Goal: Information Seeking & Learning: Check status

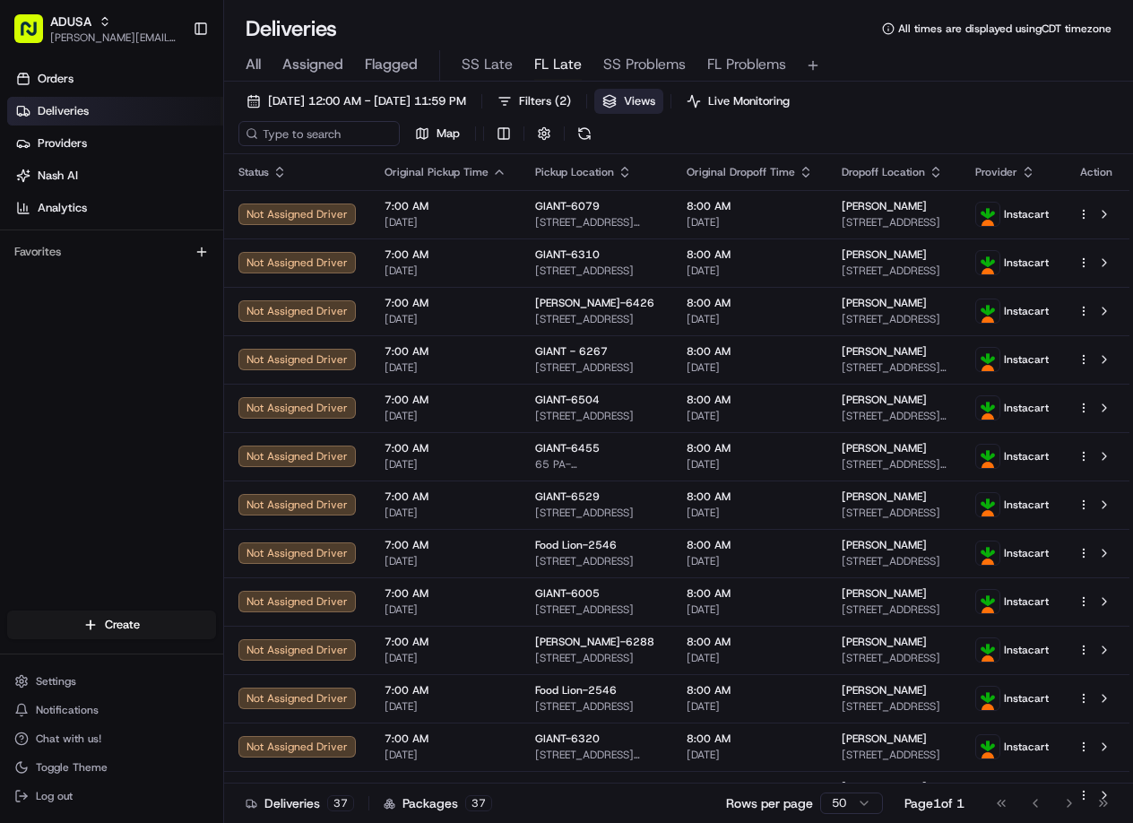
click at [664, 102] on button "Views" at bounding box center [629, 101] width 69 height 25
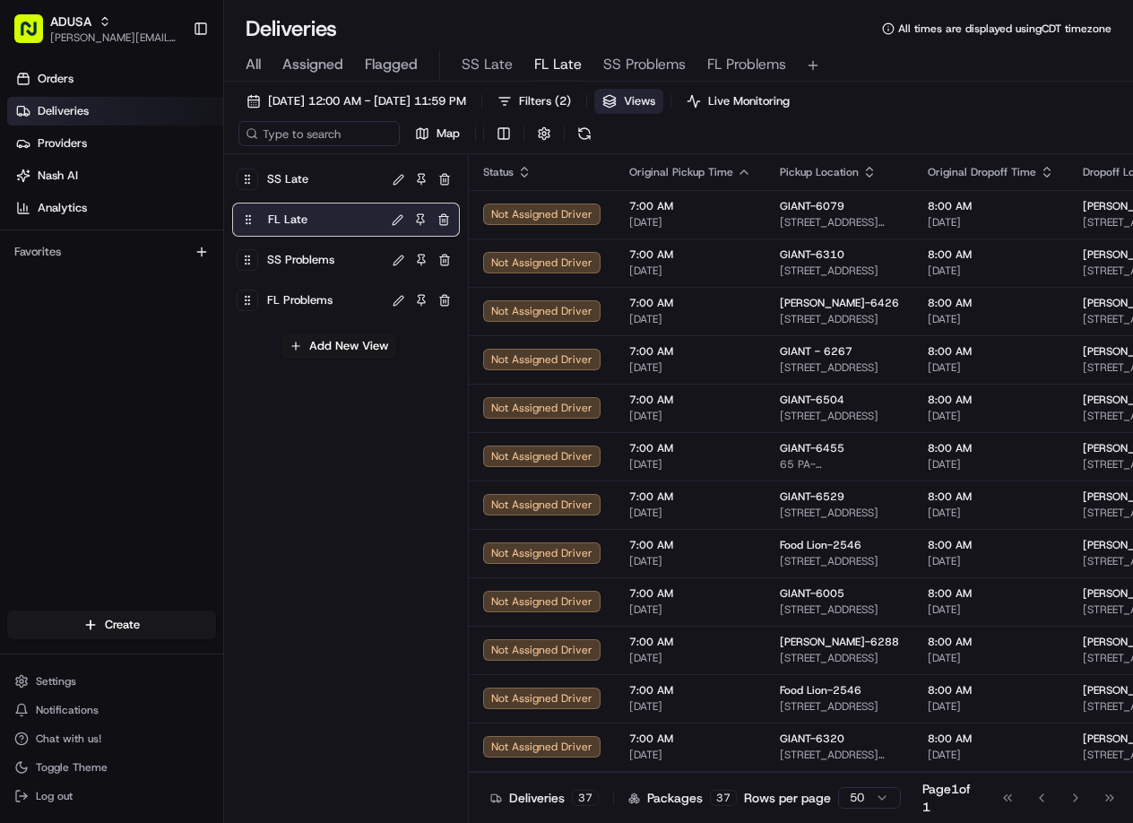
click at [301, 178] on span "SS Late" at bounding box center [287, 179] width 41 height 25
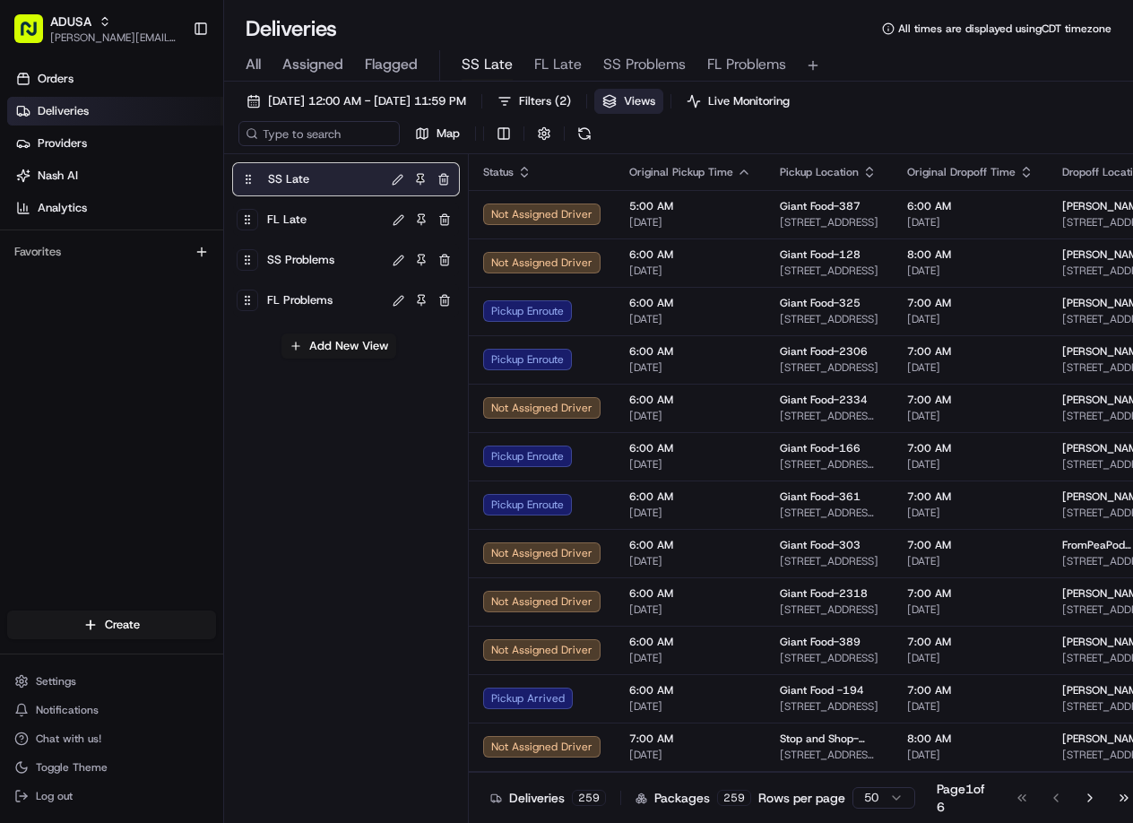
click at [664, 101] on button "Views" at bounding box center [629, 101] width 69 height 25
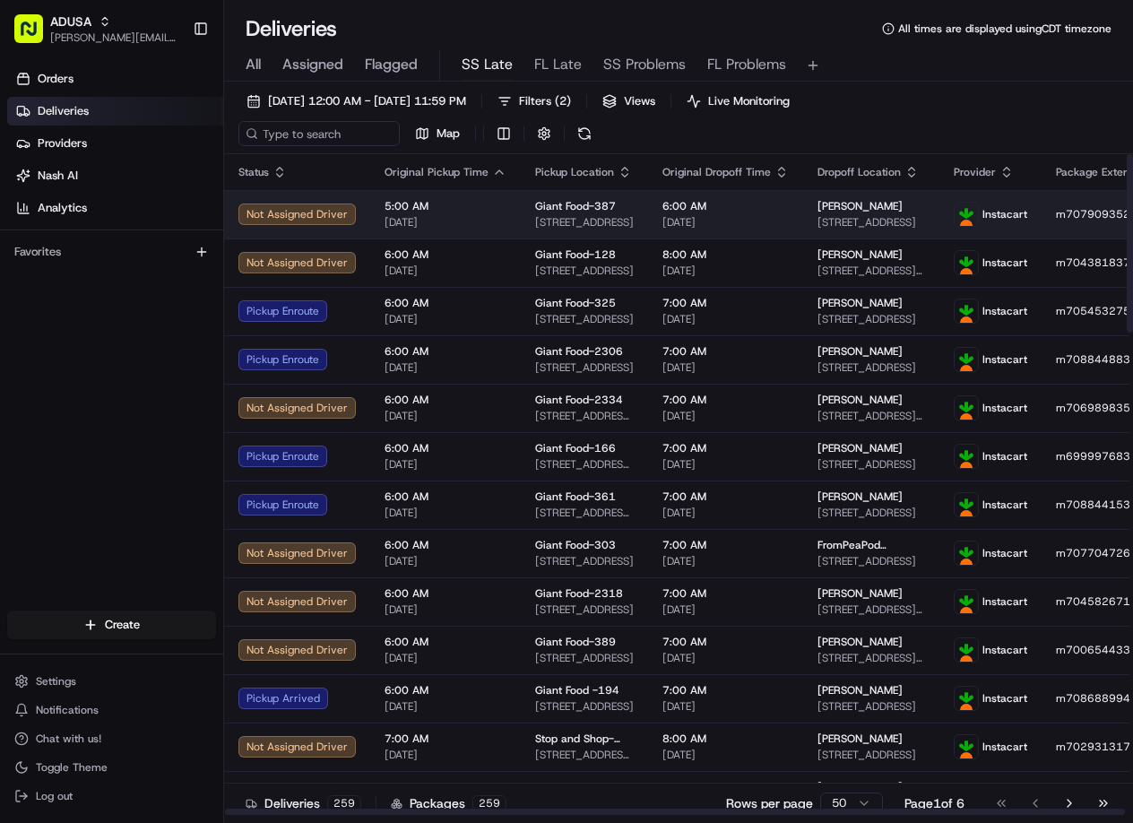
click at [309, 211] on div "Not Assigned Driver" at bounding box center [297, 215] width 117 height 22
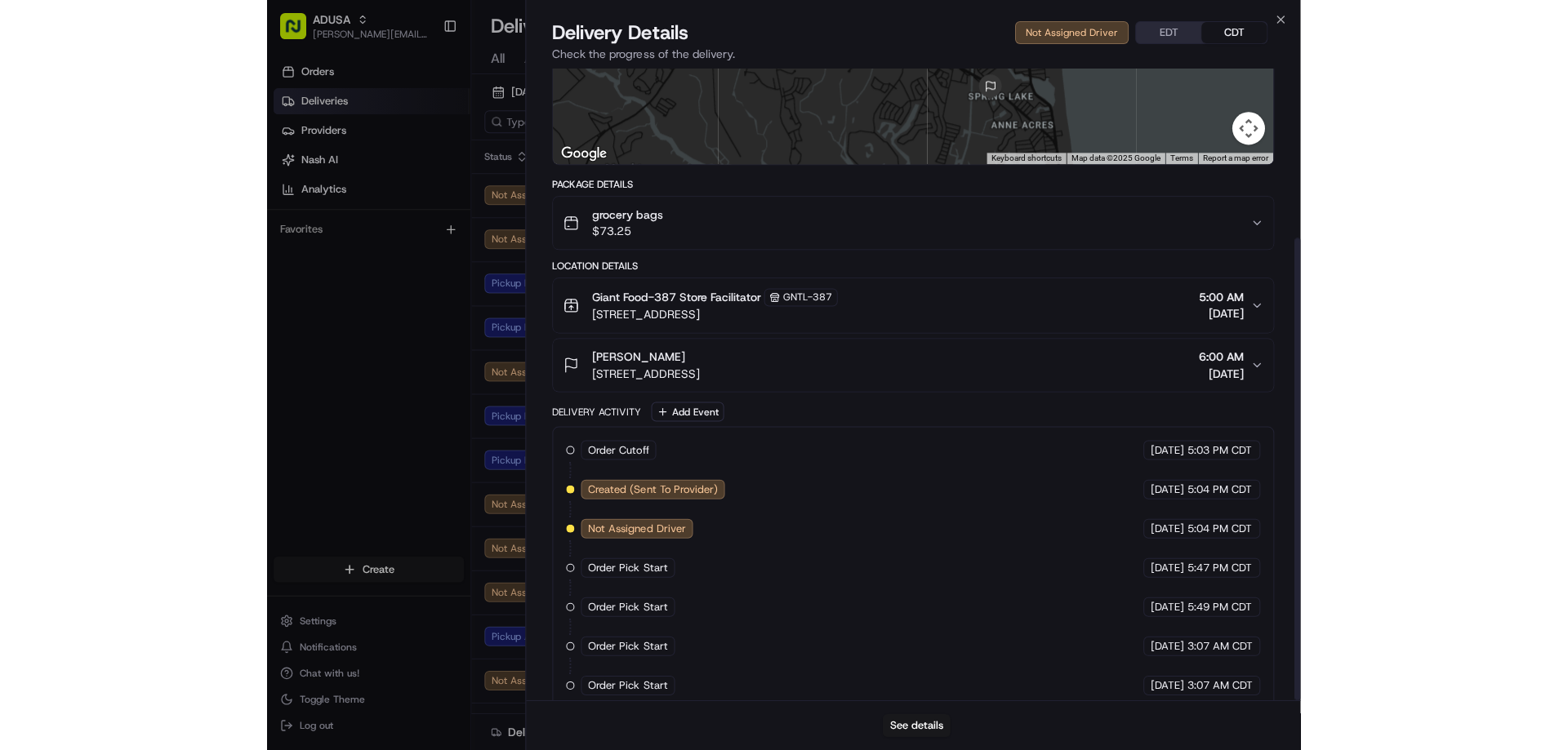
scroll to position [231, 0]
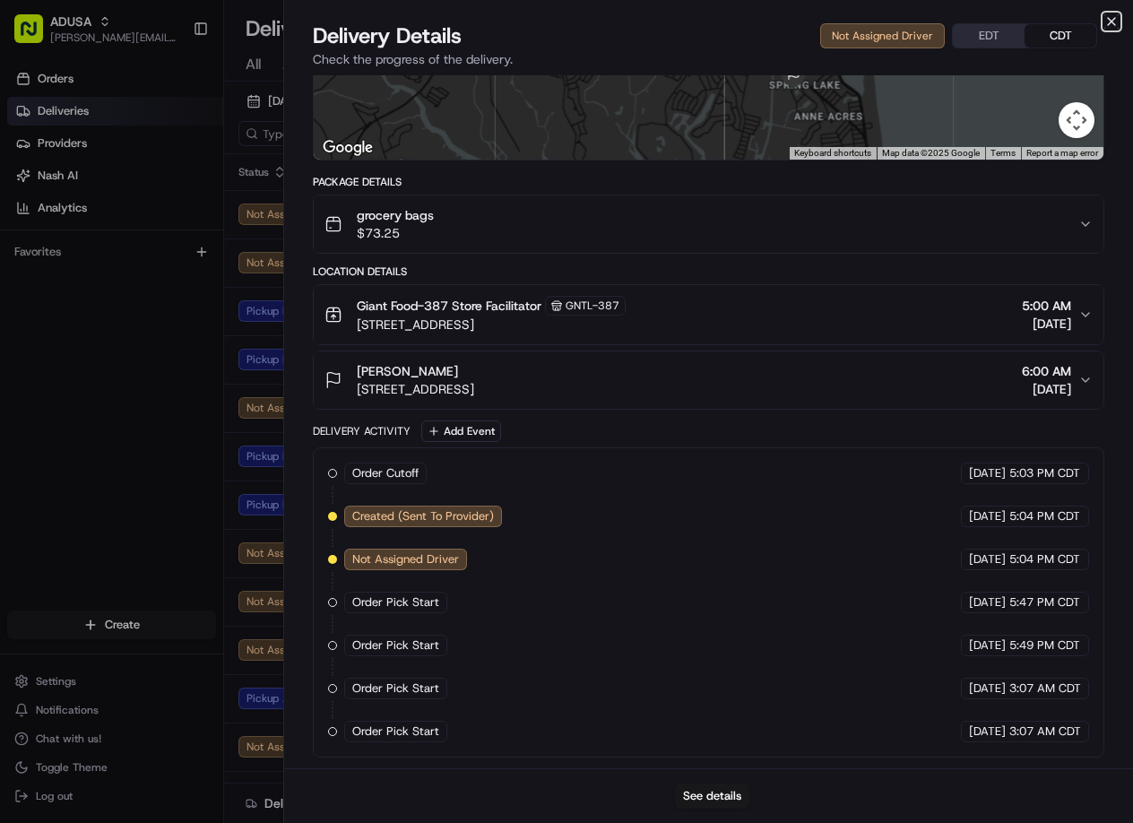
click at [1108, 21] on icon "button" at bounding box center [1112, 21] width 14 height 14
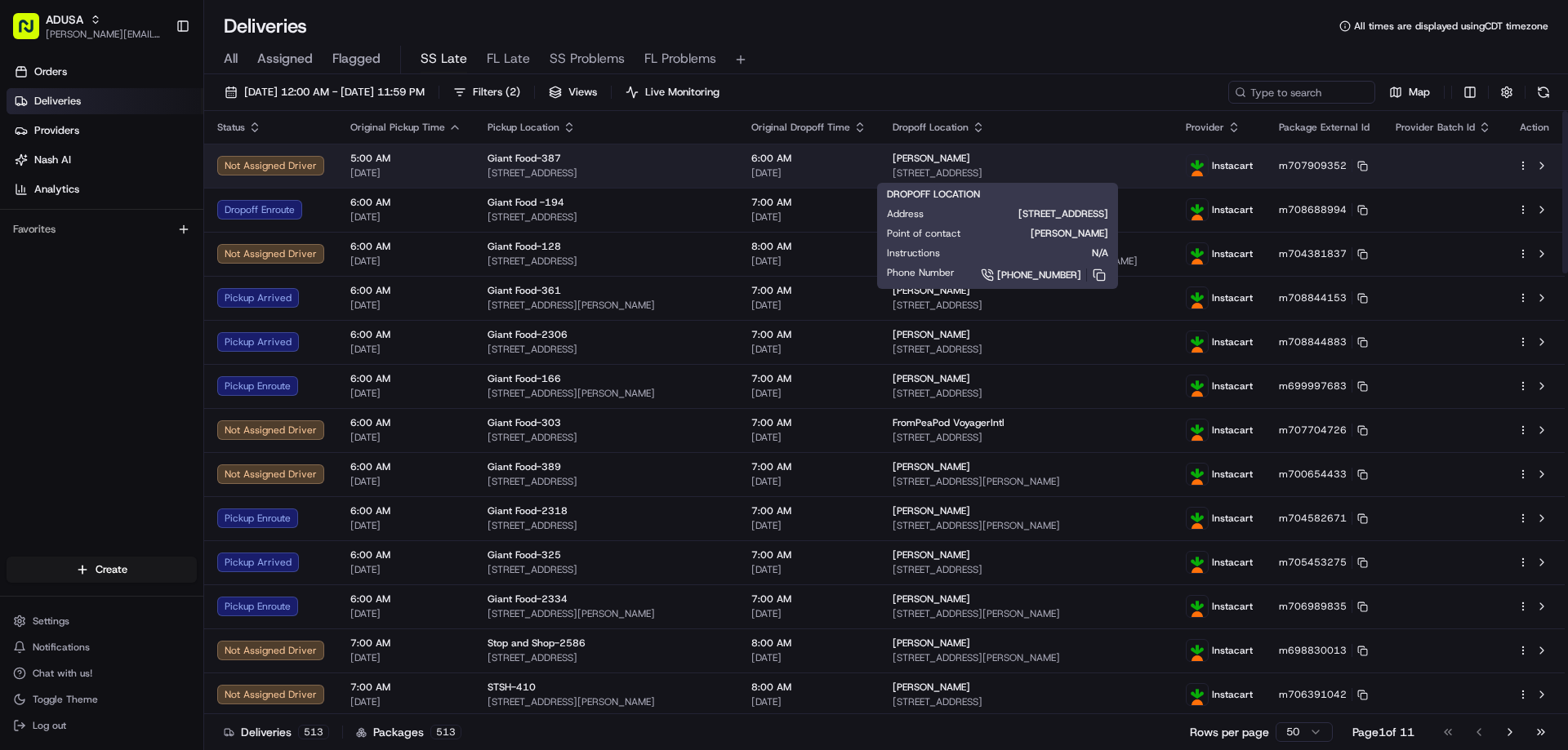
click at [1032, 170] on span "38071 West Drive #741, Rehoboth Beach, DE 19971, USA" at bounding box center [1025, 173] width 267 height 13
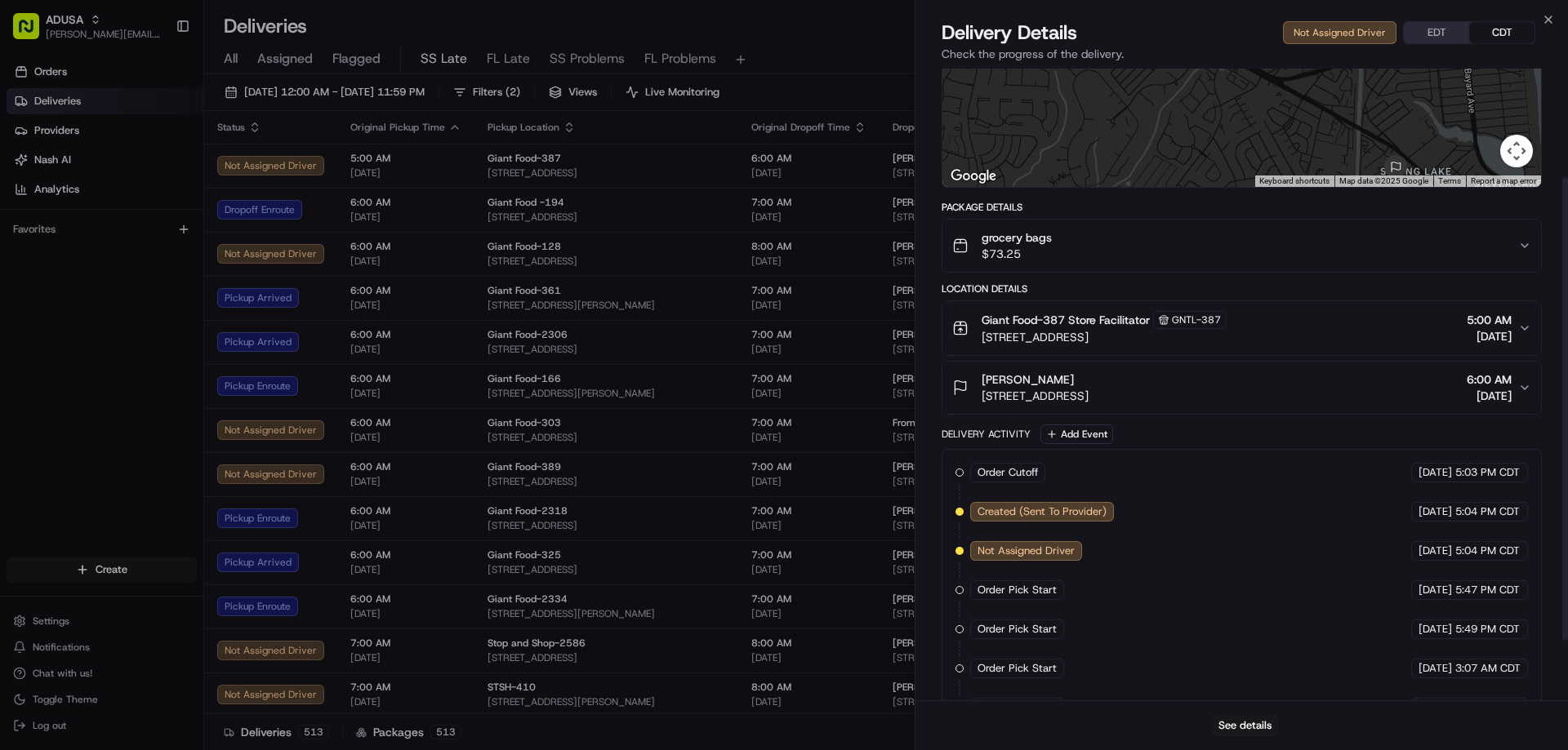
scroll to position [230, 0]
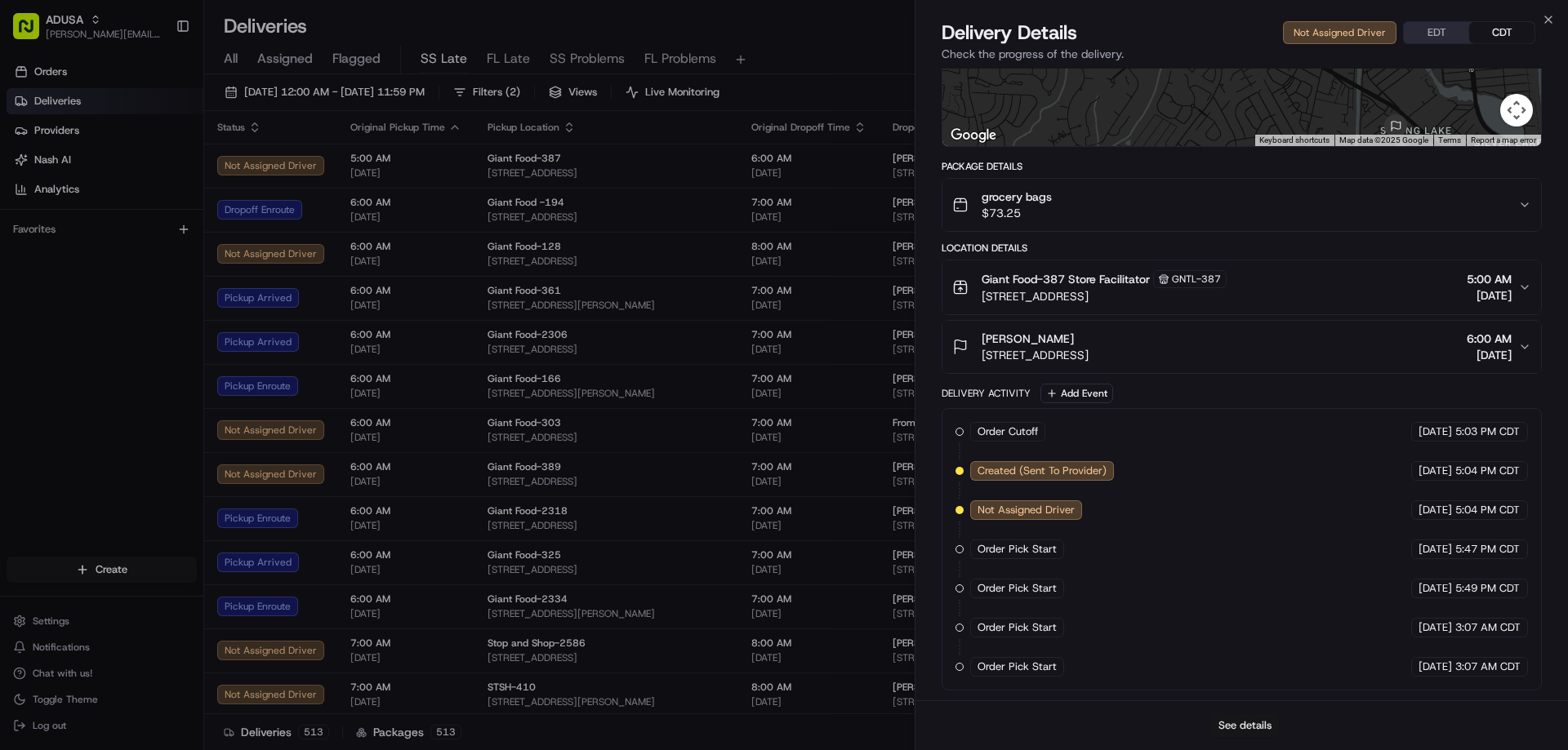
click at [1032, 726] on button "See details" at bounding box center [1245, 725] width 67 height 23
click at [1032, 22] on icon "button" at bounding box center [1548, 19] width 6 height 6
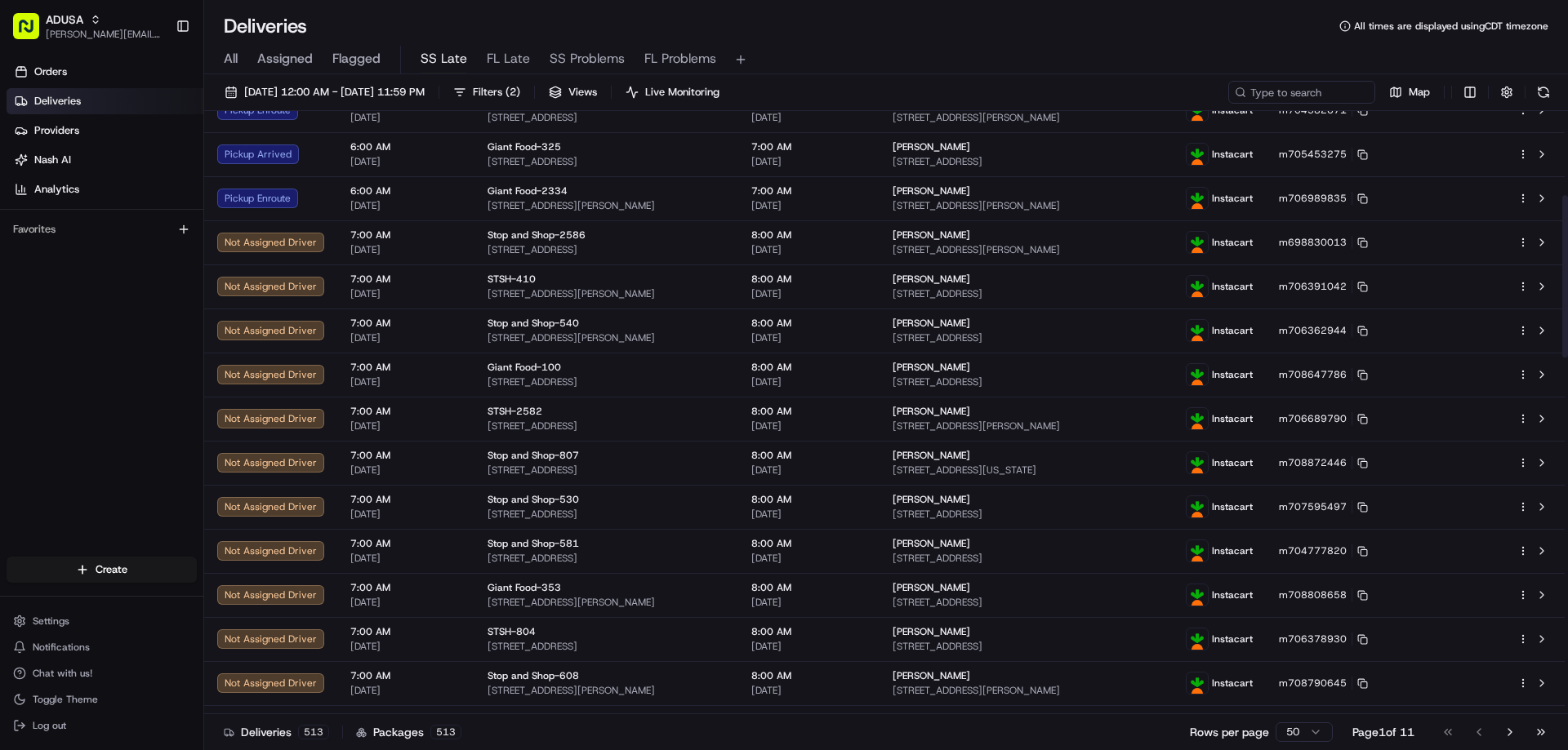
scroll to position [0, 0]
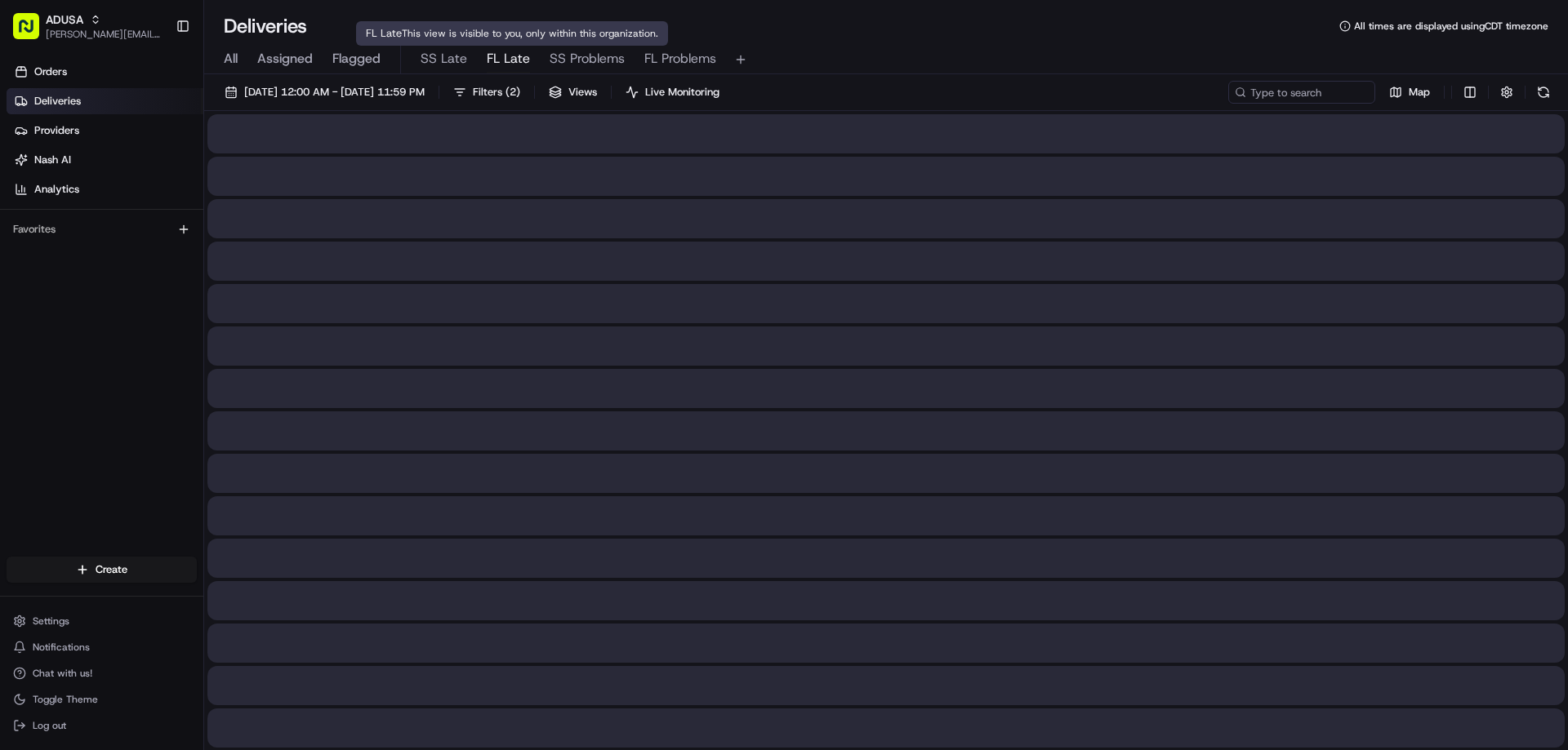
click at [503, 60] on span "FL Late" at bounding box center [508, 59] width 44 height 20
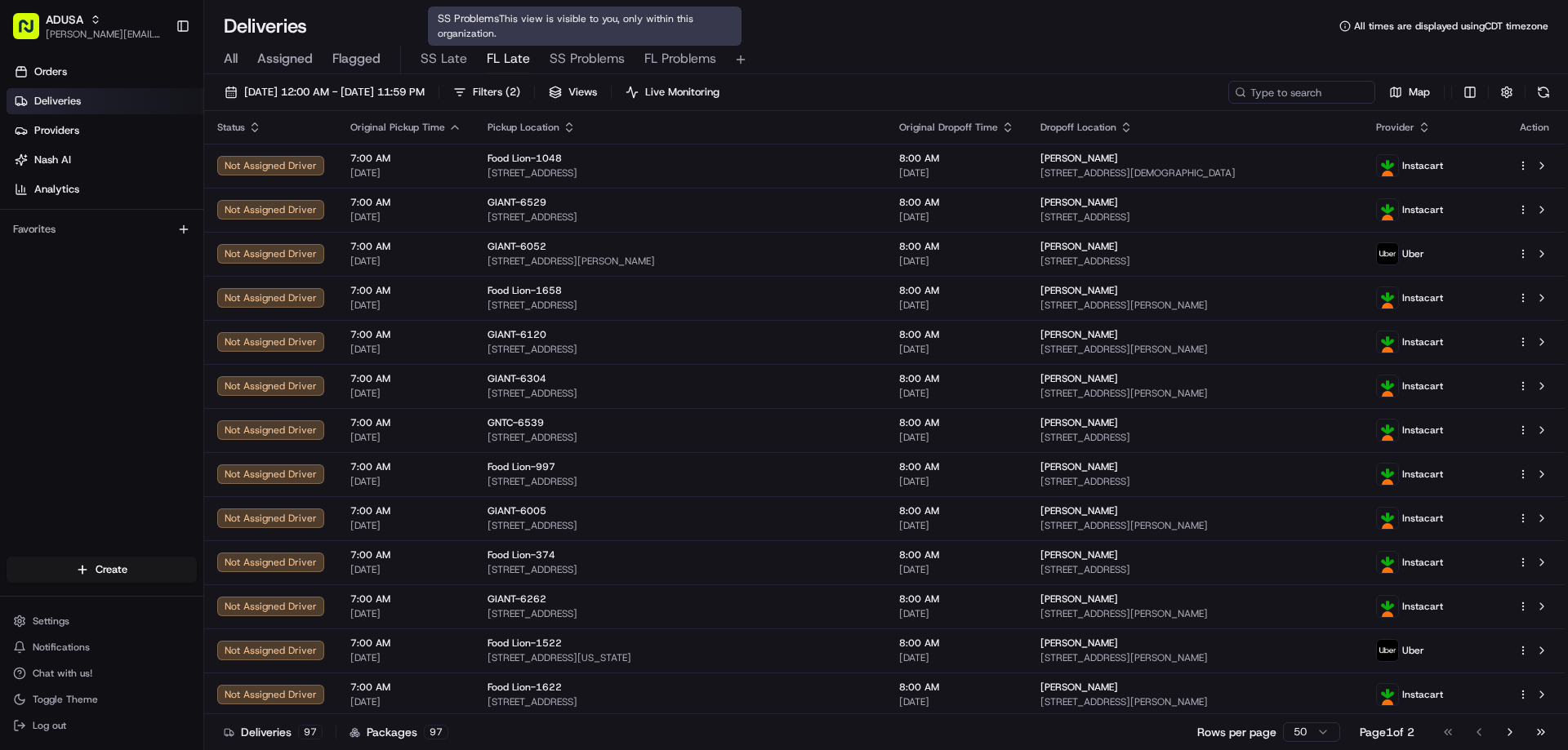
click at [575, 59] on span "SS Problems" at bounding box center [587, 59] width 75 height 20
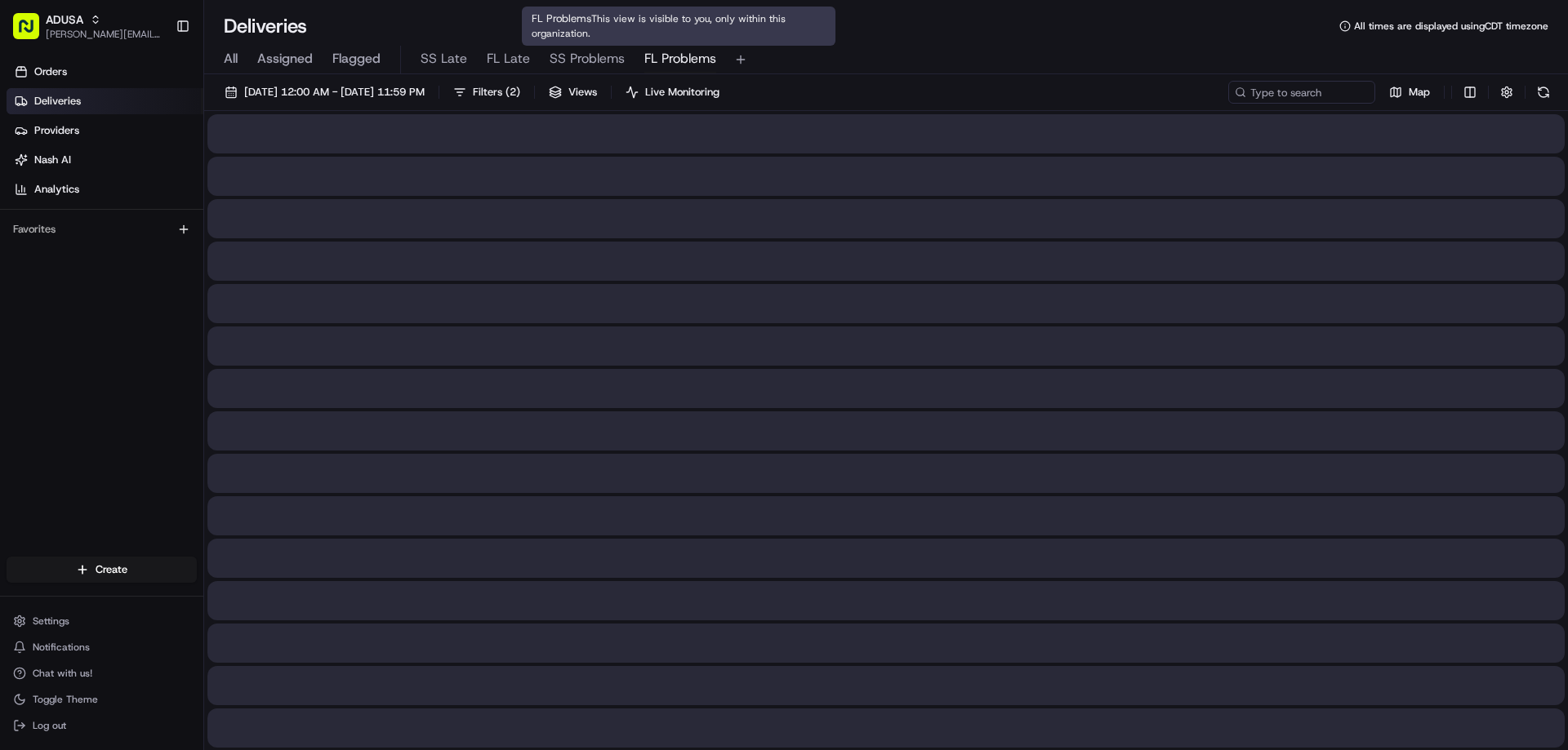
click at [684, 57] on span "FL Problems" at bounding box center [680, 59] width 72 height 20
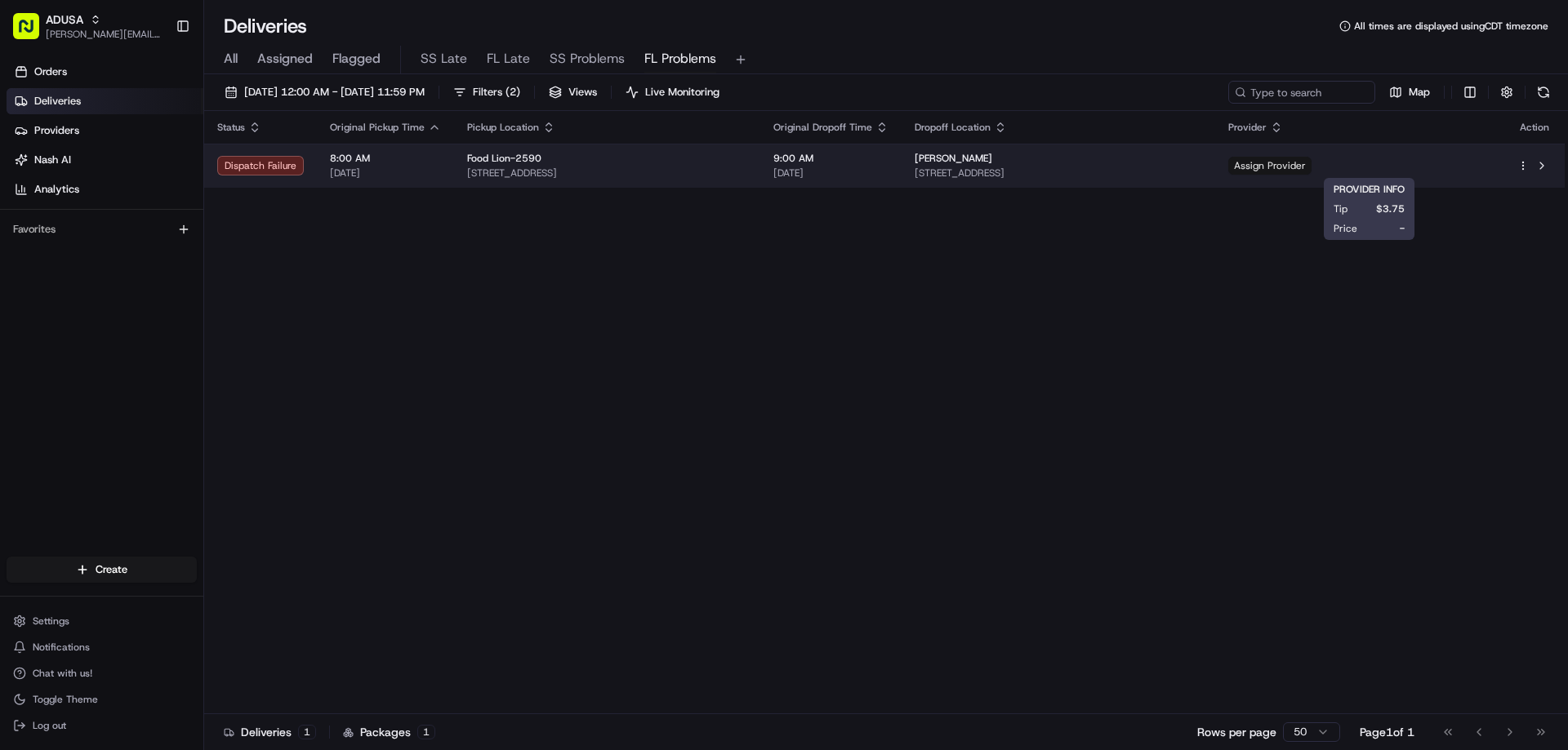
click at [1032, 167] on span "Assign Provider" at bounding box center [1269, 166] width 83 height 18
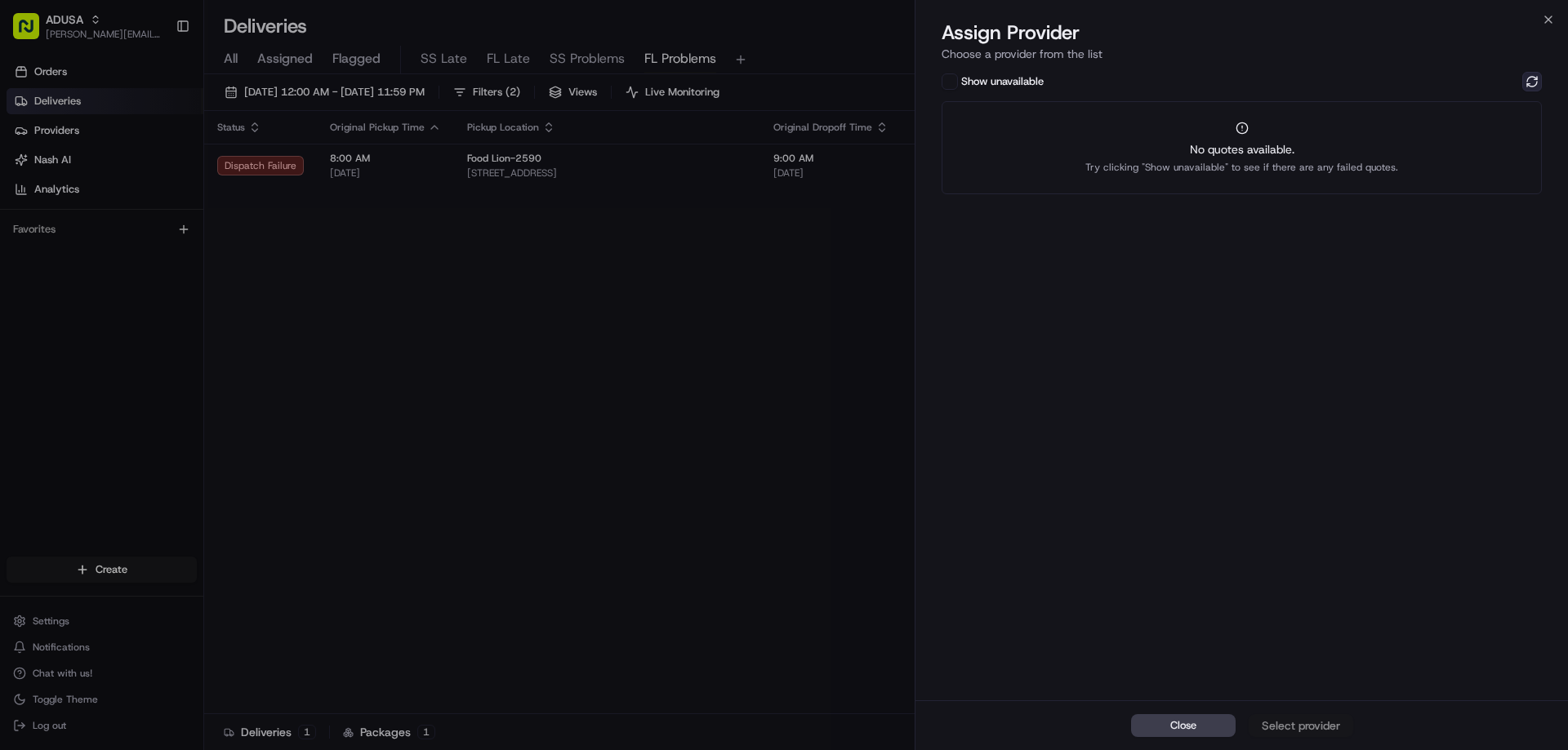
click at [1032, 86] on button at bounding box center [1532, 82] width 20 height 20
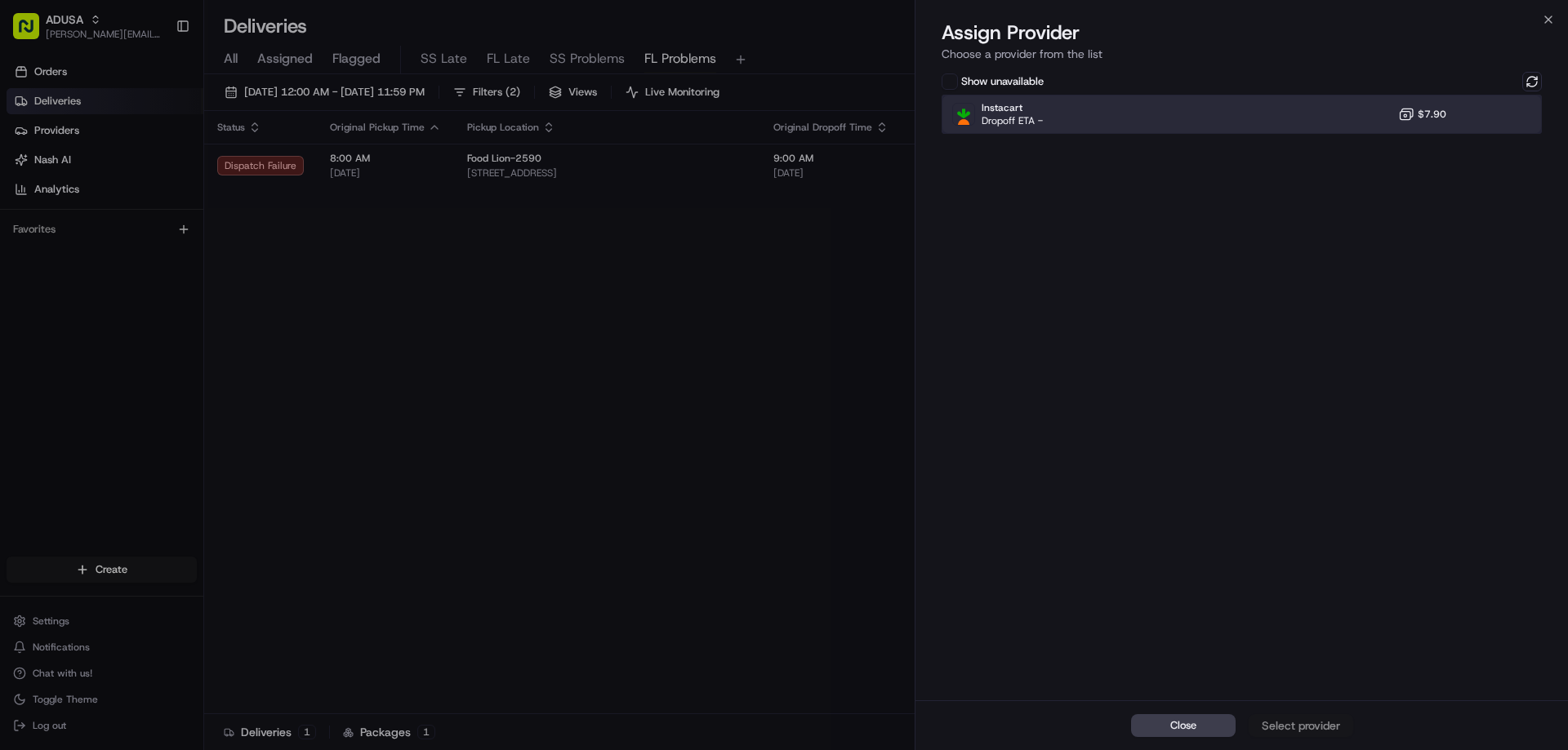
click at [1032, 123] on div "Instacart Dropoff ETA - $7.90" at bounding box center [1241, 114] width 600 height 39
click at [1032, 727] on div "Assign Provider" at bounding box center [1301, 725] width 80 height 16
click at [1032, 725] on button "Close" at bounding box center [1183, 725] width 105 height 23
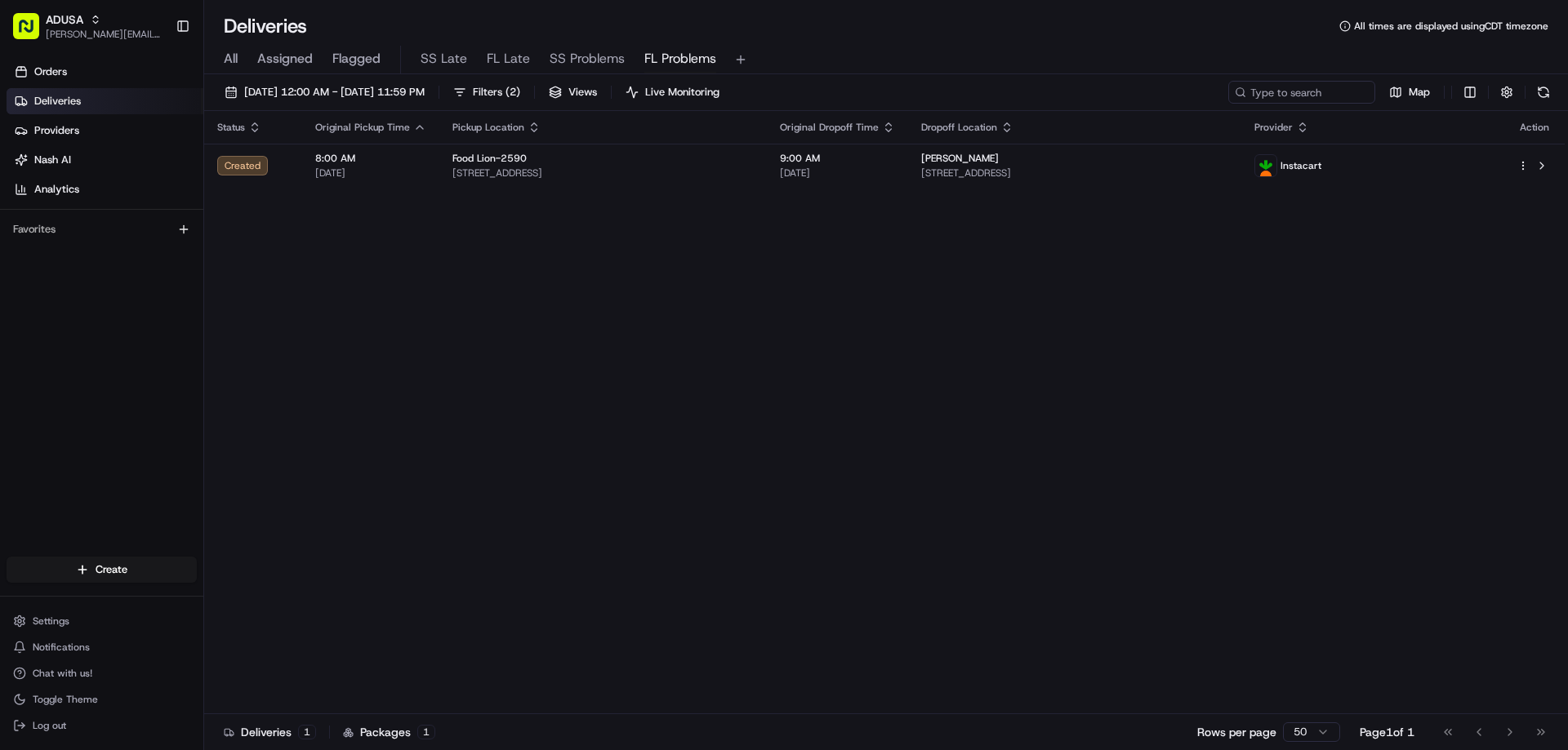
click at [835, 491] on div "Status Original Pickup Time Pickup Location Original Dropoff Time Dropoff Locat…" at bounding box center [884, 412] width 1360 height 603
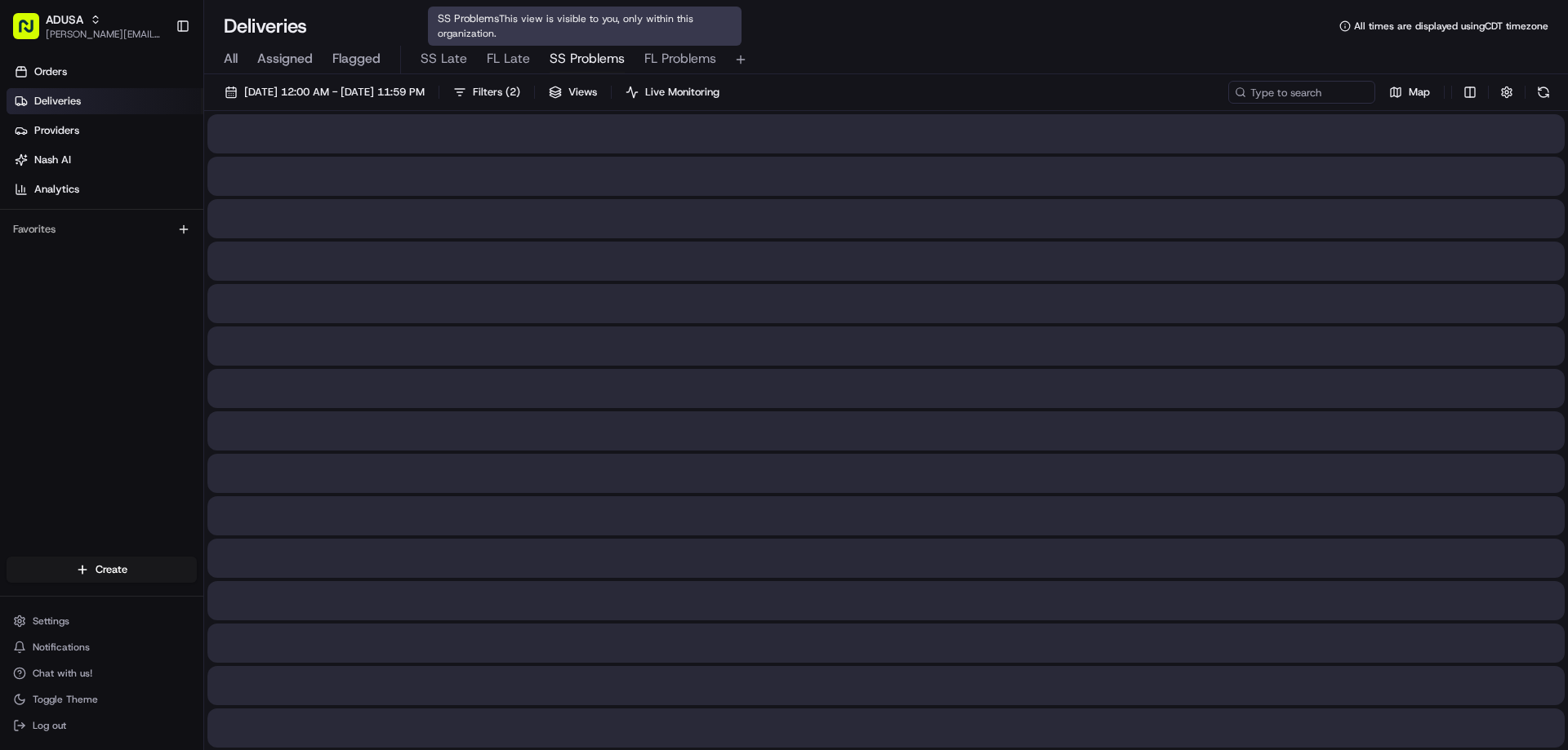
click at [580, 56] on span "SS Problems" at bounding box center [587, 59] width 75 height 20
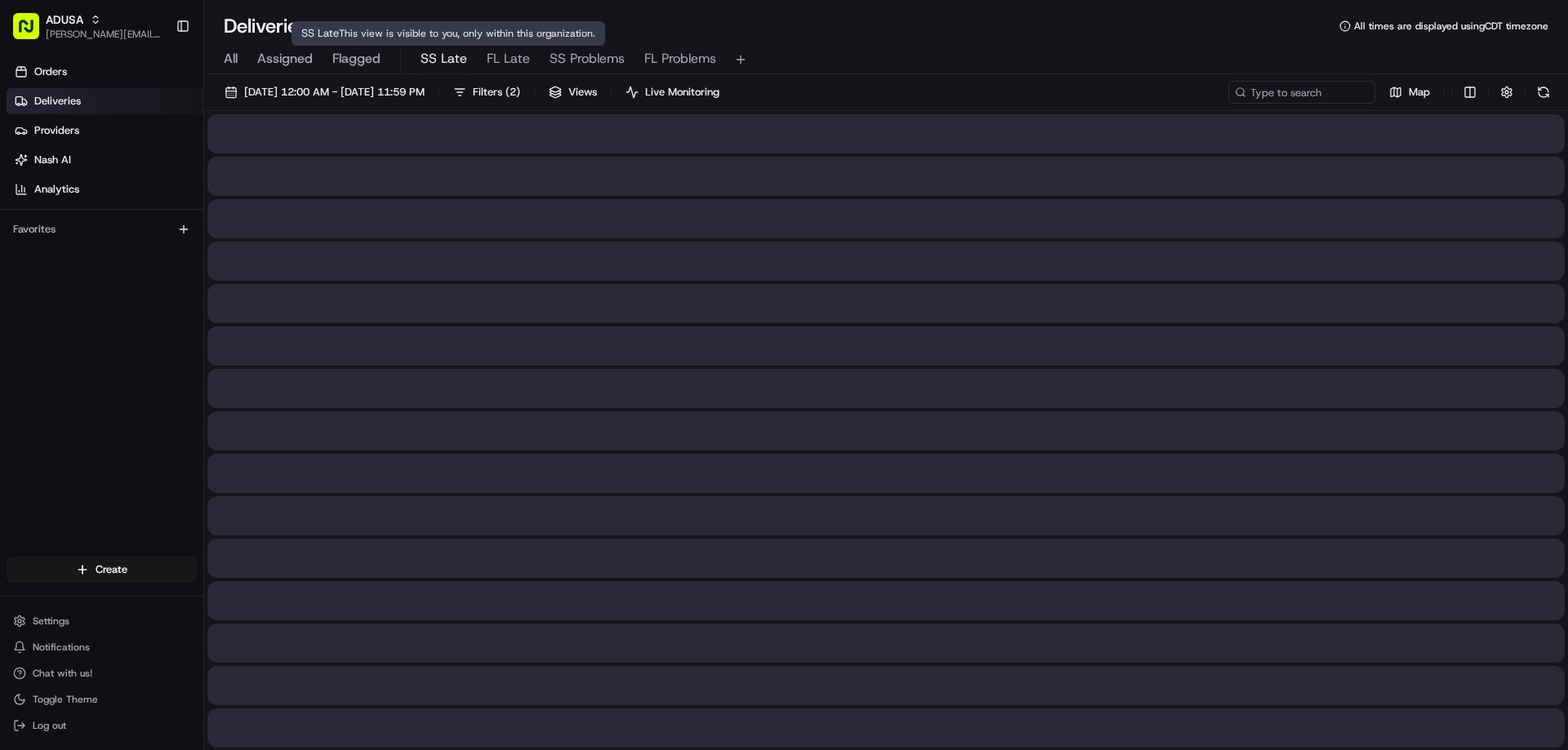
click at [443, 59] on span "SS Late" at bounding box center [443, 59] width 46 height 20
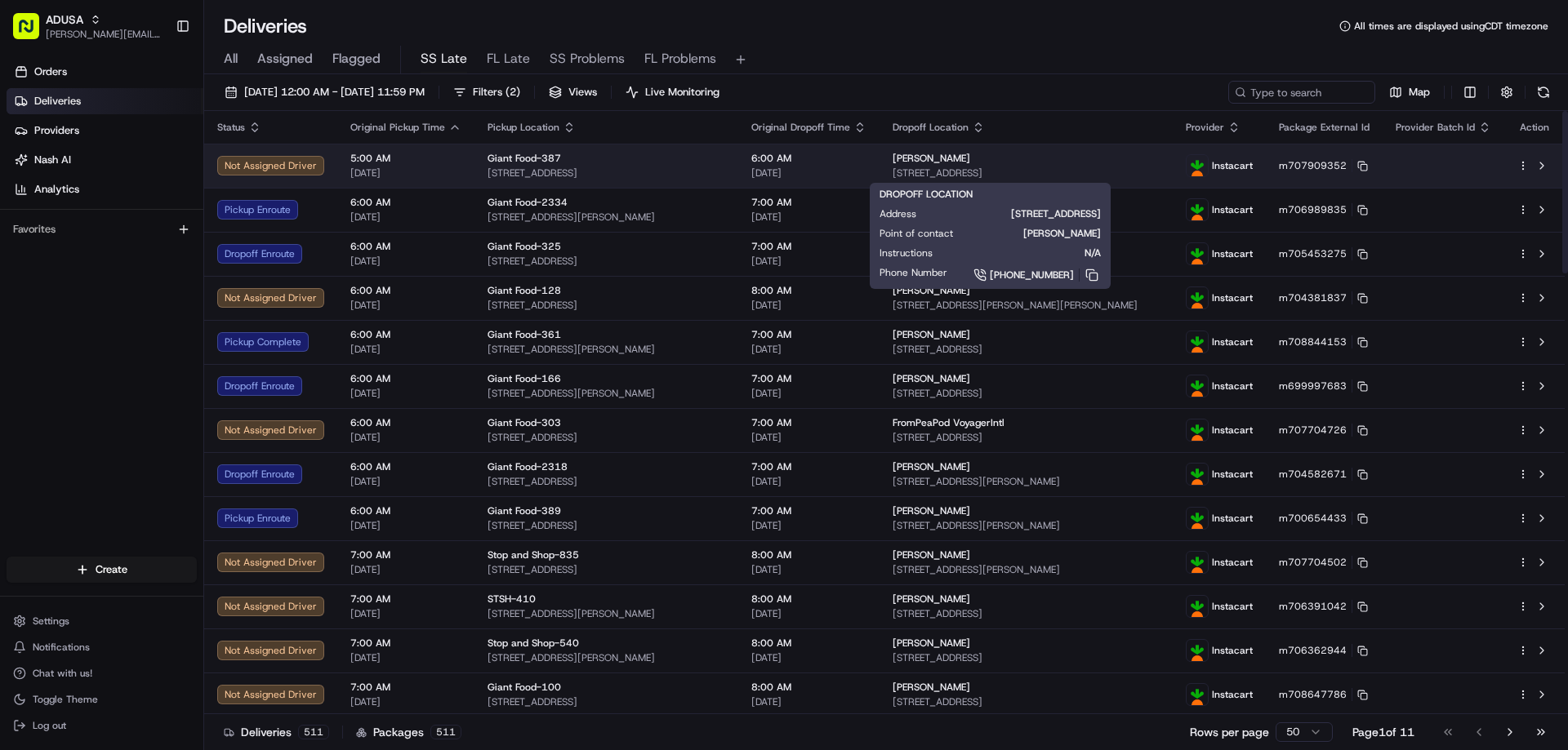
click at [922, 163] on span "lauren brown" at bounding box center [931, 158] width 77 height 13
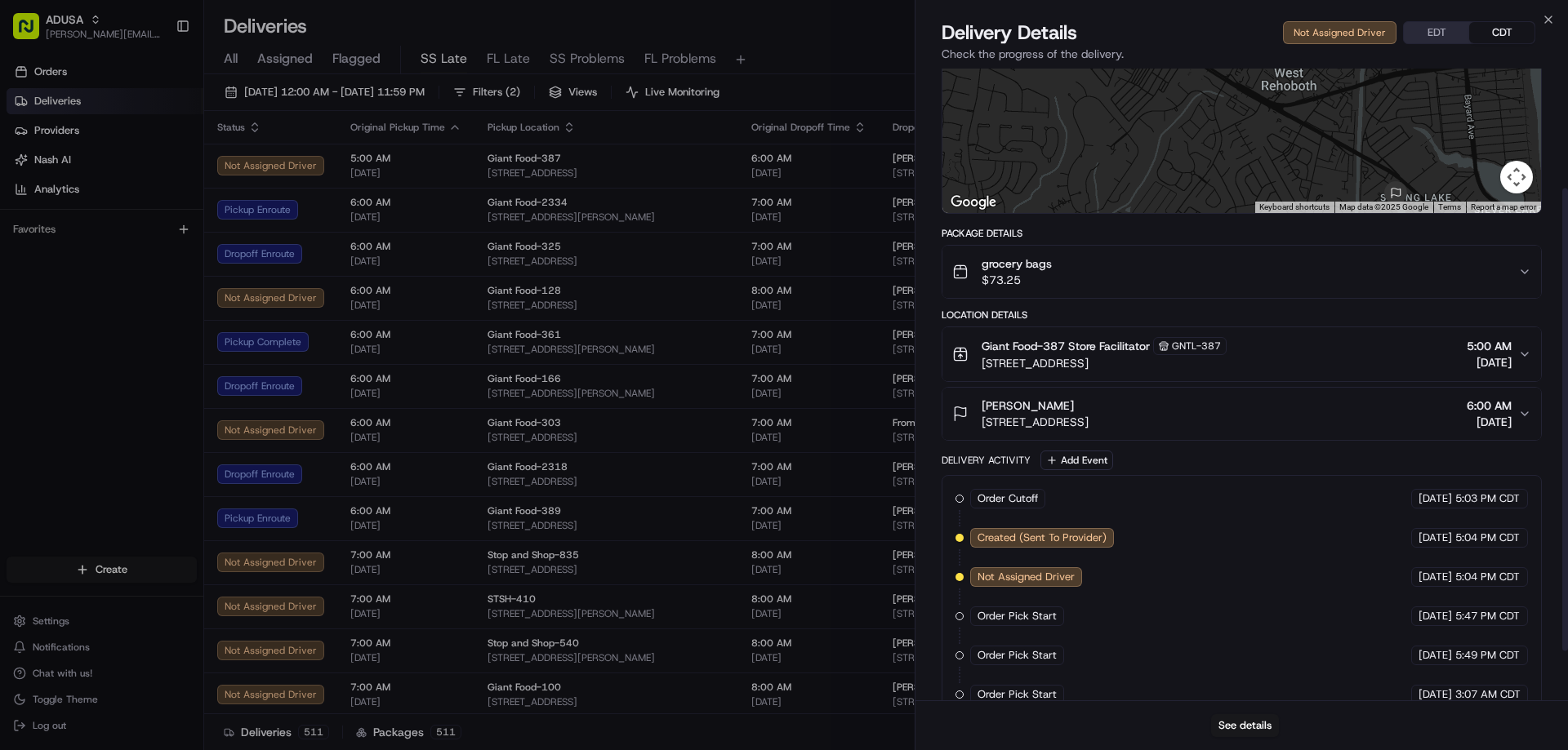
scroll to position [230, 0]
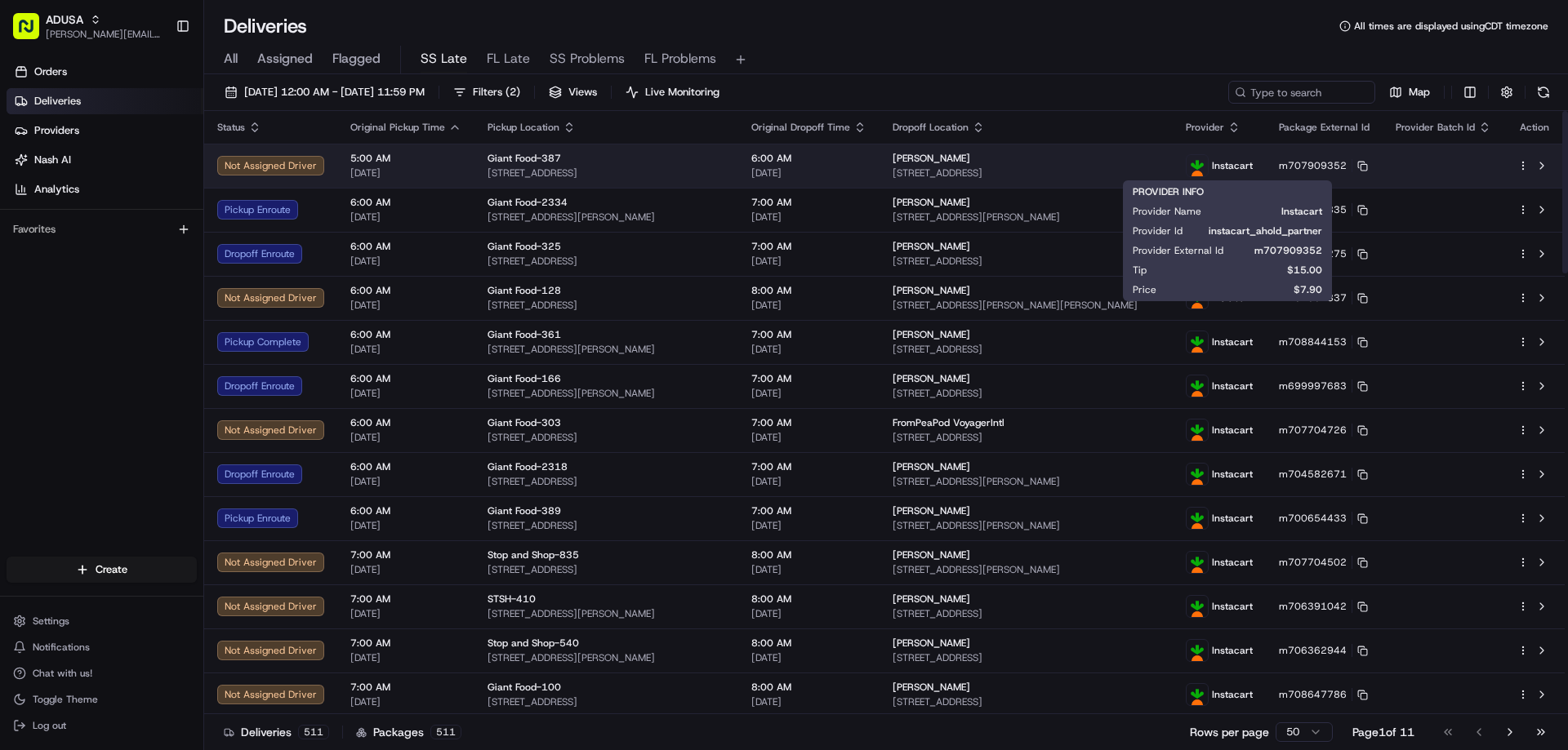
click at [1032, 164] on span "Instacart" at bounding box center [1232, 166] width 41 height 13
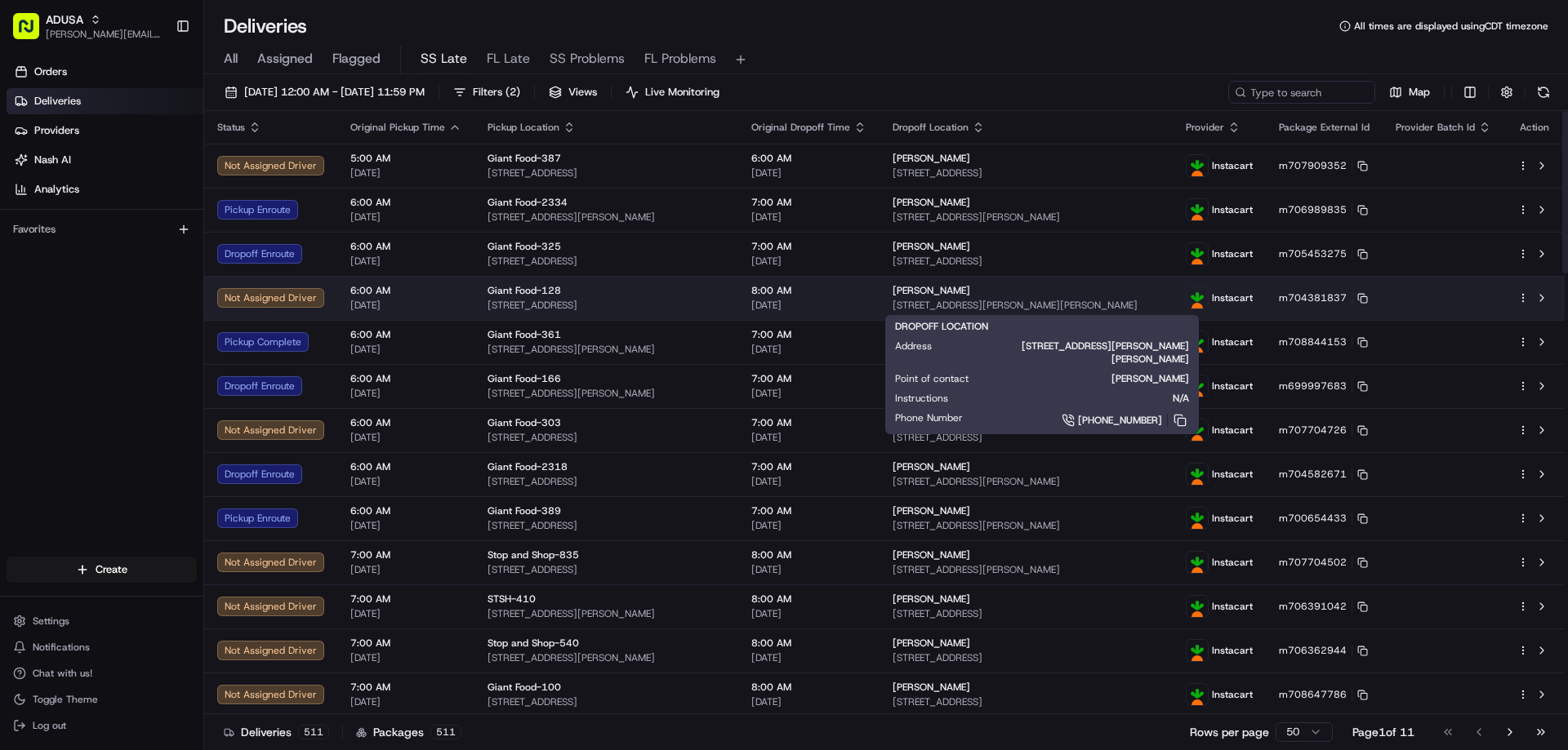
click at [937, 297] on div "Lori Gjerde 806 Jamieson Rd, Timonium, MD 21093, US" at bounding box center [1025, 298] width 267 height 27
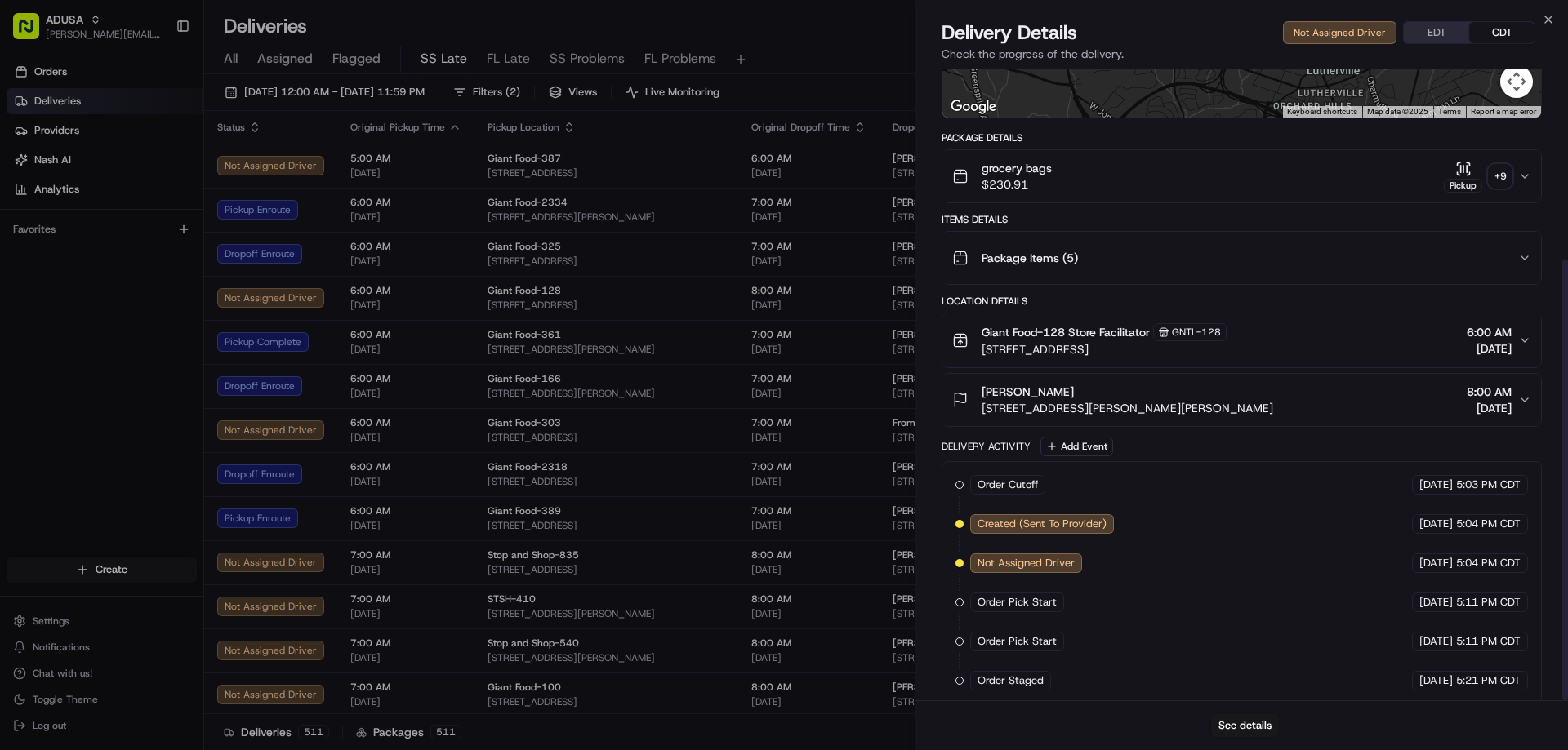
scroll to position [273, 0]
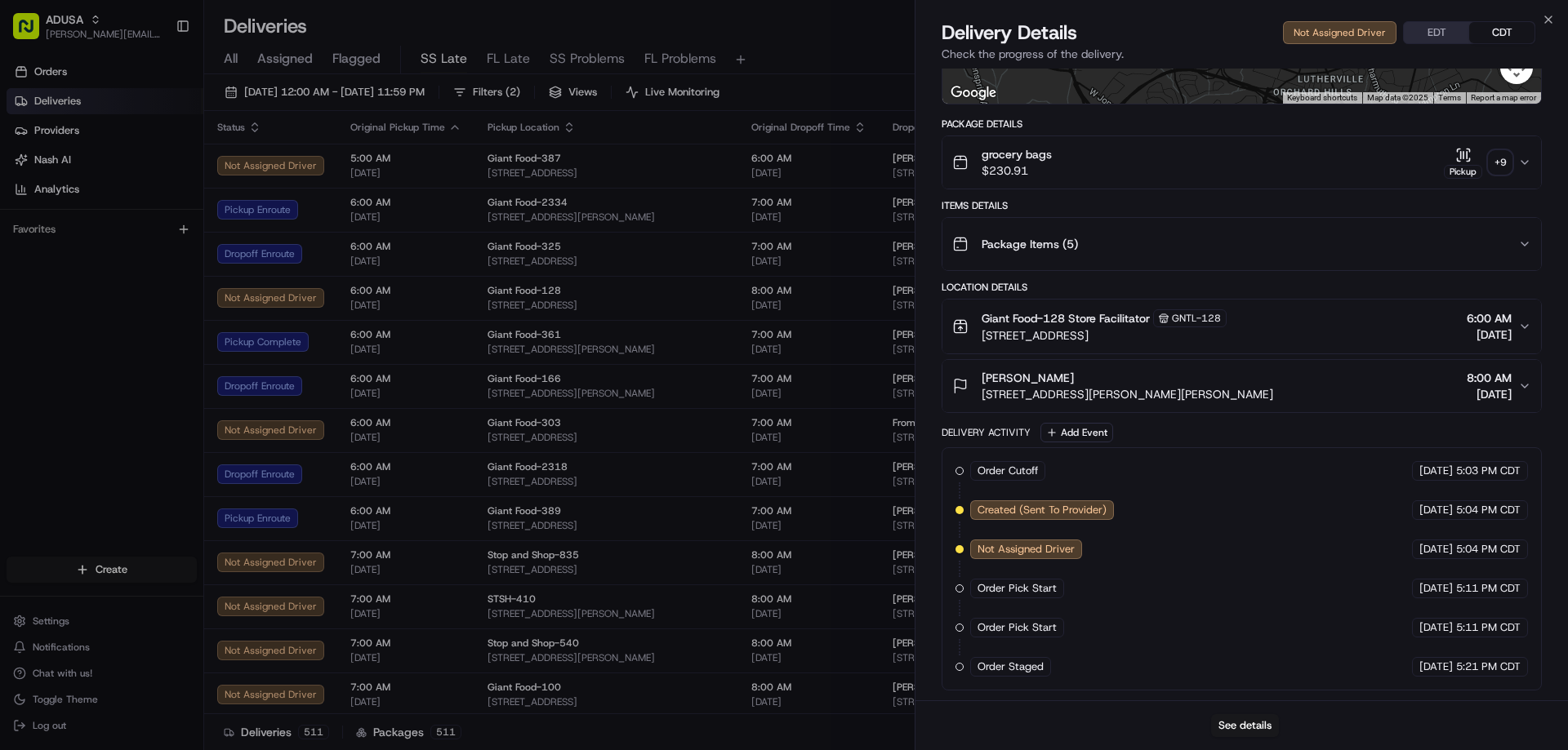
click at [265, 471] on div "Dropoff Enroute" at bounding box center [270, 474] width 107 height 20
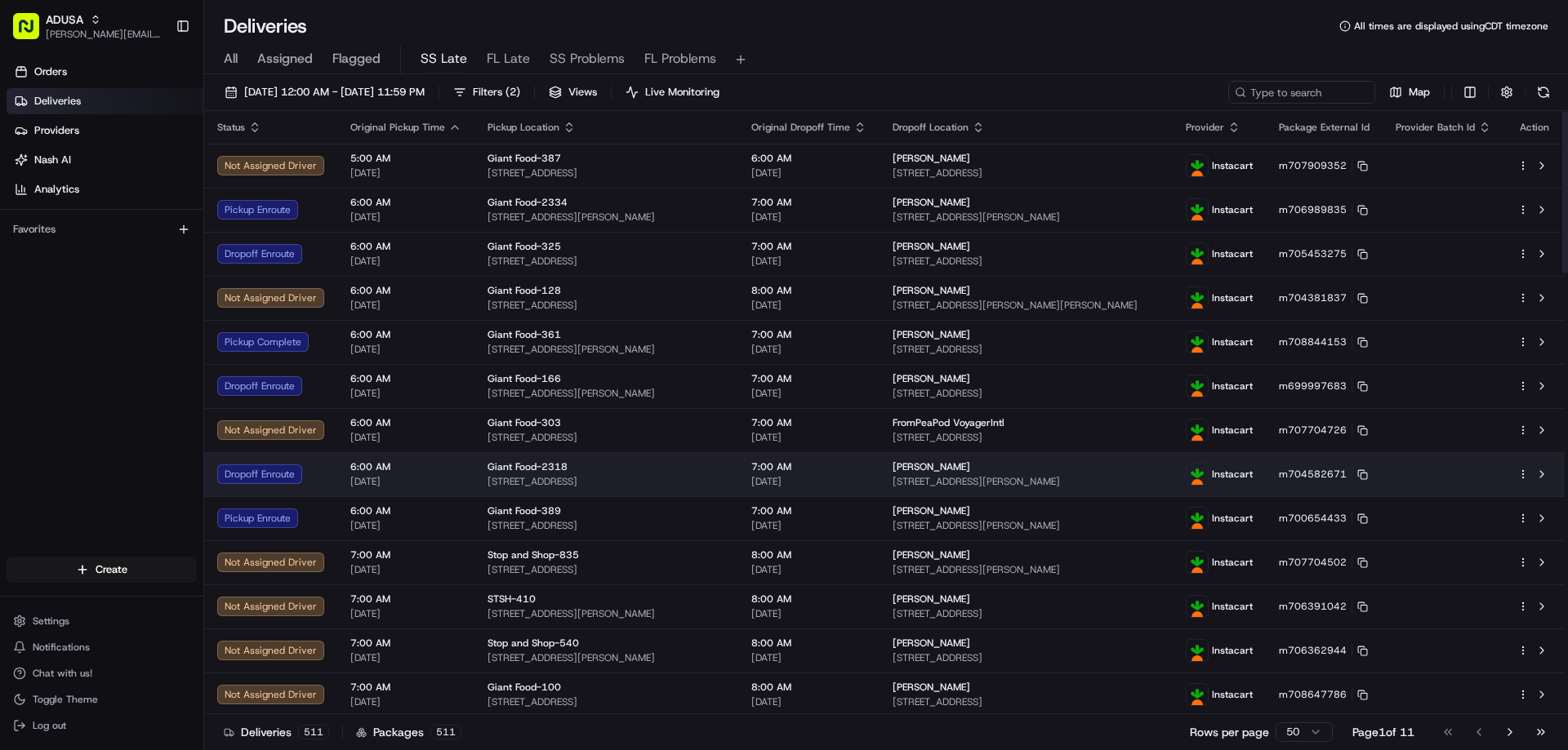
click at [942, 460] on td "Elaine Colbert 3708 Eastman Rd, Randallstown, MD 21133, US" at bounding box center [1026, 474] width 293 height 44
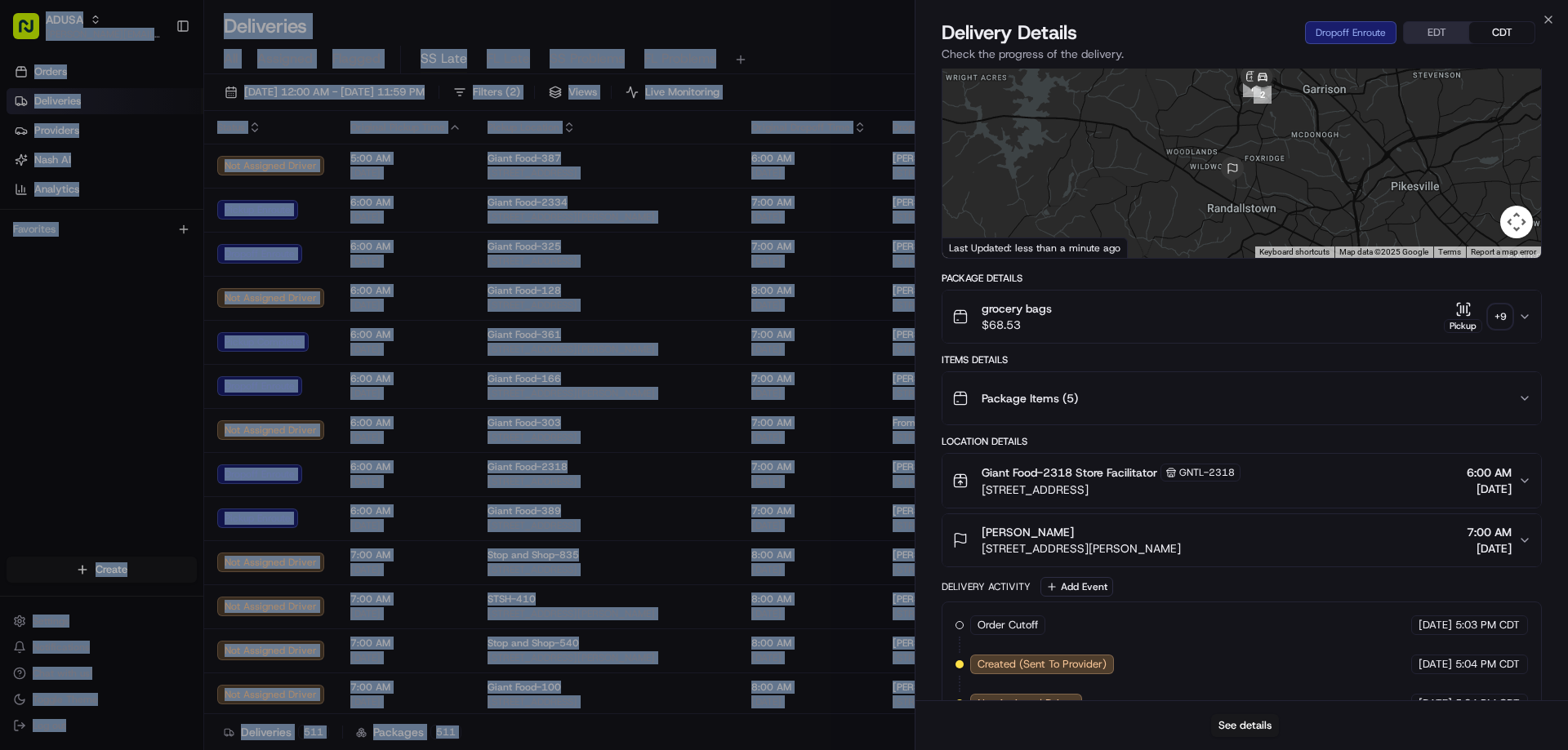
scroll to position [408, 0]
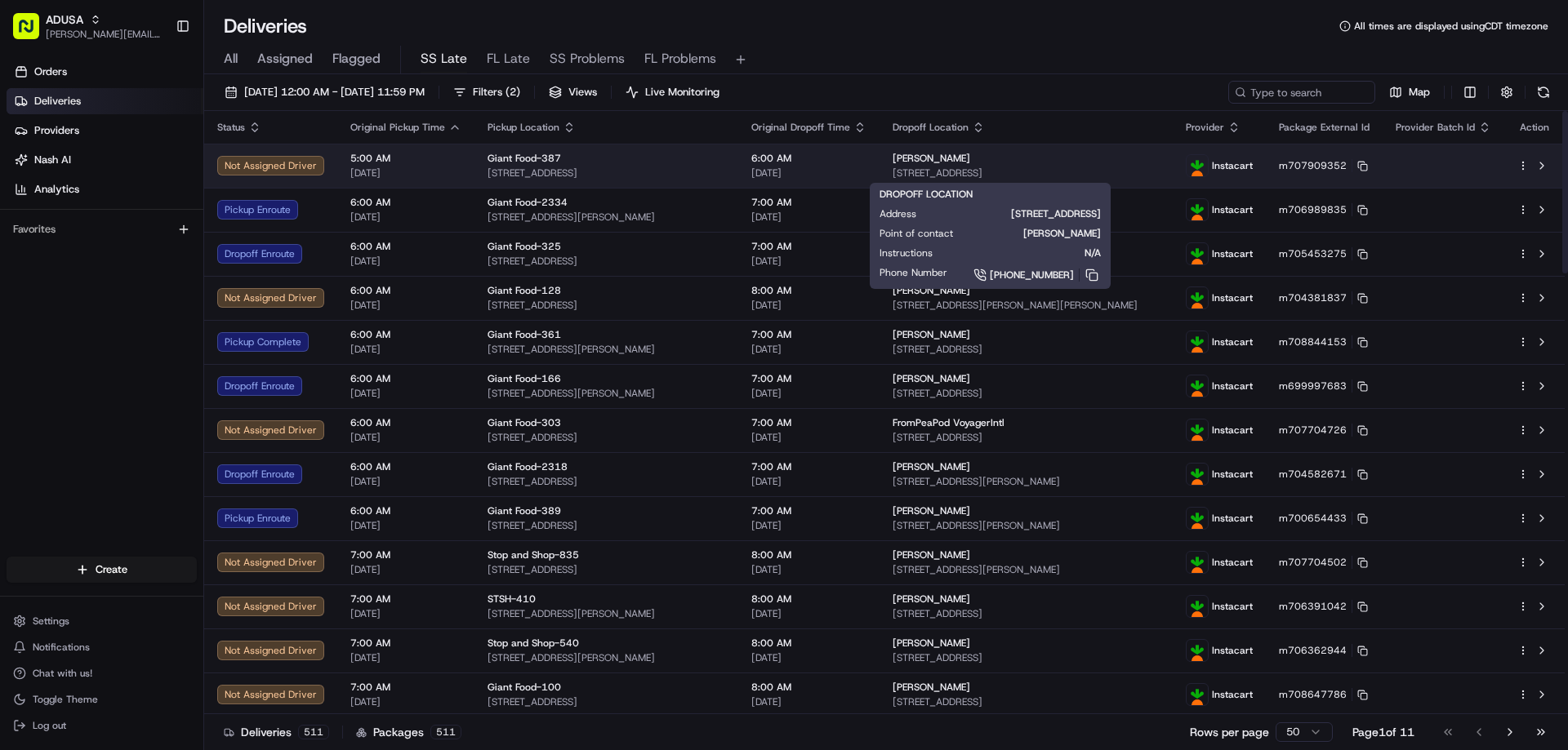
click at [969, 172] on span "38071 West Drive #741, Rehoboth Beach, DE 19971, USA" at bounding box center [1025, 173] width 267 height 13
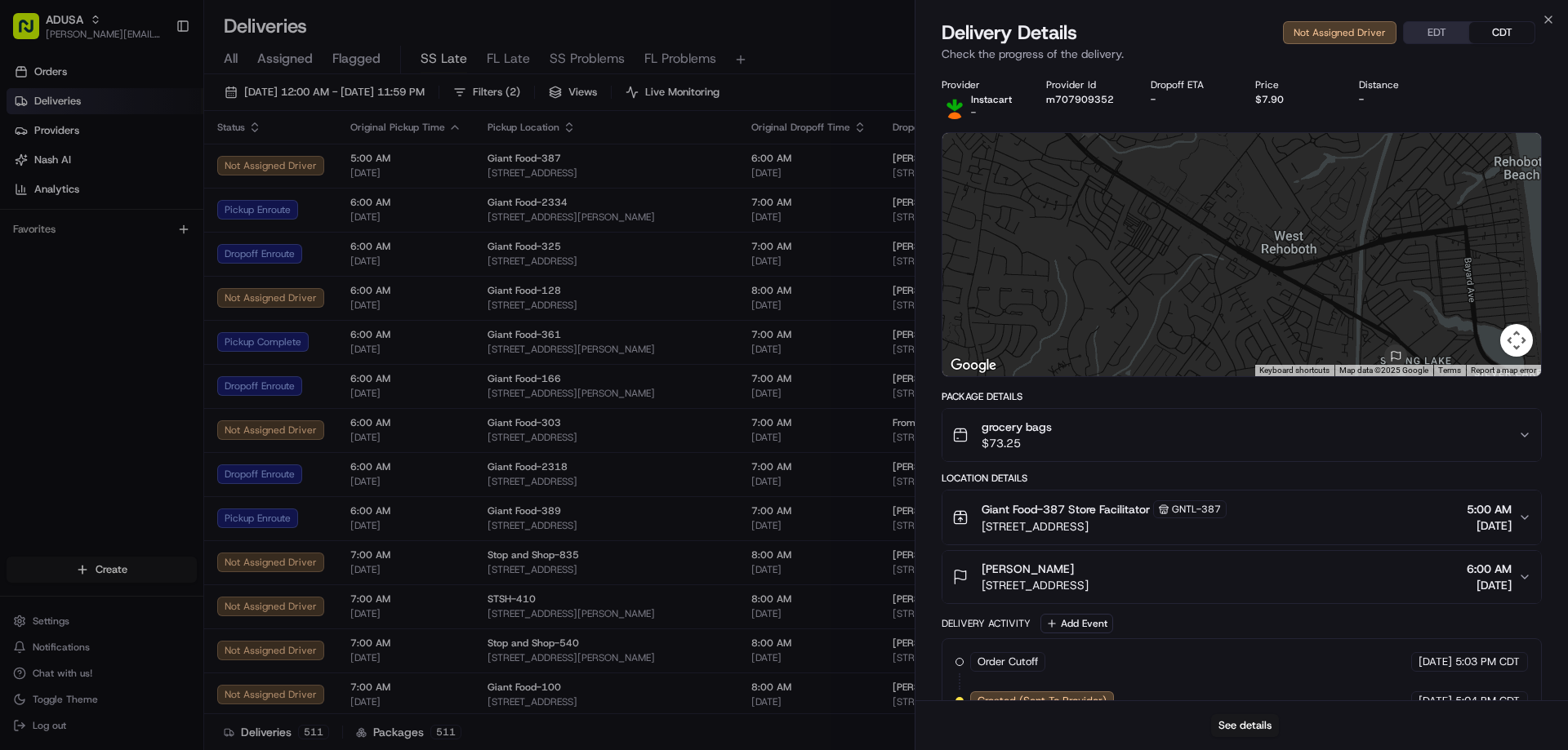
click at [613, 165] on div "Giant Food-387 19312 Lighthouse Plaza, Rehoboth Beach, DE 19971, US" at bounding box center [606, 166] width 238 height 27
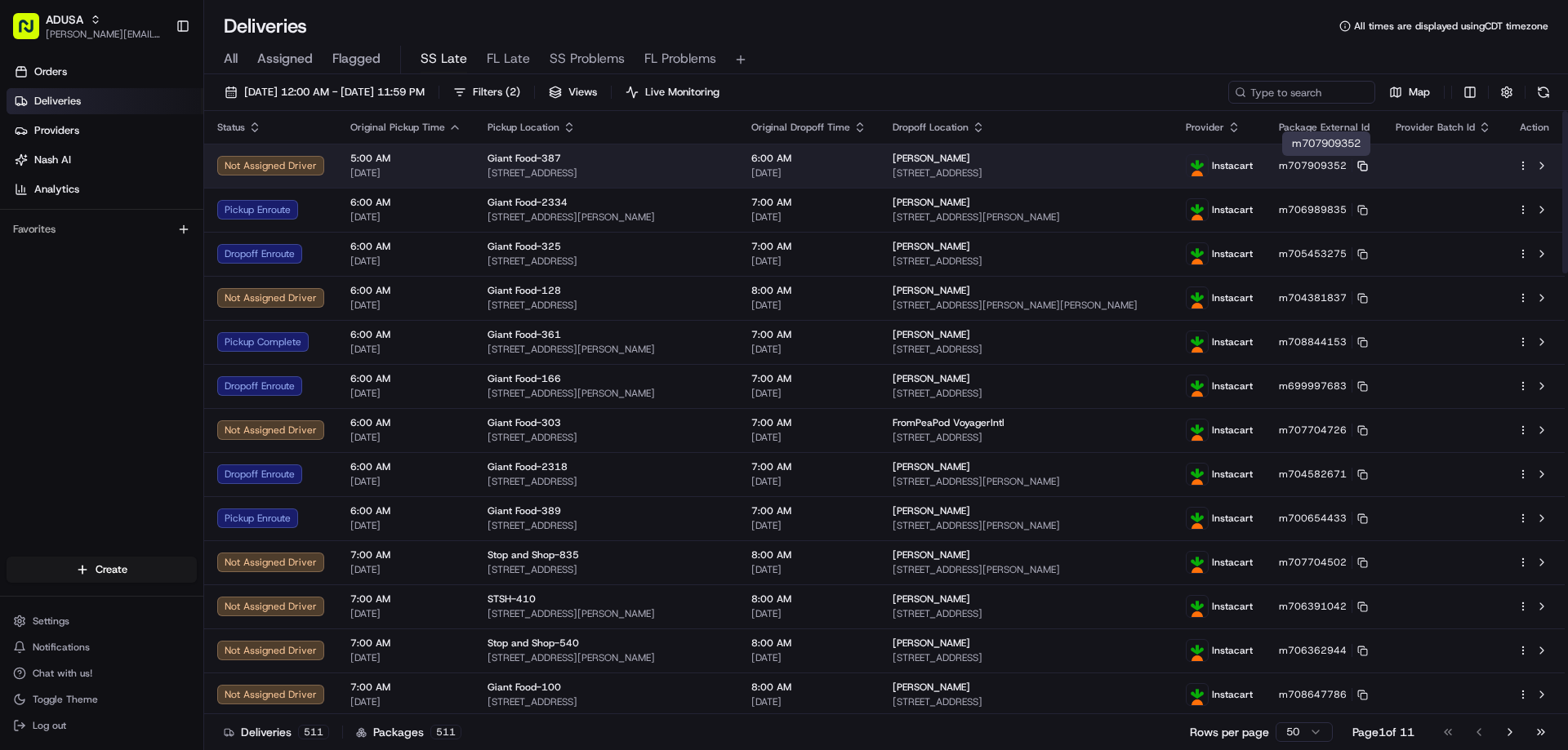
click at [1032, 164] on rect at bounding box center [1363, 167] width 6 height 6
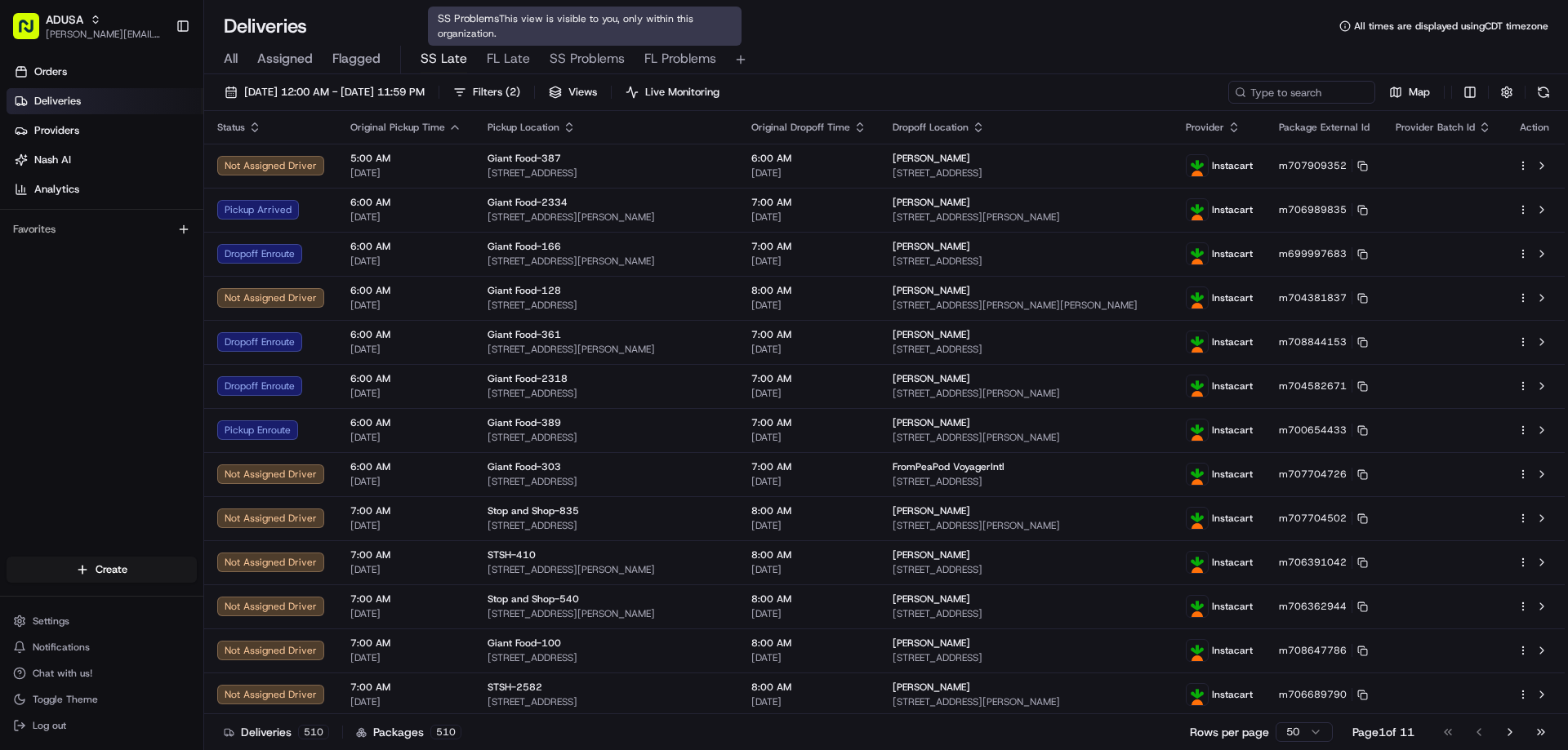
click at [588, 58] on span "SS Problems" at bounding box center [587, 59] width 75 height 20
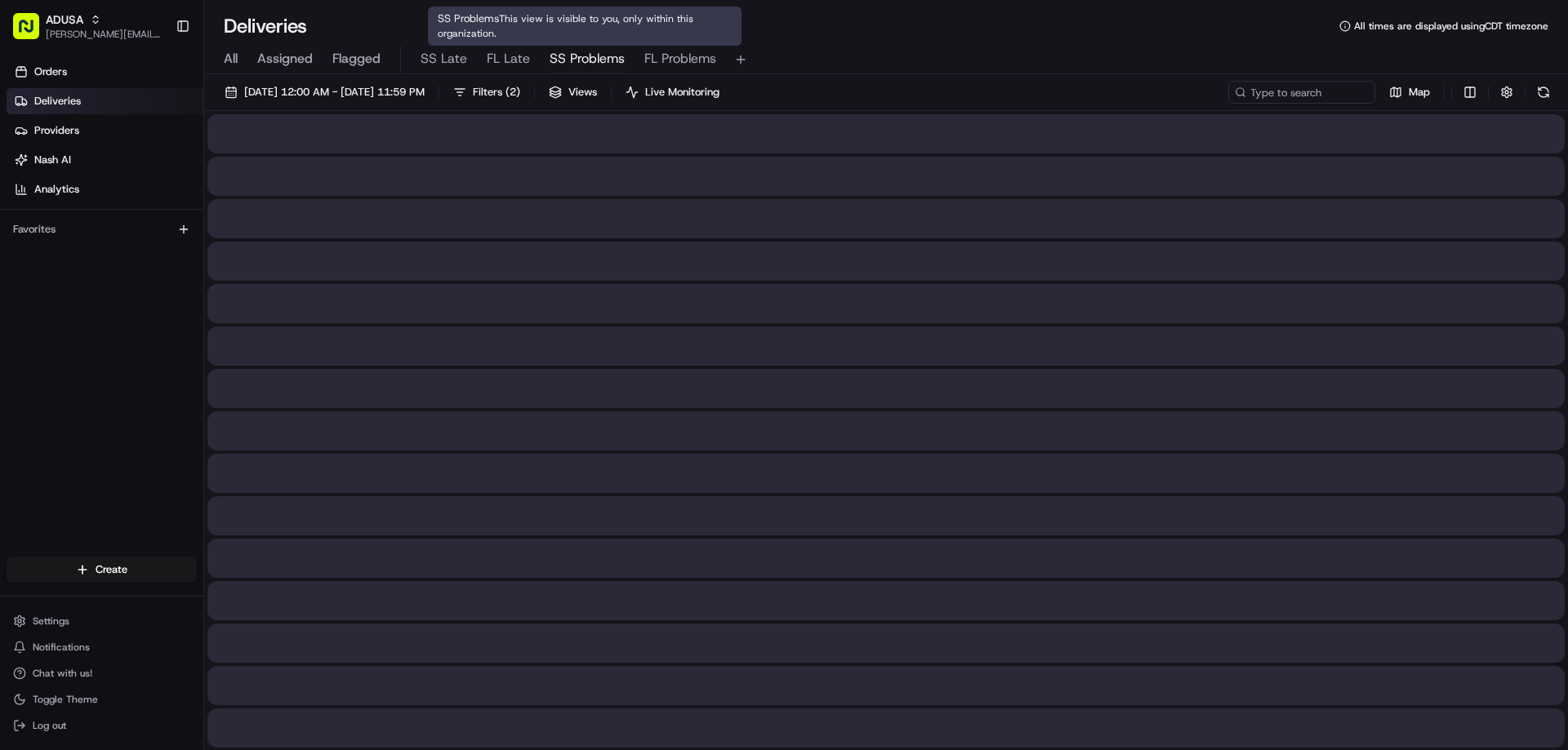
click at [588, 58] on span "SS Problems" at bounding box center [587, 59] width 75 height 20
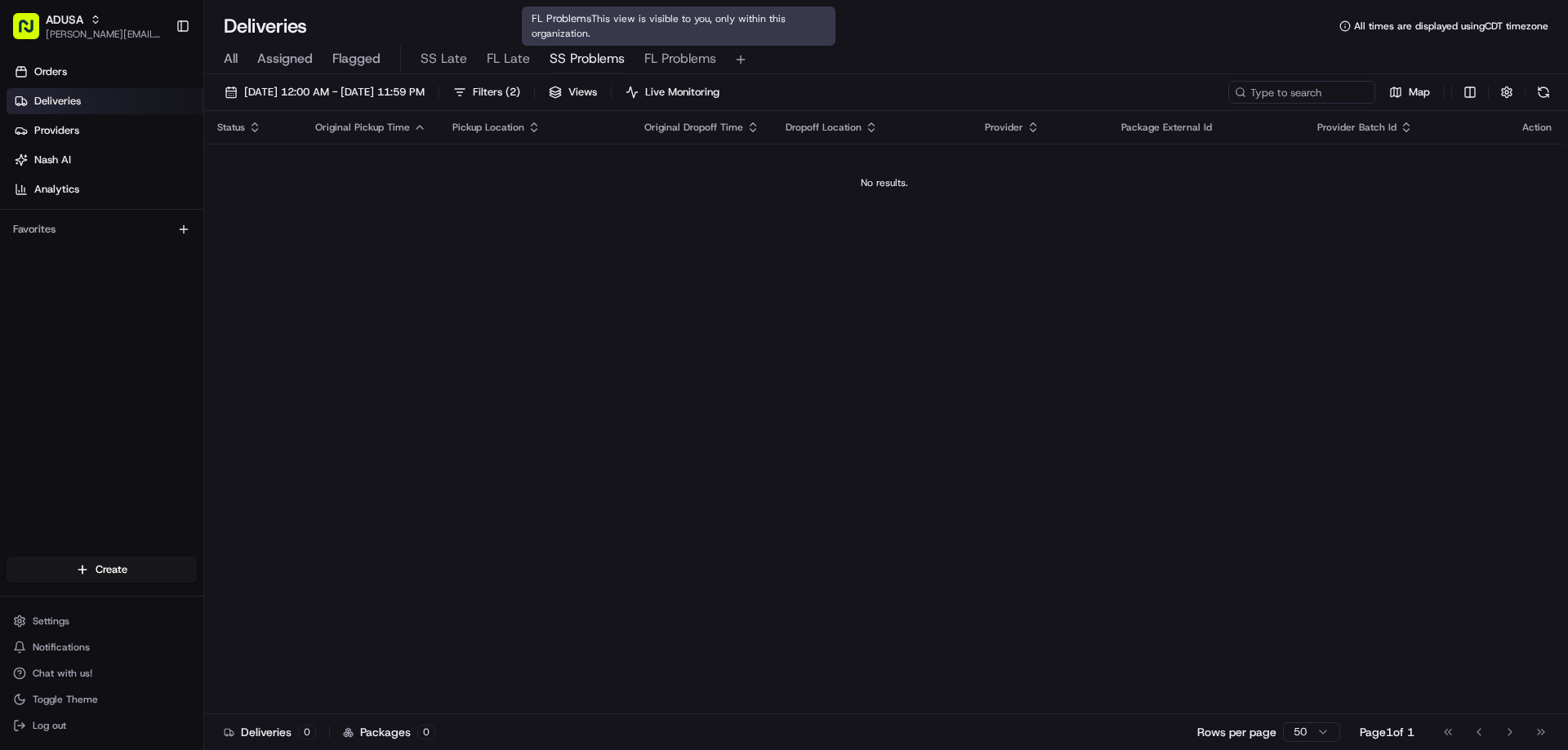
click at [660, 59] on span "FL Problems" at bounding box center [680, 59] width 72 height 20
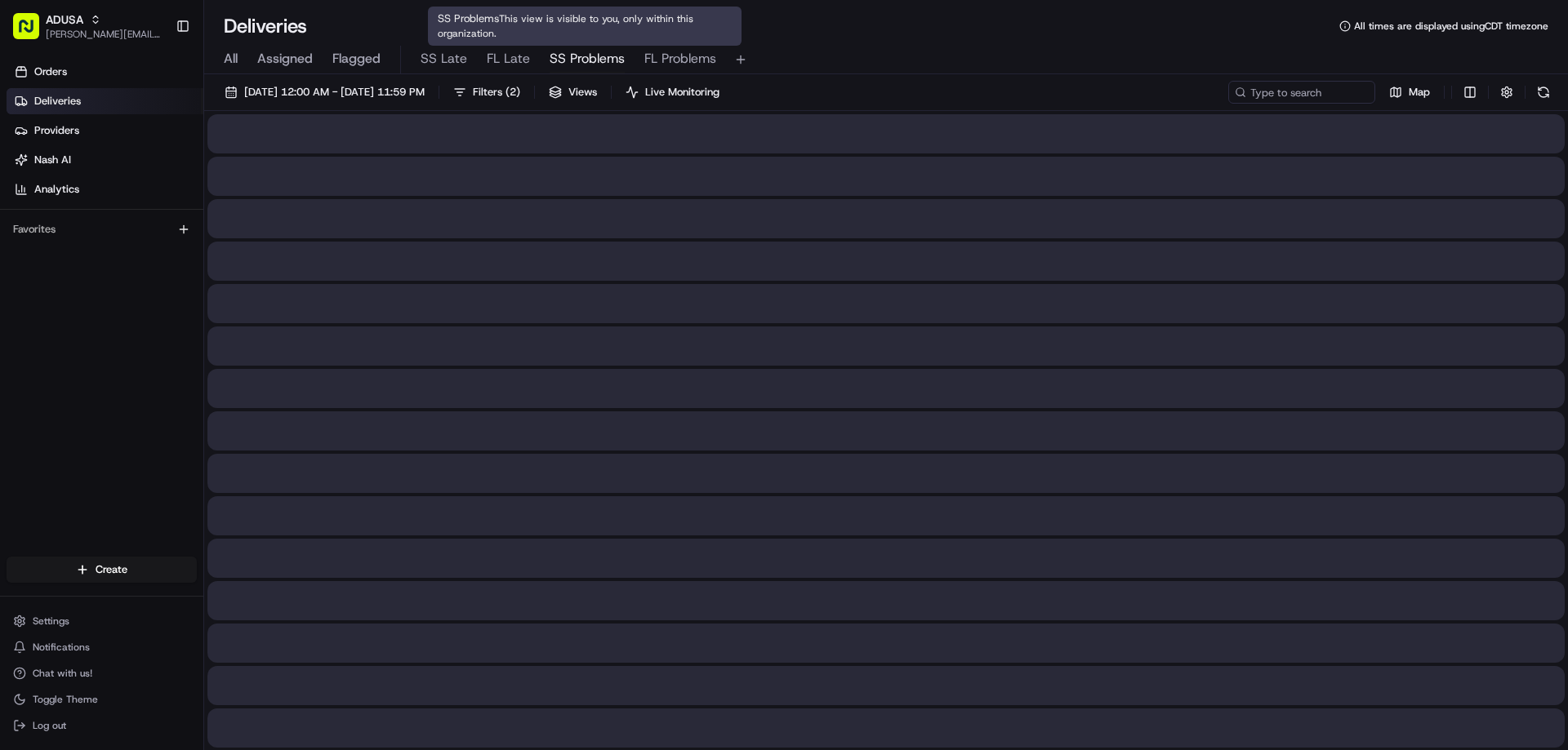
click at [578, 65] on span "SS Problems" at bounding box center [587, 59] width 75 height 20
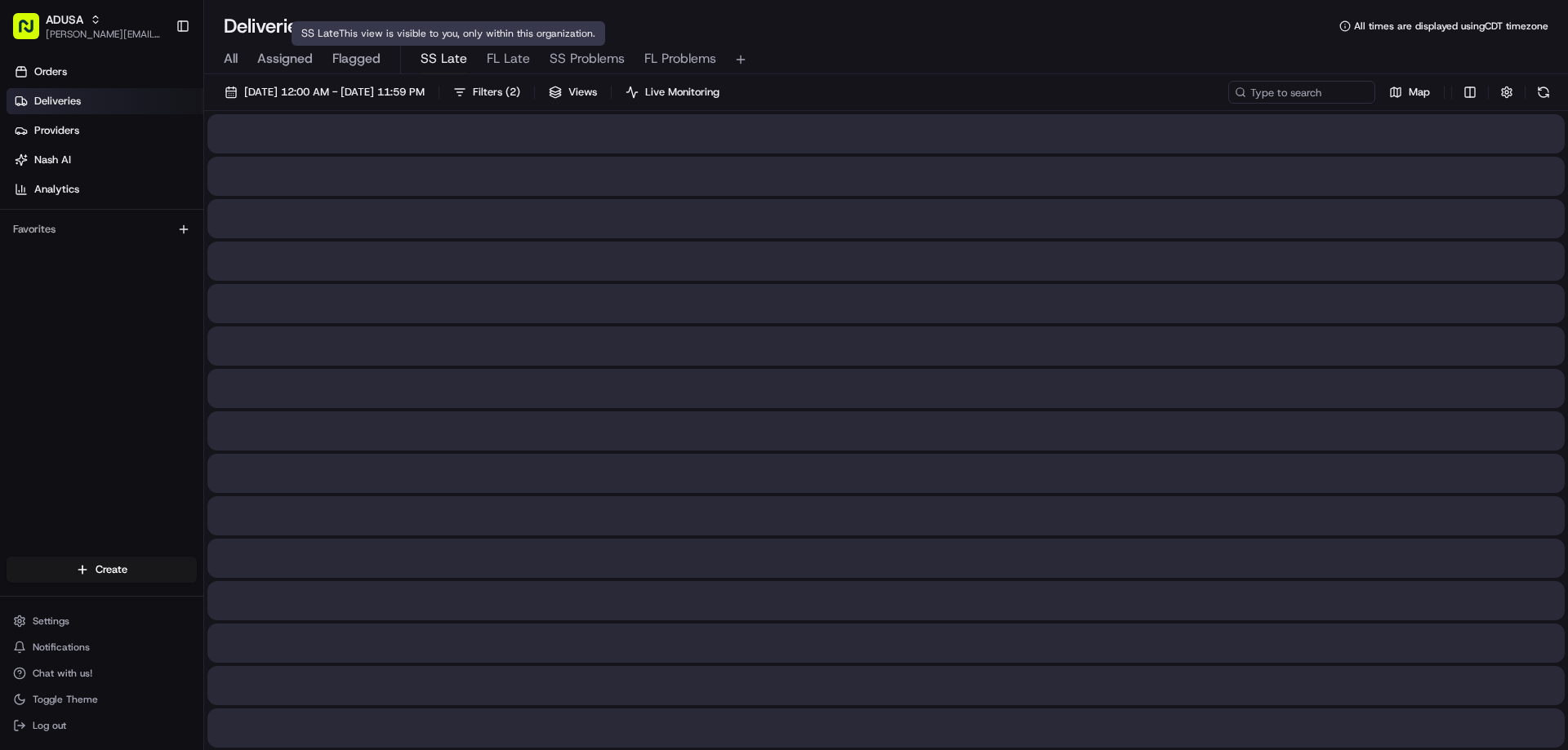
click at [453, 63] on span "SS Late" at bounding box center [443, 59] width 46 height 20
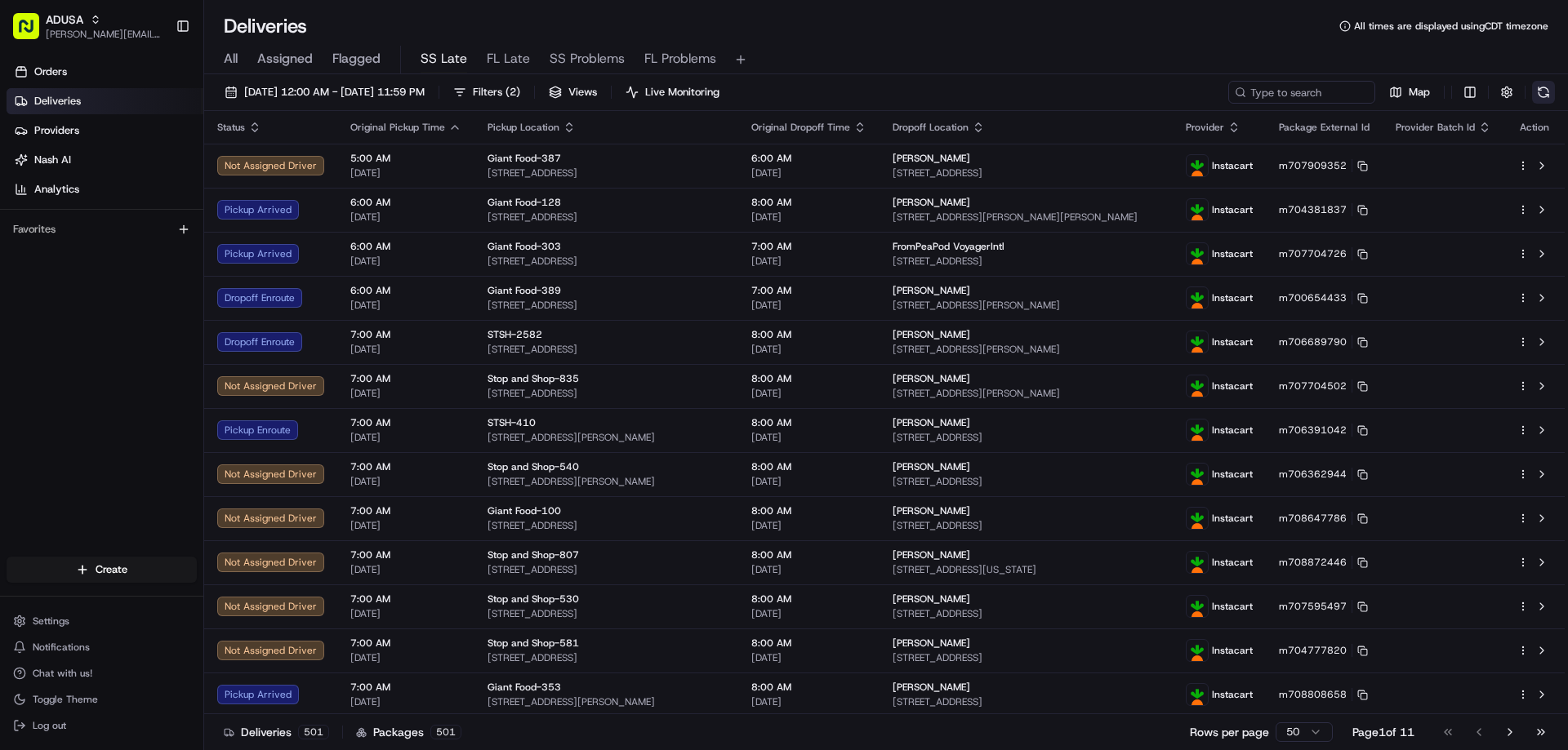
click at [1032, 86] on button at bounding box center [1543, 92] width 23 height 23
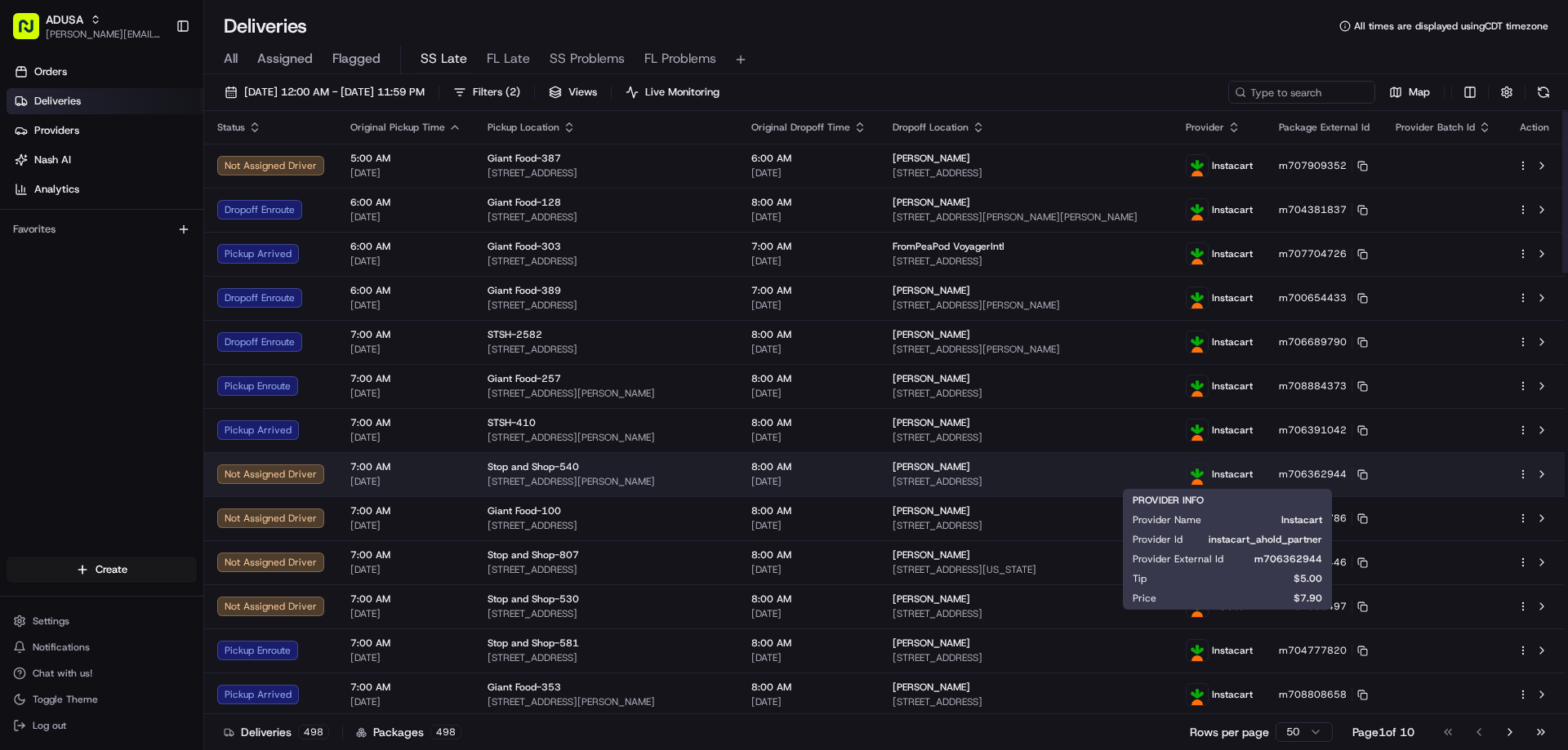
click at [1032, 477] on span "Instacart" at bounding box center [1232, 474] width 41 height 13
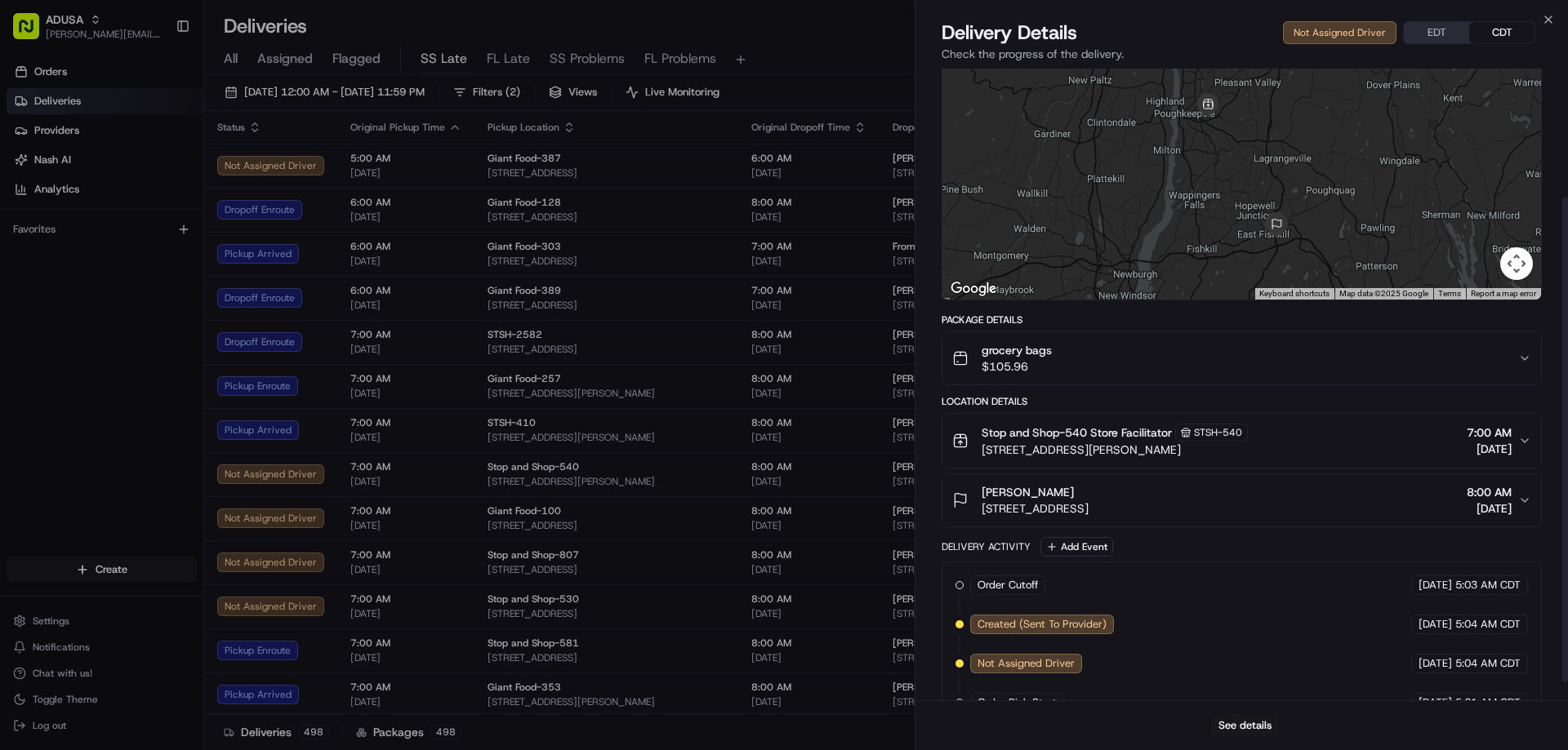
scroll to position [191, 0]
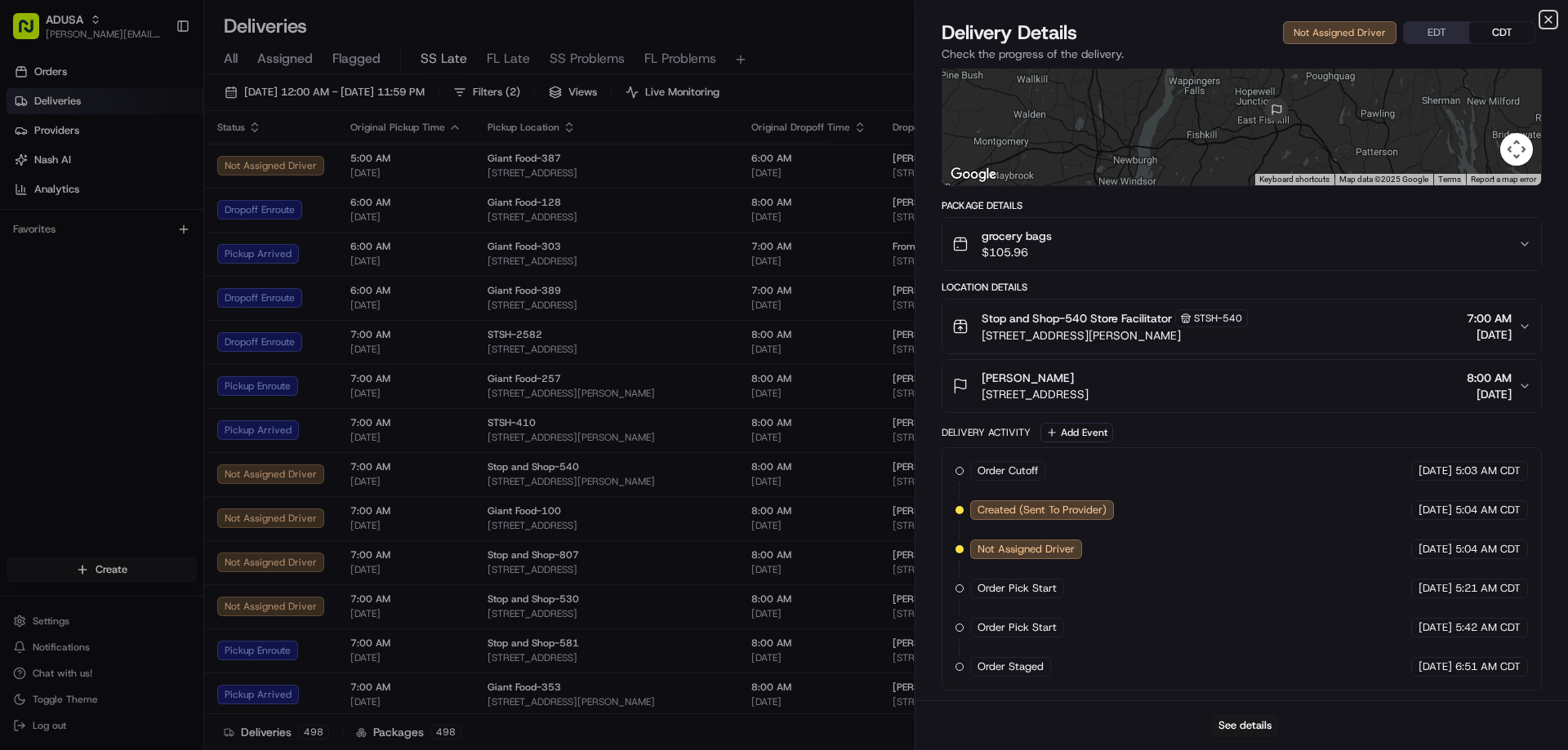
click at [1032, 16] on icon "button" at bounding box center [1548, 19] width 13 height 13
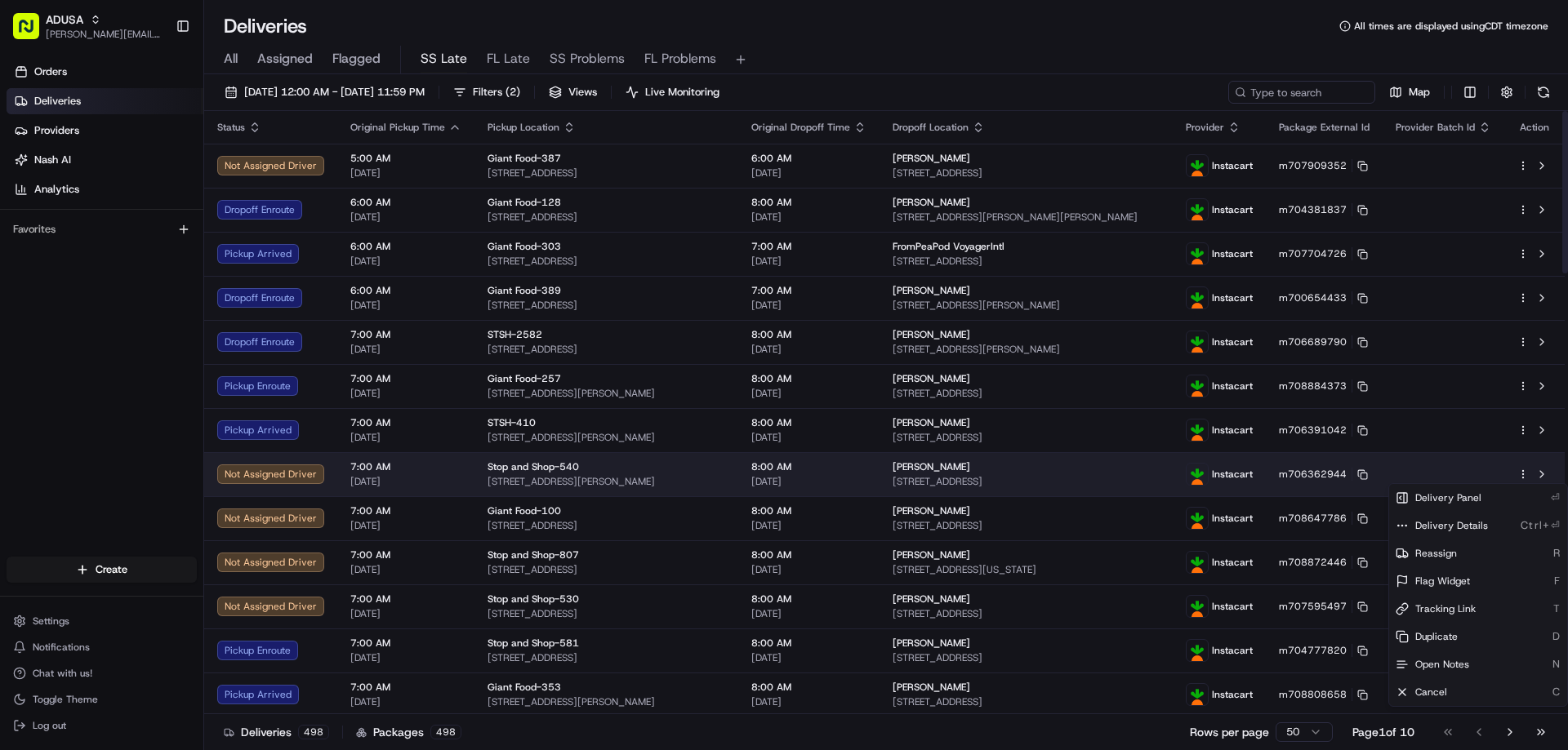
click at [1032, 474] on html "ADUSA pablo.rivera@adusa.com Toggle Sidebar Orders Deliveries Providers Nash AI…" at bounding box center [784, 375] width 1568 height 750
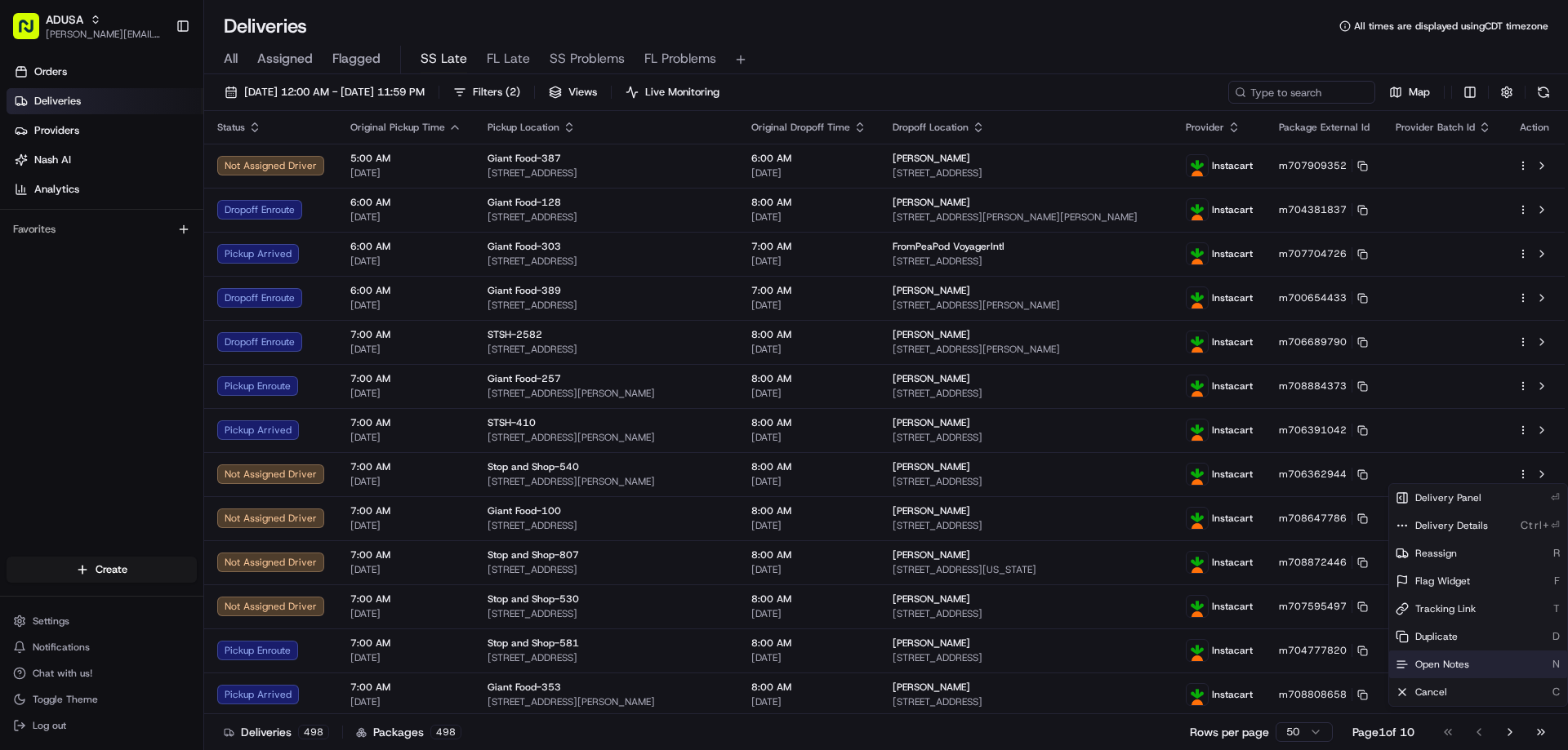
click at [1032, 660] on span "Open Notes" at bounding box center [1441, 664] width 54 height 13
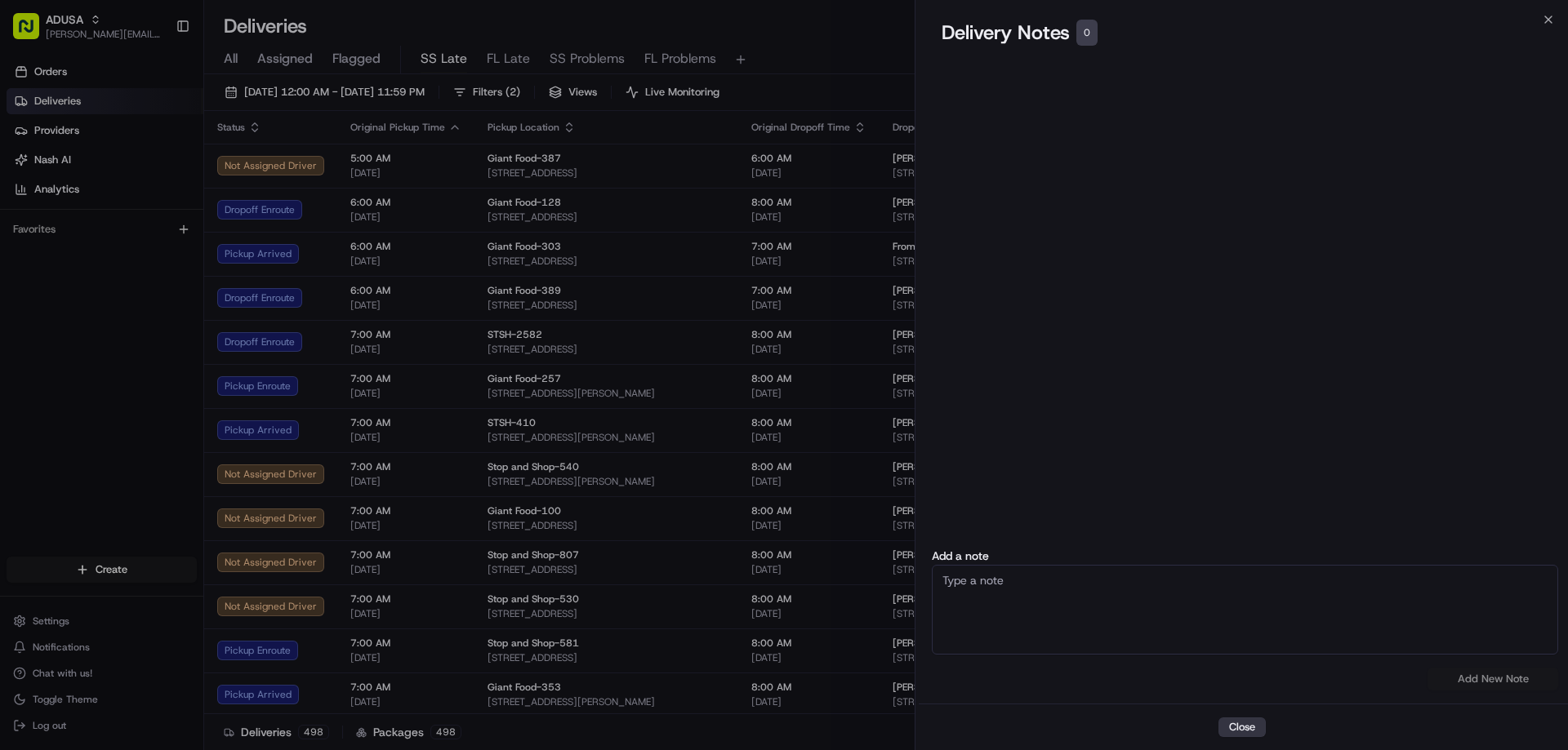
click at [1032, 728] on button "Close" at bounding box center [1242, 727] width 47 height 20
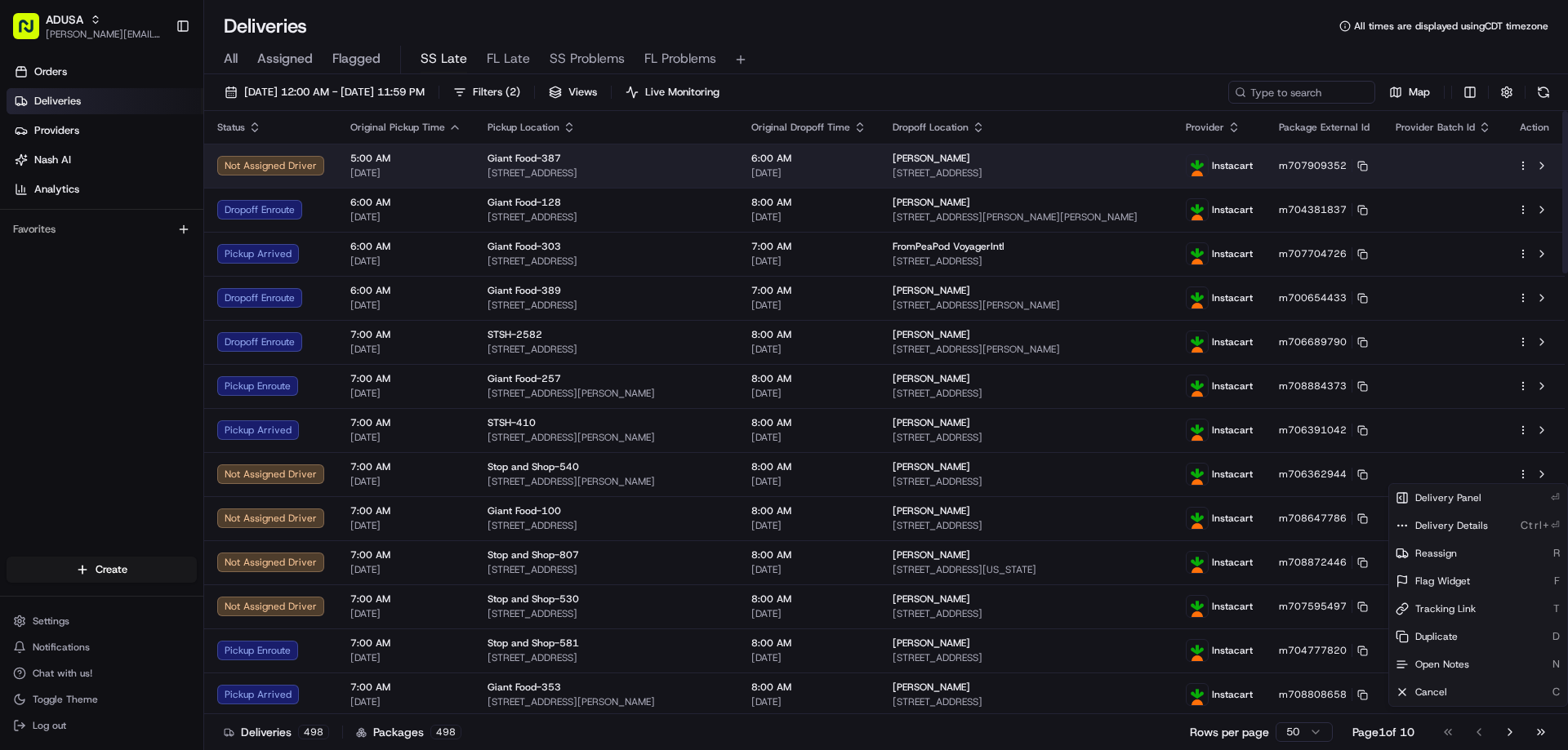
click at [1032, 165] on icon "button" at bounding box center [1522, 166] width 12 height 12
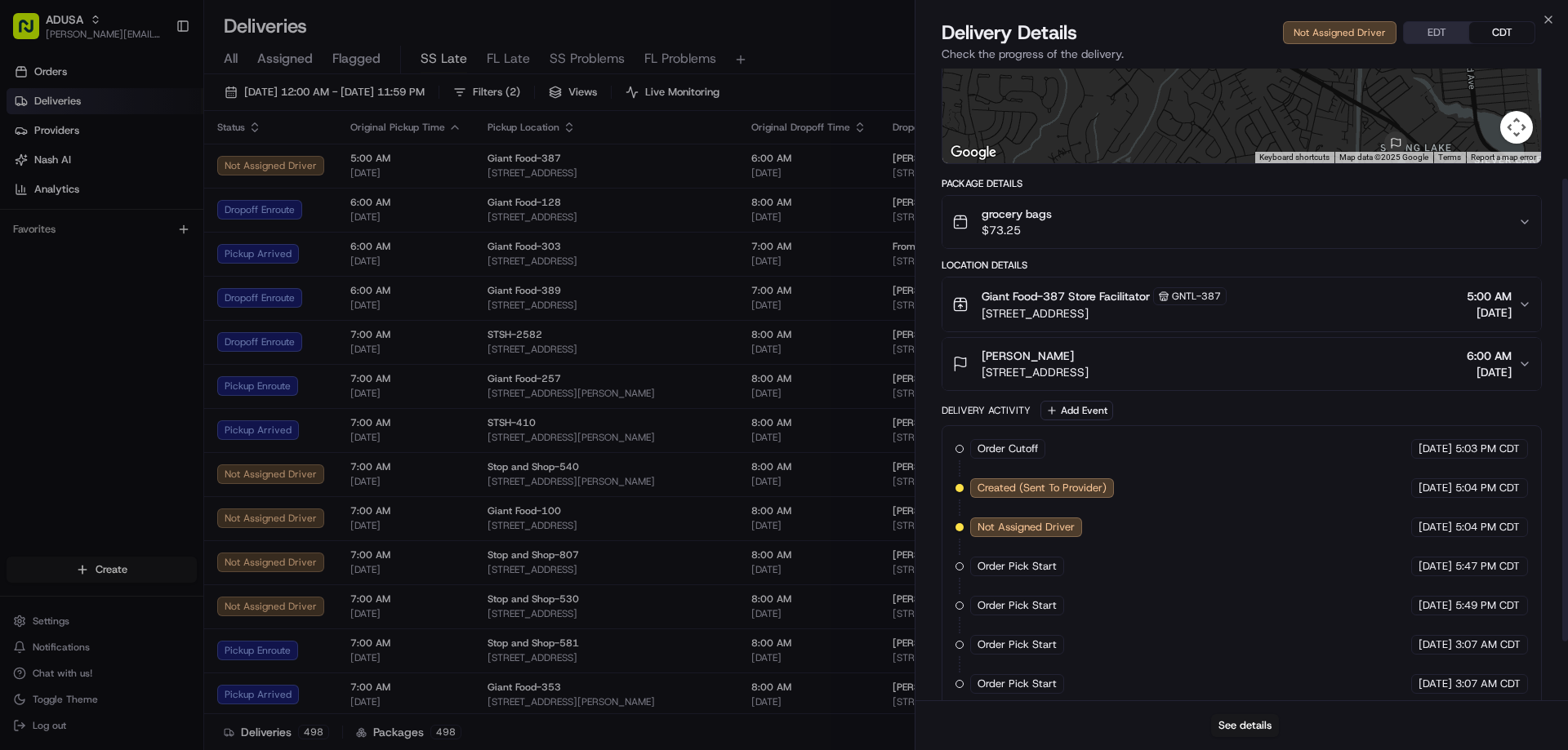
scroll to position [230, 0]
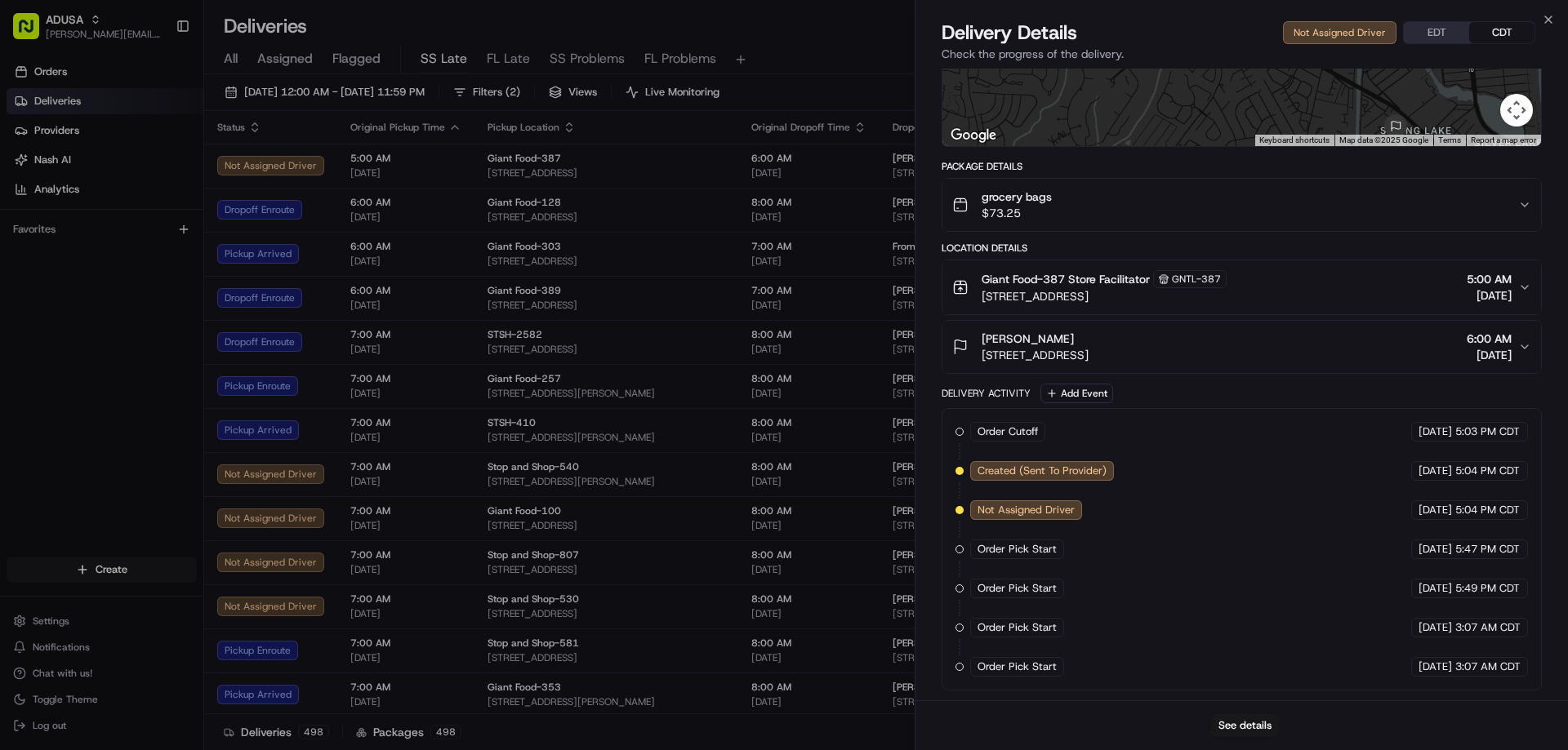
click at [1032, 504] on span "Not Assigned Driver" at bounding box center [1025, 510] width 97 height 15
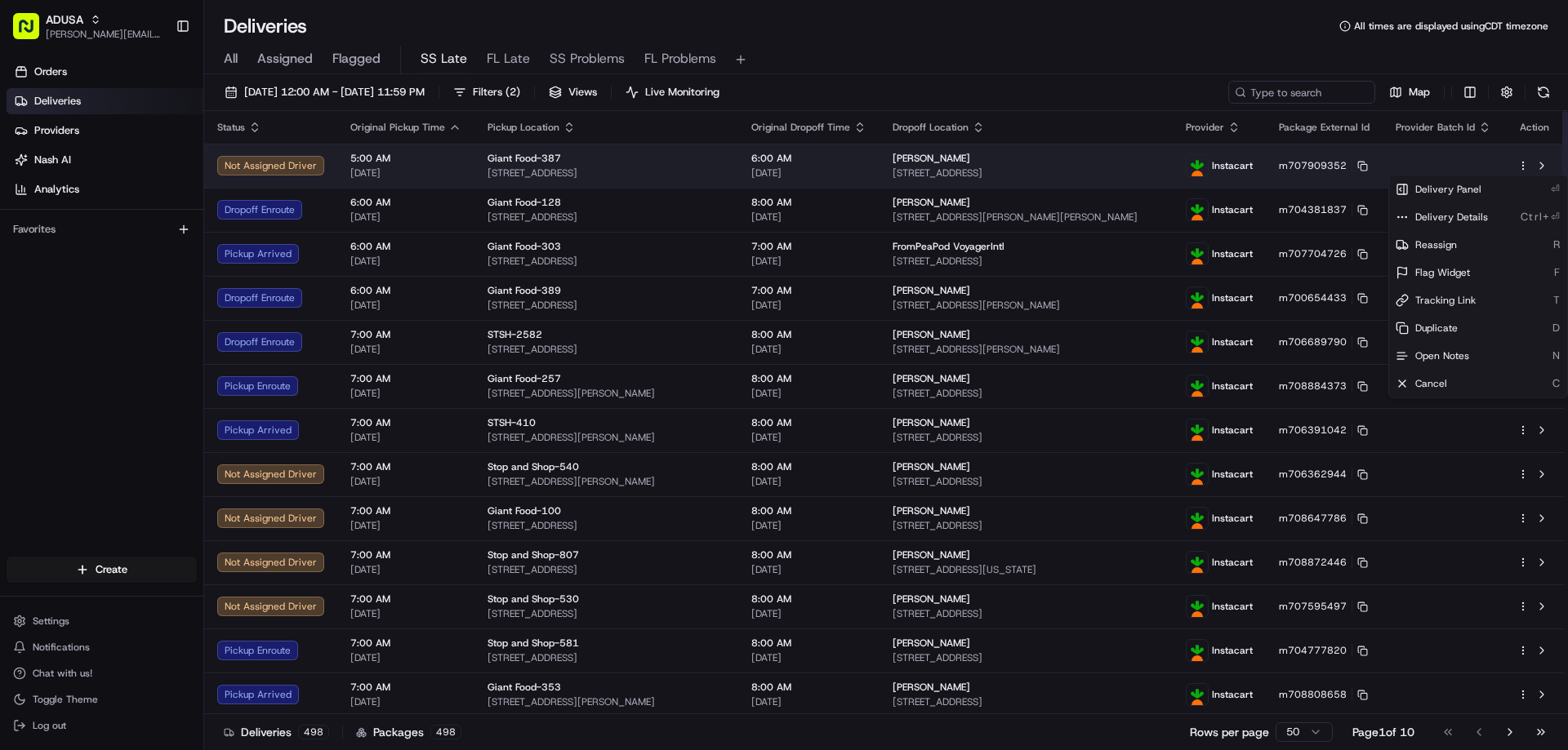
click at [1032, 167] on span "Instacart" at bounding box center [1232, 166] width 41 height 13
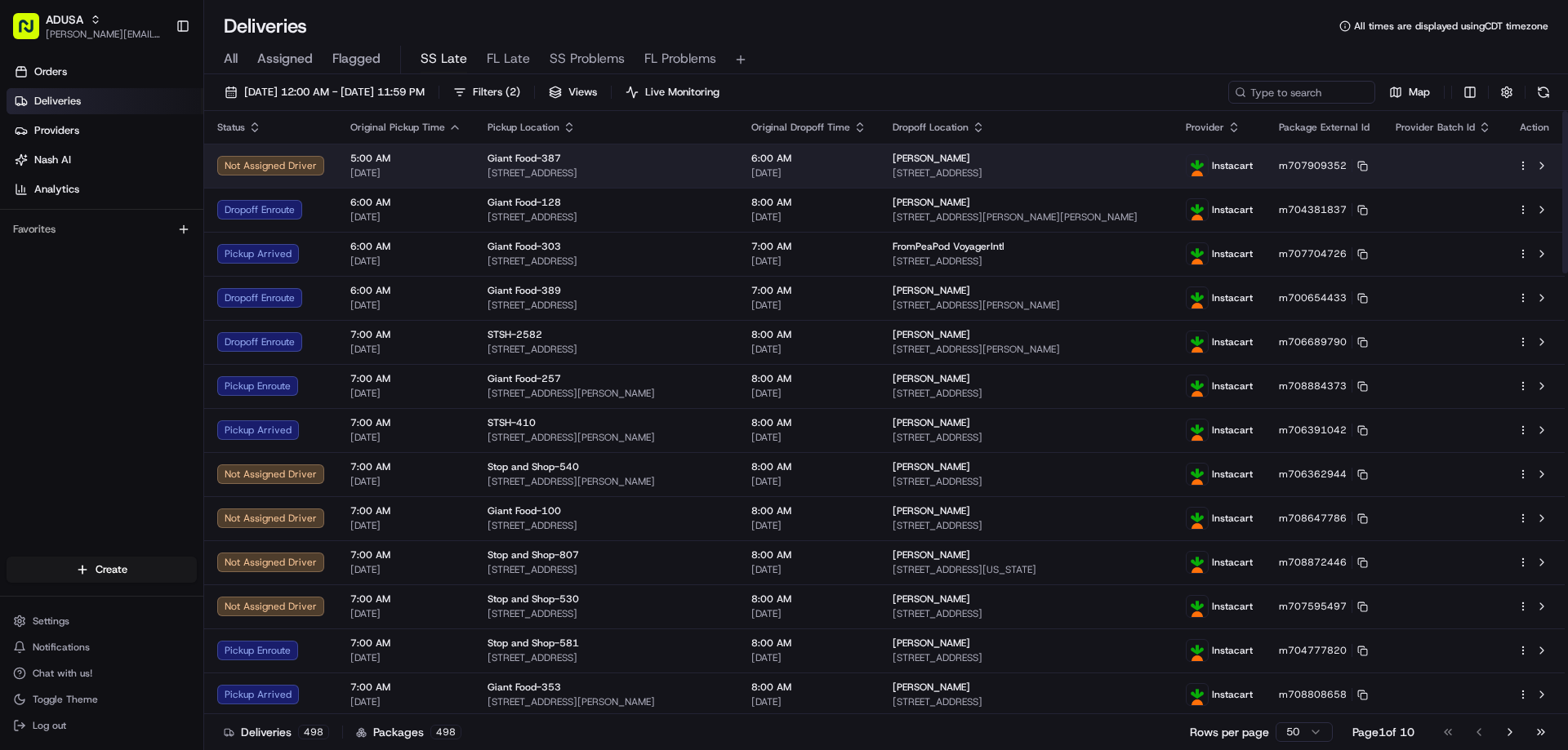
click at [290, 169] on div "Not Assigned Driver" at bounding box center [270, 166] width 107 height 20
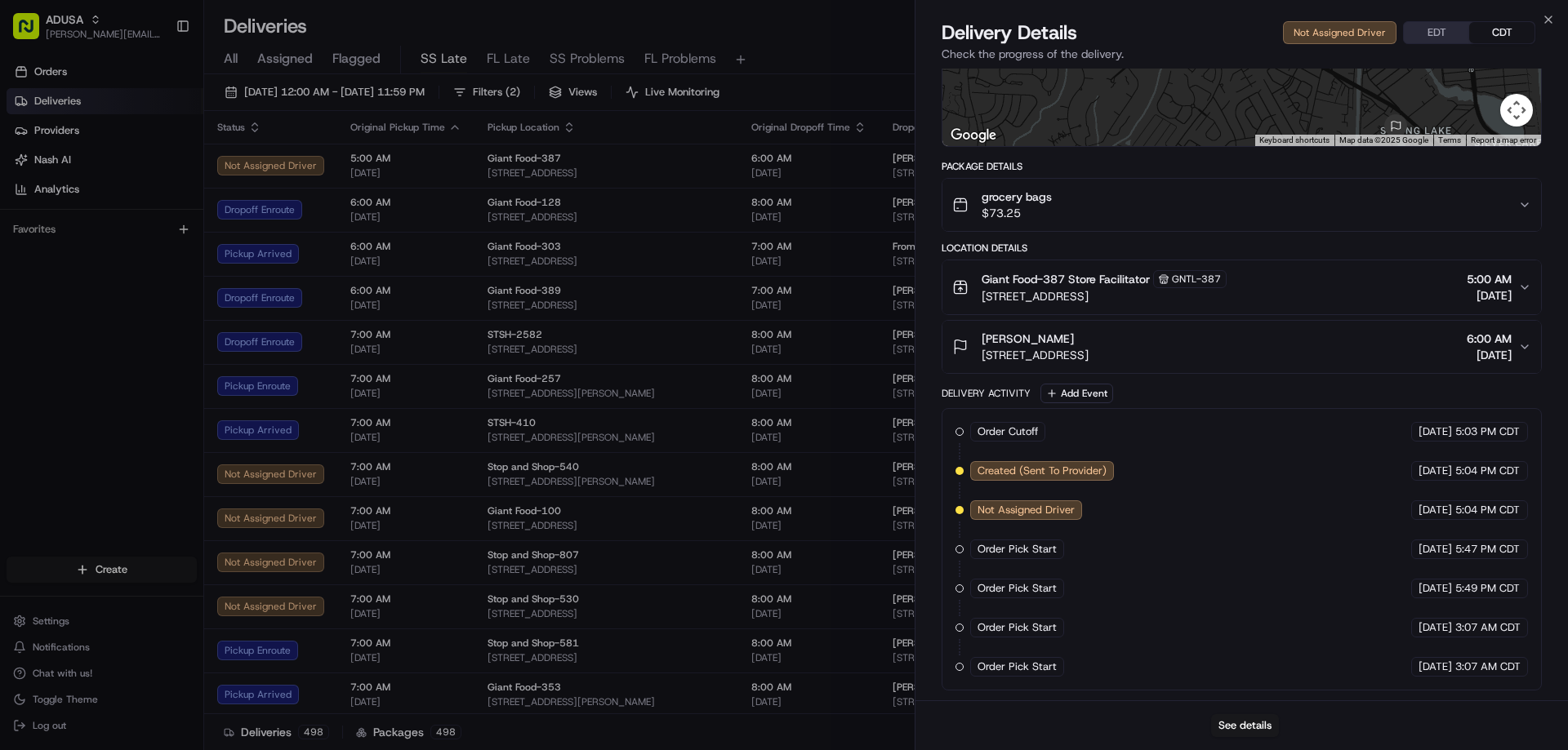
click at [1032, 471] on span "Created (Sent To Provider)" at bounding box center [1042, 471] width 129 height 15
click at [1032, 509] on span "Not Assigned Driver" at bounding box center [1025, 510] width 97 height 15
click at [1032, 32] on button "EDT" at bounding box center [1436, 32] width 66 height 21
click at [1032, 34] on button "CDT" at bounding box center [1502, 32] width 66 height 21
click at [1032, 15] on icon "button" at bounding box center [1548, 19] width 13 height 13
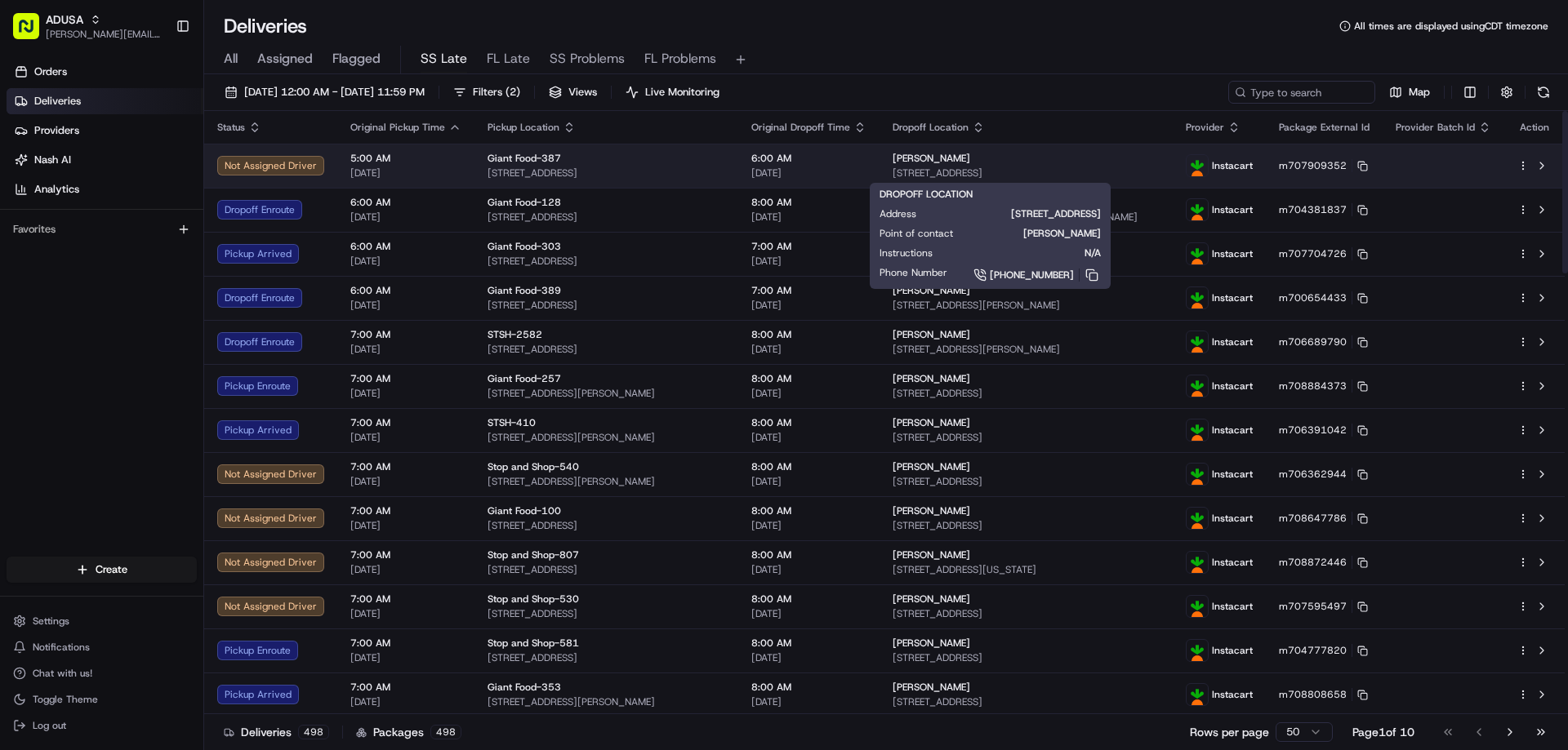
click at [920, 157] on span "lauren brown" at bounding box center [931, 158] width 77 height 13
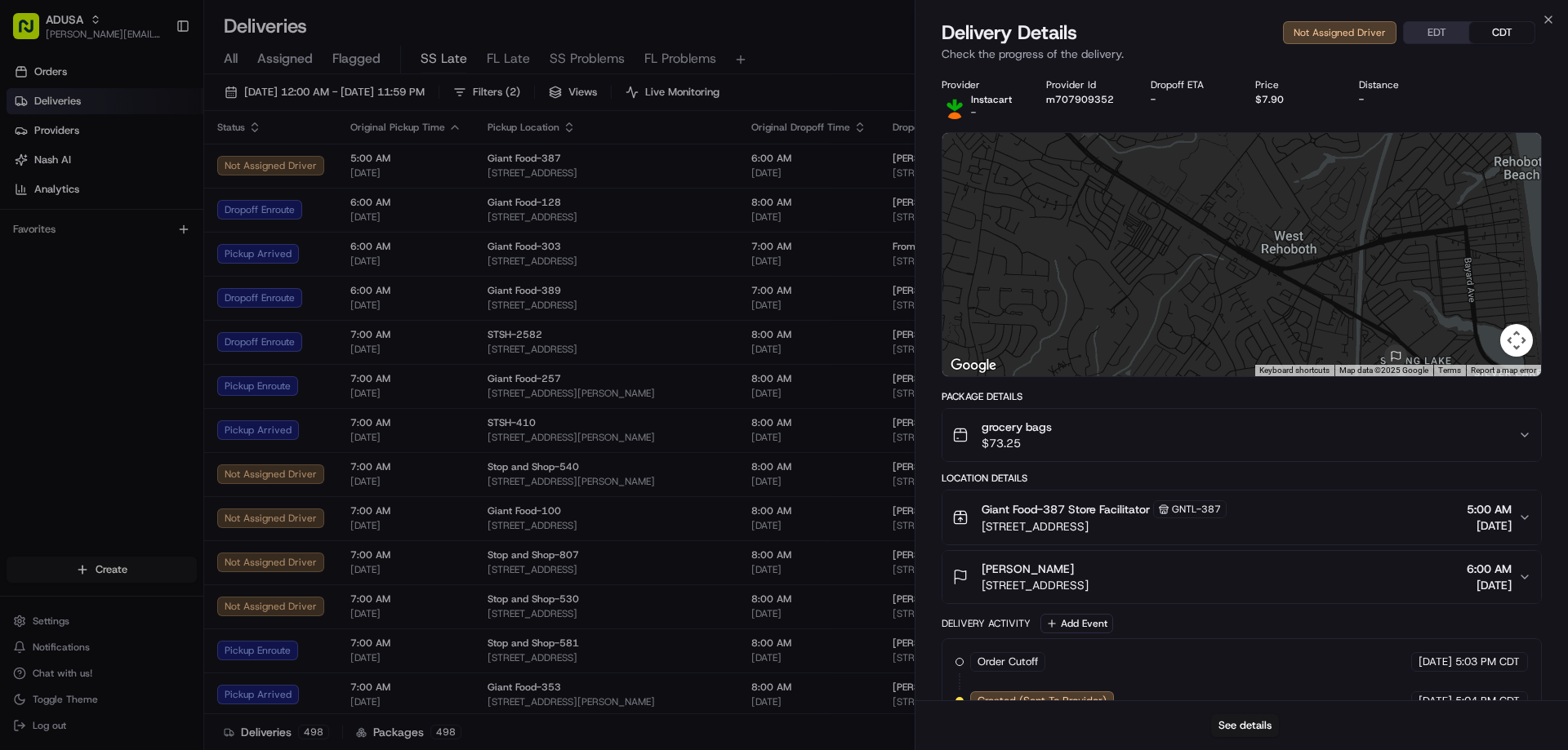
click at [1032, 33] on div "Not Assigned Driver EDT CDT" at bounding box center [1409, 32] width 252 height 23
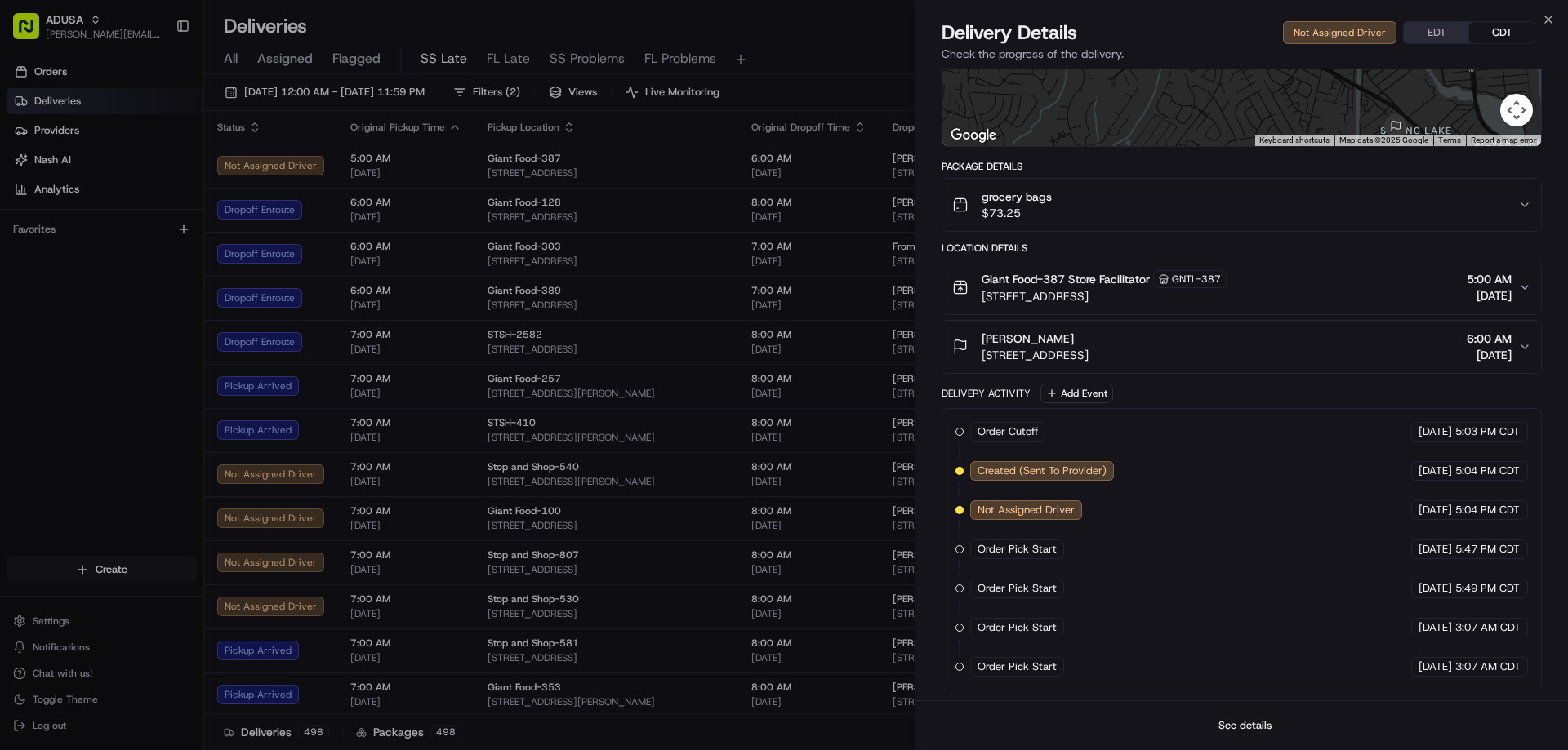
click at [1032, 725] on button "See details" at bounding box center [1245, 725] width 67 height 23
click at [1032, 15] on icon "button" at bounding box center [1548, 19] width 13 height 13
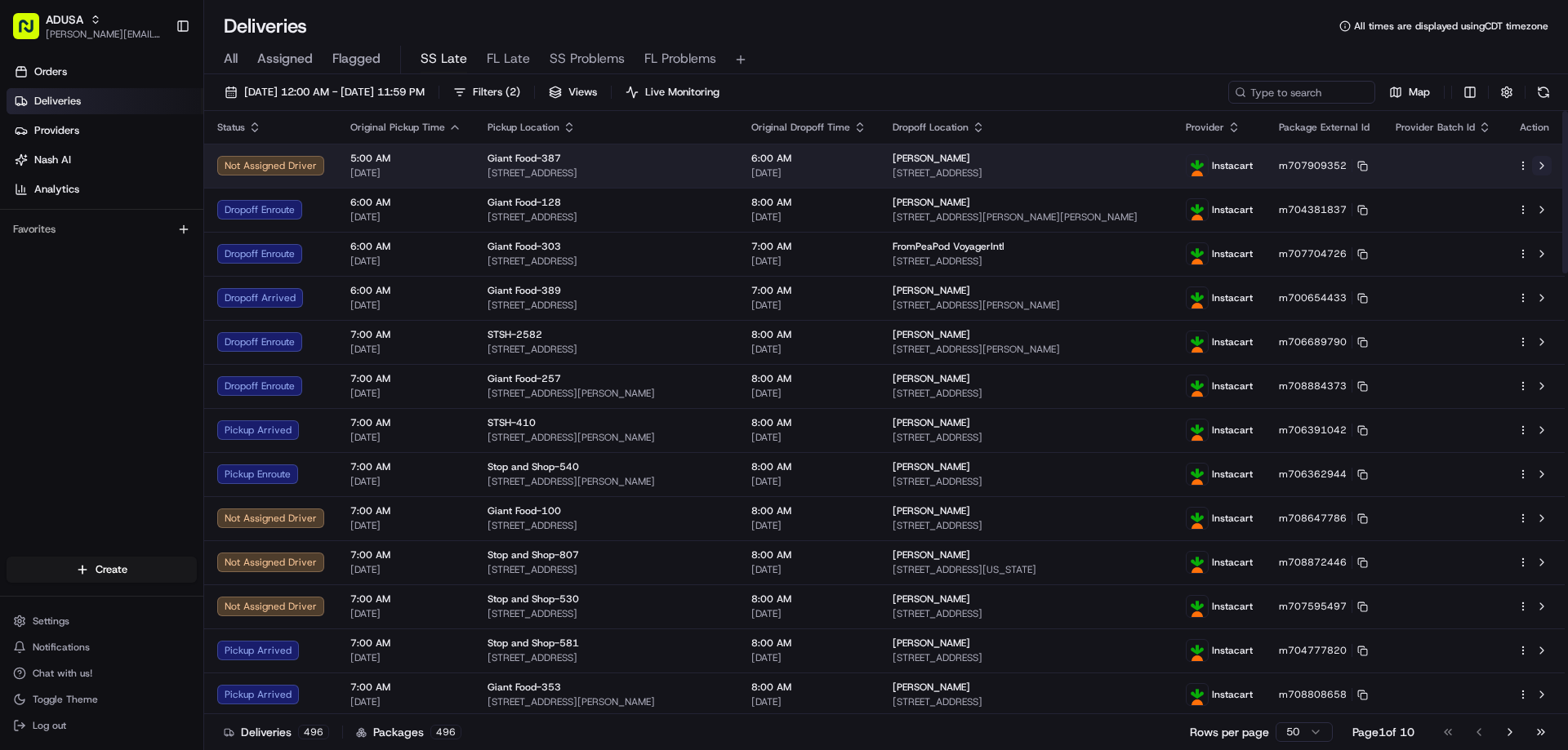
click at [1032, 166] on button at bounding box center [1542, 166] width 20 height 20
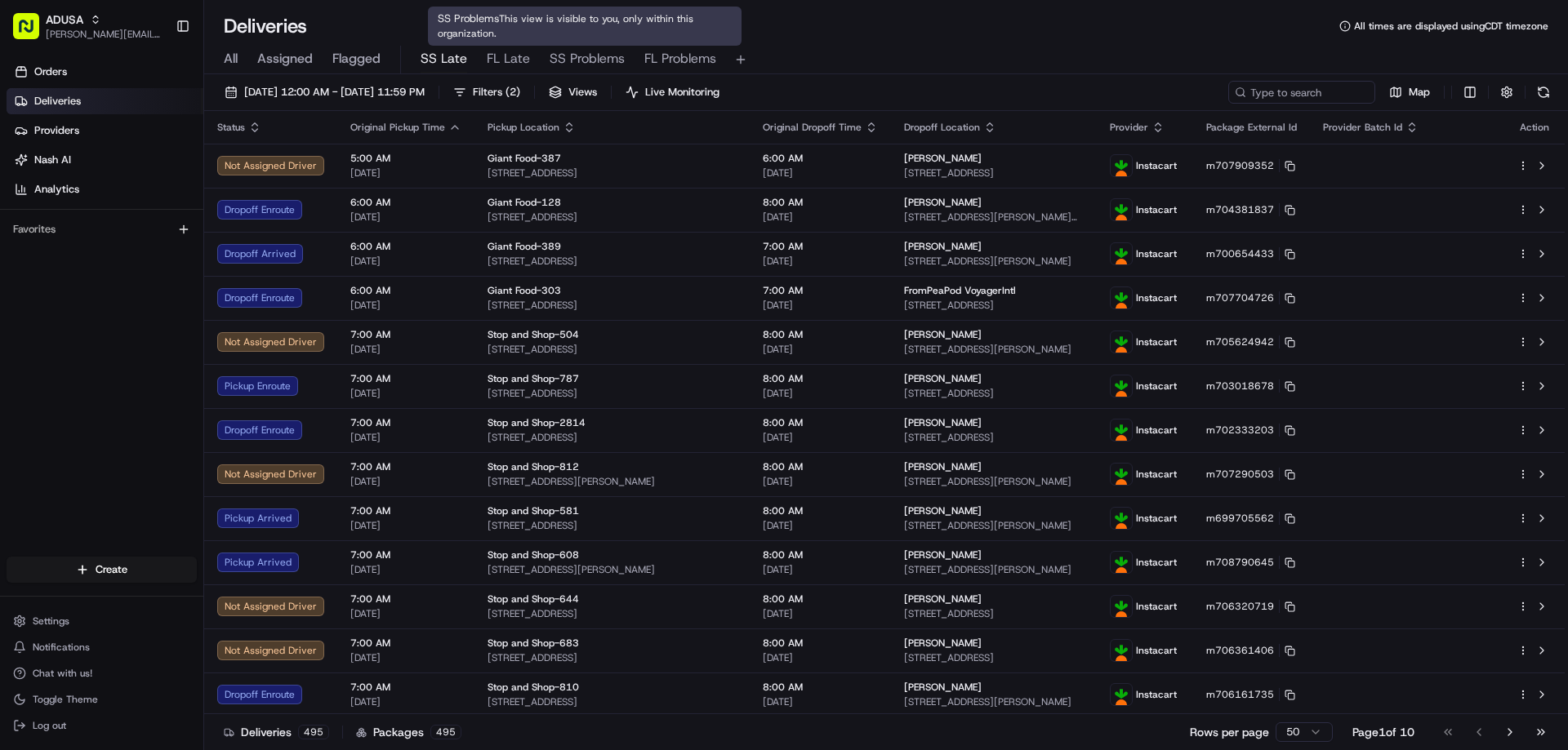
click at [592, 59] on span "SS Problems" at bounding box center [587, 59] width 75 height 20
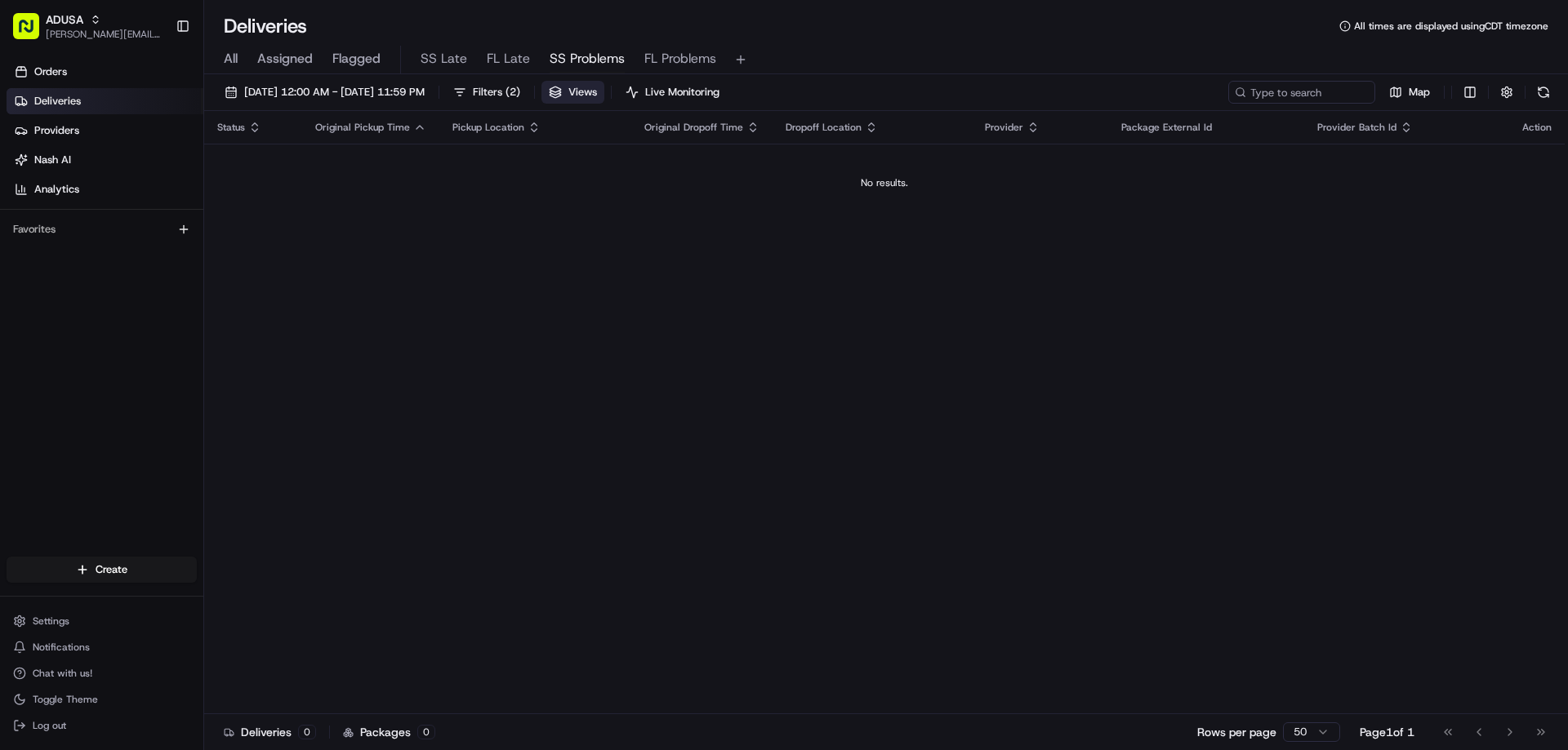
click at [597, 94] on span "Views" at bounding box center [582, 92] width 28 height 15
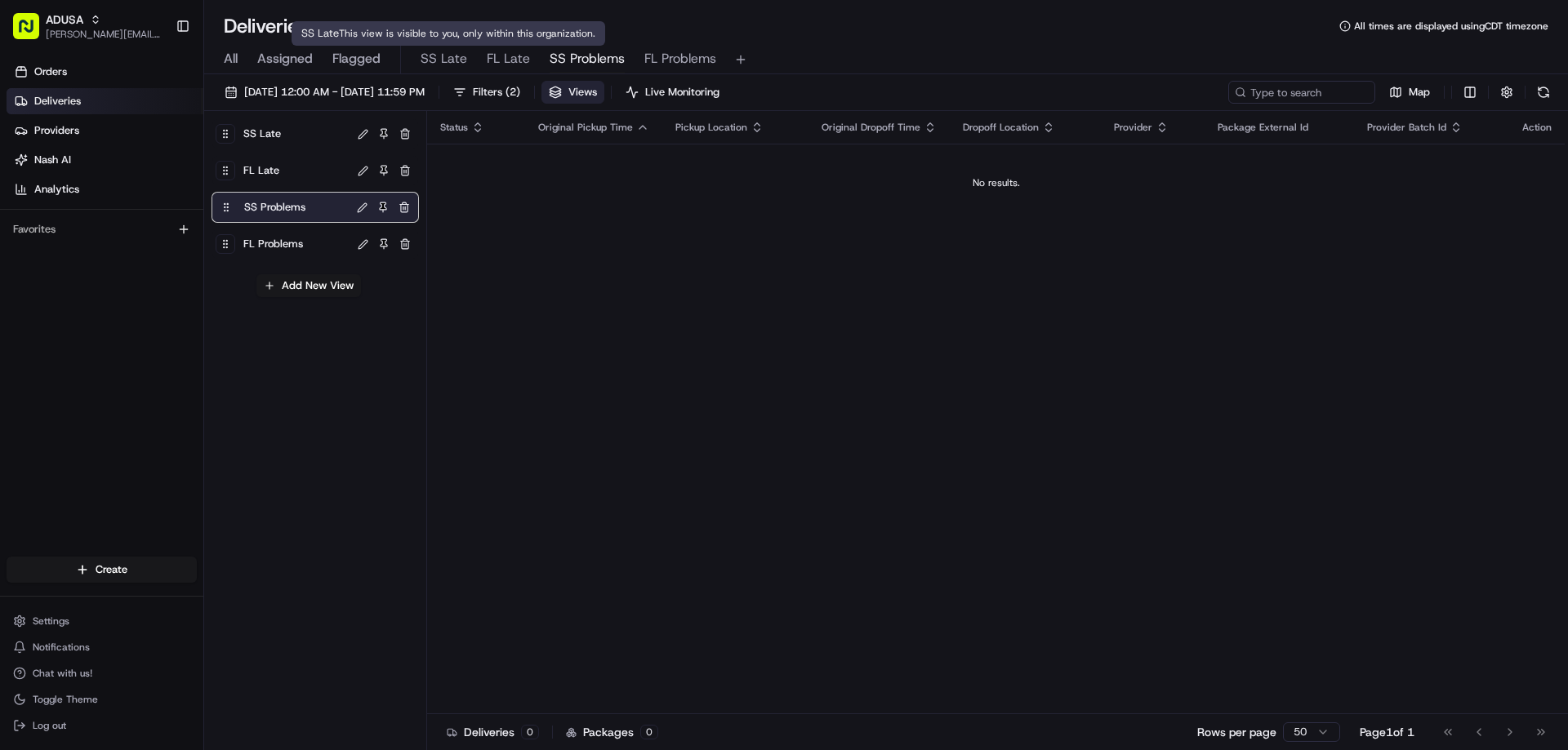
click at [435, 56] on span "SS Late" at bounding box center [443, 59] width 46 height 20
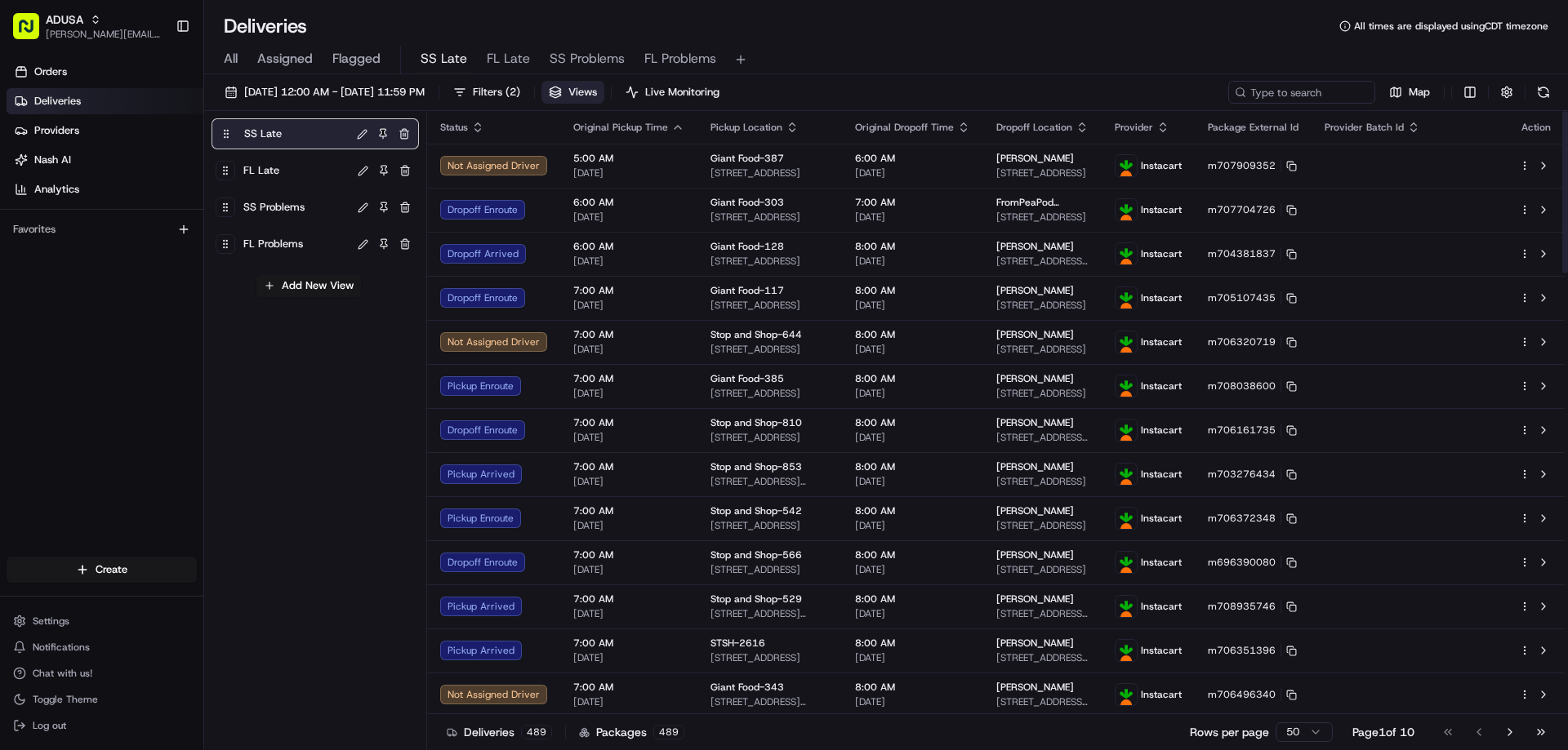
click at [597, 86] on span "Views" at bounding box center [582, 92] width 28 height 15
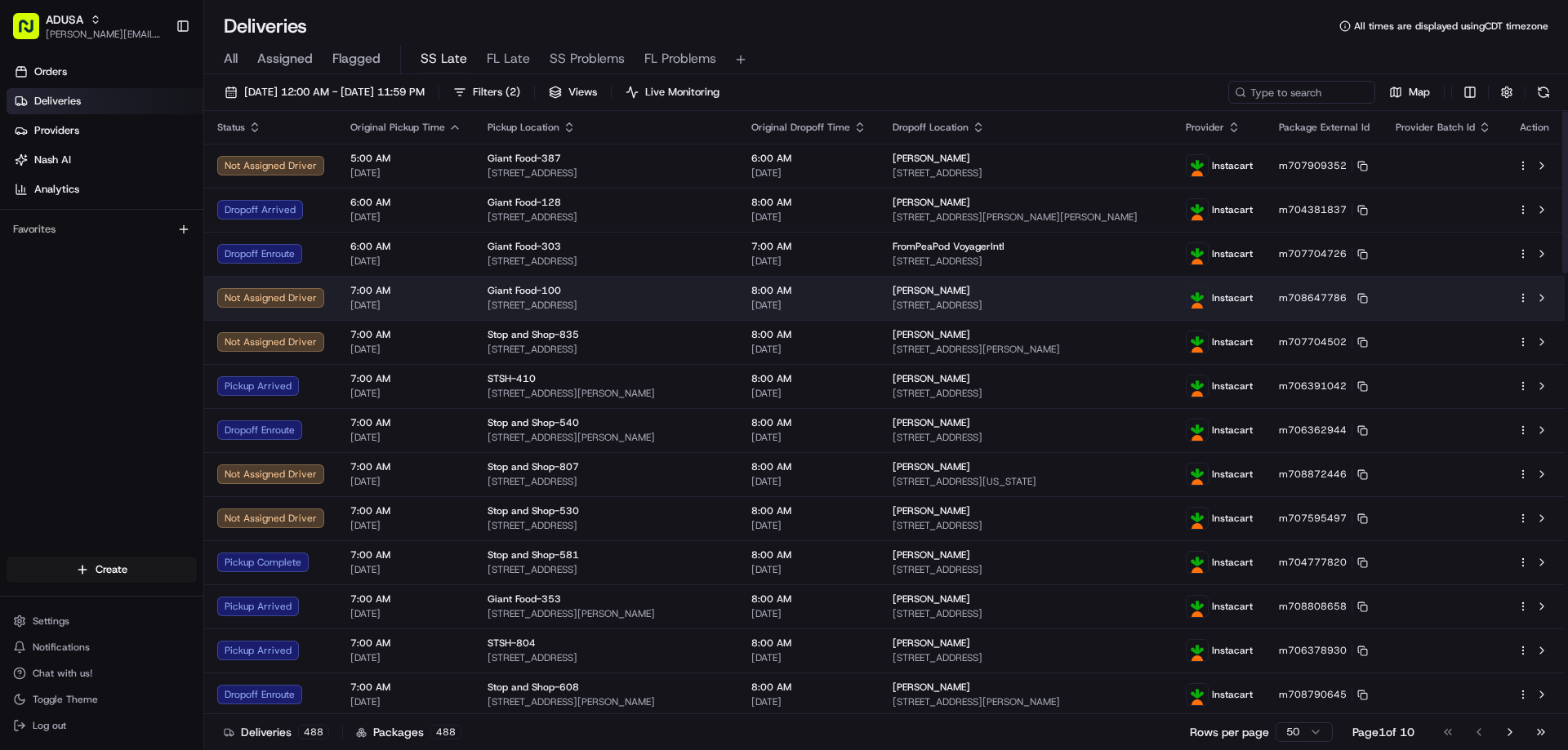
click at [280, 297] on div "Not Assigned Driver" at bounding box center [270, 299] width 107 height 20
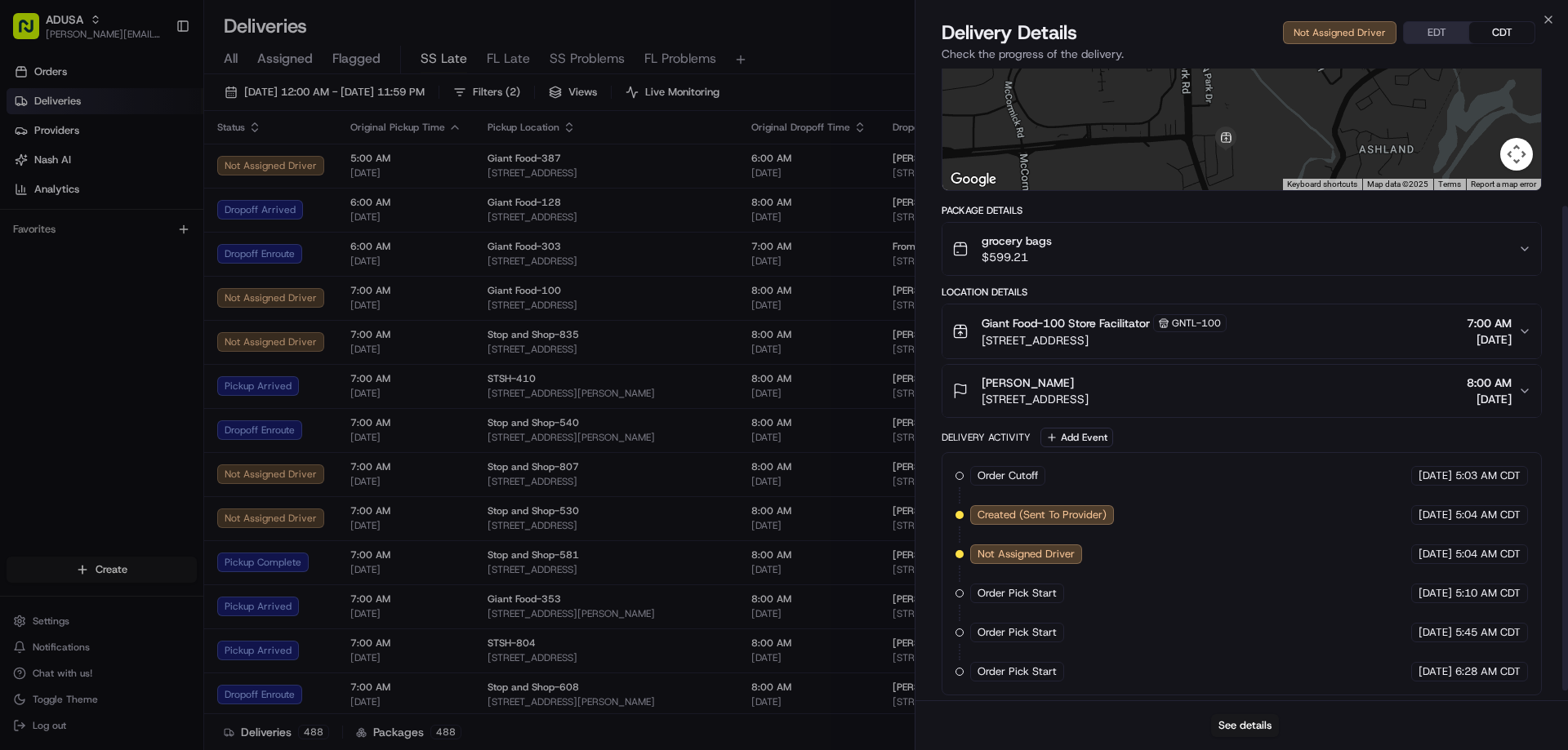
scroll to position [191, 0]
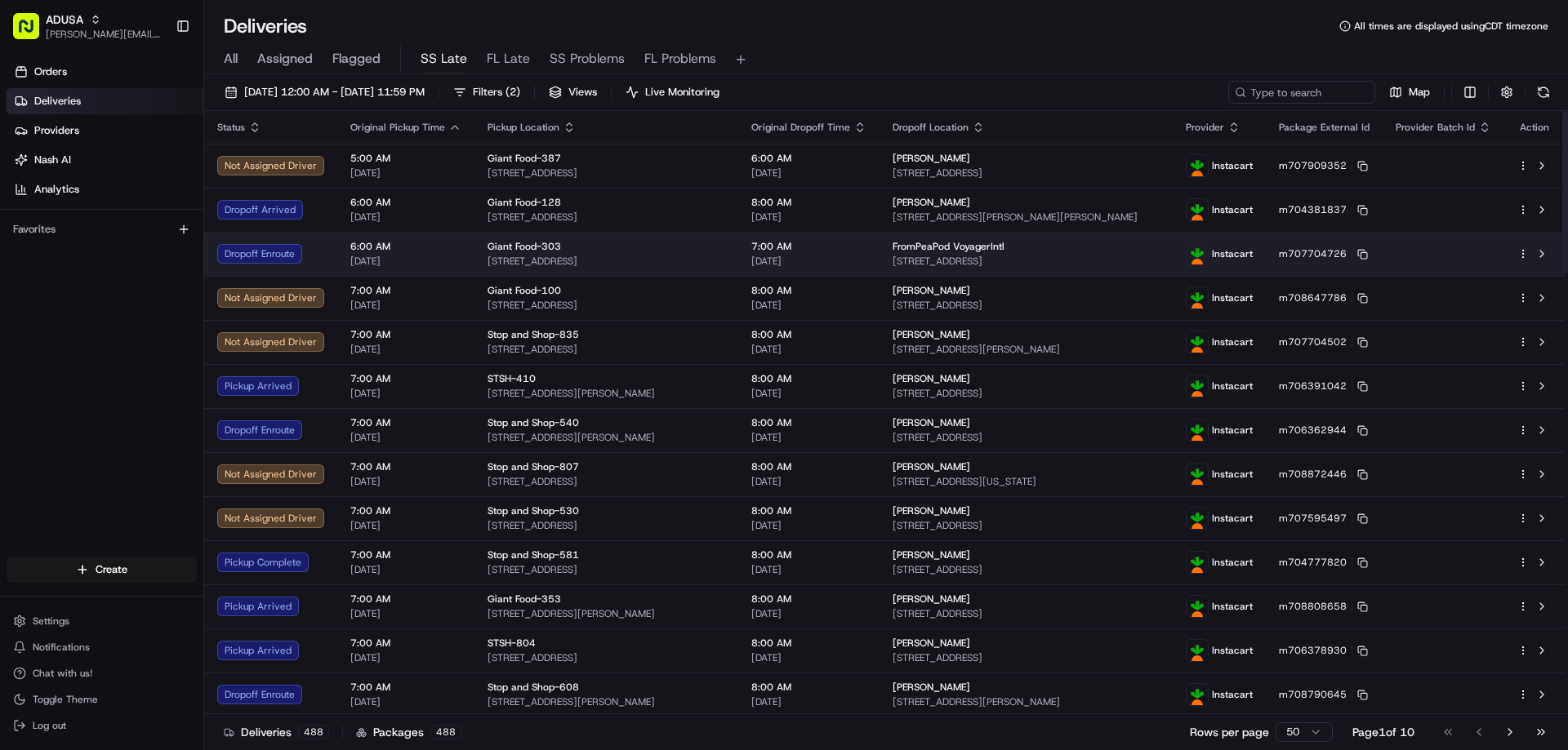
click at [250, 251] on div "Dropoff Enroute" at bounding box center [270, 254] width 107 height 20
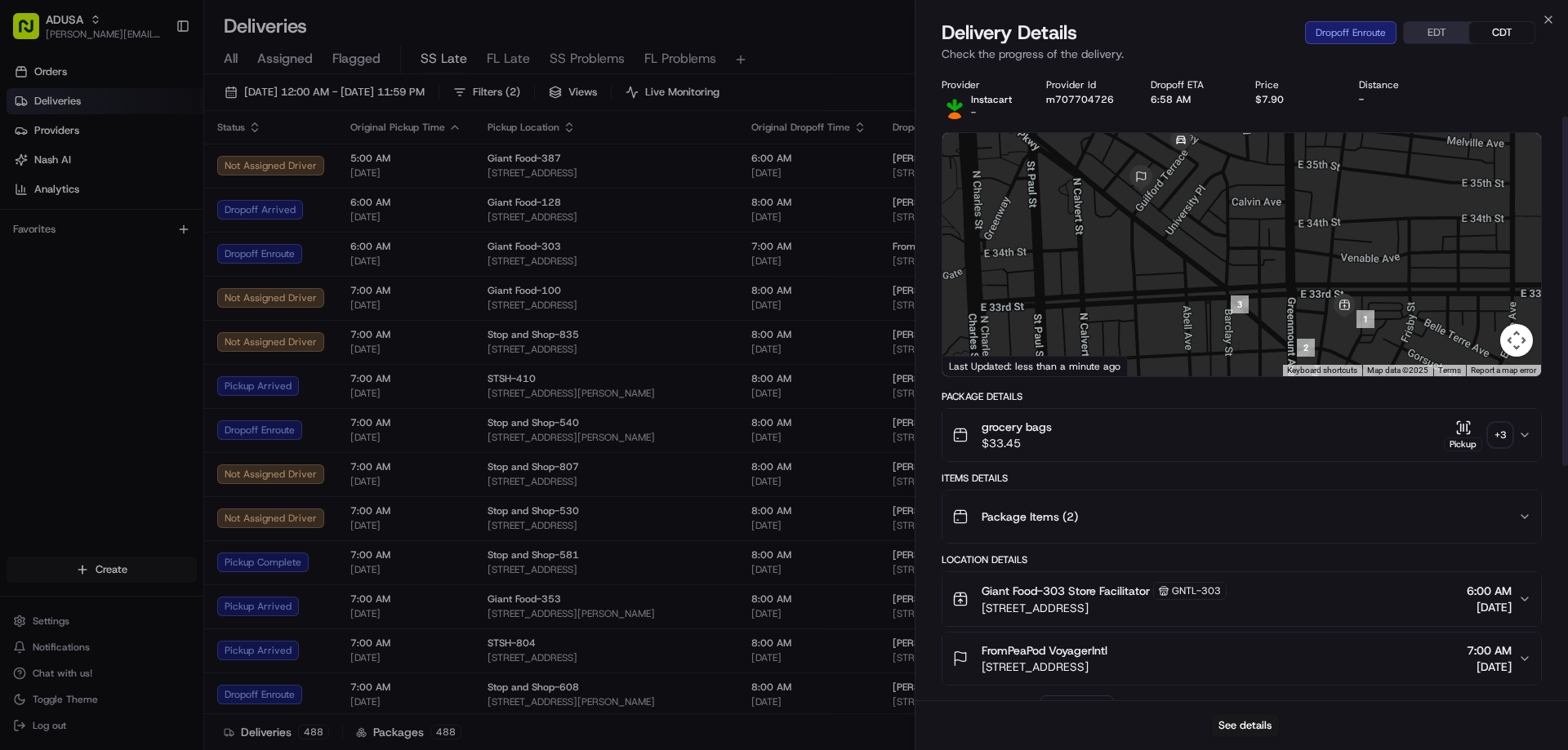
scroll to position [408, 0]
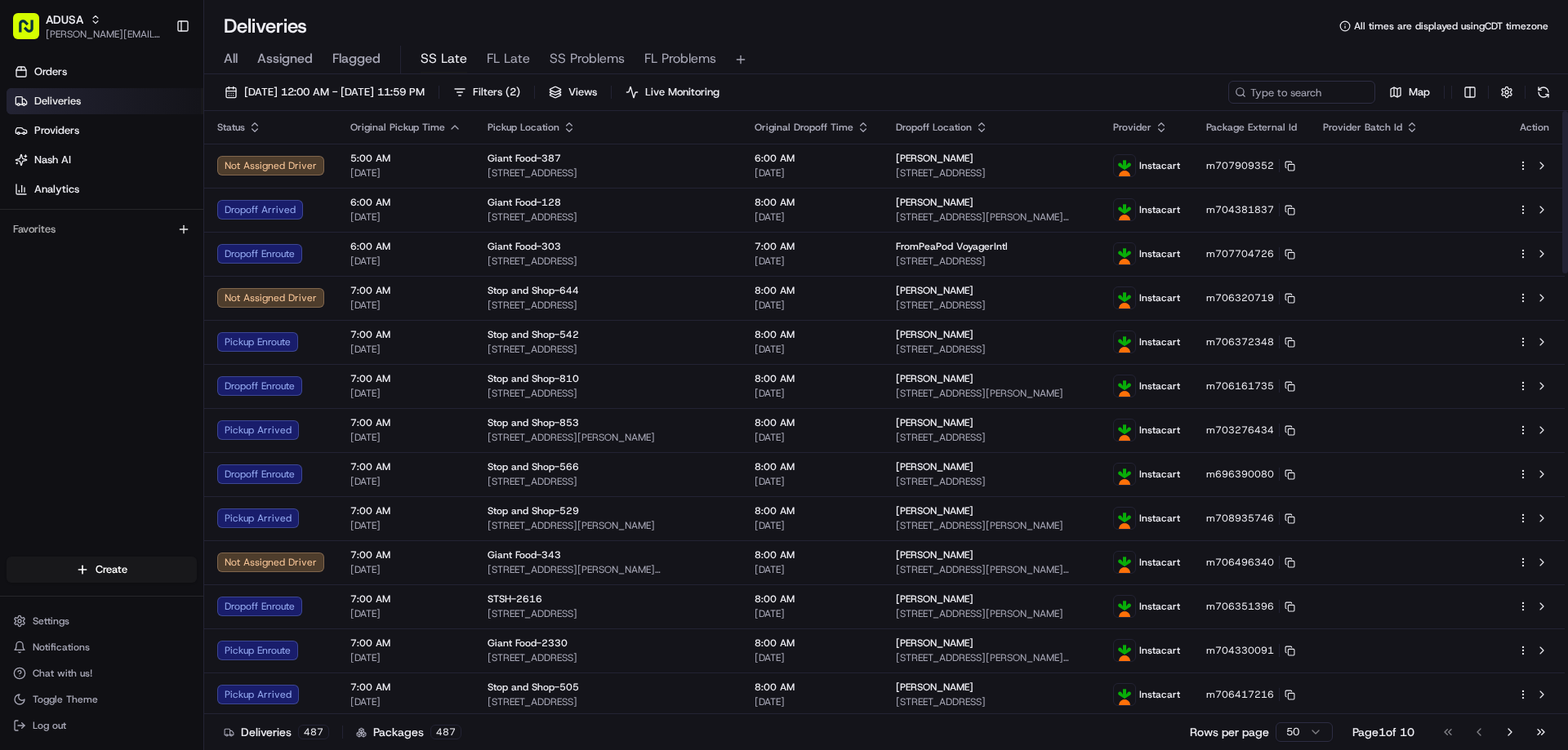
click at [278, 161] on div "Not Assigned Driver" at bounding box center [270, 166] width 107 height 20
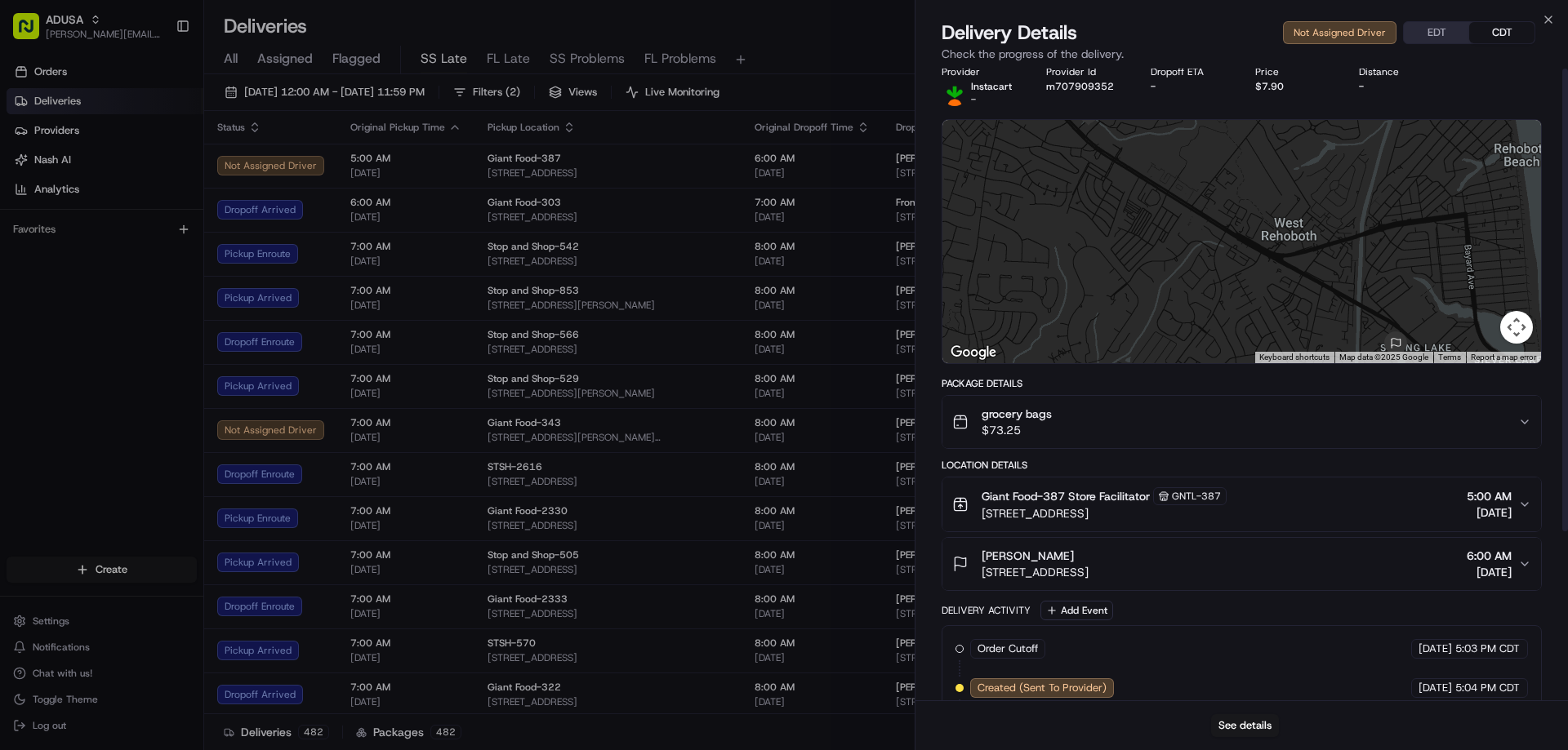
scroll to position [0, 0]
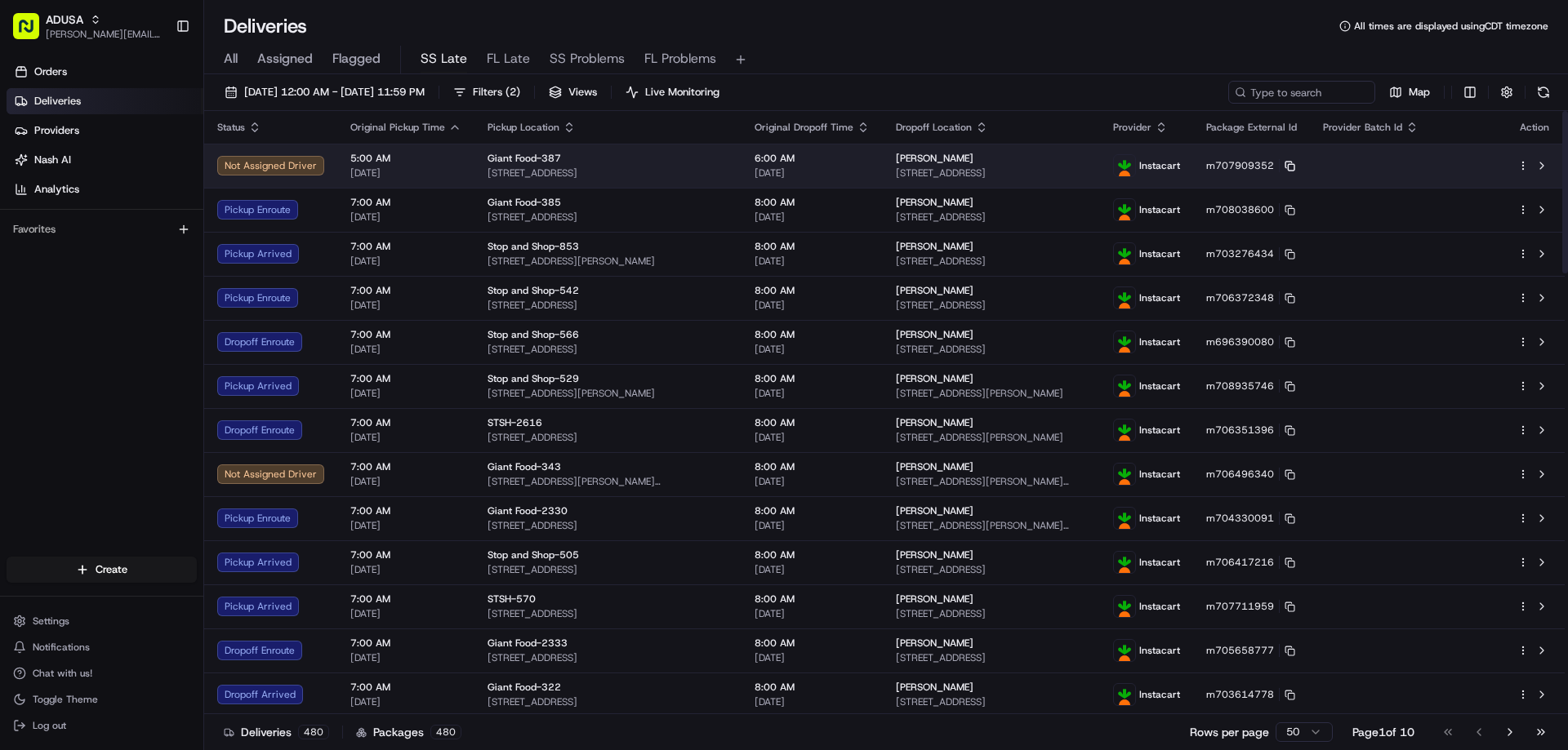
click at [1032, 164] on rect at bounding box center [1290, 167] width 6 height 6
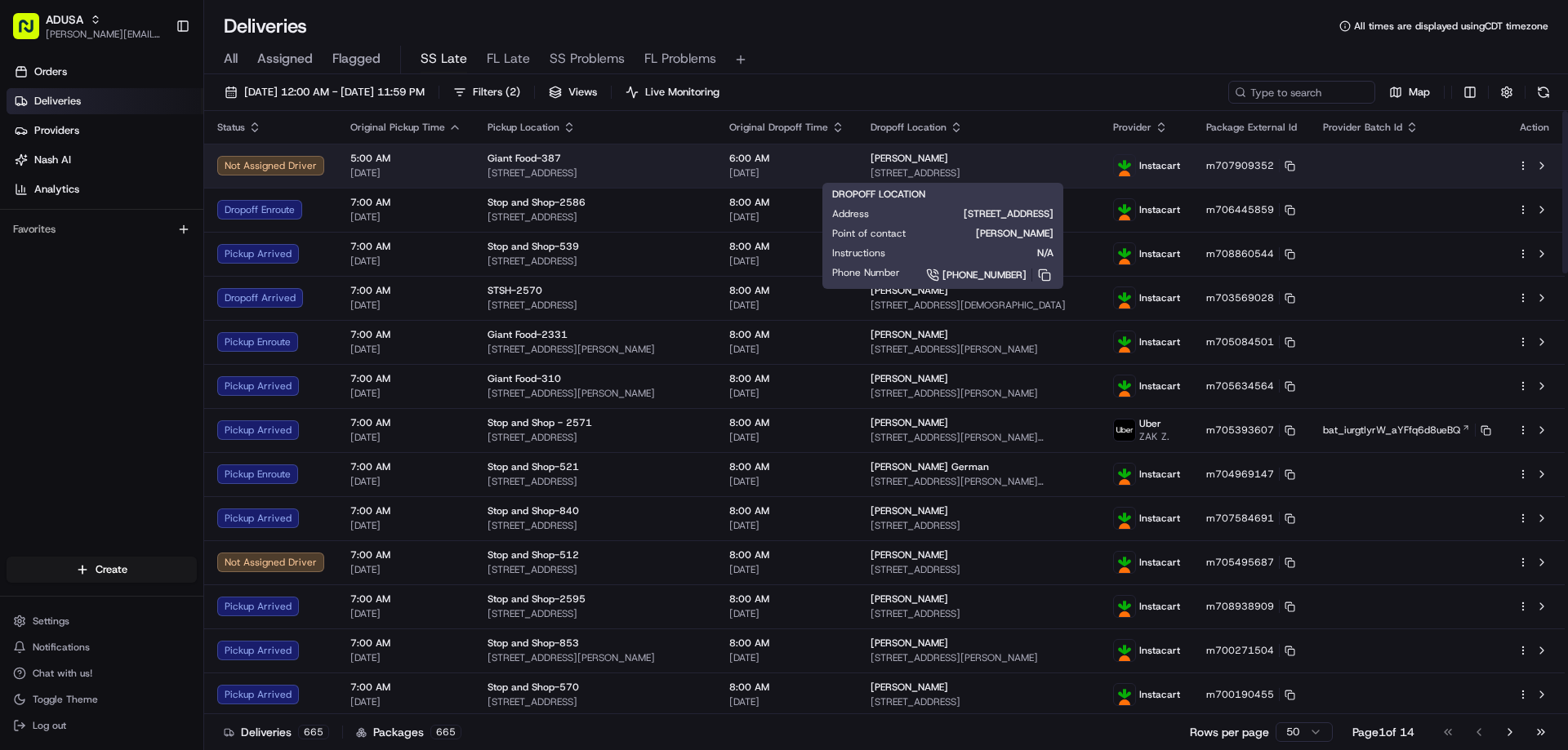
click at [1013, 167] on span "38071 West Drive #741, Rehoboth Beach, DE 19971, USA" at bounding box center [979, 173] width 217 height 13
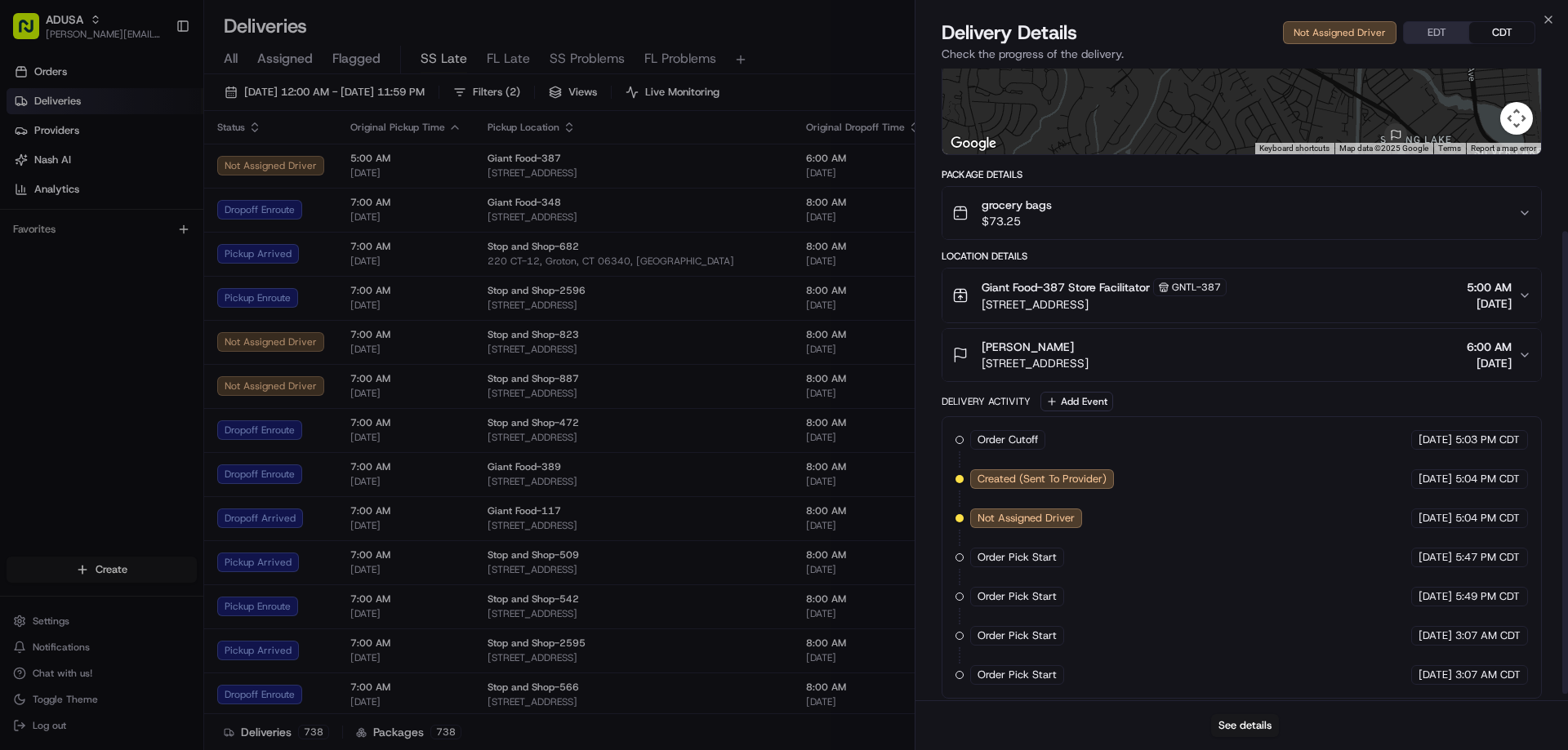
scroll to position [230, 0]
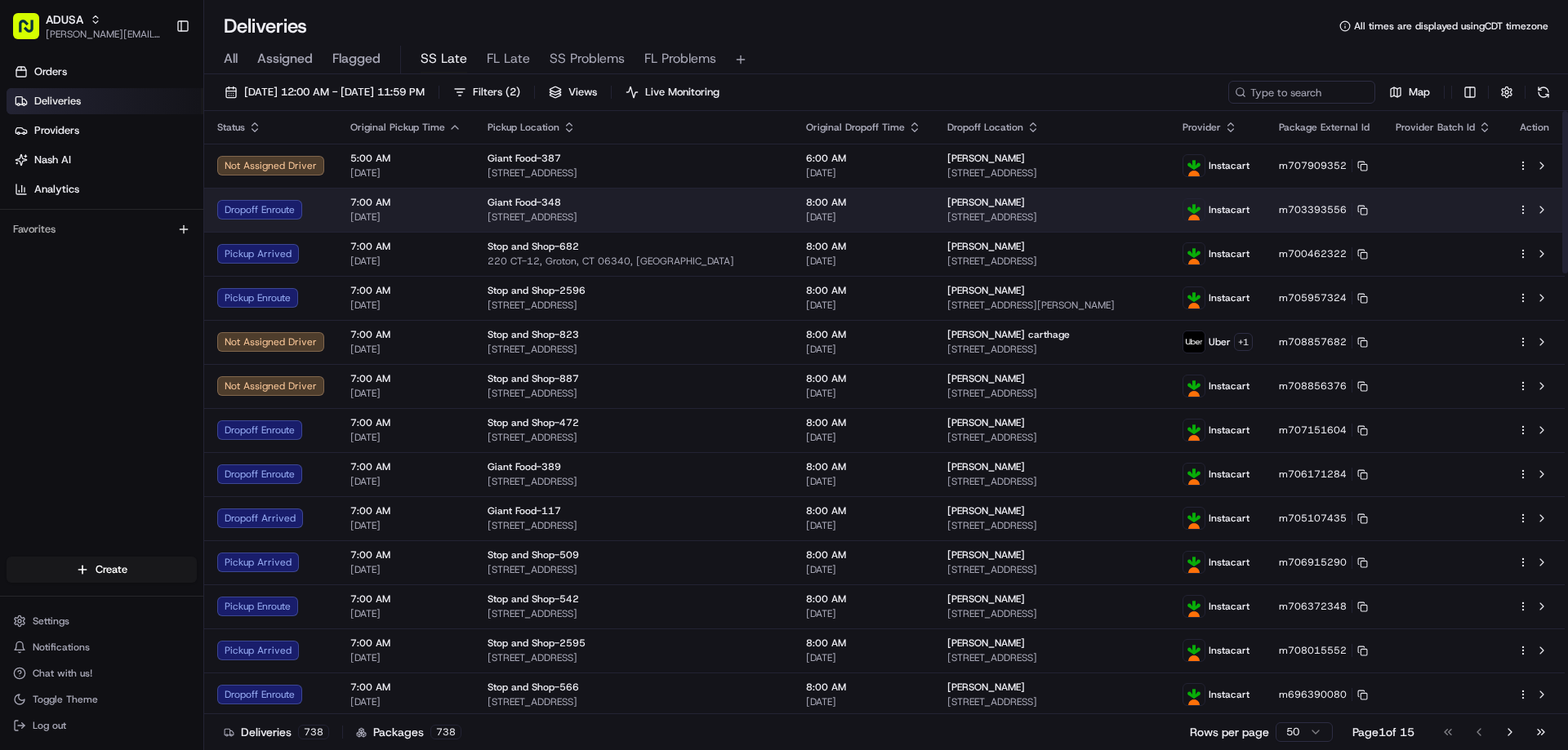
click at [963, 218] on span "5475 Green Bridge Rd, Dayton, MD 21036, US" at bounding box center [1052, 217] width 209 height 13
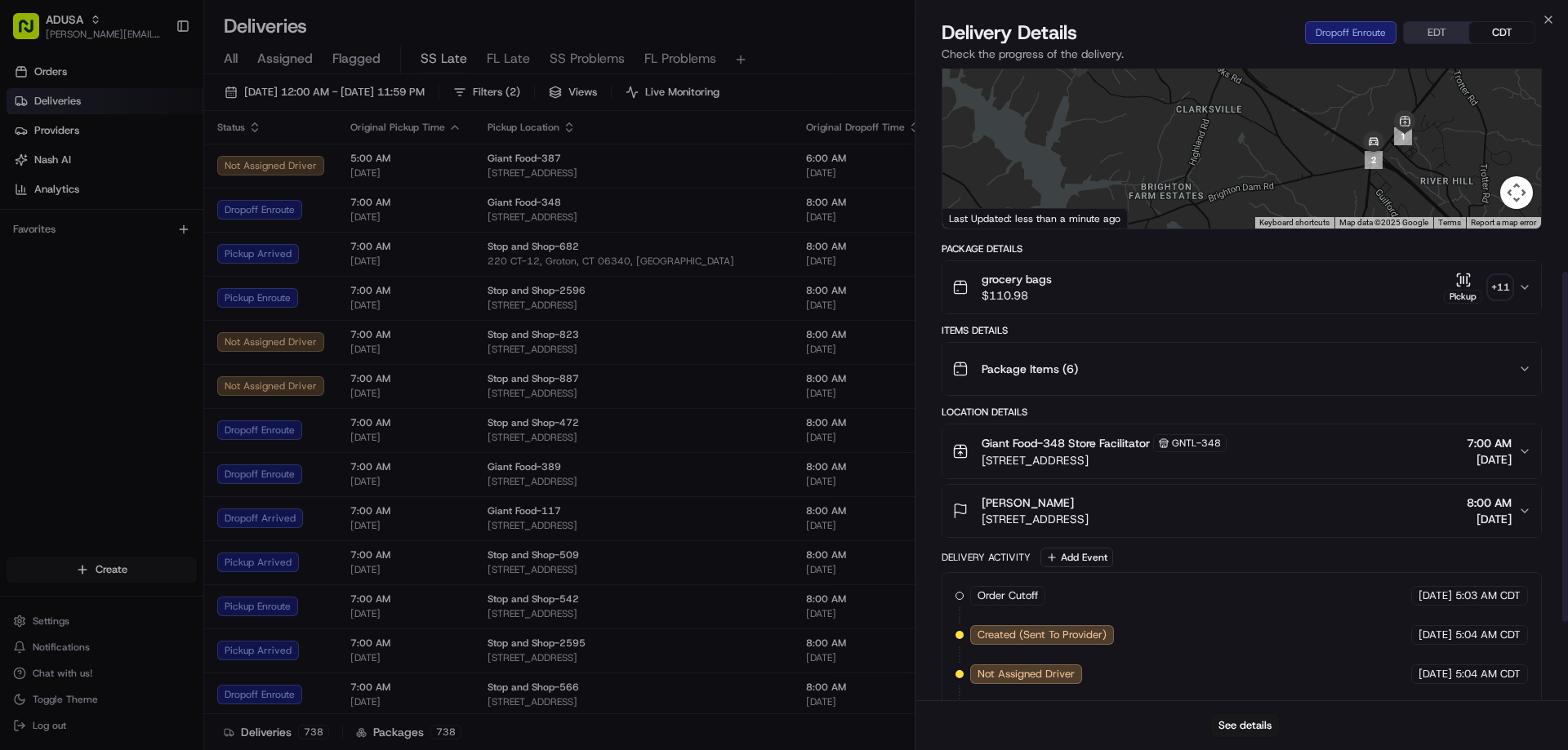
scroll to position [408, 0]
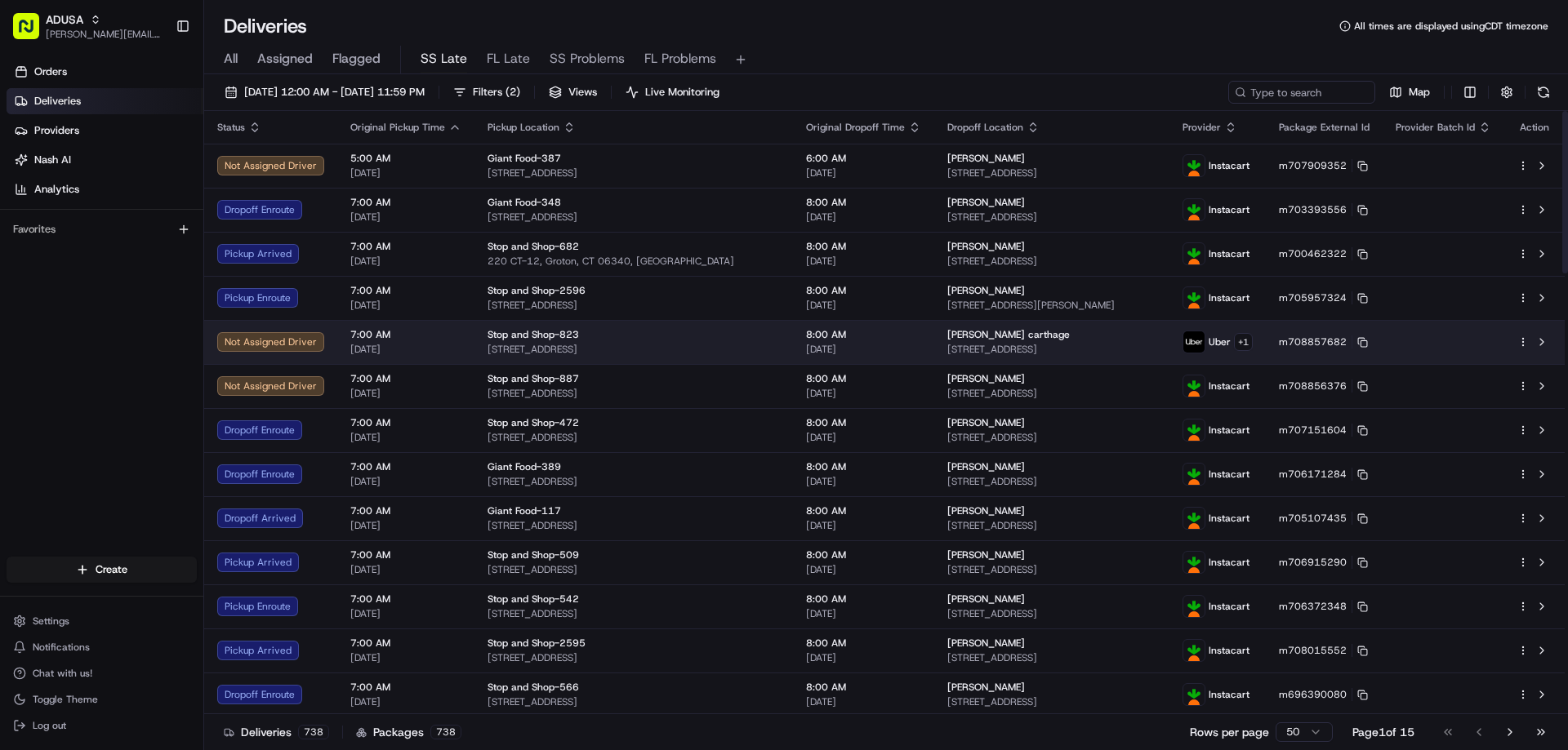
click at [947, 348] on span "10 Skytop Road, Hopatcong, NJ 07843, US" at bounding box center [1052, 350] width 209 height 13
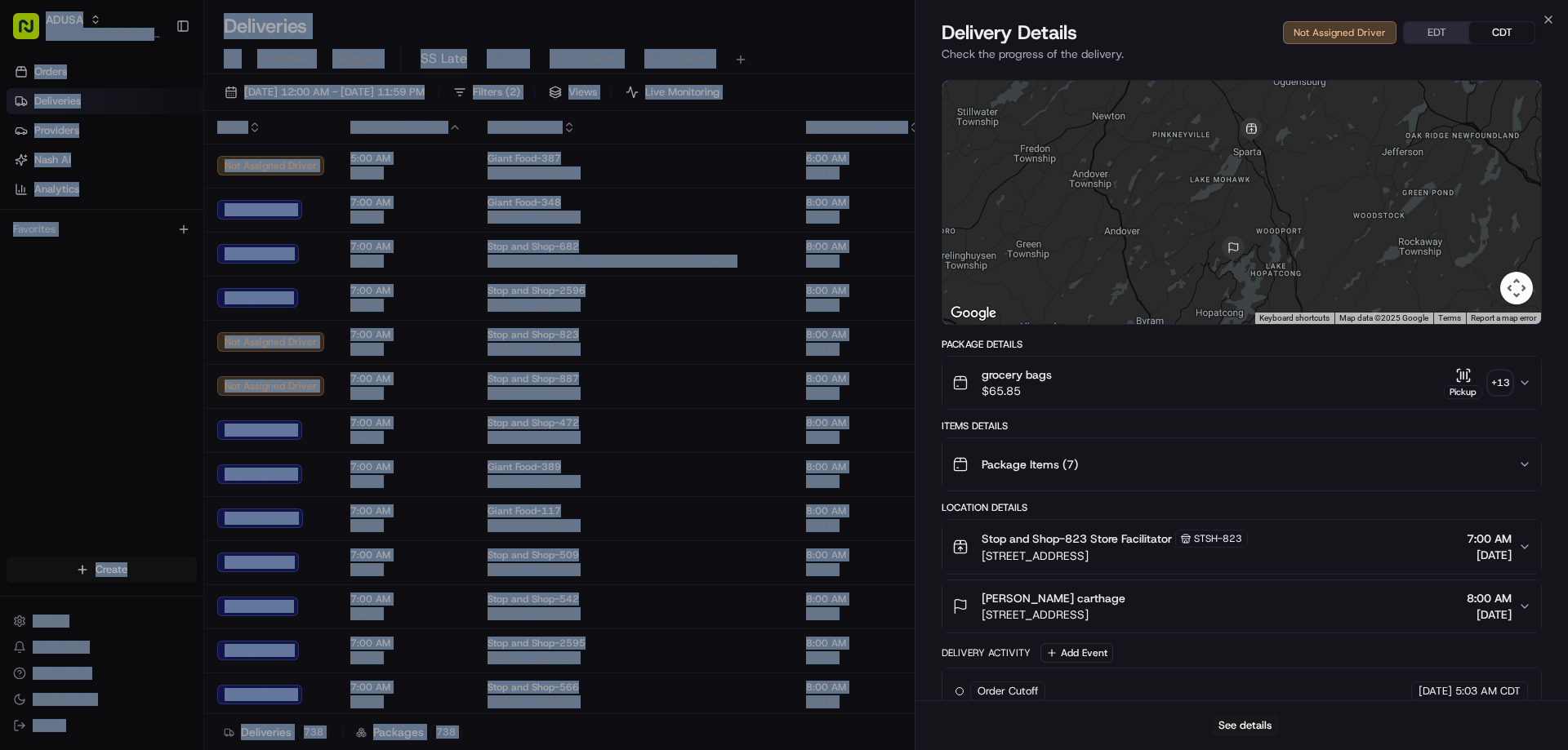
scroll to position [312, 0]
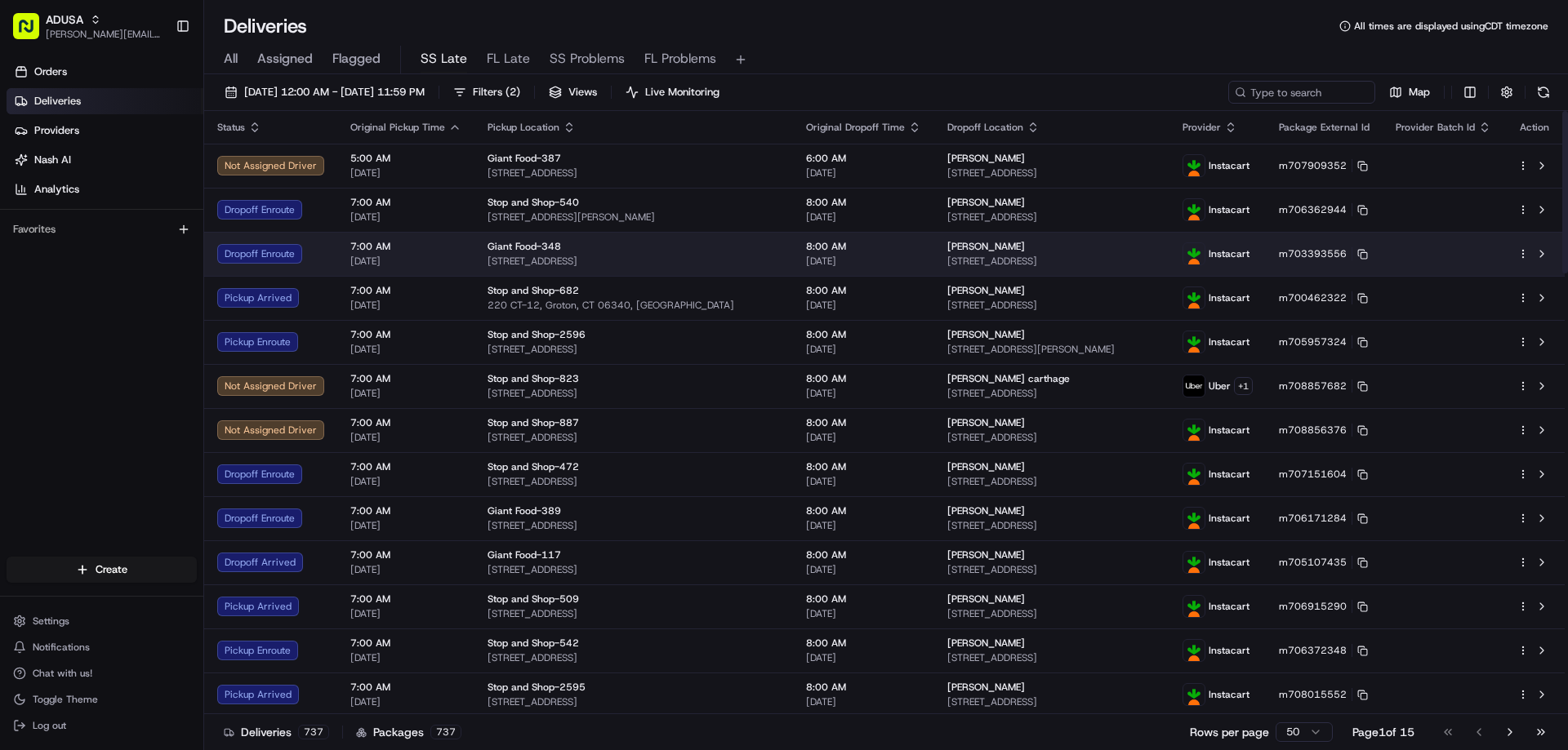
click at [947, 248] on span "Stacey Montoya" at bounding box center [985, 247] width 77 height 13
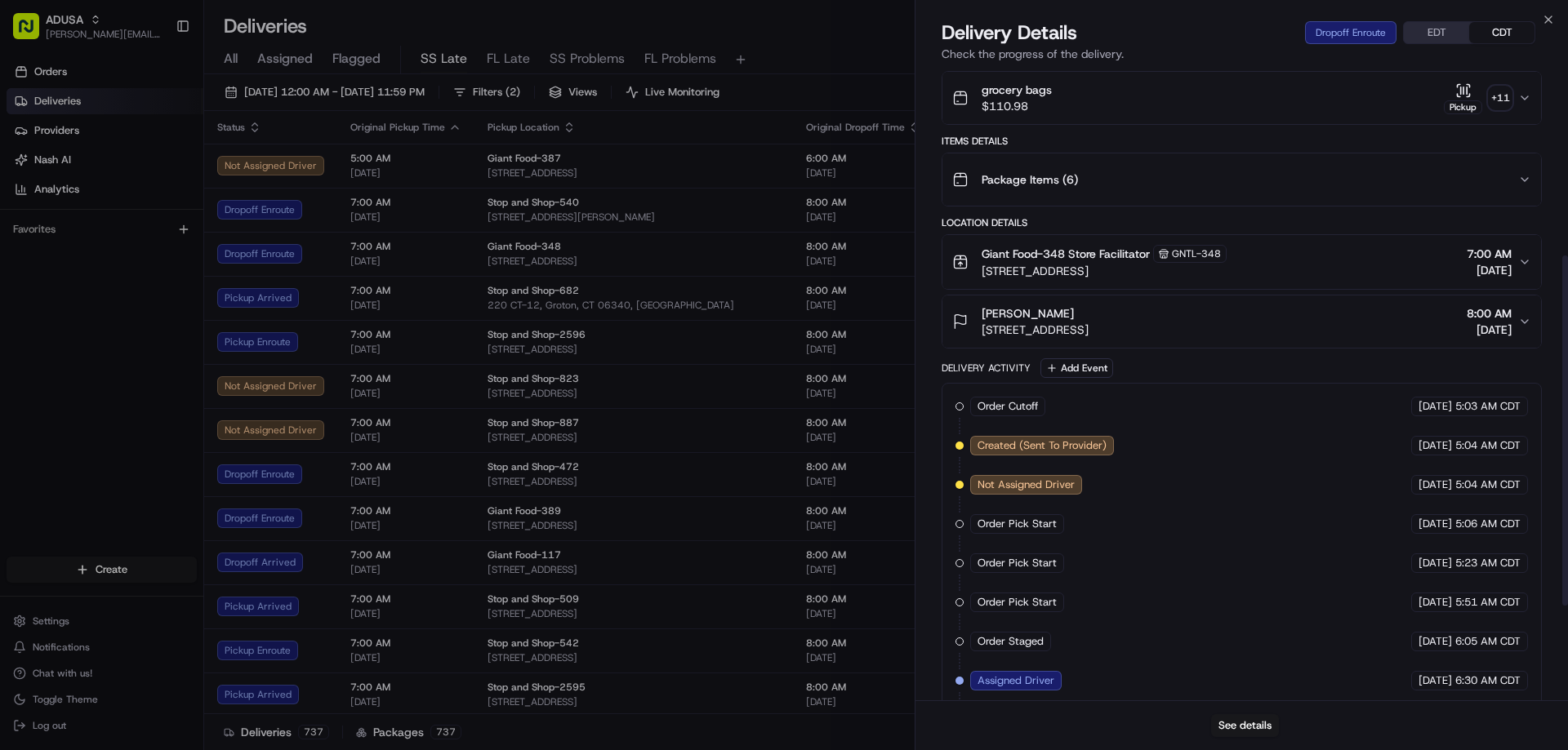
scroll to position [408, 0]
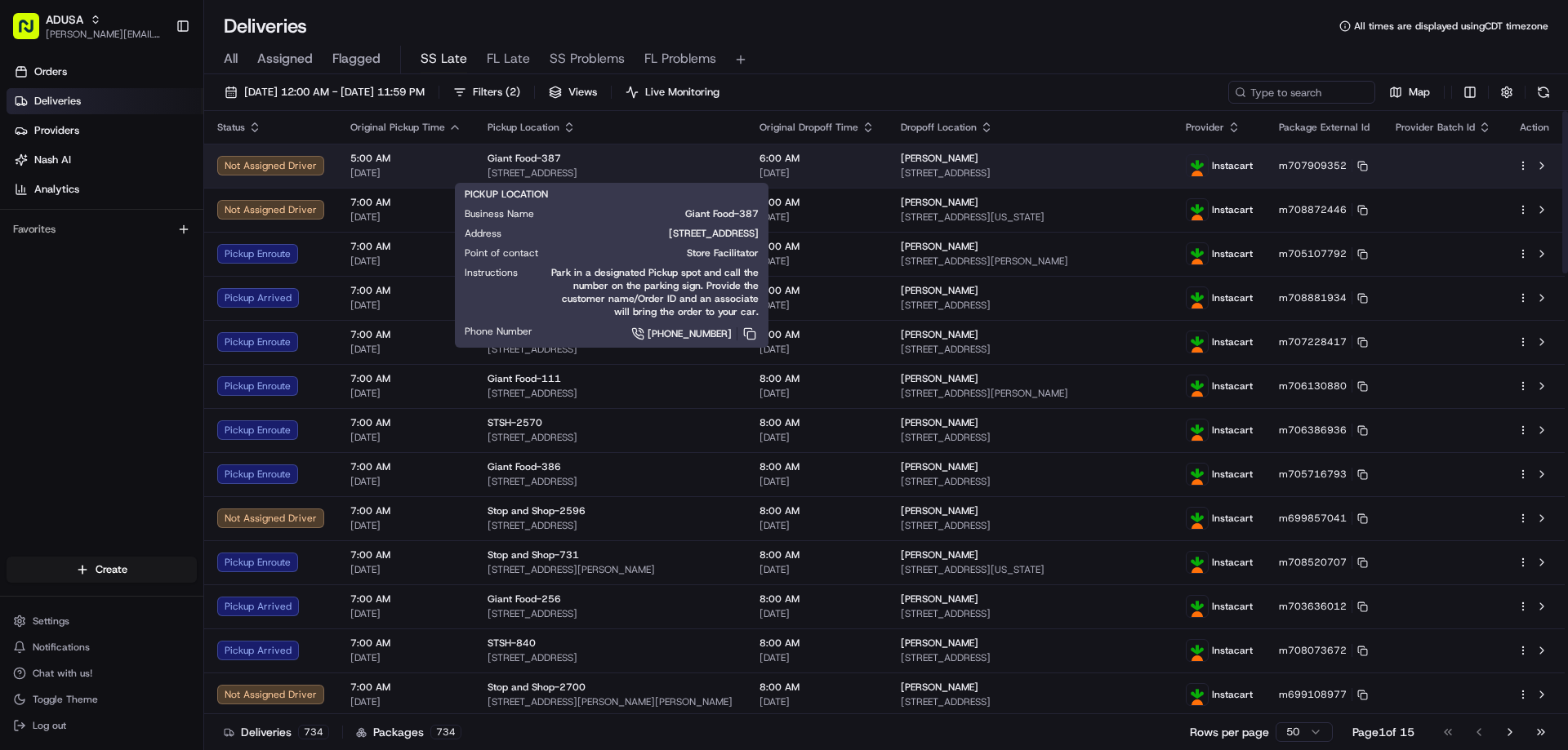
click at [621, 173] on span "19312 Lighthouse Plaza, Rehoboth Beach, DE 19971, US" at bounding box center [610, 173] width 246 height 13
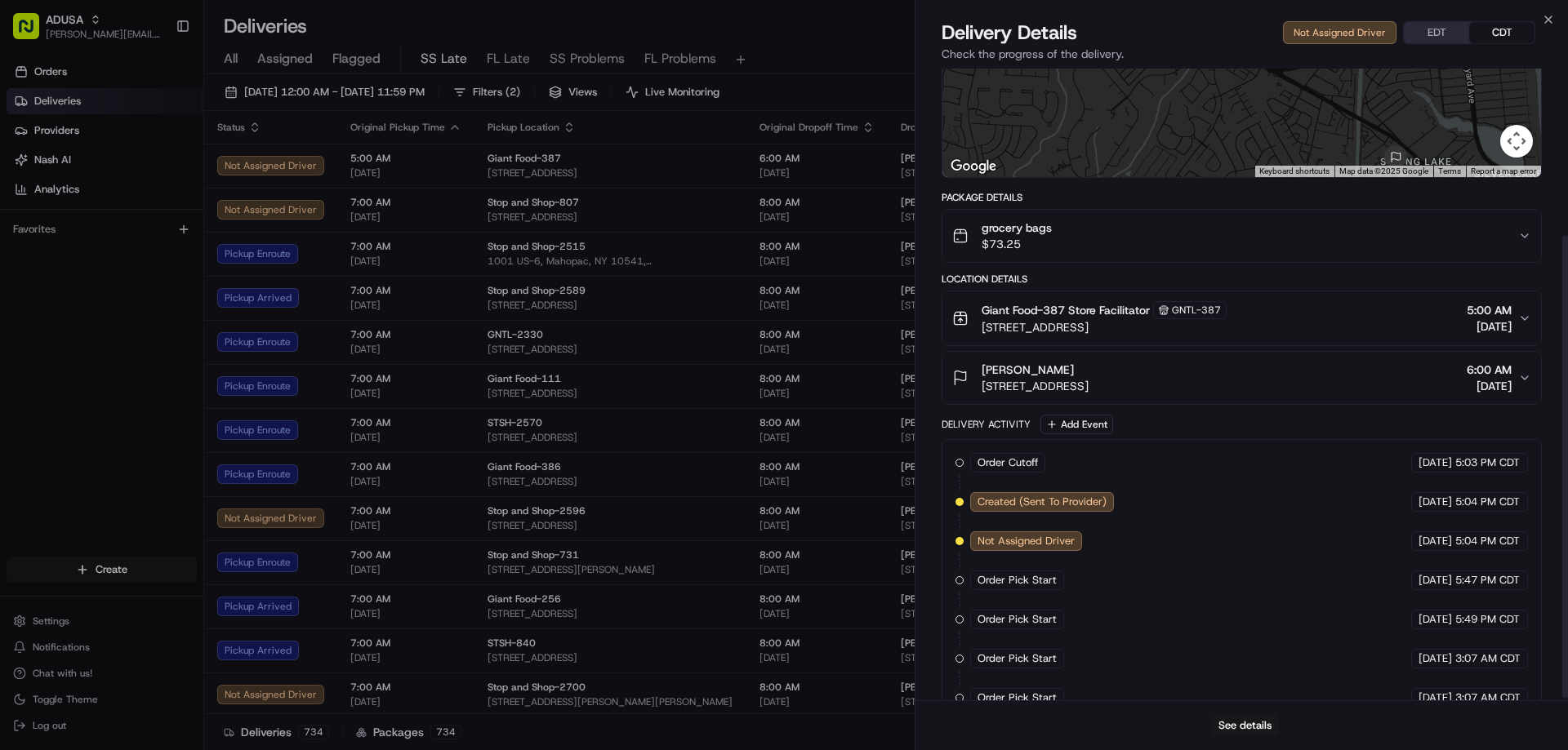
scroll to position [230, 0]
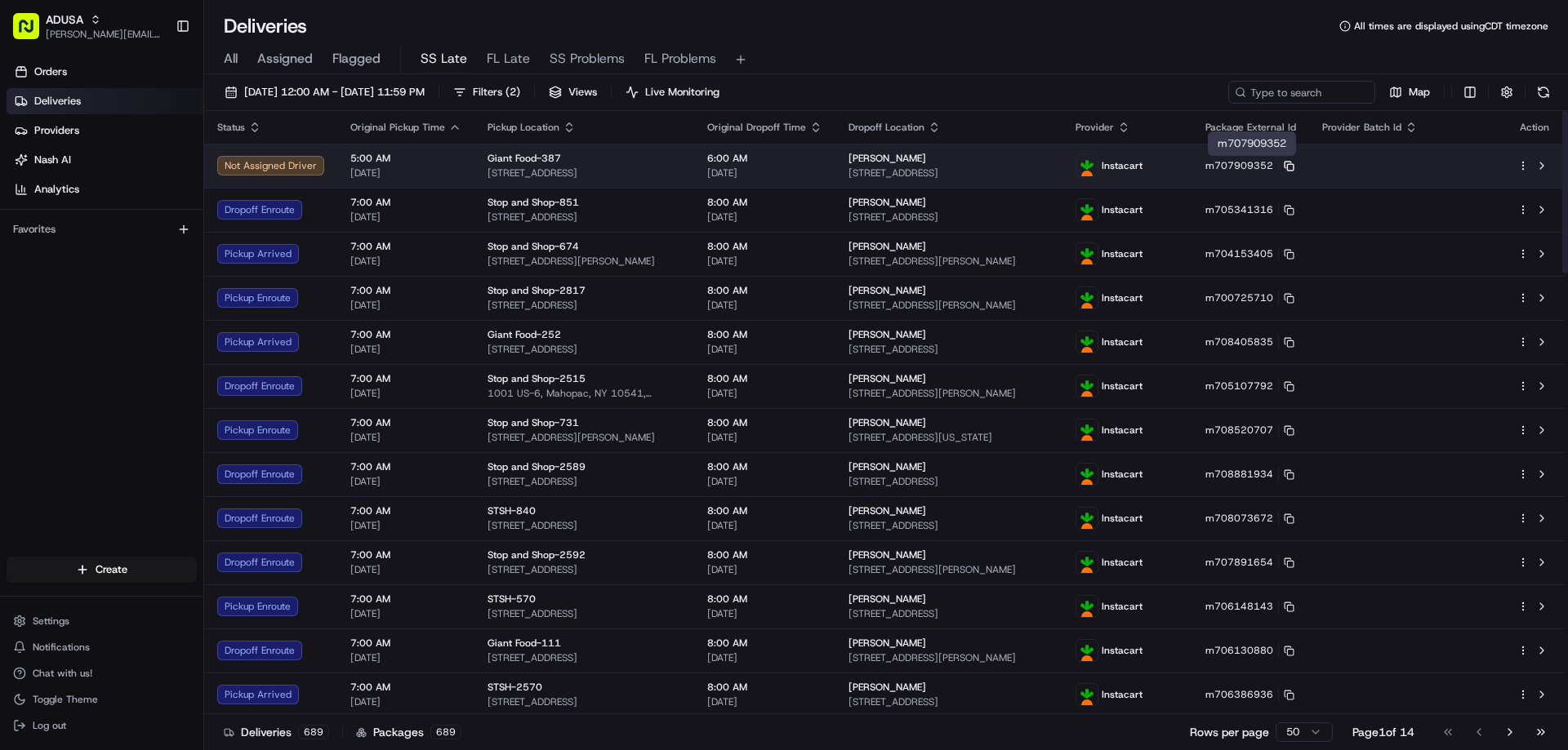
click at [1032, 164] on icon at bounding box center [1289, 167] width 11 height 11
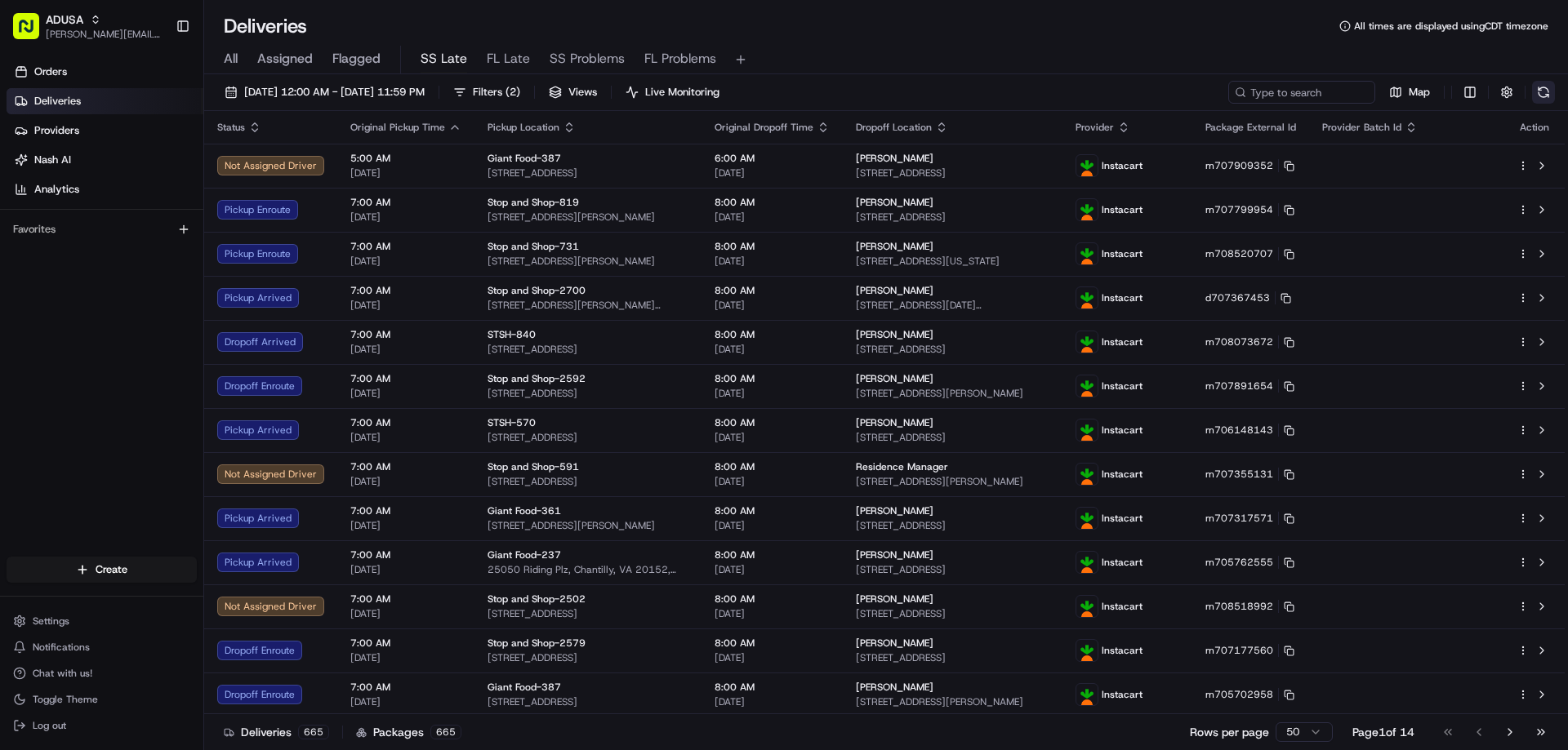
click at [1032, 94] on button at bounding box center [1543, 92] width 23 height 23
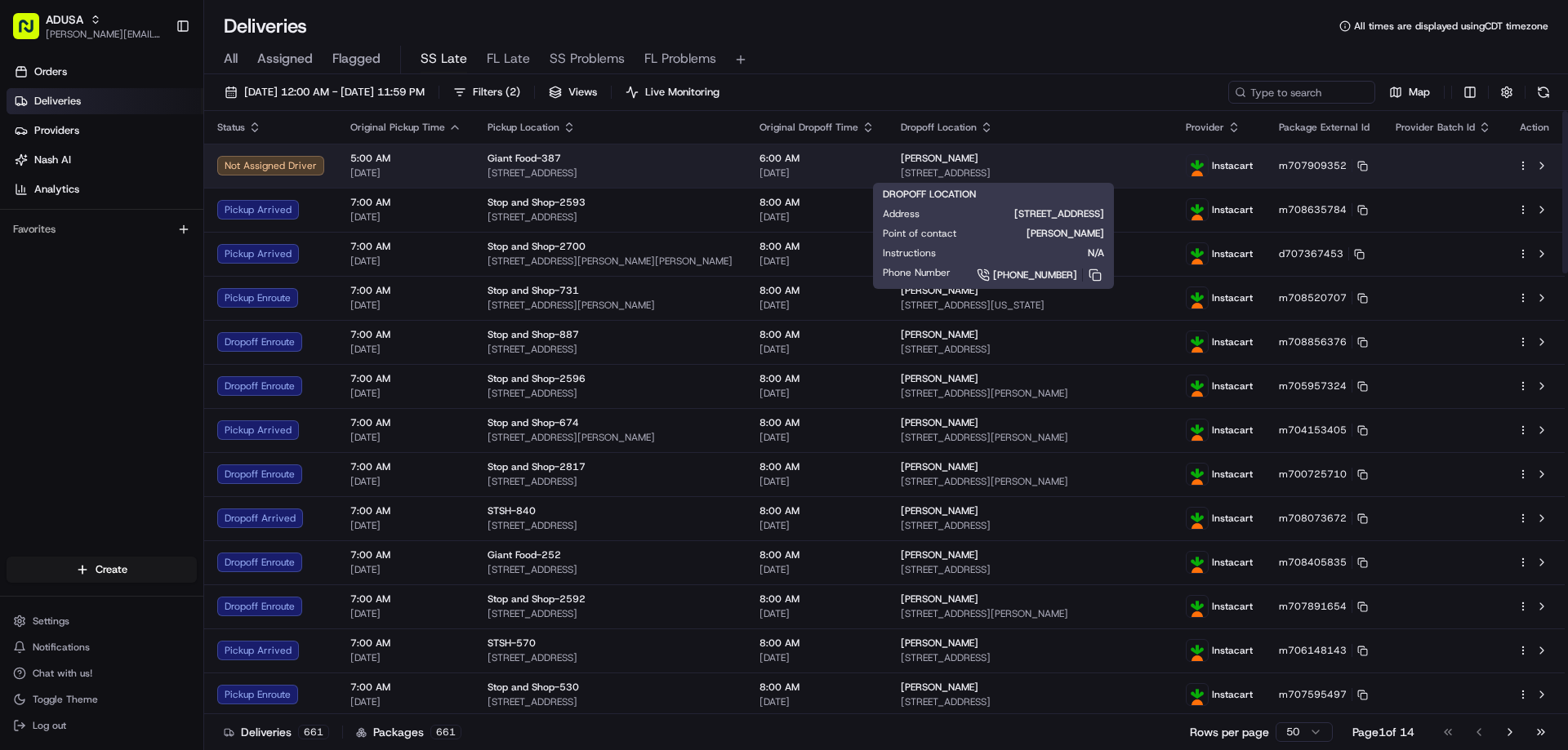
click at [934, 160] on span "lauren brown" at bounding box center [939, 158] width 77 height 13
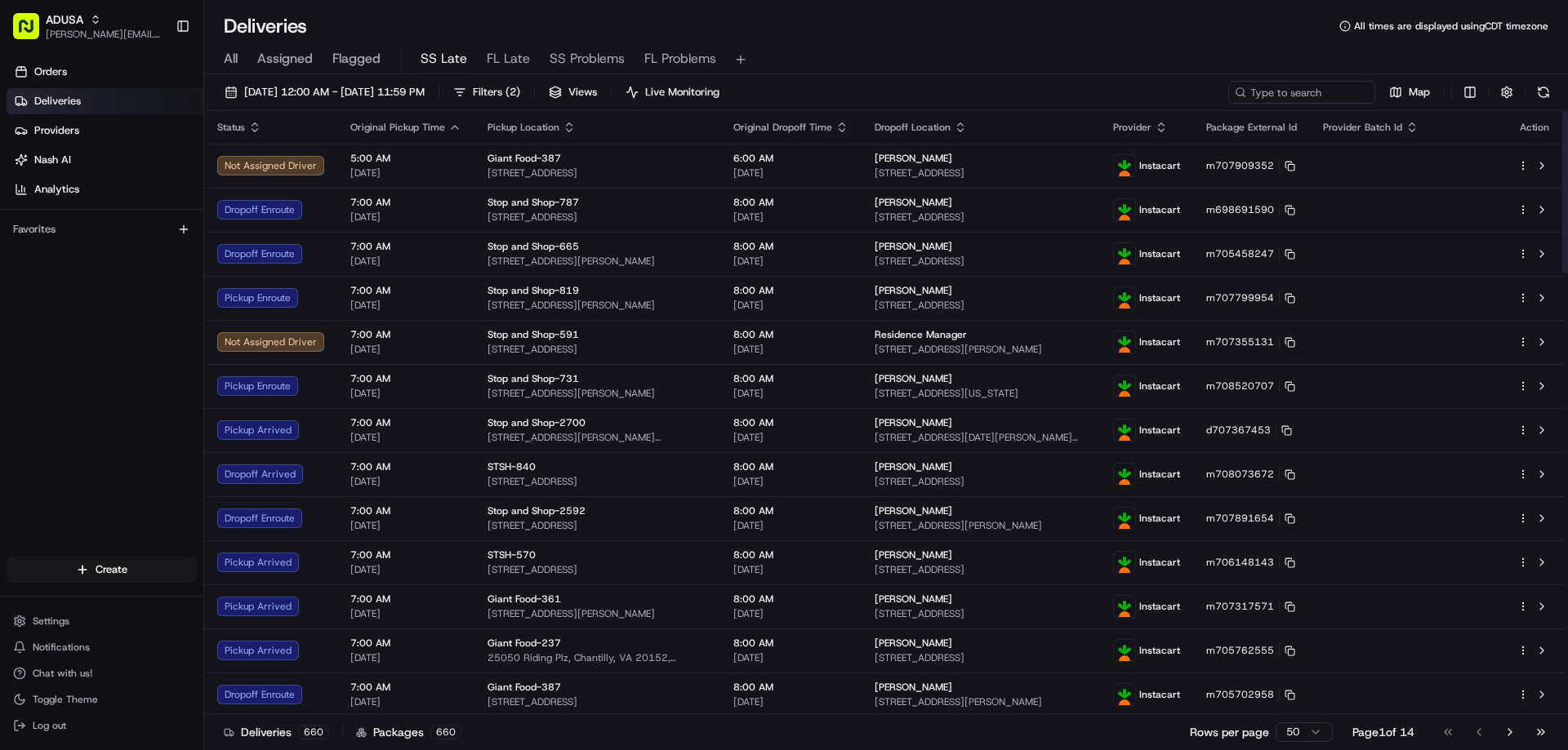
click at [877, 336] on span "Residence Manager" at bounding box center [920, 334] width 92 height 13
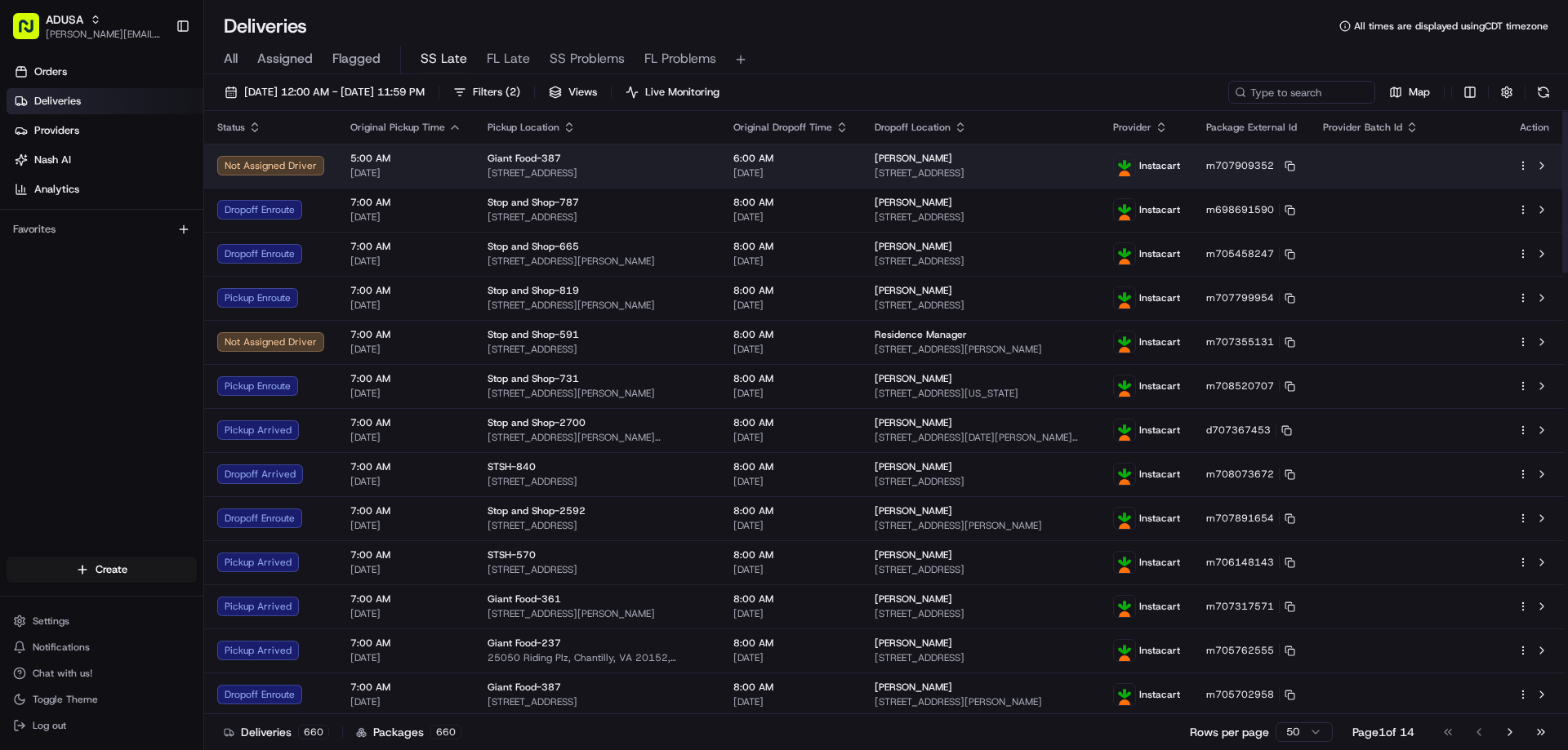
click at [879, 161] on span "lauren brown" at bounding box center [912, 158] width 77 height 13
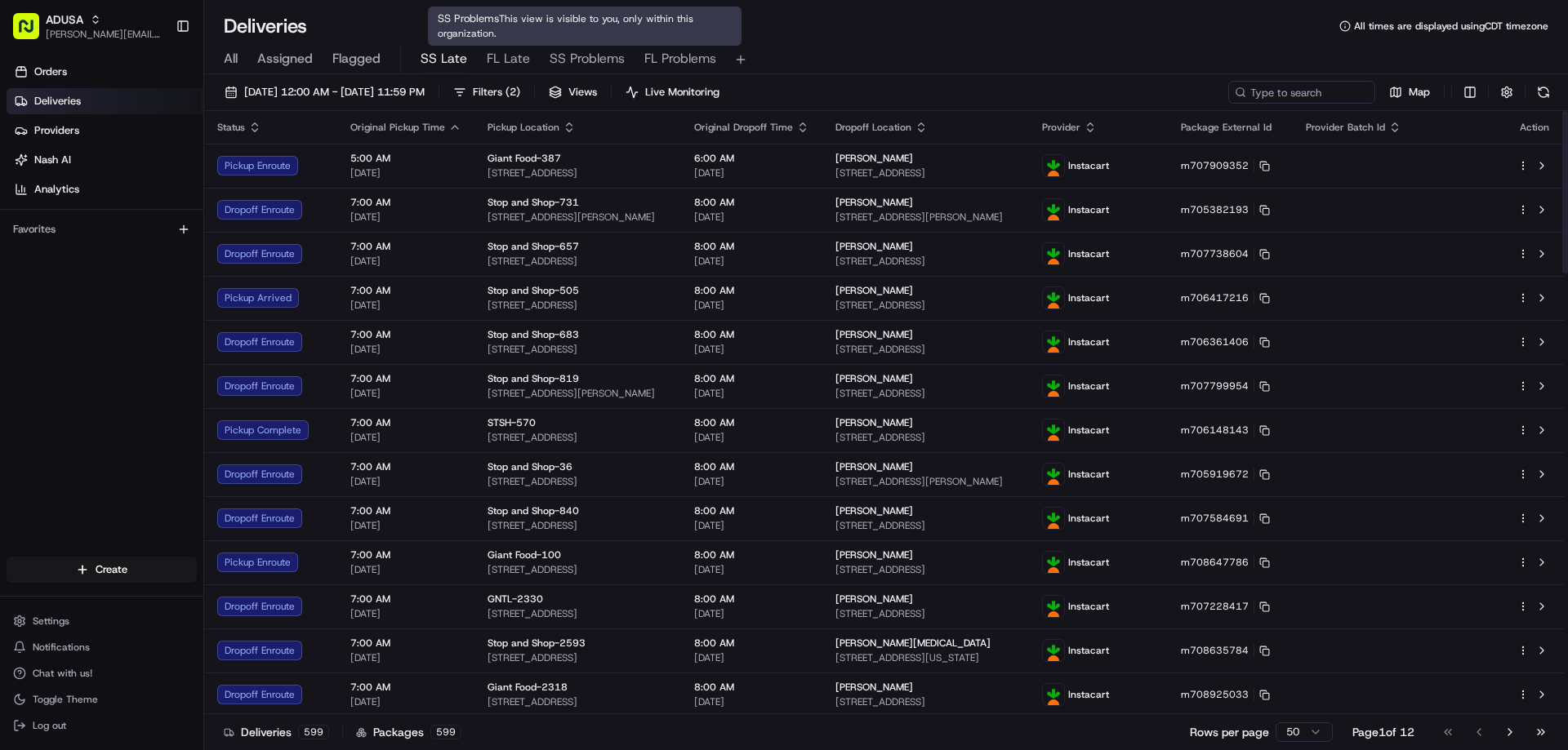
click at [596, 56] on span "SS Problems" at bounding box center [587, 59] width 75 height 20
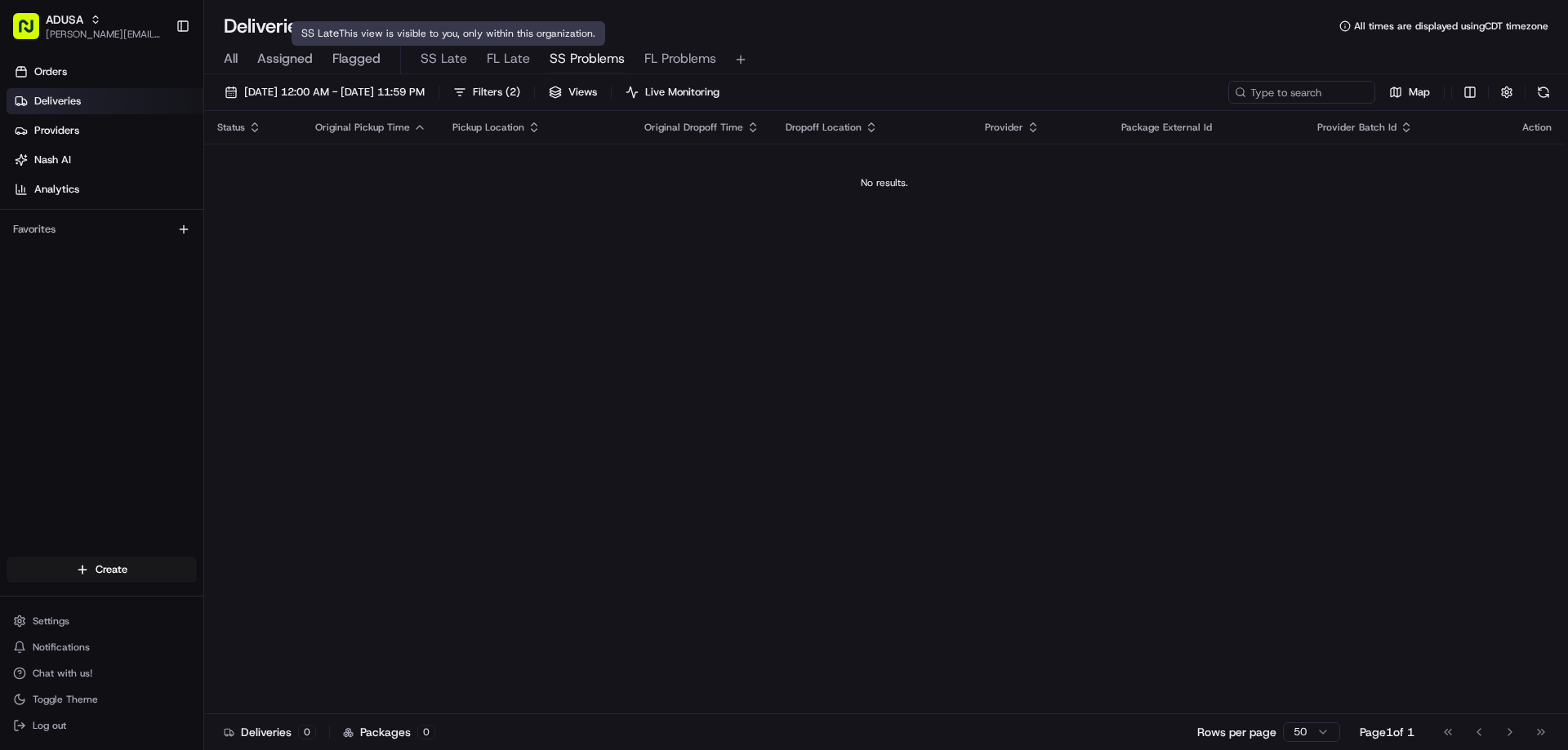
click at [453, 60] on span "SS Late" at bounding box center [443, 59] width 46 height 20
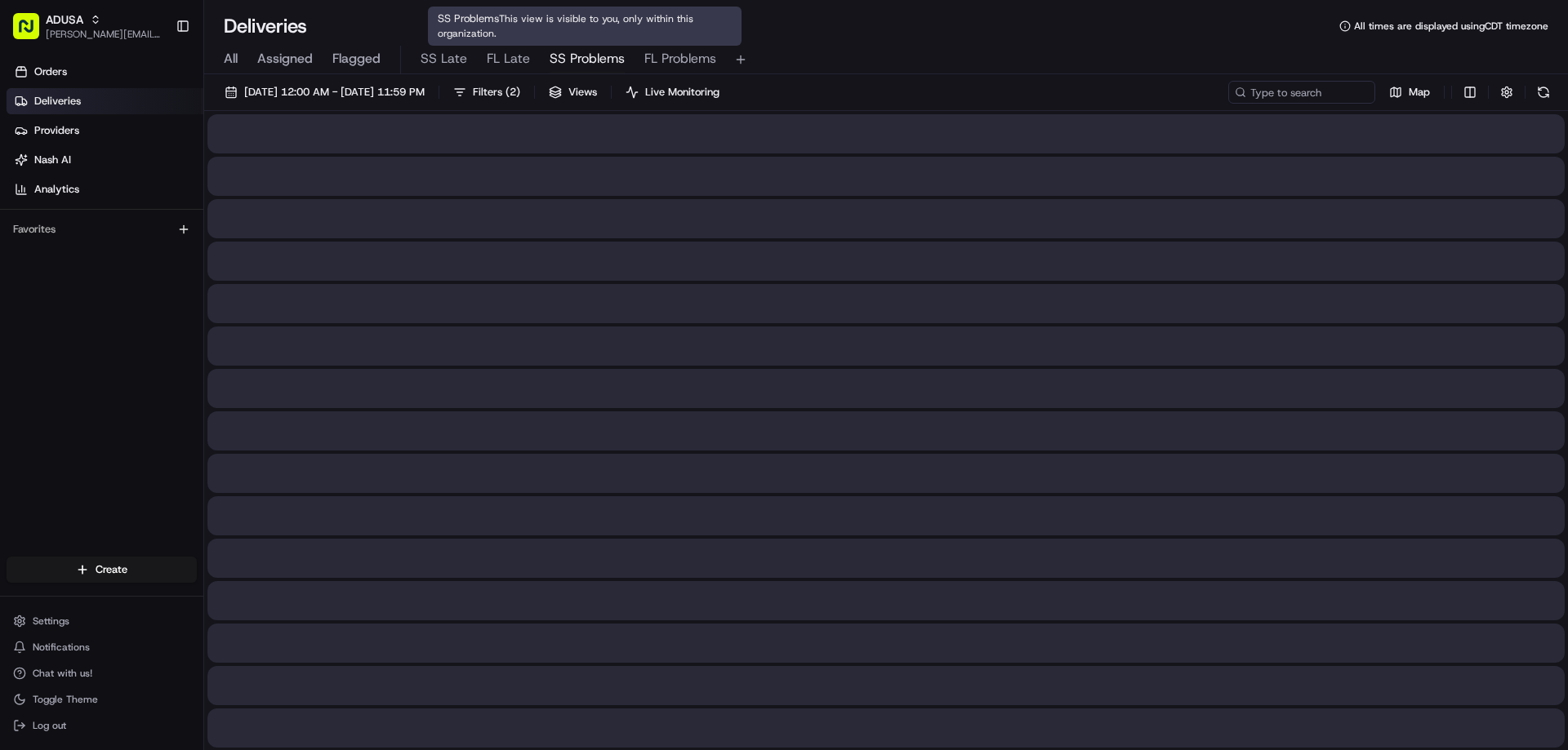
click at [565, 59] on span "SS Problems" at bounding box center [587, 59] width 75 height 20
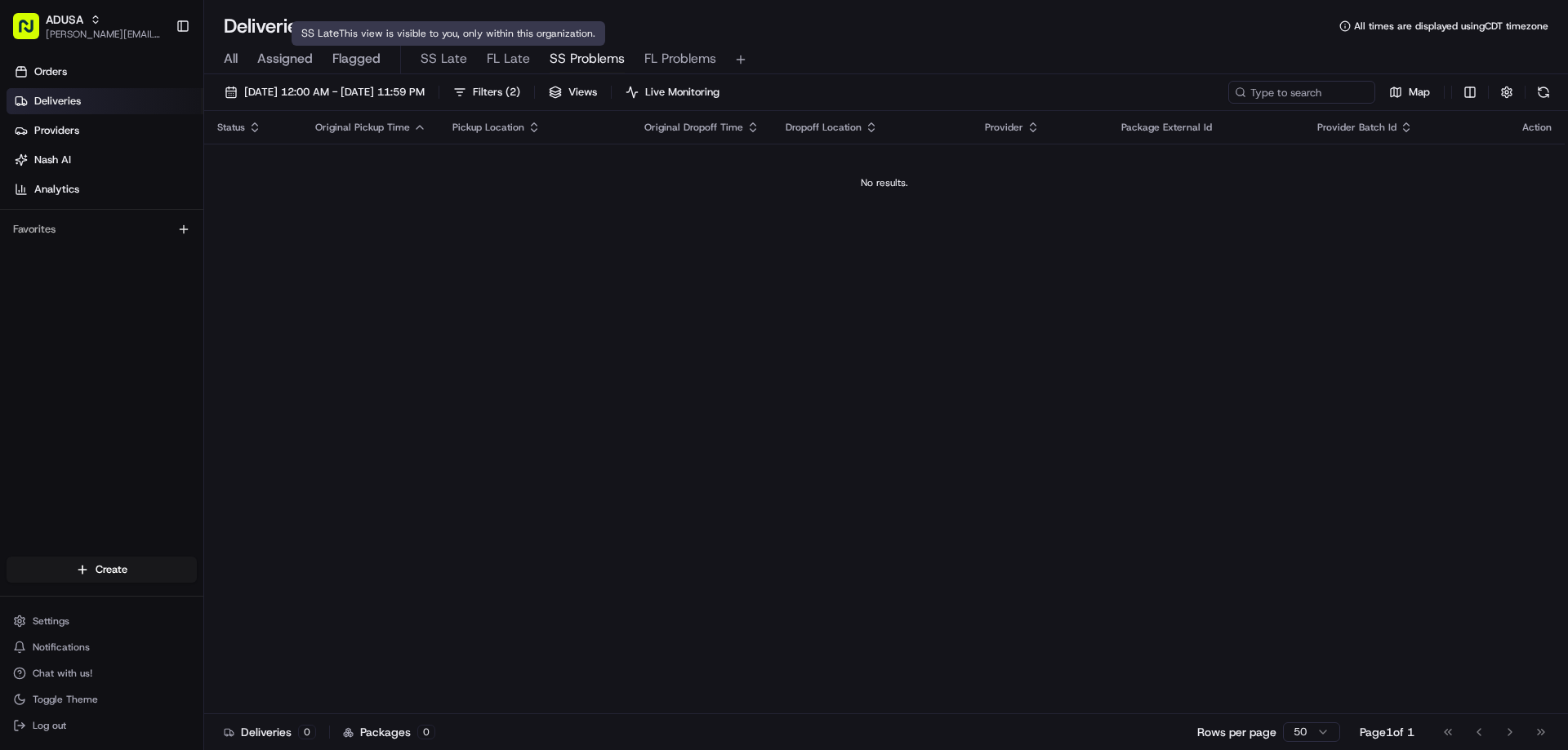
click at [449, 59] on span "SS Late" at bounding box center [443, 59] width 46 height 20
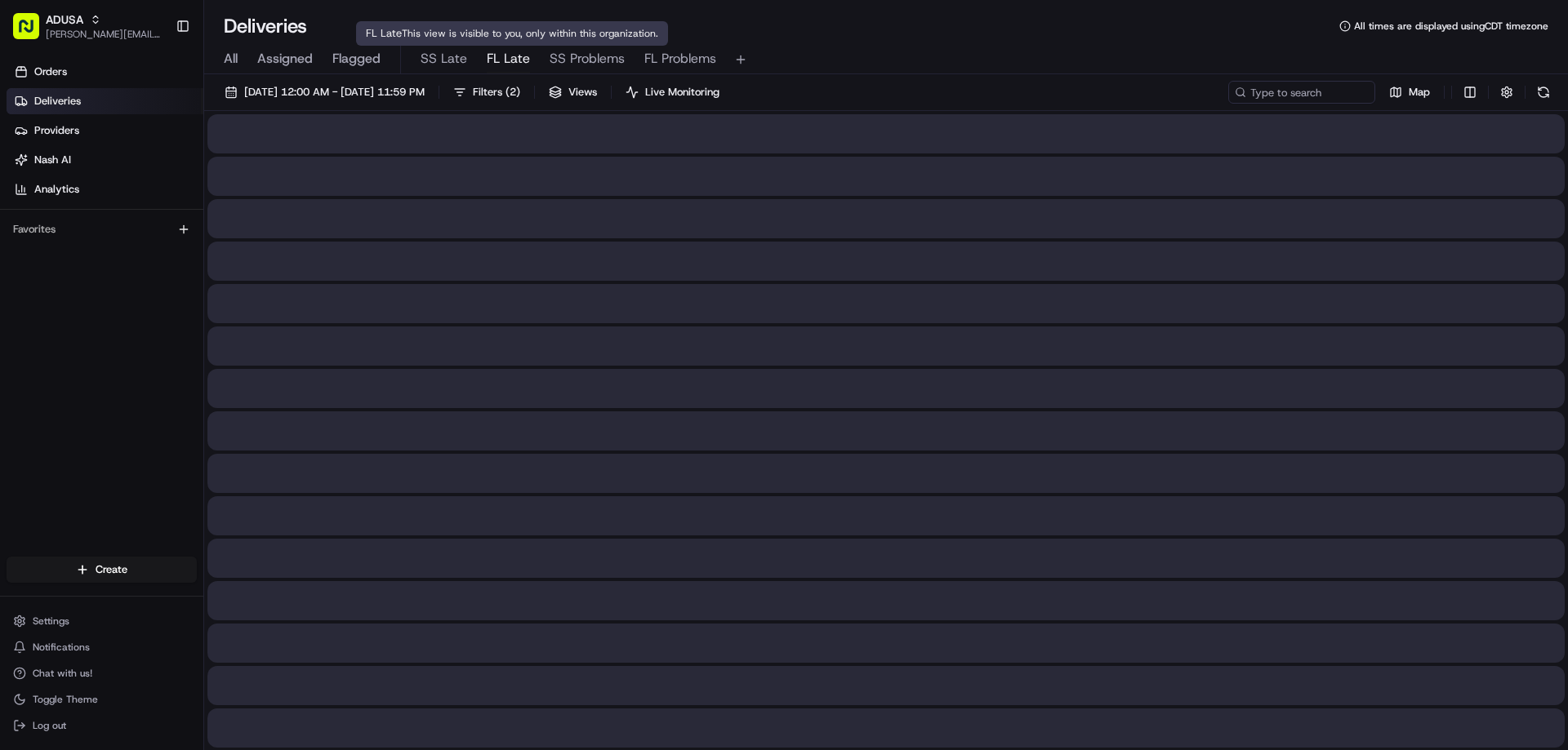
click at [517, 61] on span "FL Late" at bounding box center [508, 59] width 44 height 20
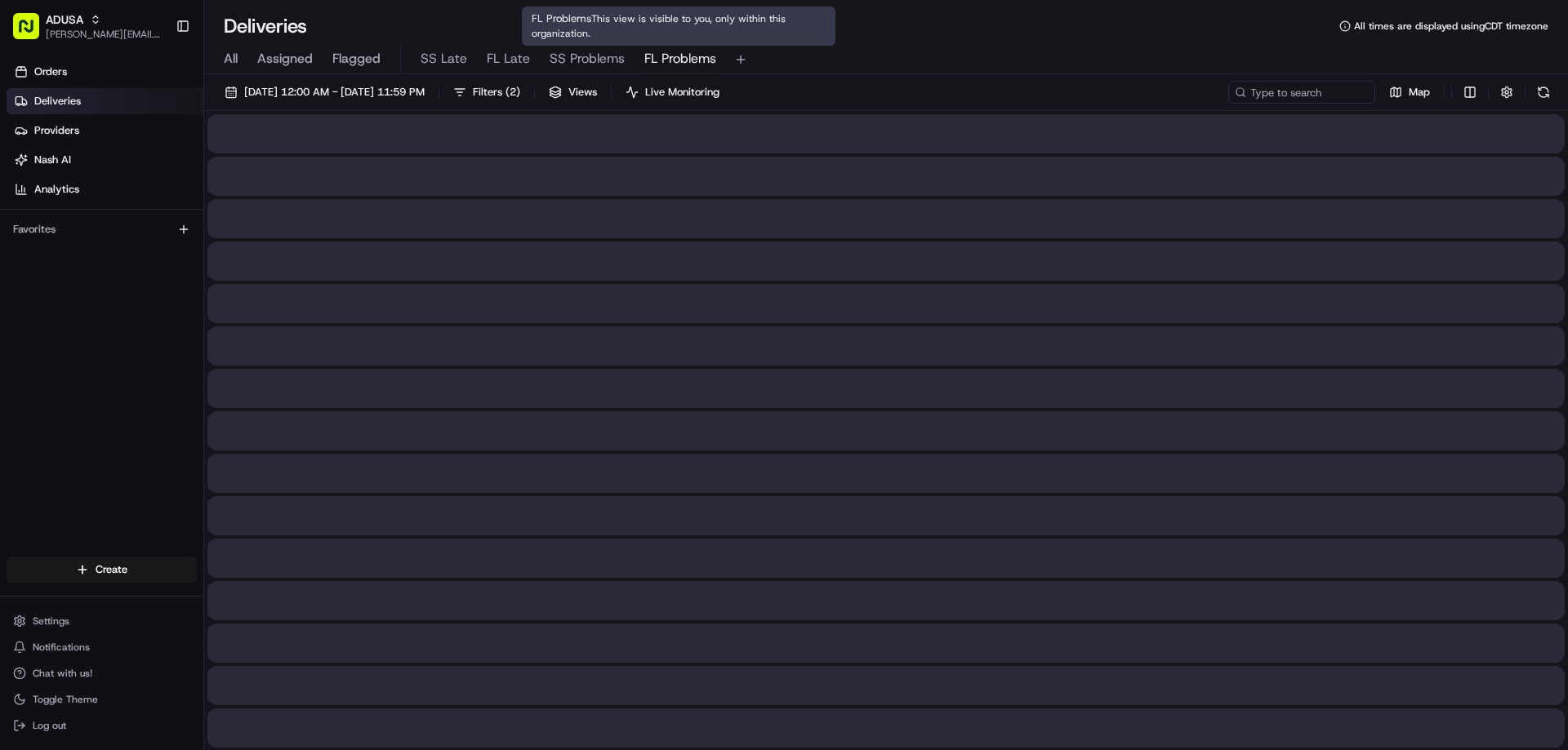
click at [656, 62] on span "FL Problems" at bounding box center [680, 59] width 72 height 20
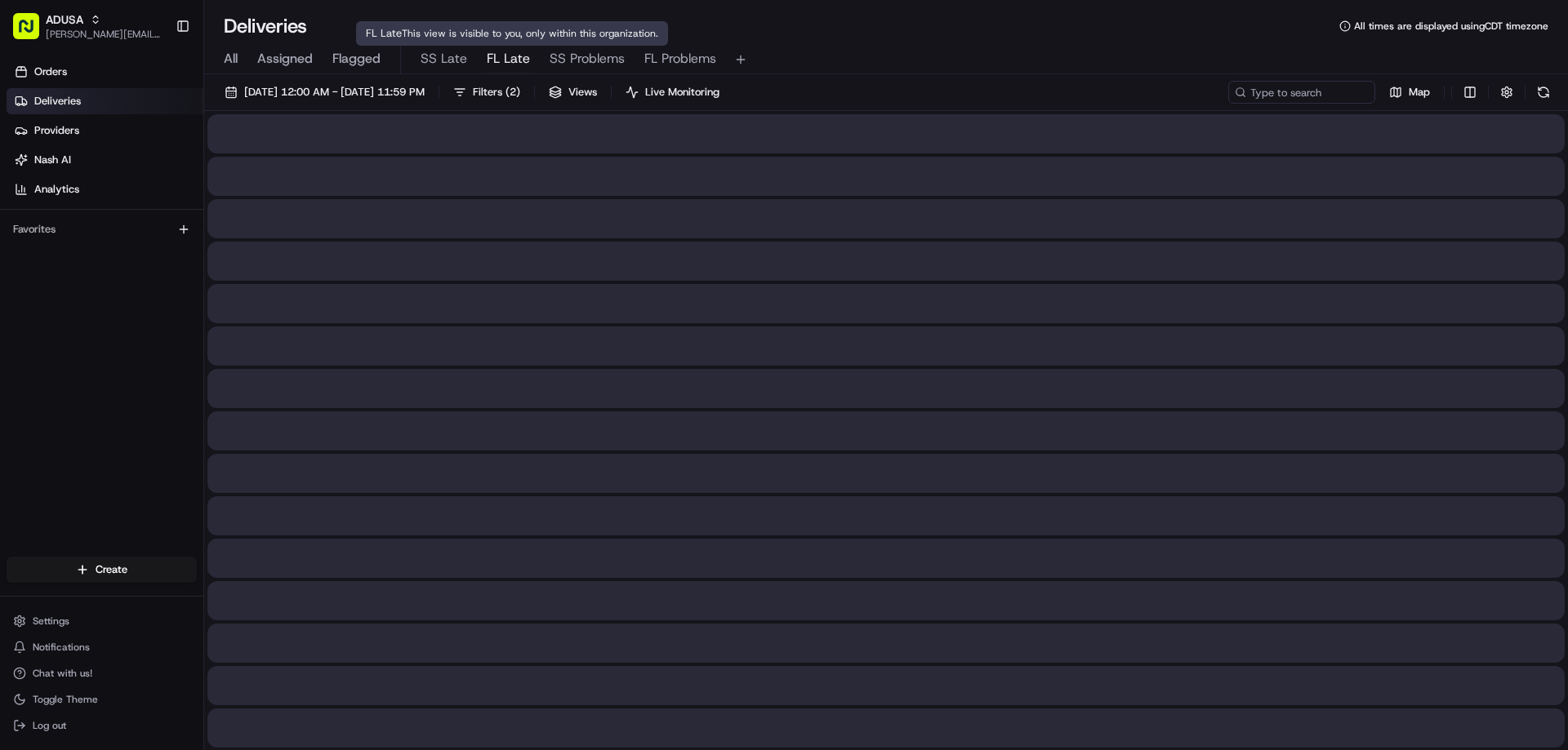
click at [510, 60] on span "FL Late" at bounding box center [508, 59] width 44 height 20
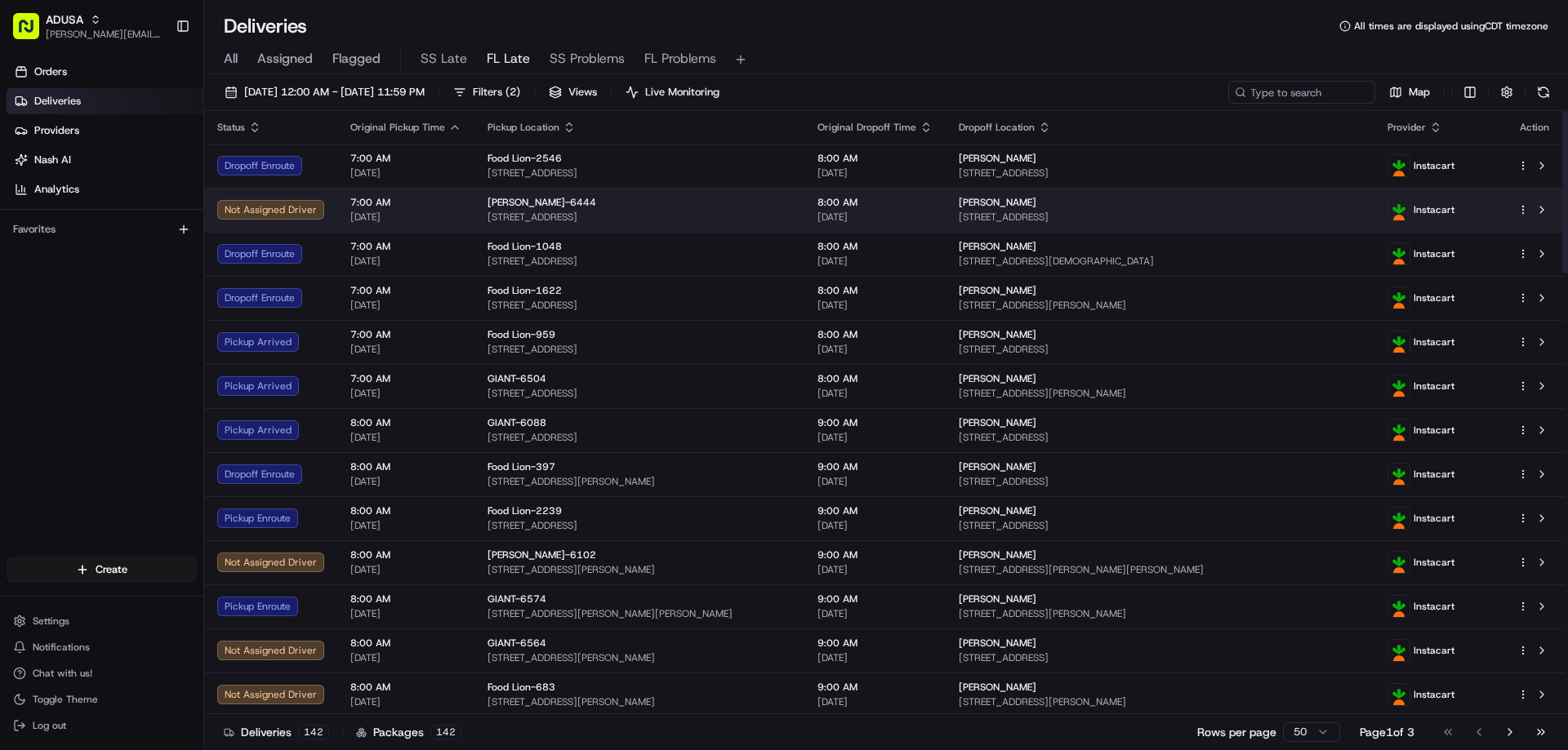
click at [1016, 199] on span "Connie Wilson" at bounding box center [997, 202] width 77 height 13
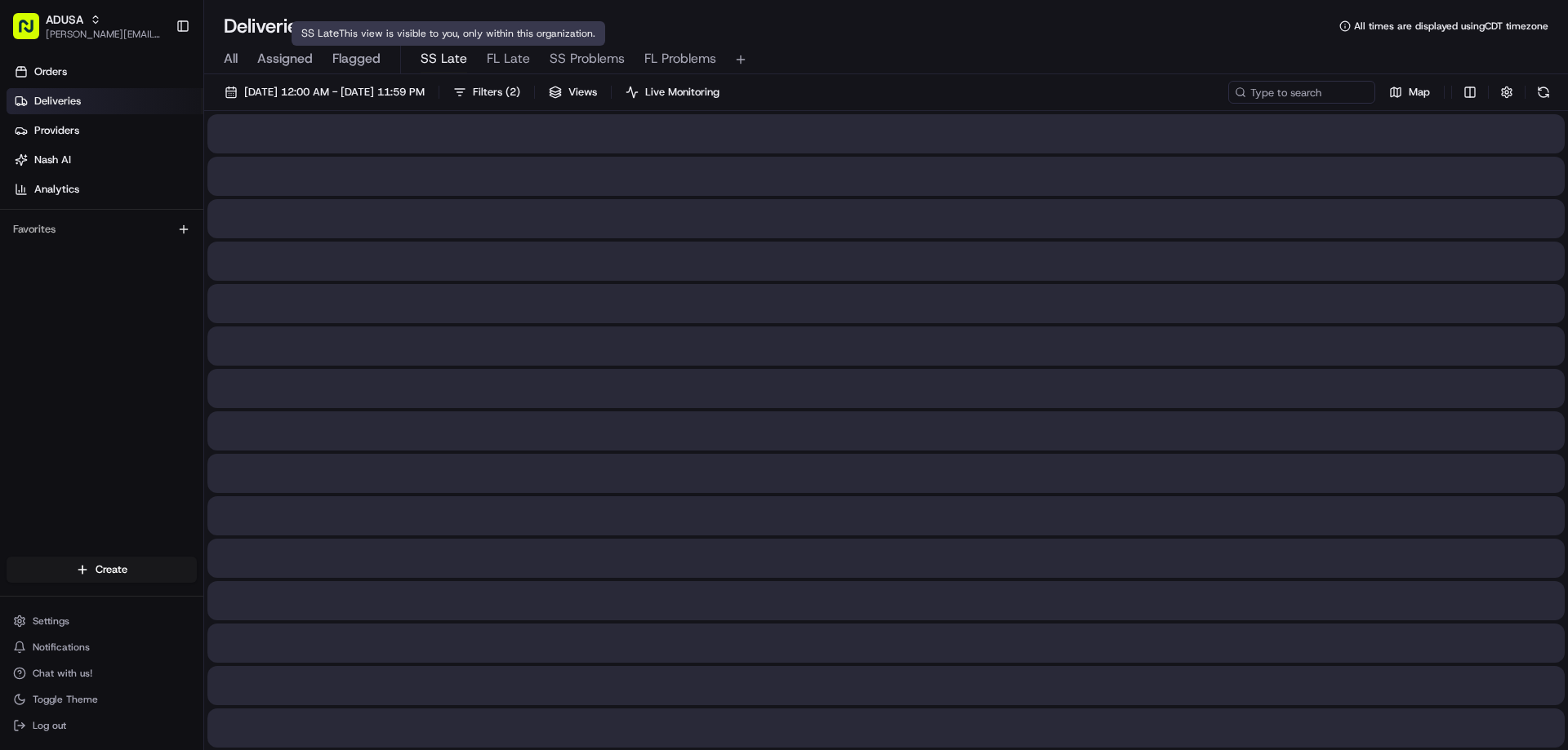
click at [431, 63] on span "SS Late" at bounding box center [443, 59] width 46 height 20
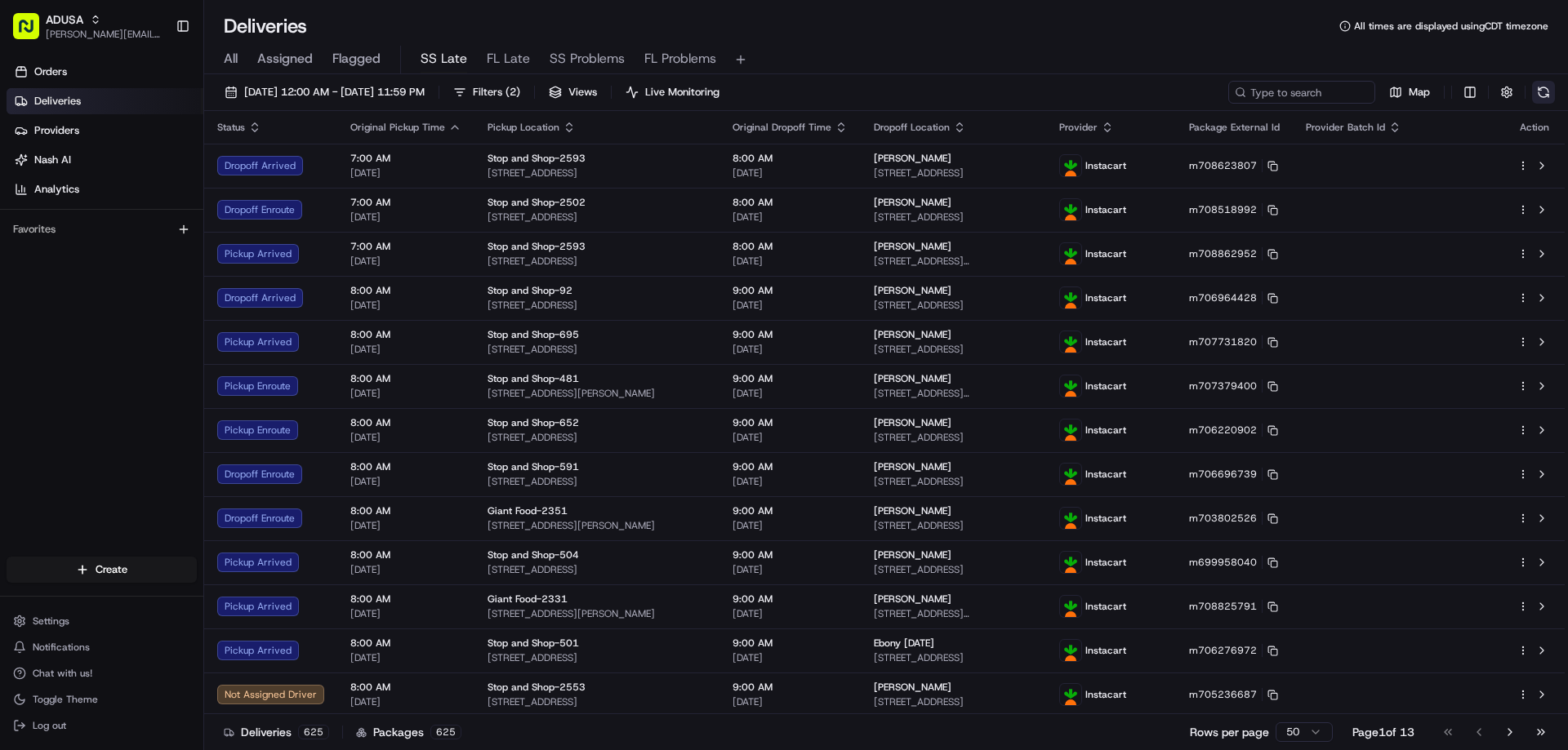
click at [1032, 87] on button at bounding box center [1543, 92] width 23 height 23
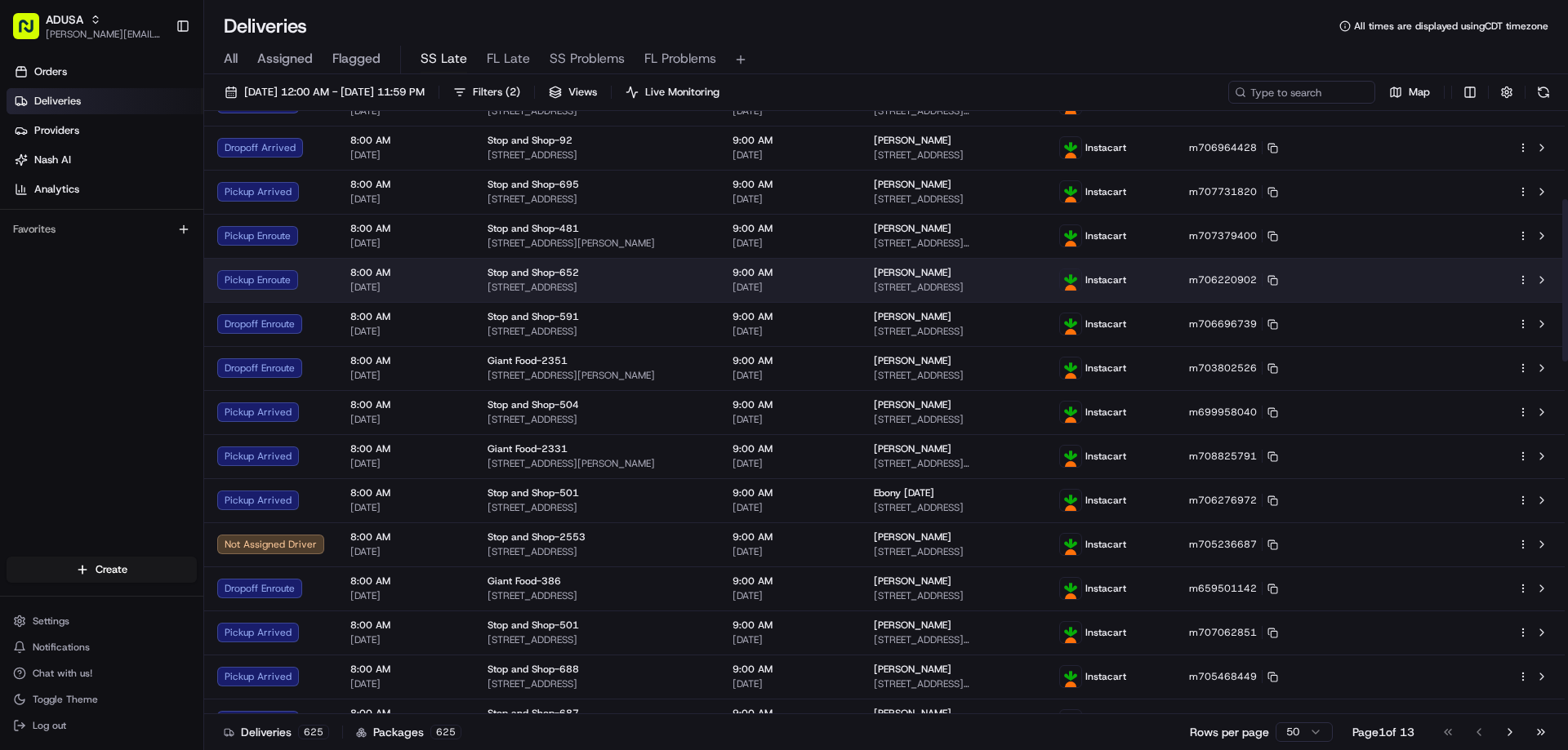
scroll to position [327, 0]
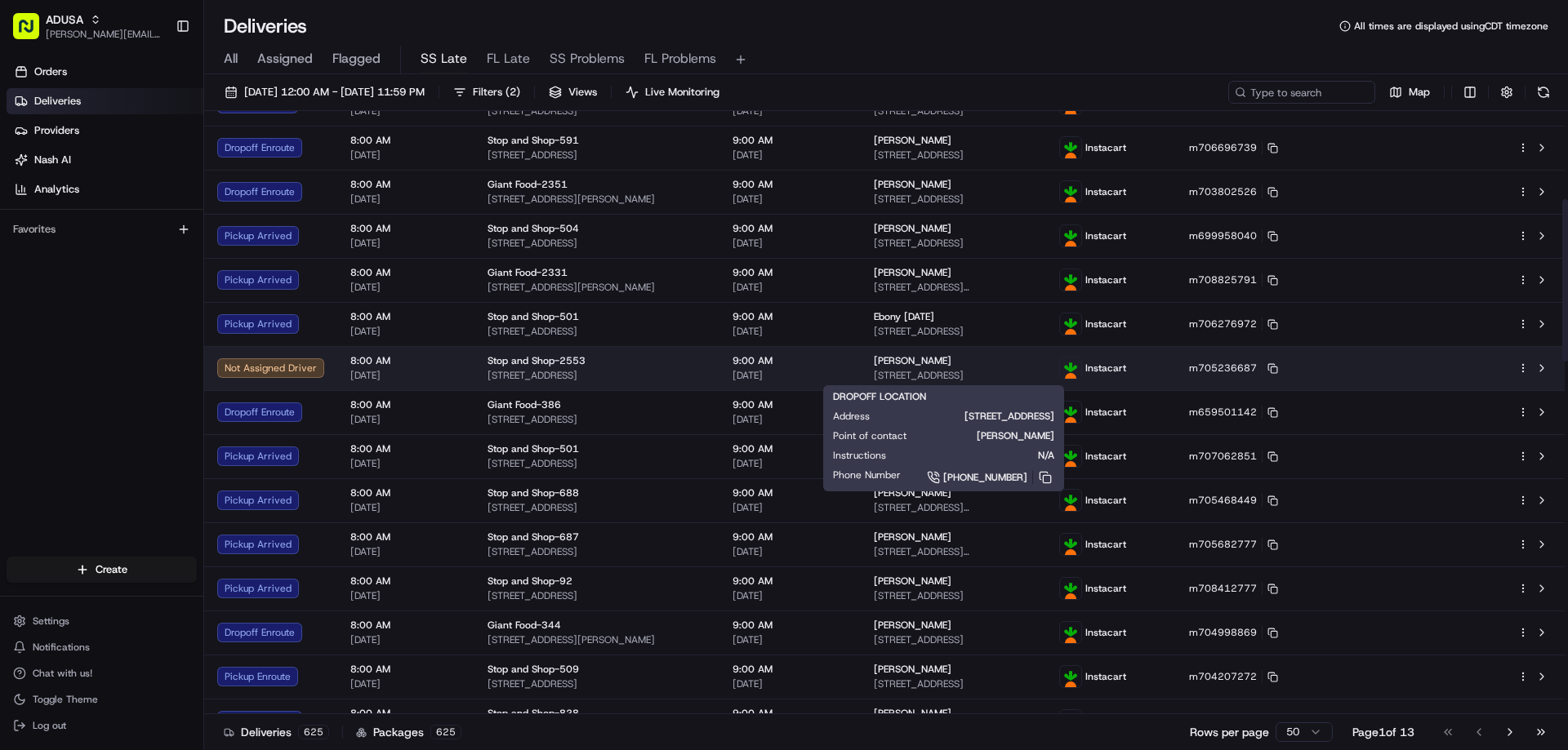
click at [920, 377] on span "7 Sequams Ln W, West Islip, NY 11795, US" at bounding box center [953, 375] width 159 height 13
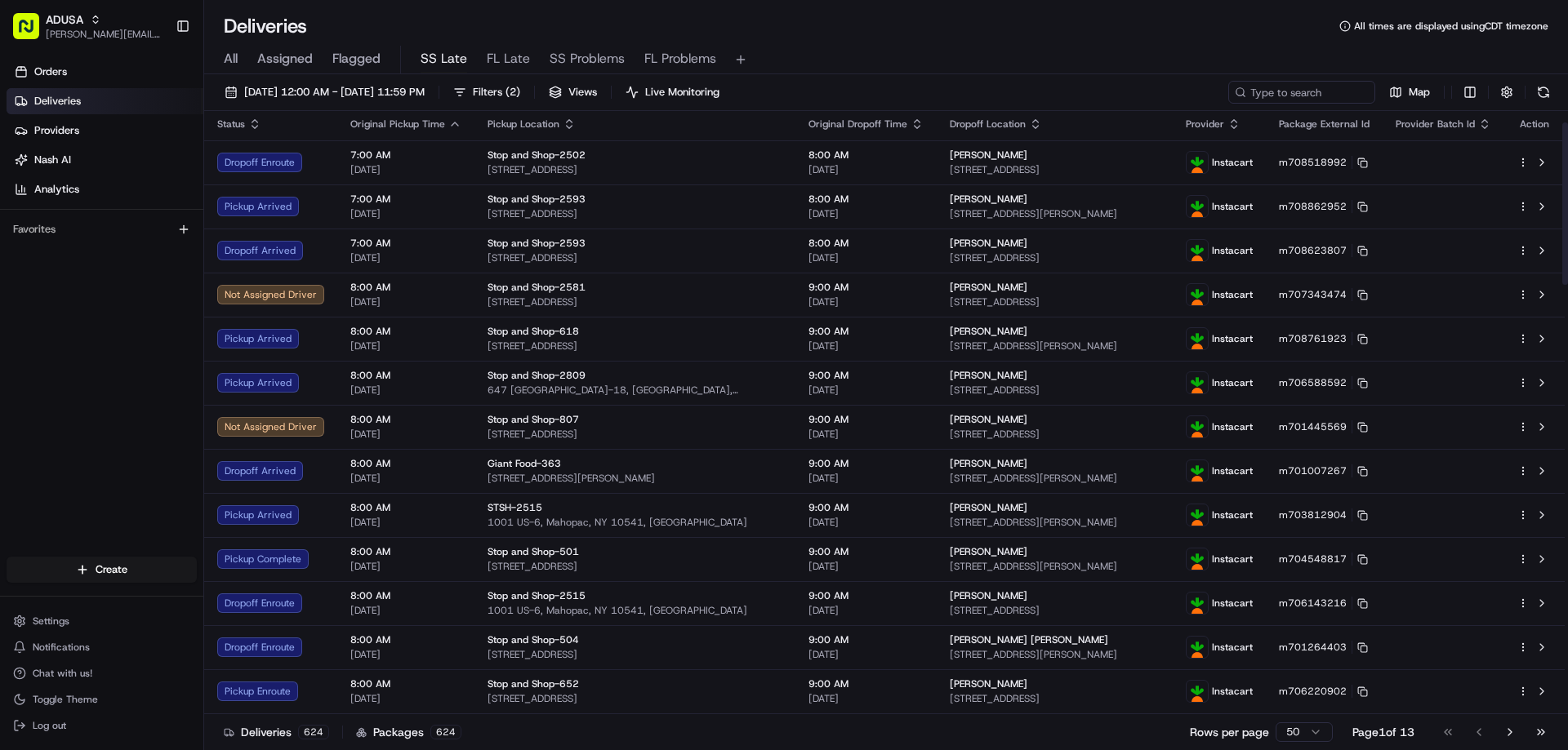
scroll to position [0, 0]
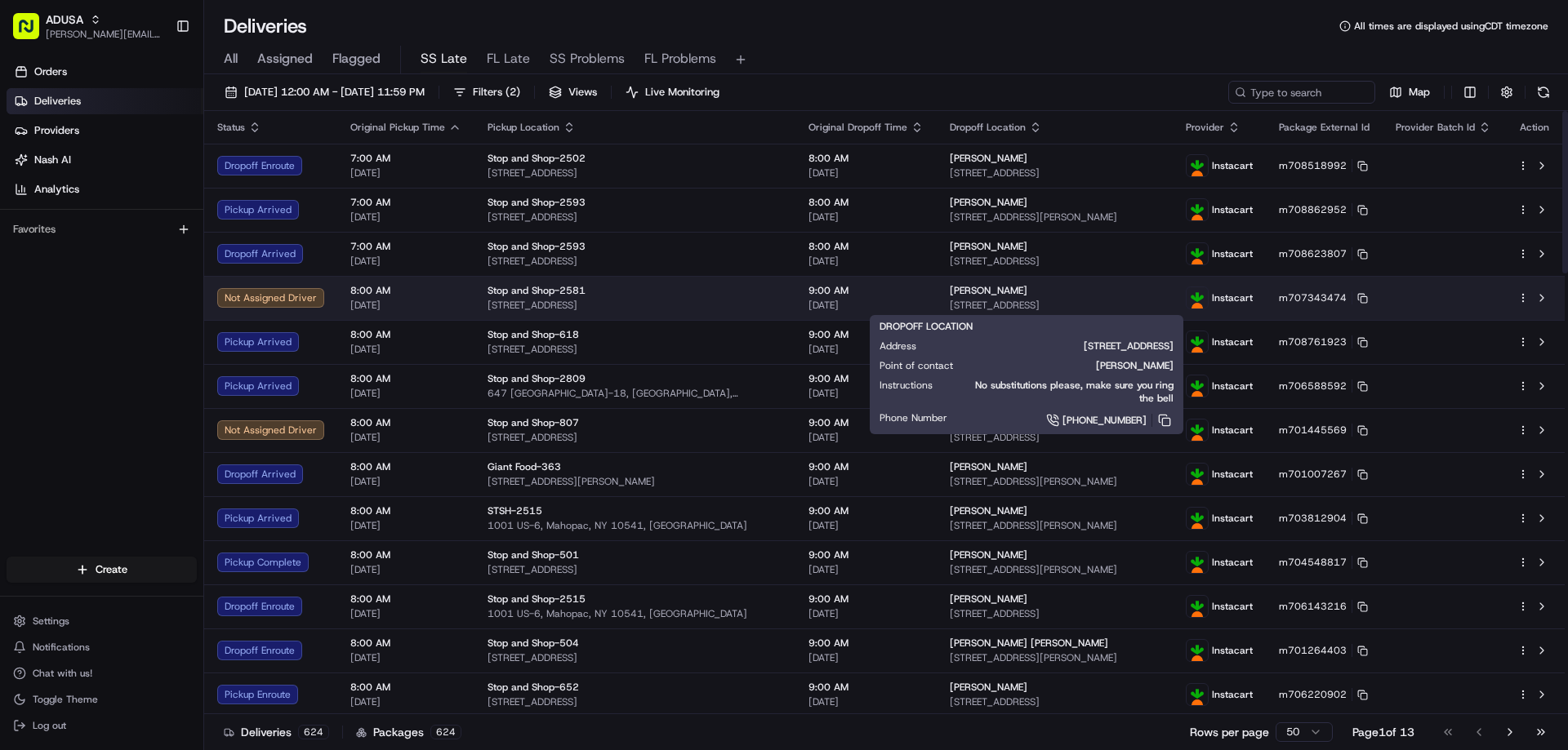
click at [960, 300] on span "158-38 91st St, Queens, NY 11414, US" at bounding box center [1054, 305] width 209 height 13
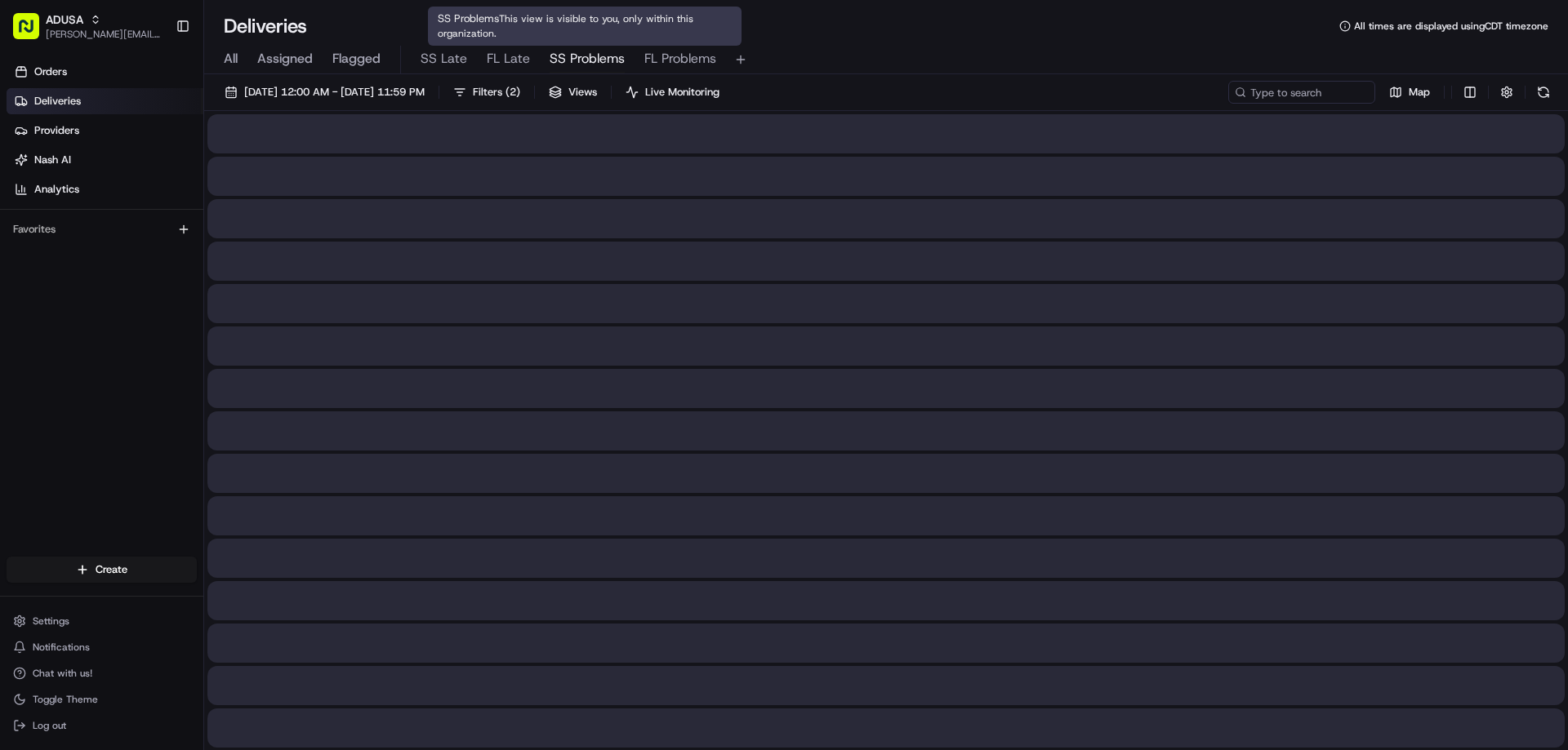
click at [577, 57] on span "SS Problems" at bounding box center [587, 59] width 75 height 20
click at [666, 57] on span "FL Problems" at bounding box center [680, 59] width 72 height 20
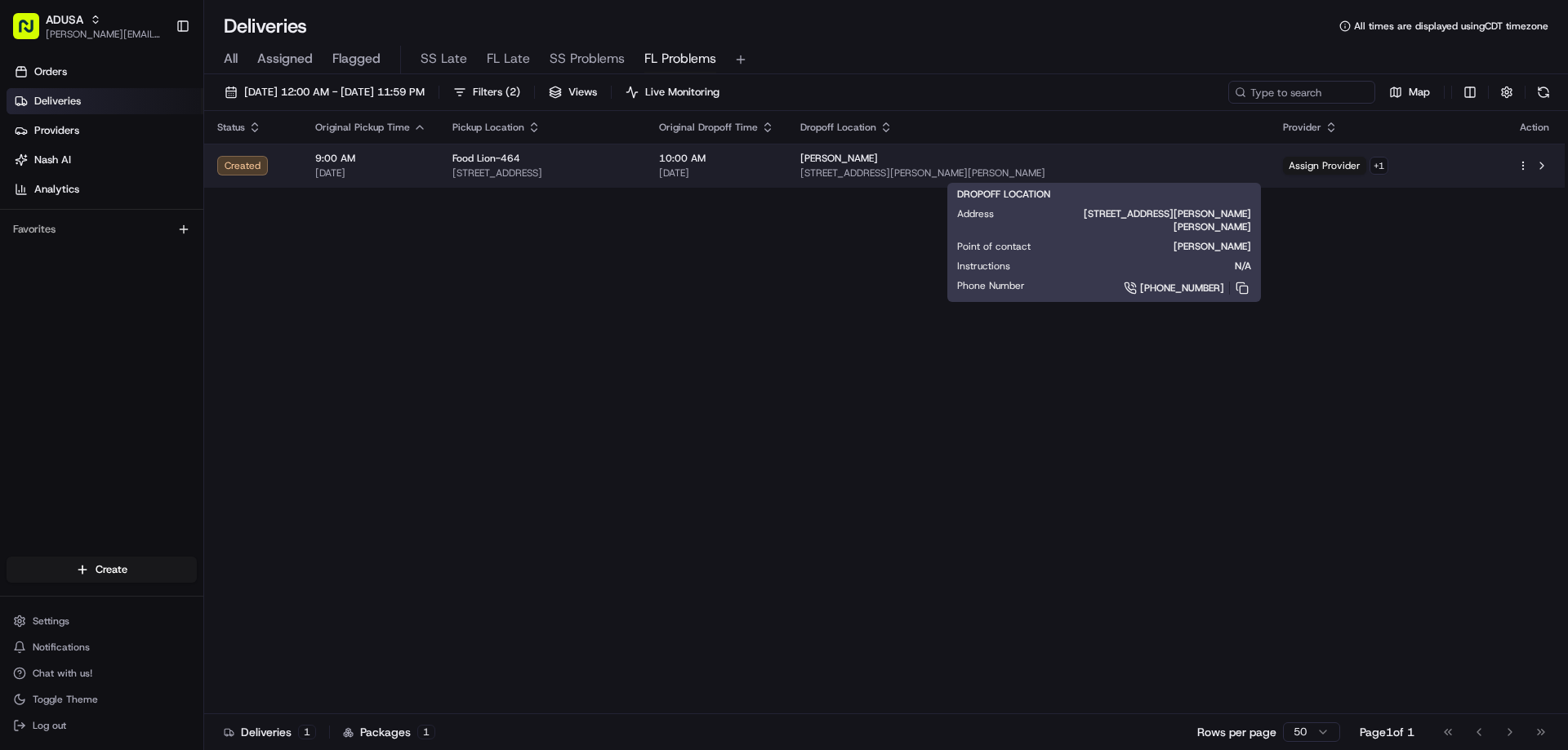
click at [878, 164] on span "Lily Moorefield" at bounding box center [839, 158] width 77 height 13
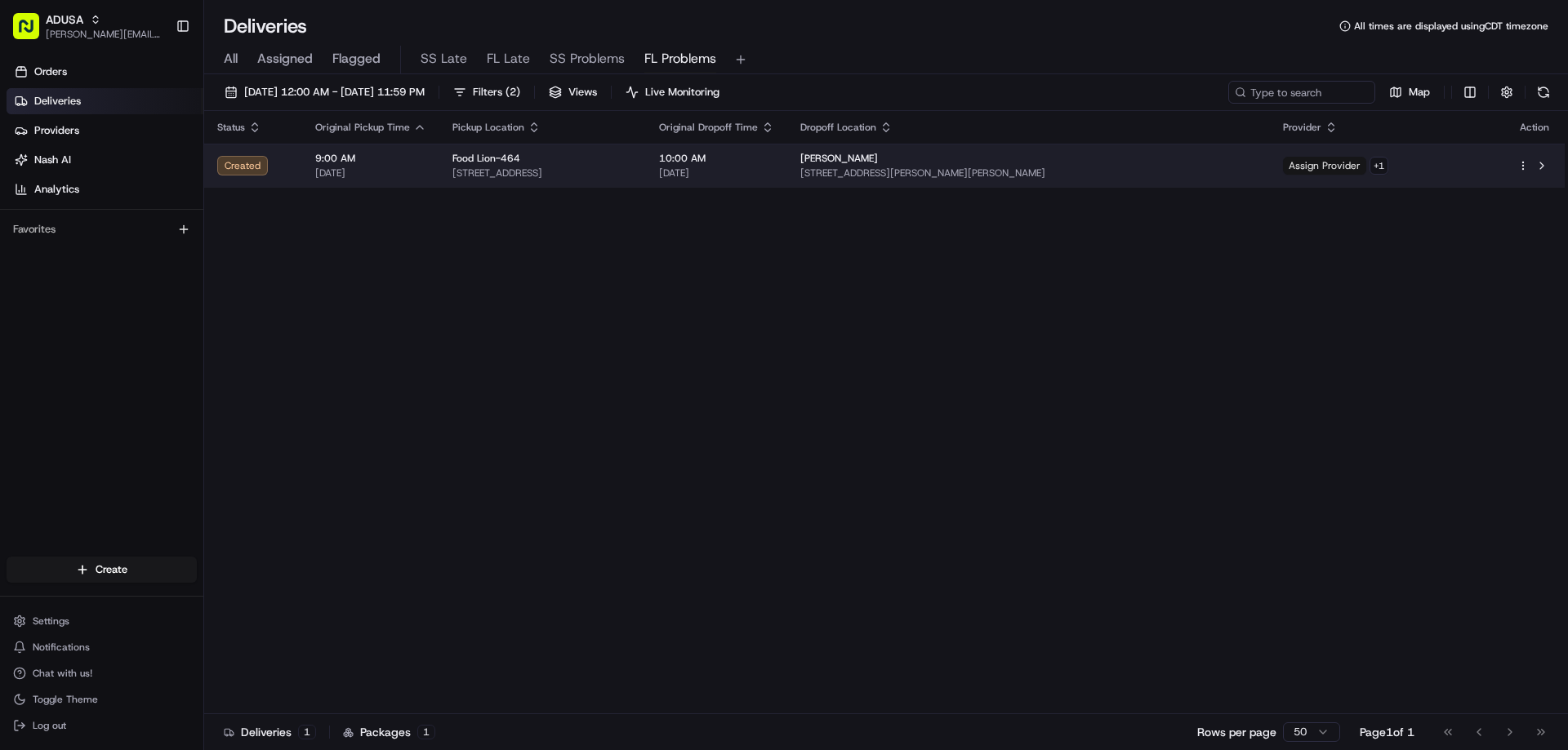
click at [1032, 167] on span "Assign Provider" at bounding box center [1324, 166] width 83 height 18
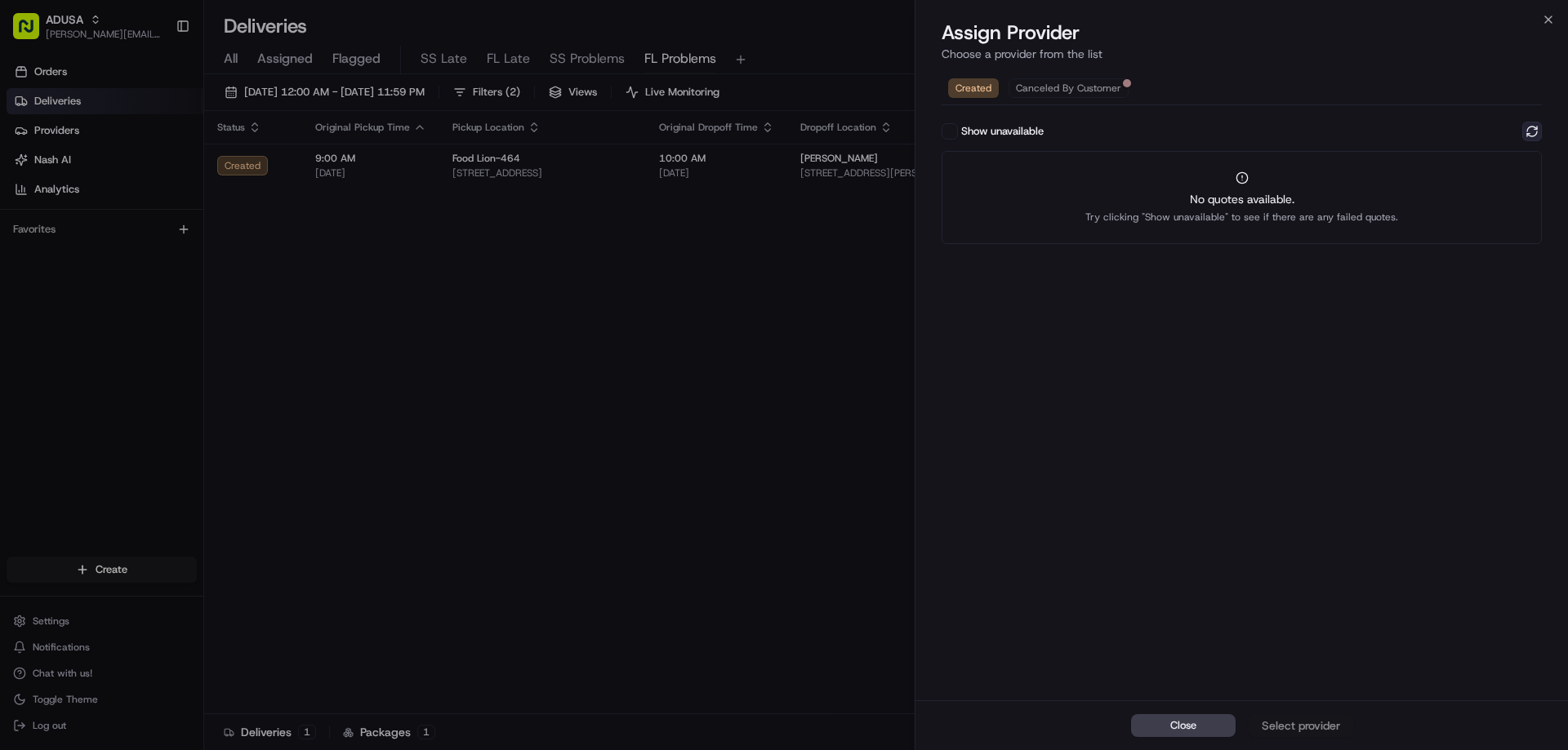
click at [1032, 130] on button at bounding box center [1532, 132] width 20 height 20
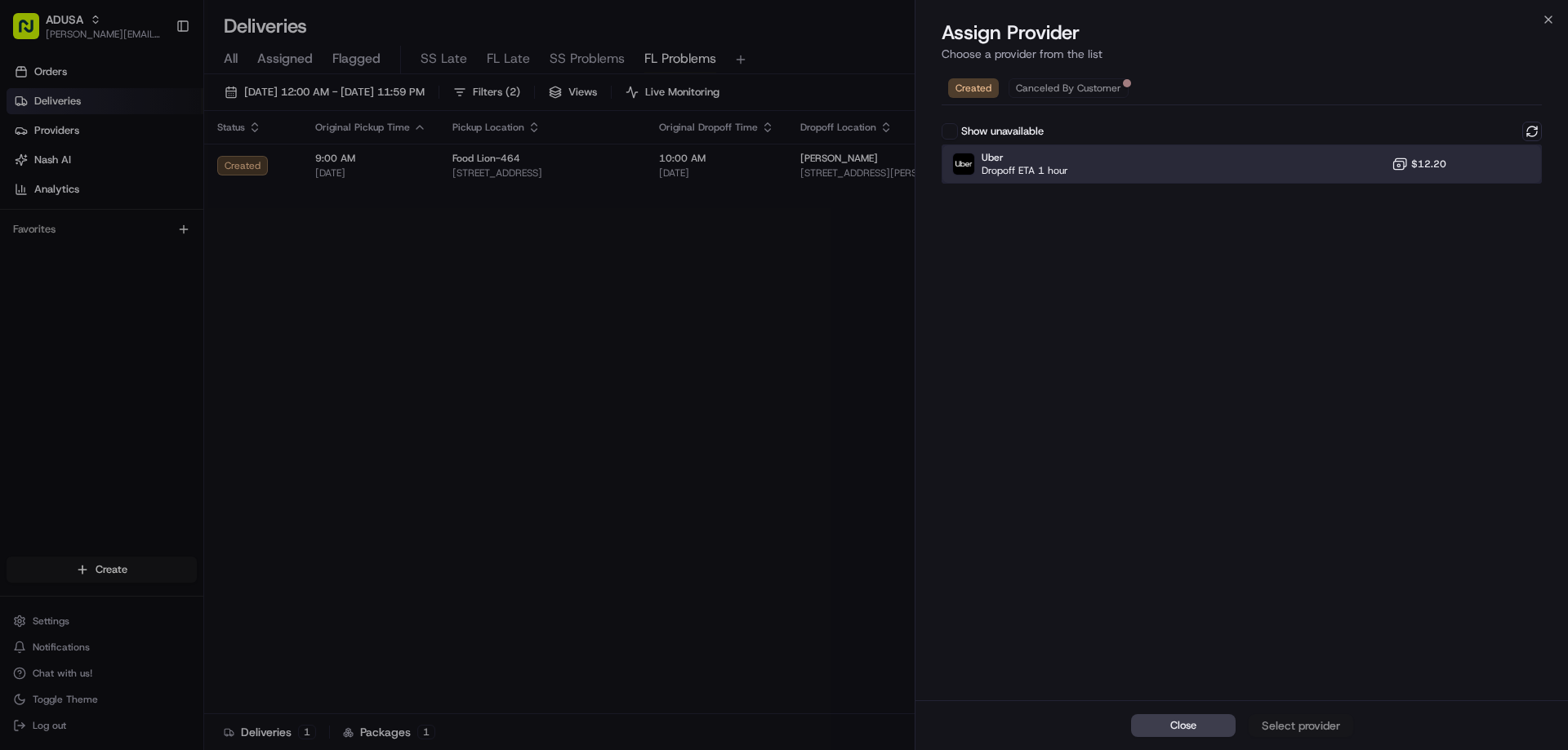
click at [1016, 162] on span "Uber" at bounding box center [1024, 157] width 87 height 13
click at [1032, 724] on div "Assign Provider" at bounding box center [1301, 725] width 80 height 16
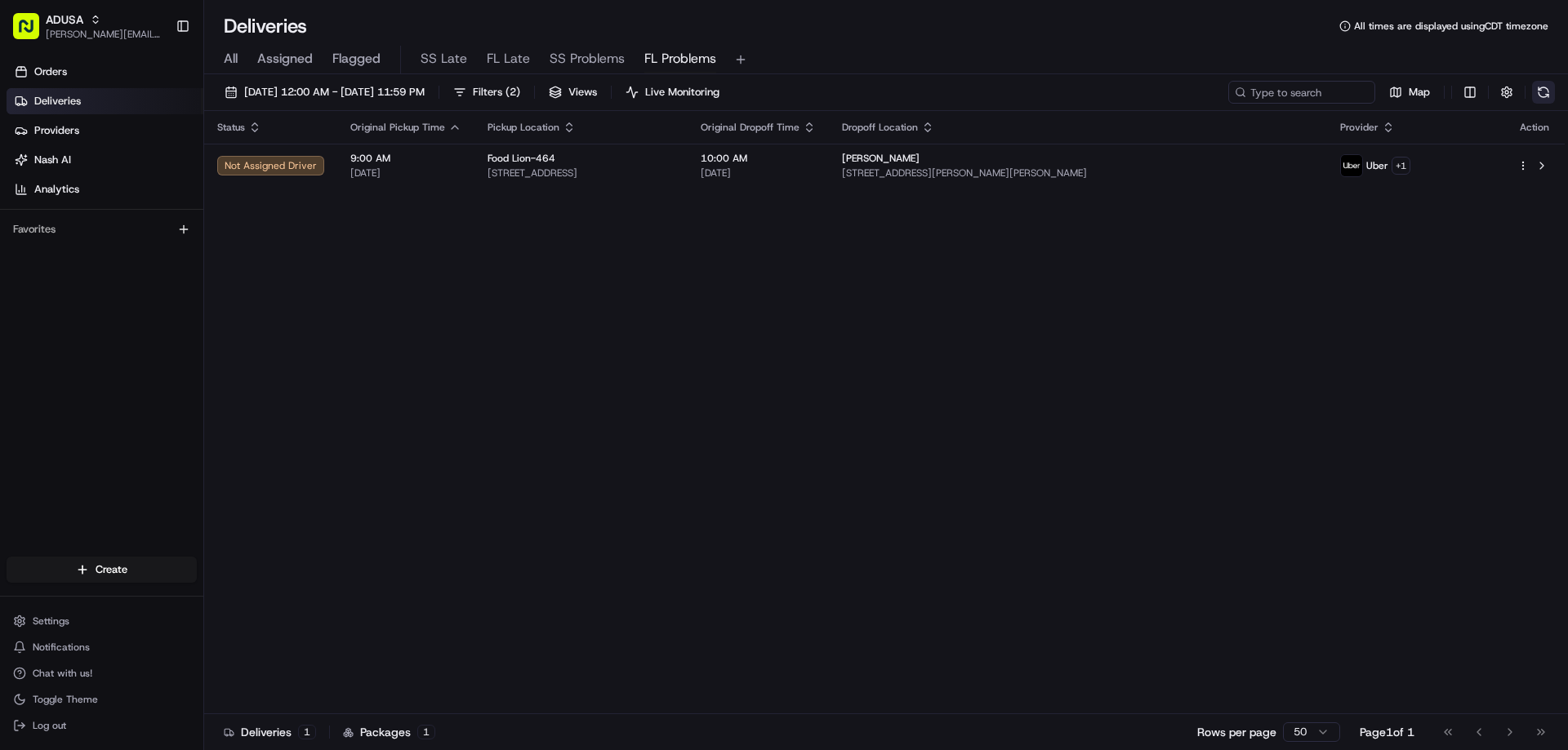
click at [1032, 90] on button at bounding box center [1543, 92] width 23 height 23
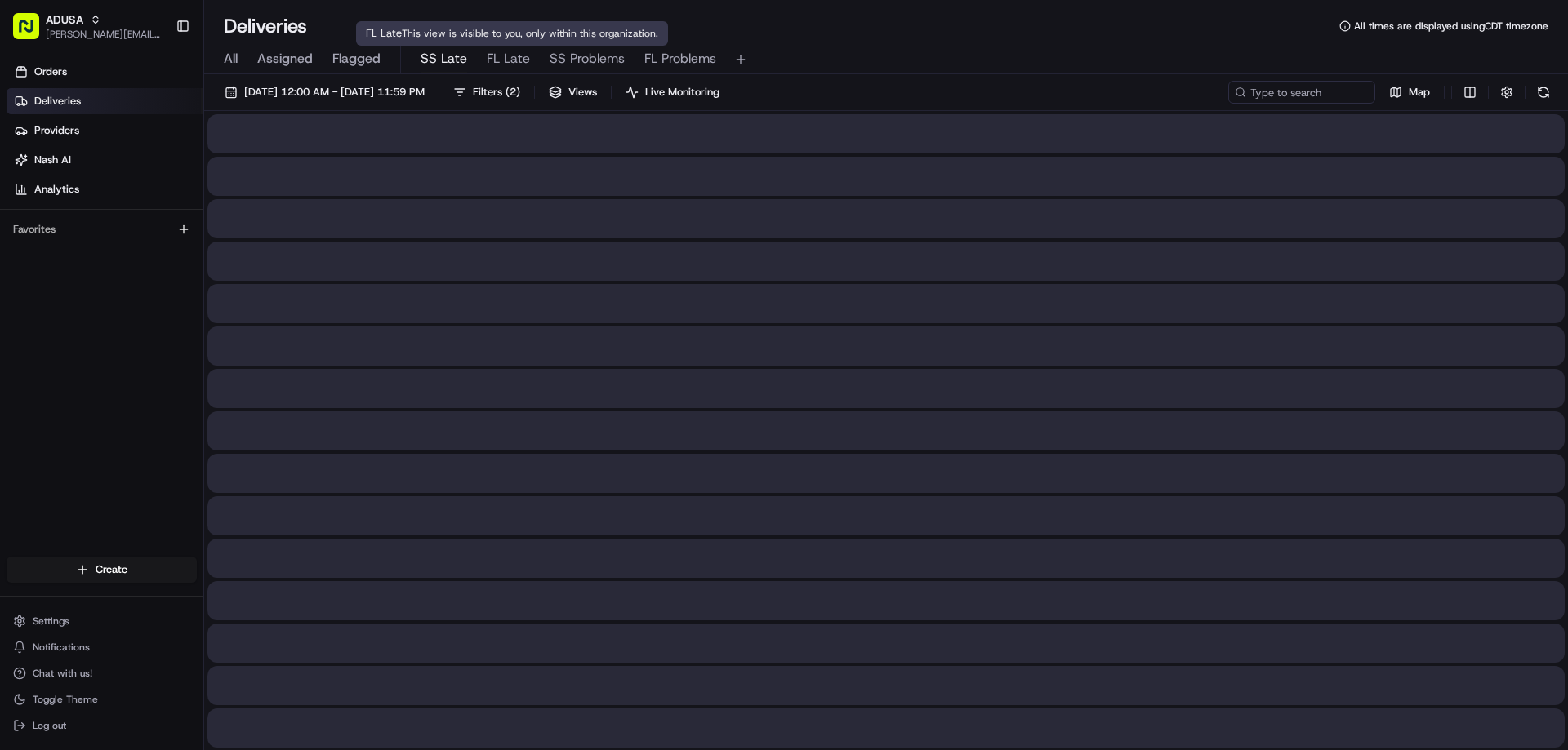
click at [462, 59] on span "SS Late" at bounding box center [443, 59] width 46 height 20
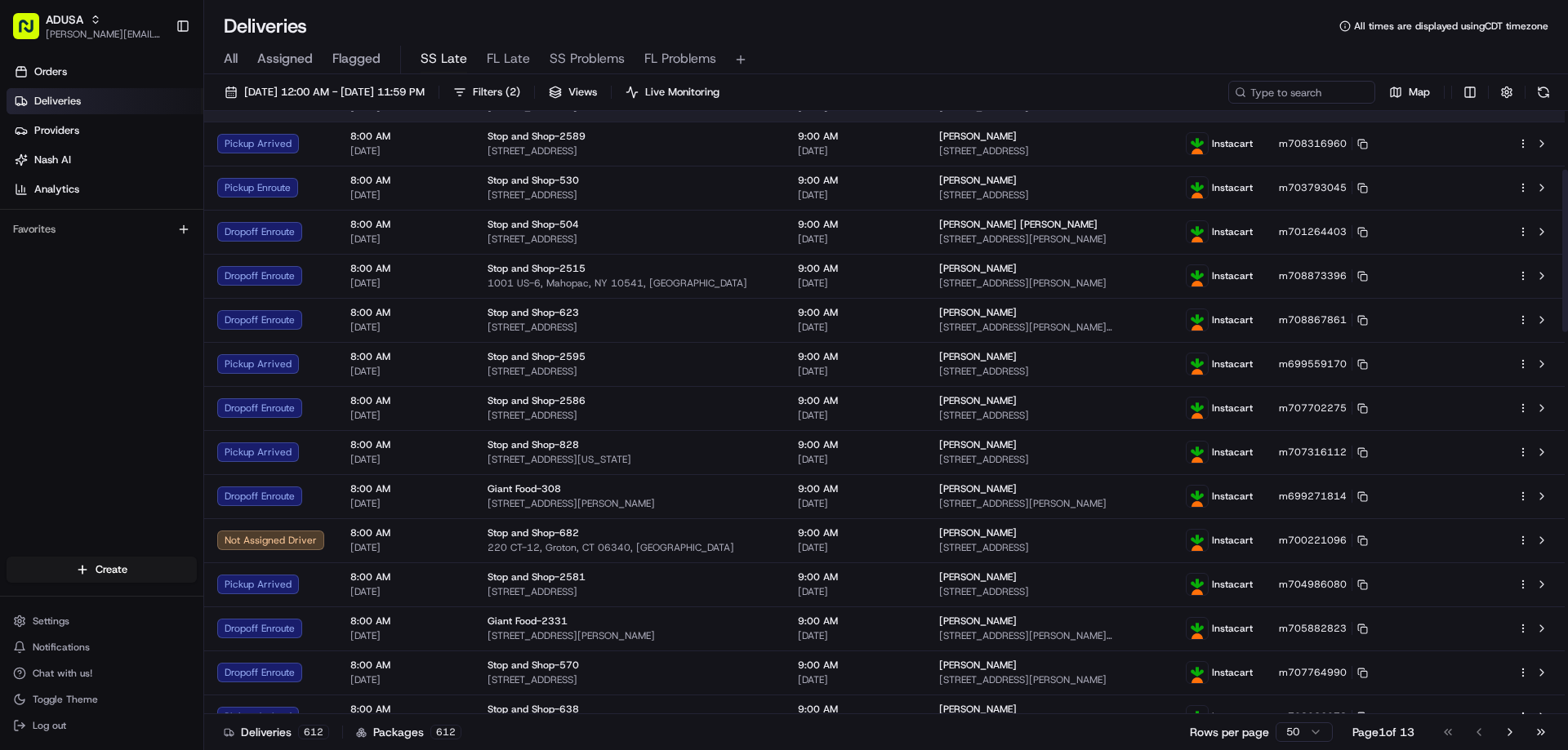
scroll to position [327, 0]
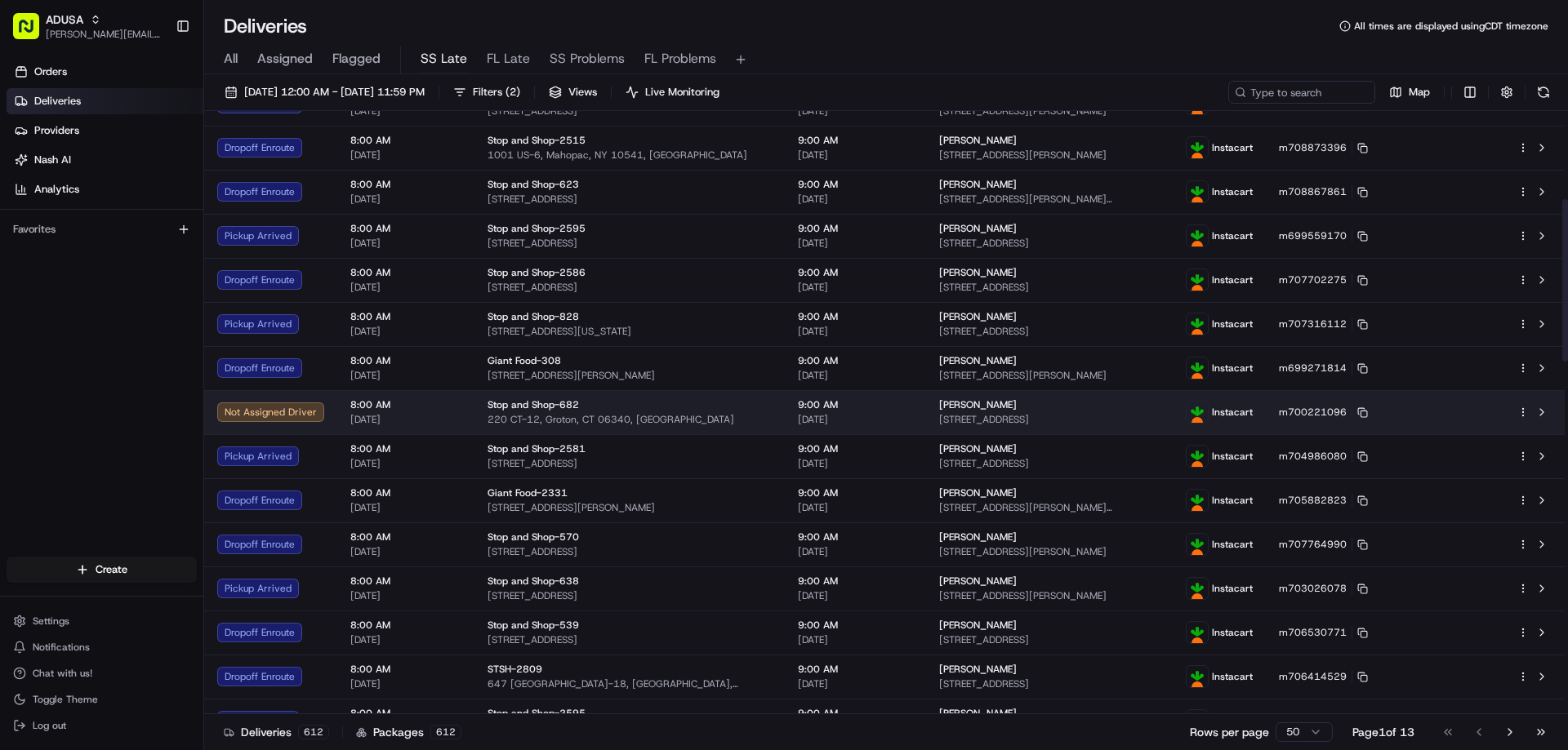
click at [939, 408] on span "Alice Scott" at bounding box center [977, 405] width 77 height 13
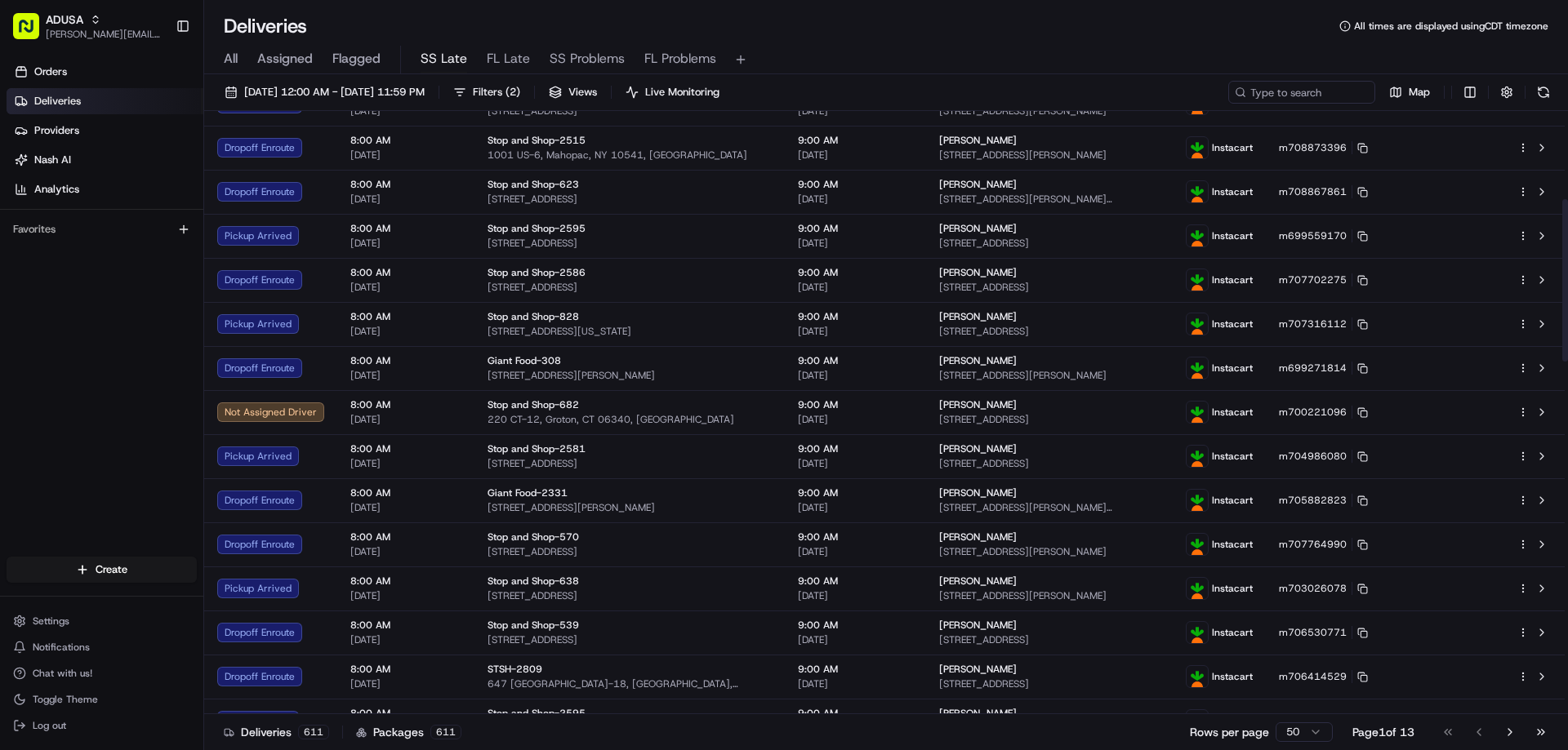
scroll to position [0, 0]
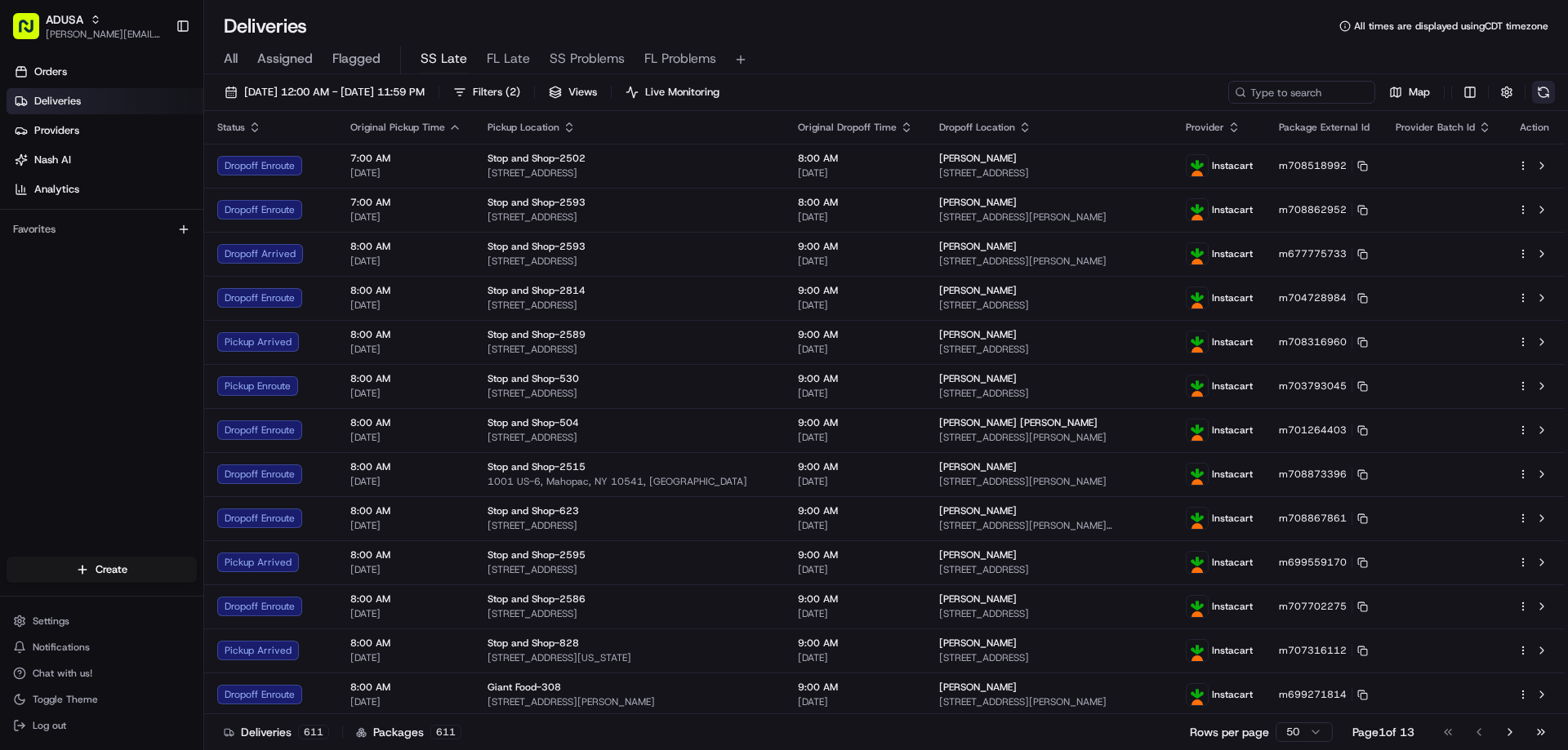
click at [1032, 92] on button at bounding box center [1543, 92] width 23 height 23
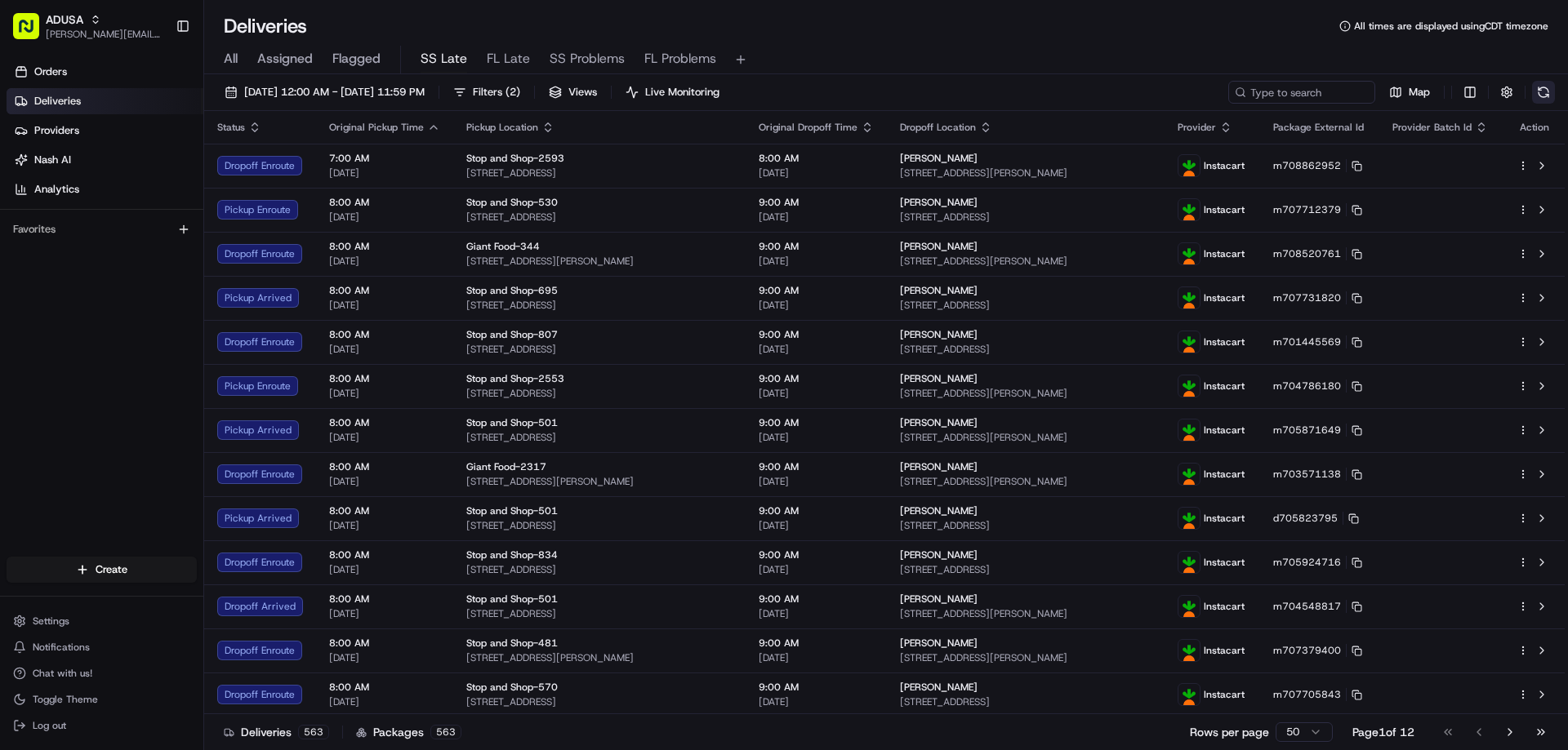
click at [1032, 92] on button at bounding box center [1543, 92] width 23 height 23
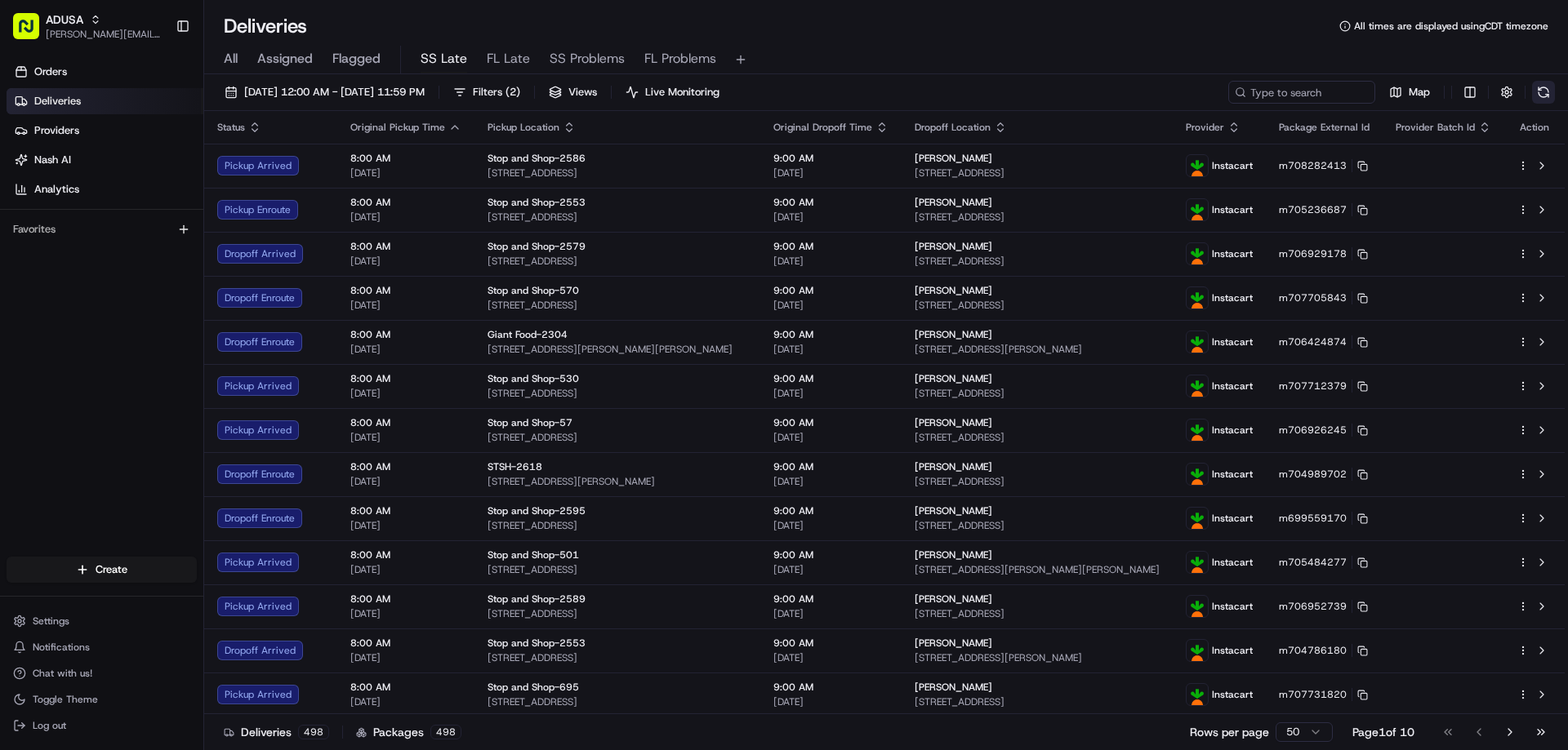
click at [1032, 86] on button at bounding box center [1543, 92] width 23 height 23
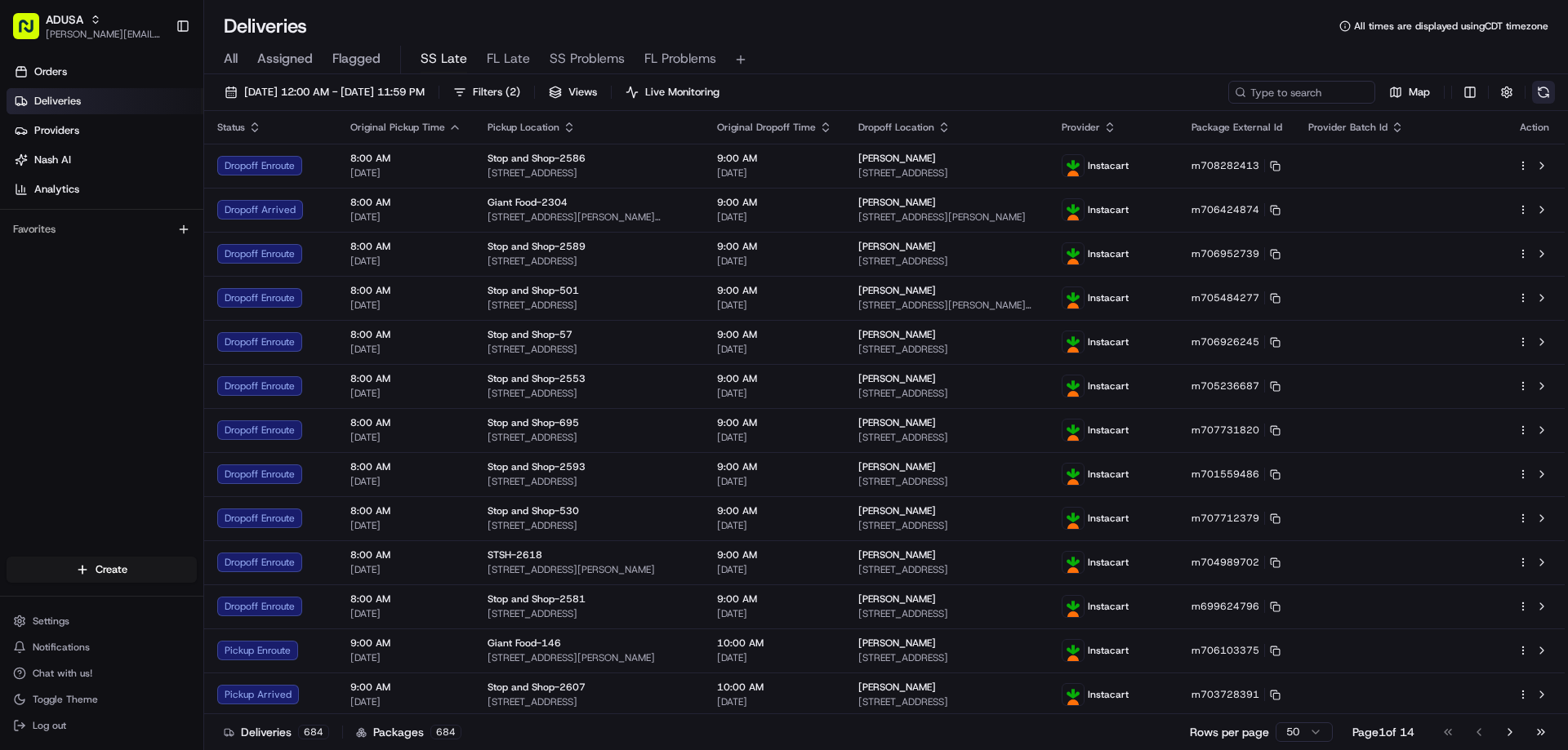
click at [1032, 91] on button at bounding box center [1543, 92] width 23 height 23
click at [577, 62] on span "SS Problems" at bounding box center [587, 59] width 75 height 20
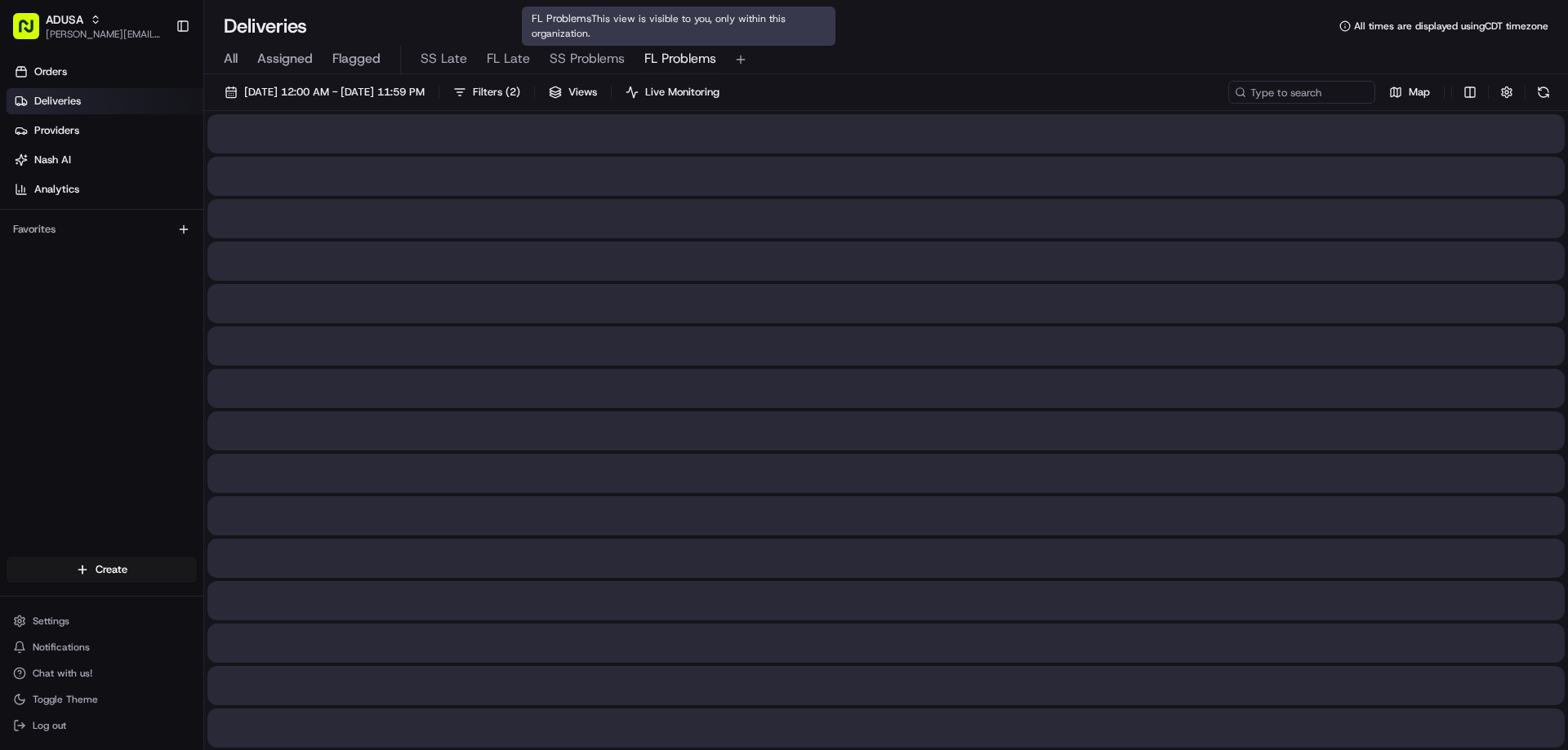
click at [687, 61] on span "FL Problems" at bounding box center [680, 59] width 72 height 20
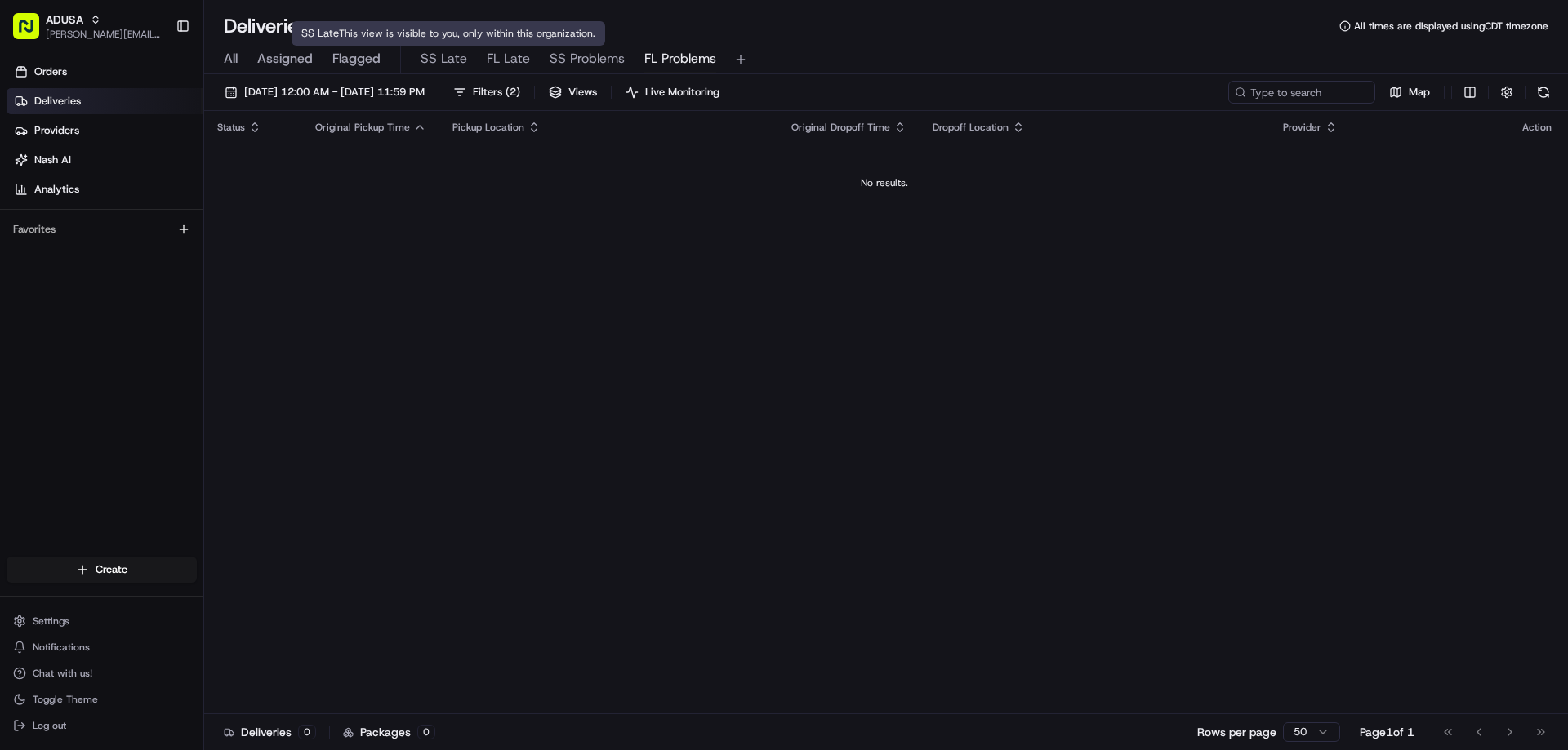
click at [442, 65] on span "SS Late" at bounding box center [443, 59] width 46 height 20
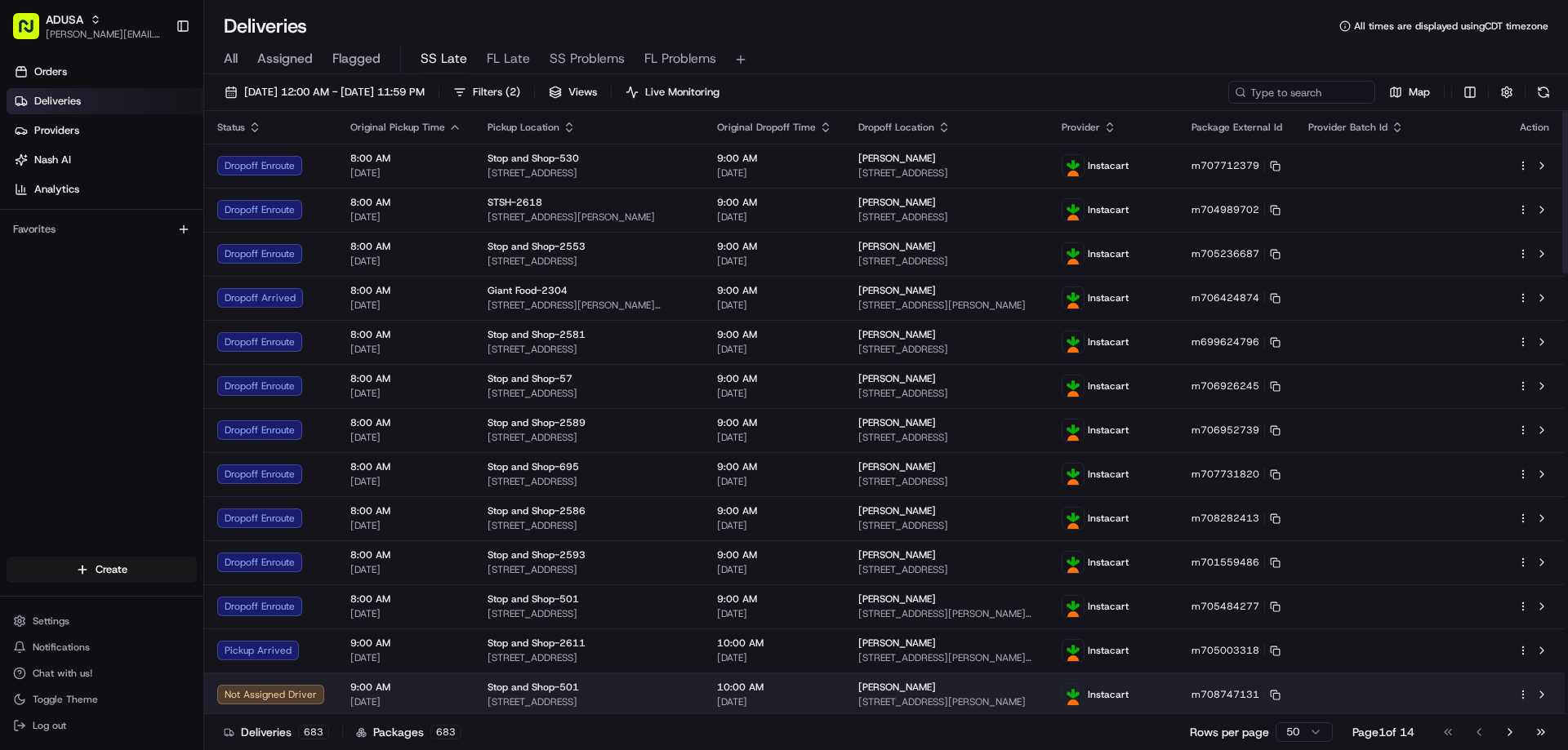
click at [273, 696] on div "Not Assigned Driver" at bounding box center [270, 694] width 107 height 20
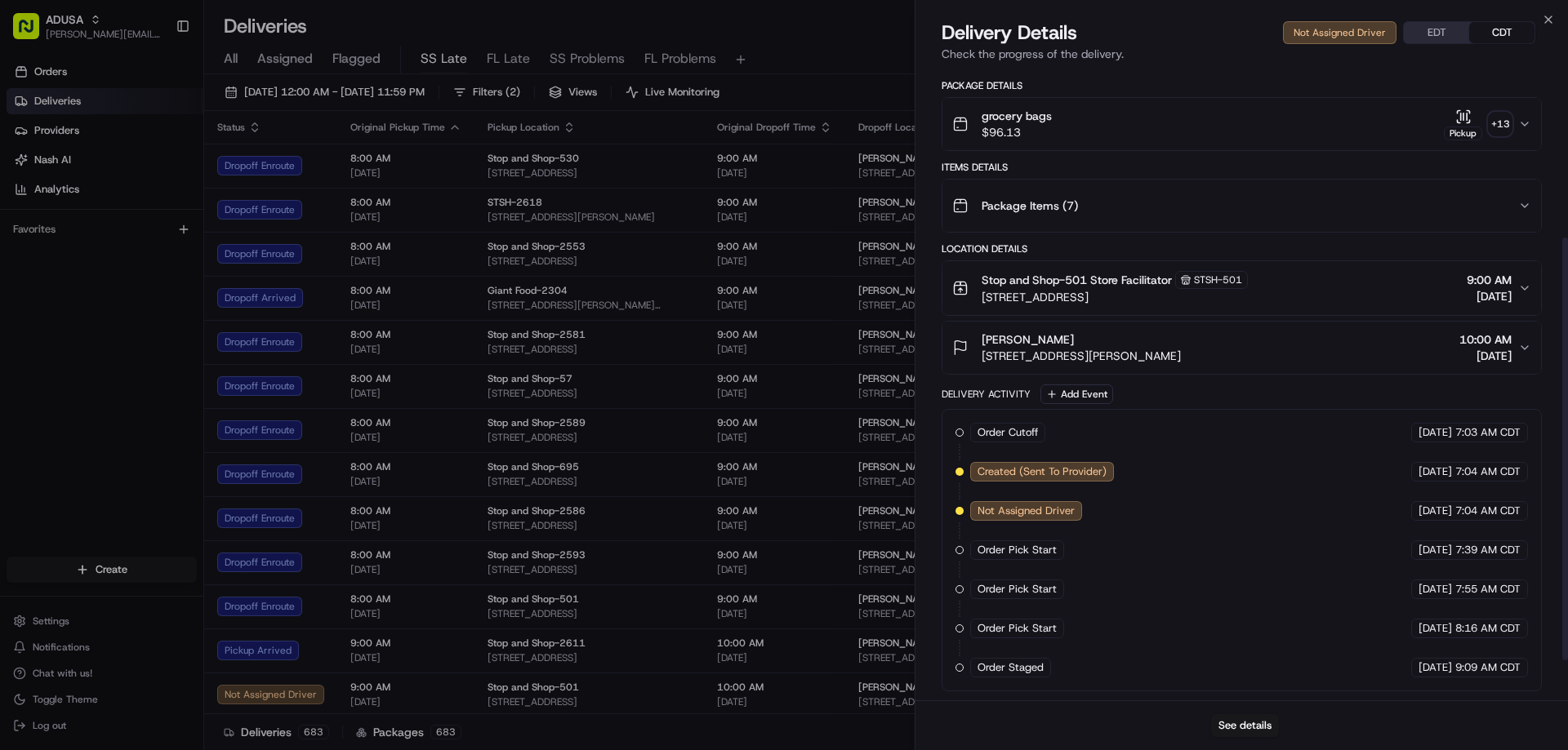
scroll to position [312, 0]
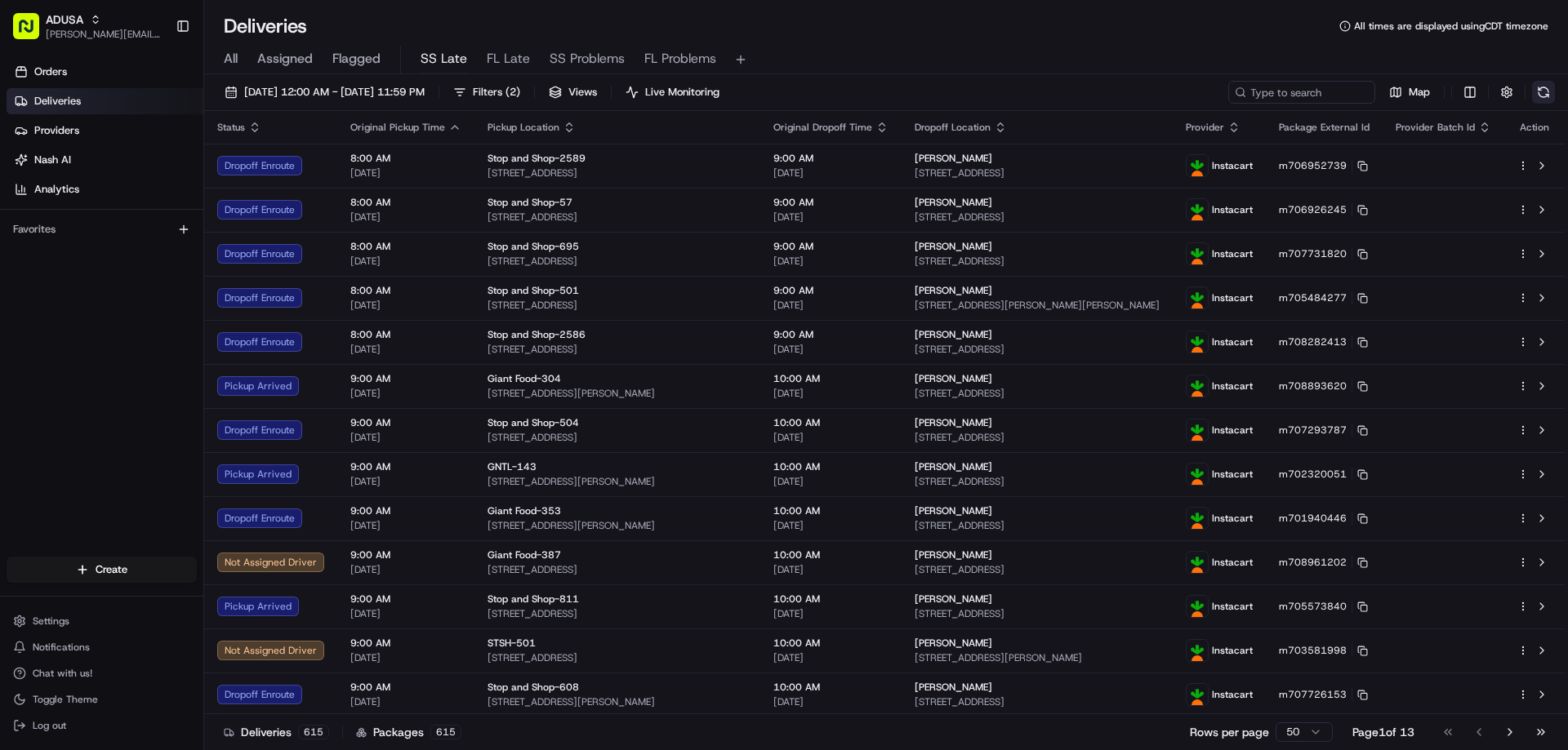
click at [1032, 92] on button at bounding box center [1543, 92] width 23 height 23
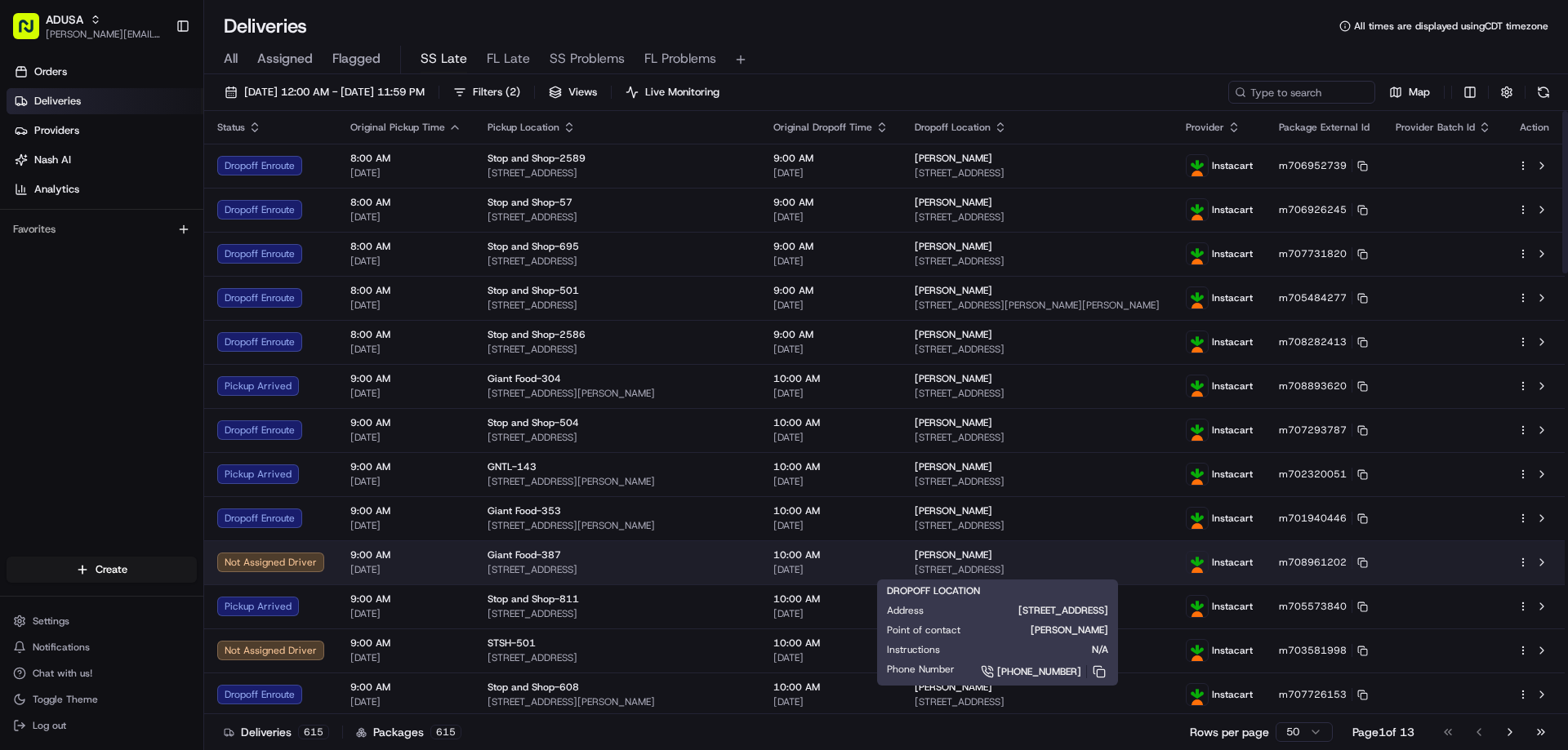
click at [1032, 565] on span "35576 E Atlantic Cir, 802, Rehoboth Beach, DE 19971, US" at bounding box center [1036, 570] width 245 height 13
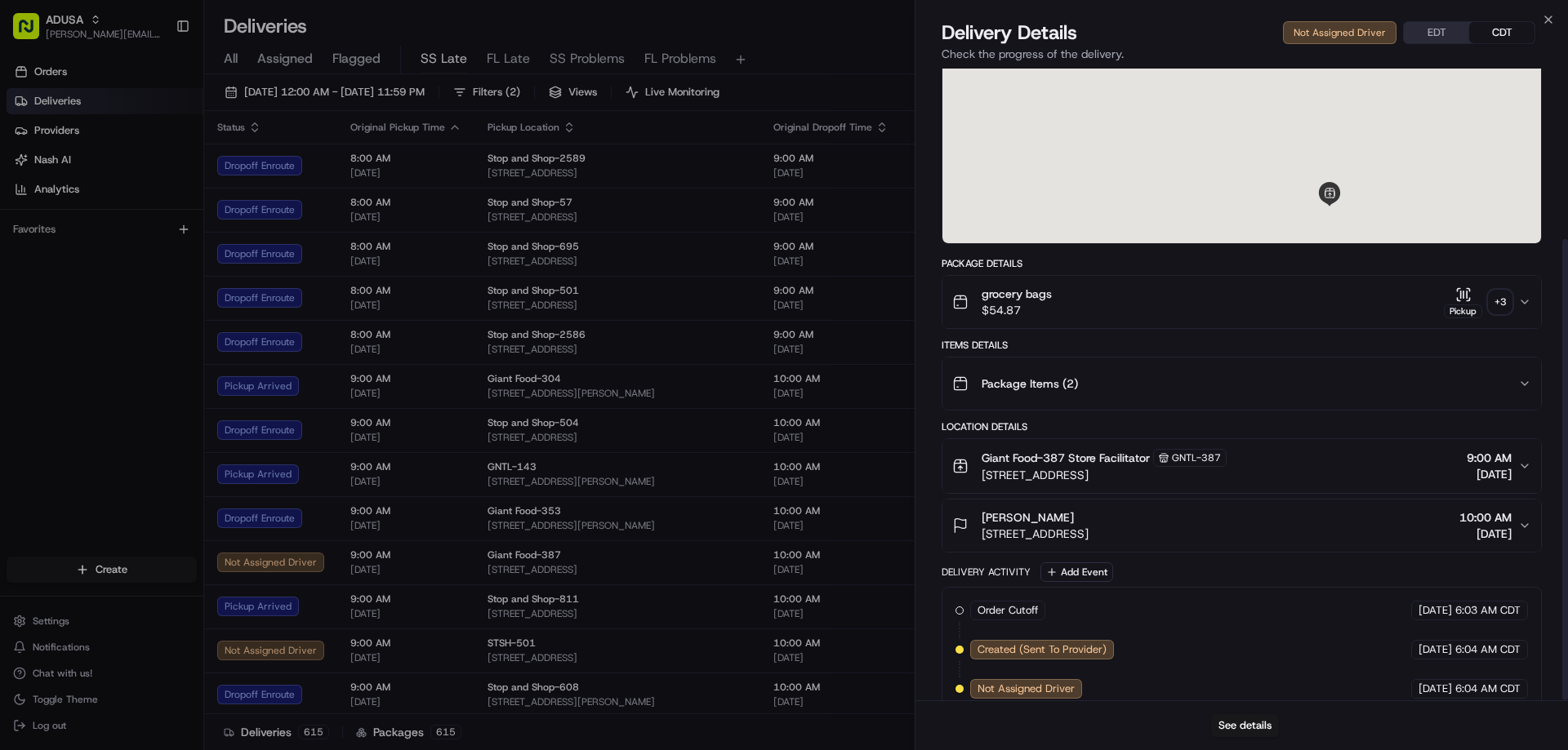
scroll to position [233, 0]
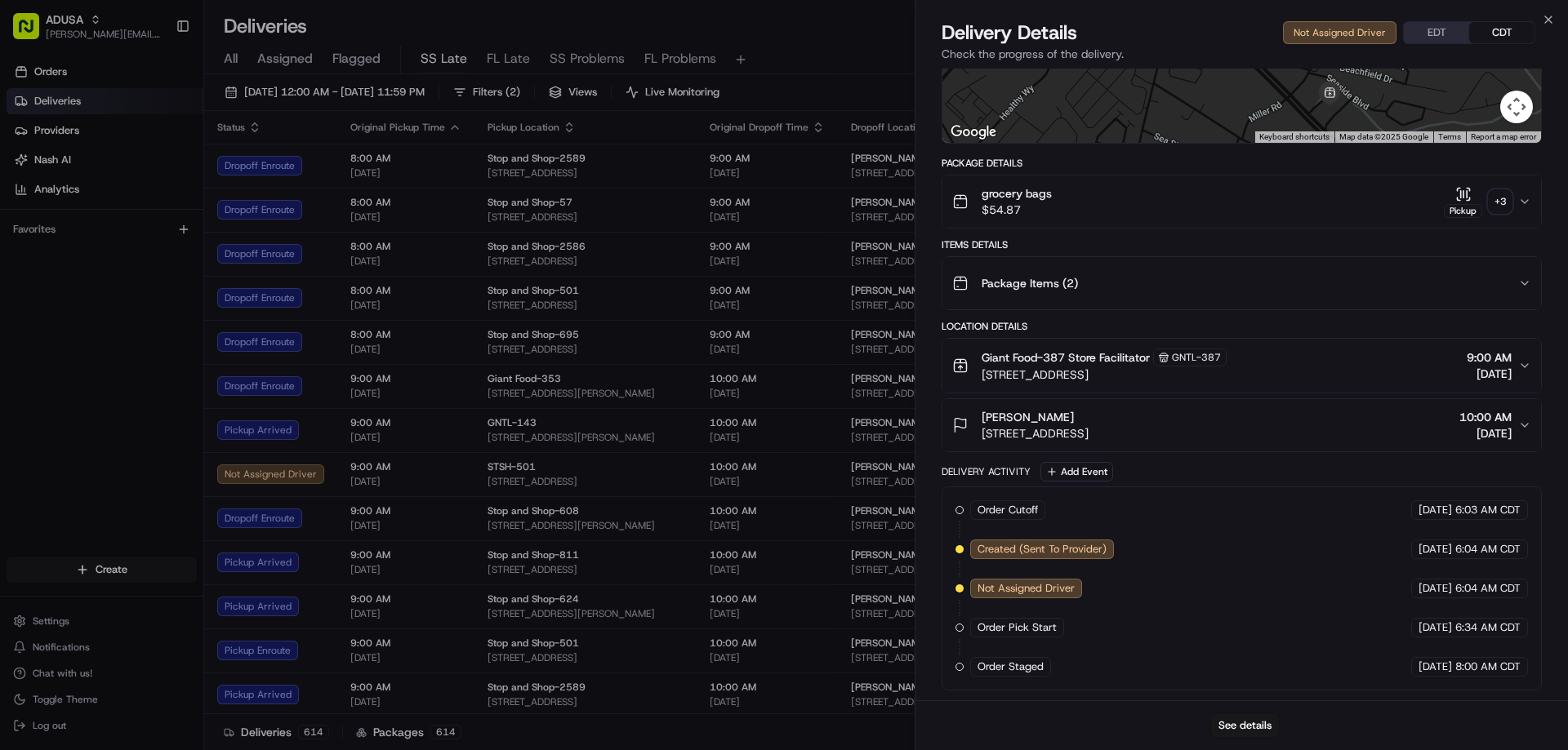
click at [1032, 32] on div "Not Assigned Driver EDT CDT" at bounding box center [1409, 32] width 252 height 23
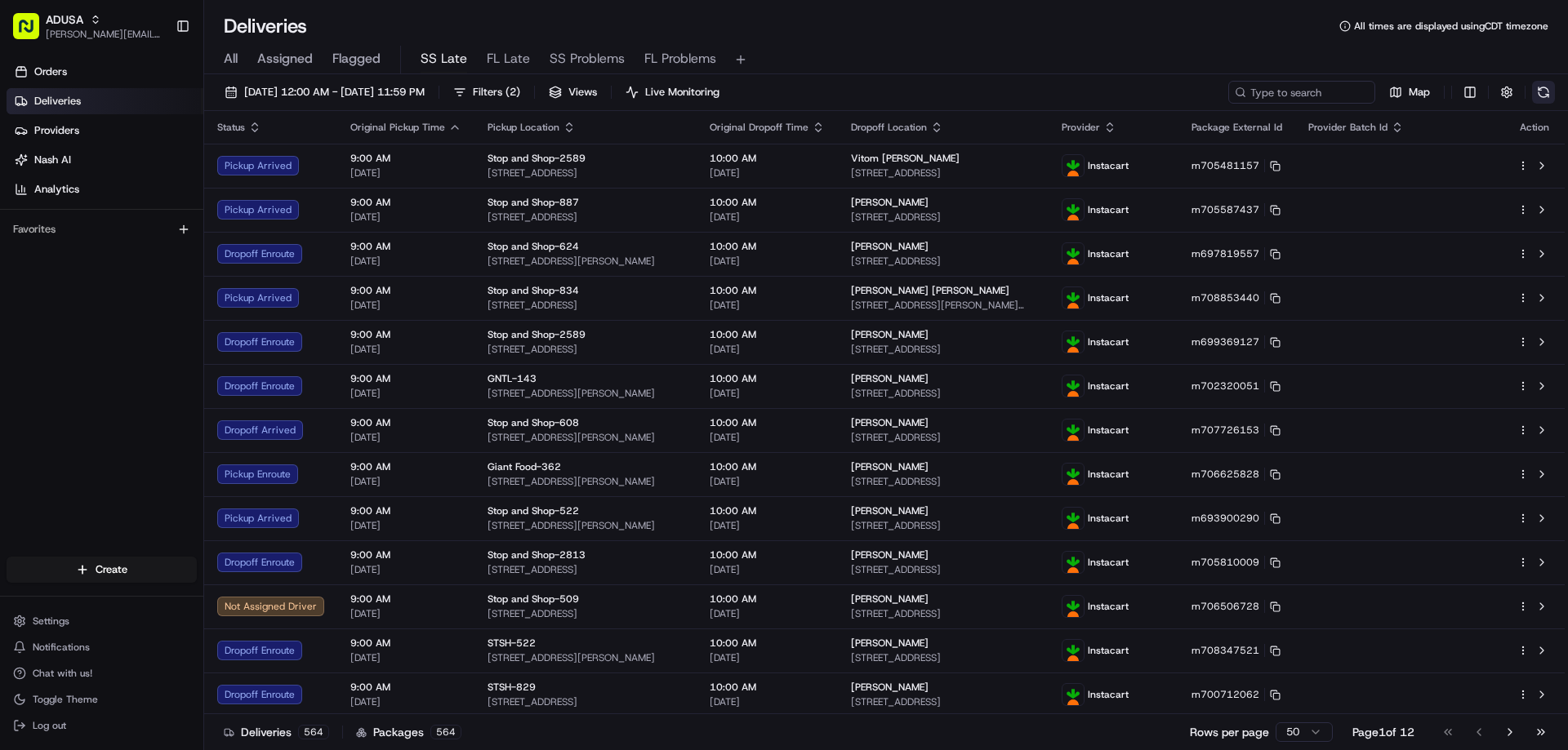
click at [1032, 93] on button at bounding box center [1543, 92] width 23 height 23
click at [1032, 93] on div "Map" at bounding box center [1391, 92] width 327 height 23
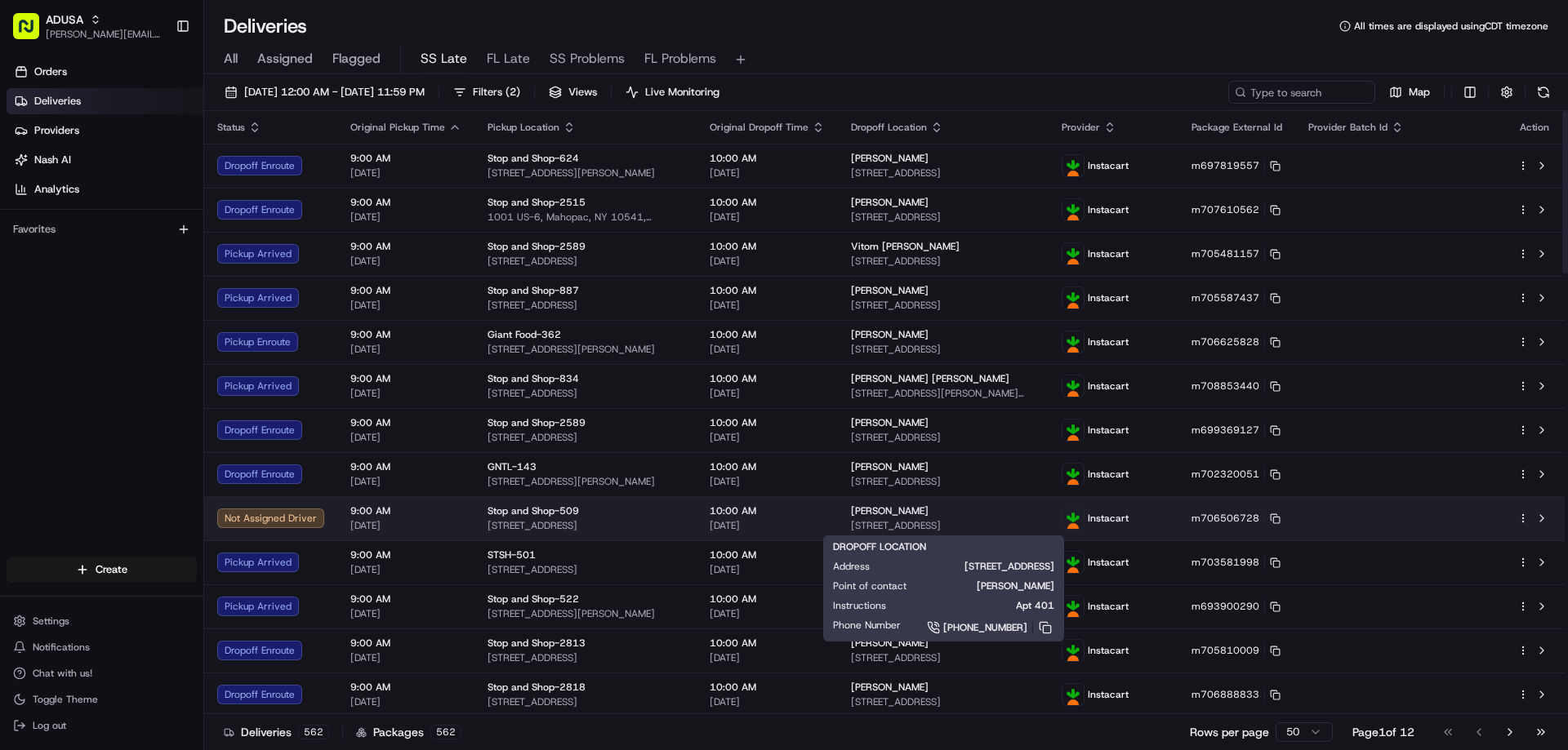
click at [869, 528] on span "41-42 66th St, 401, Queens, NY 11377, US" at bounding box center [942, 525] width 185 height 13
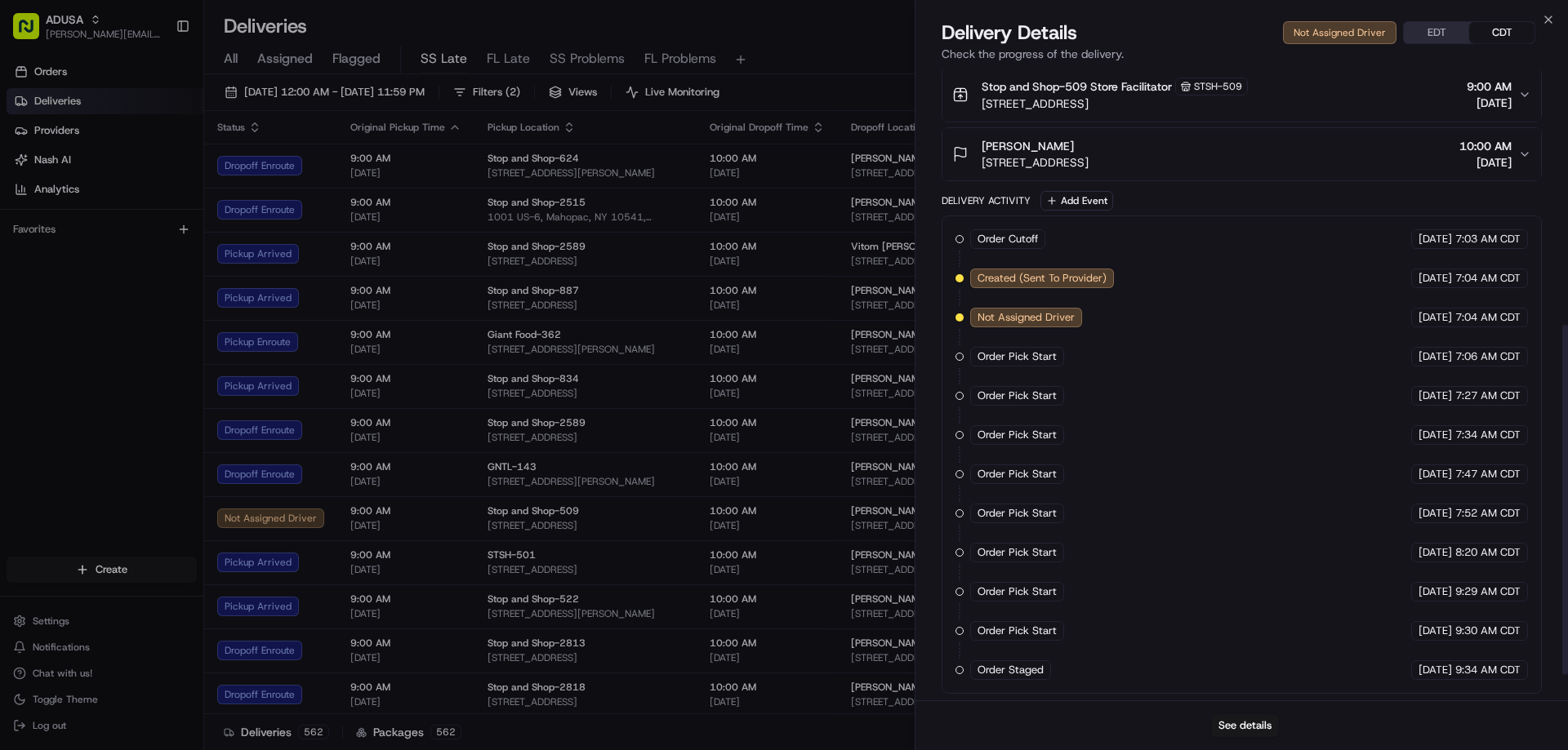
scroll to position [508, 0]
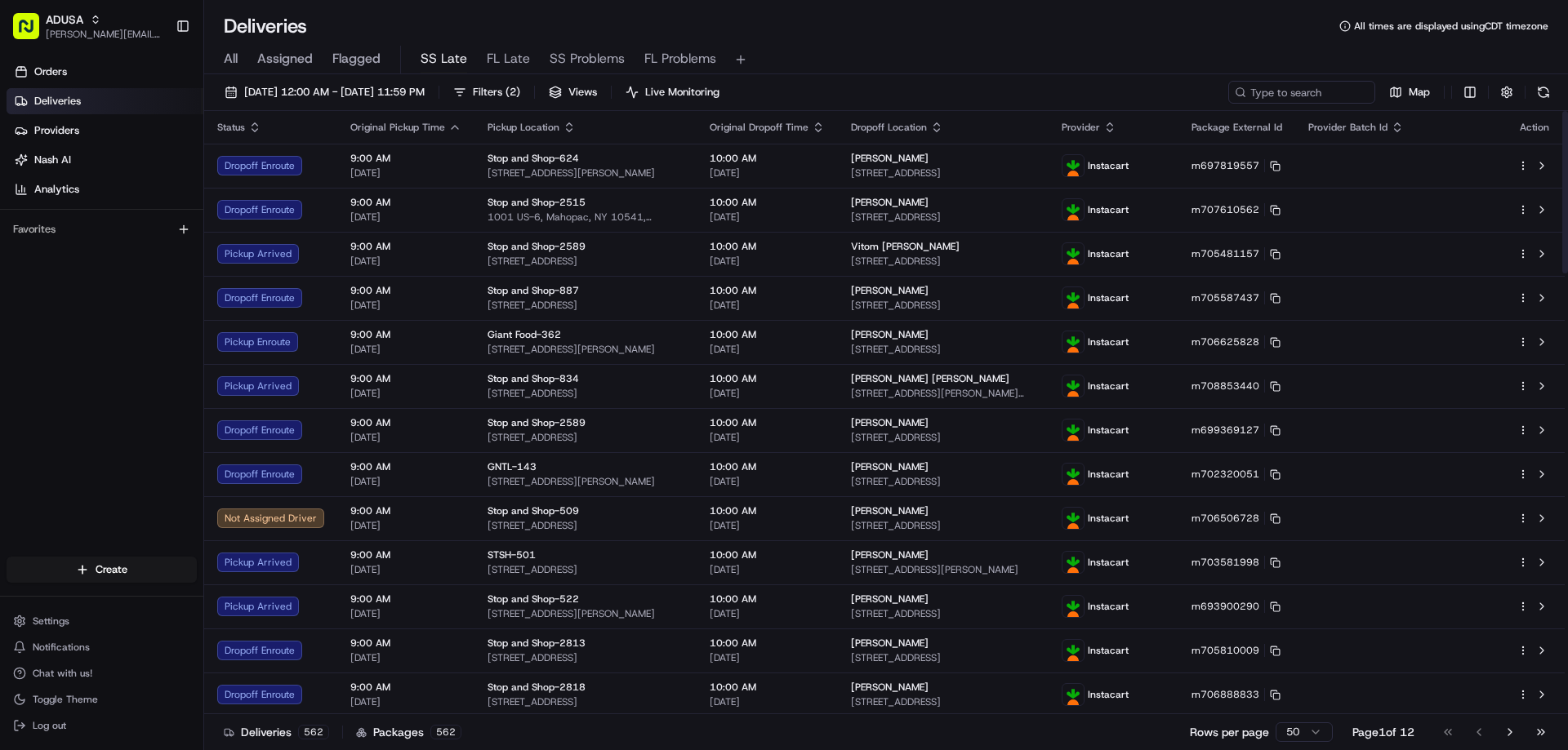
click at [73, 408] on div "Orders Deliveries Providers Nash AI Analytics Favorites" at bounding box center [101, 309] width 203 height 514
click at [578, 66] on span "SS Problems" at bounding box center [587, 59] width 75 height 20
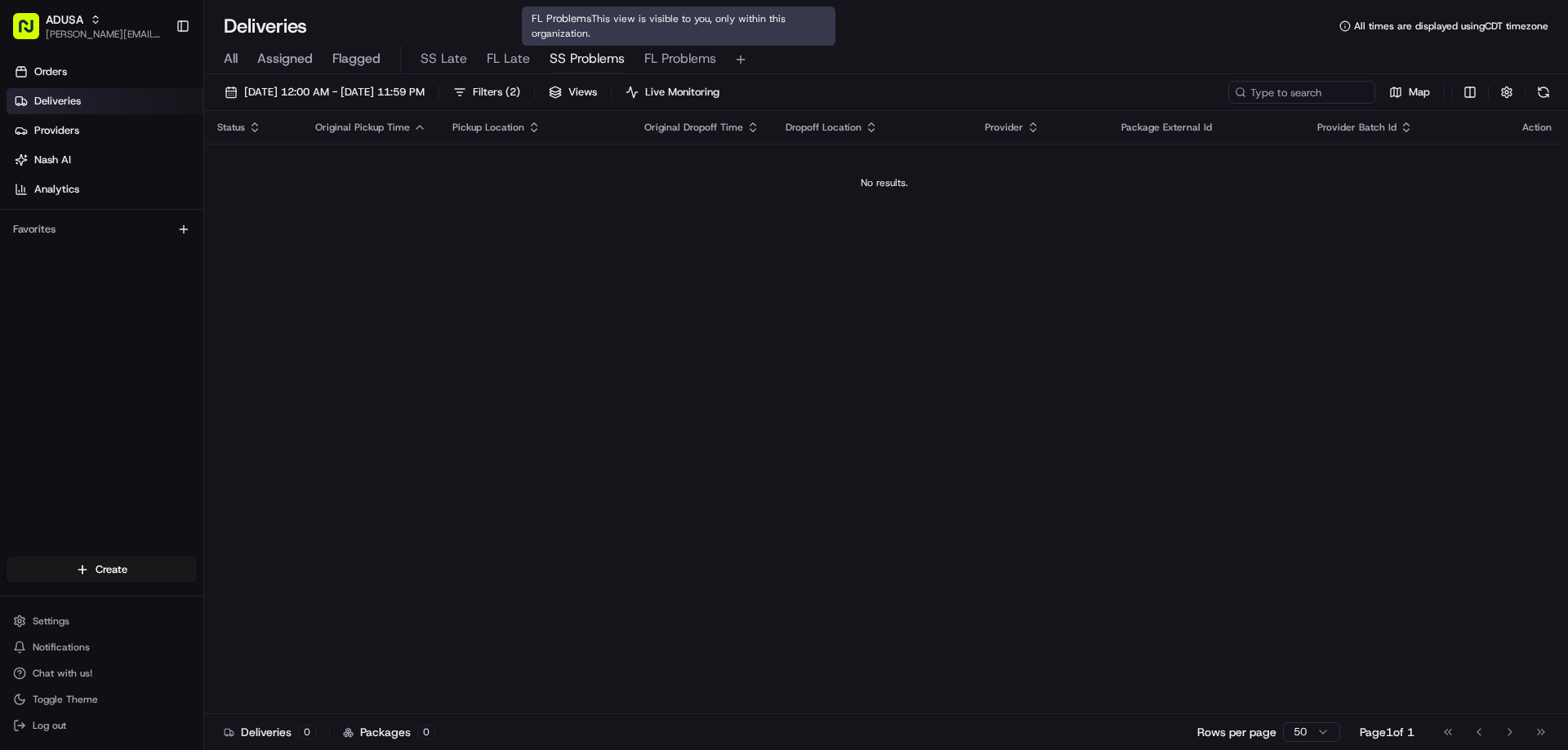
click at [667, 61] on span "FL Problems" at bounding box center [680, 59] width 72 height 20
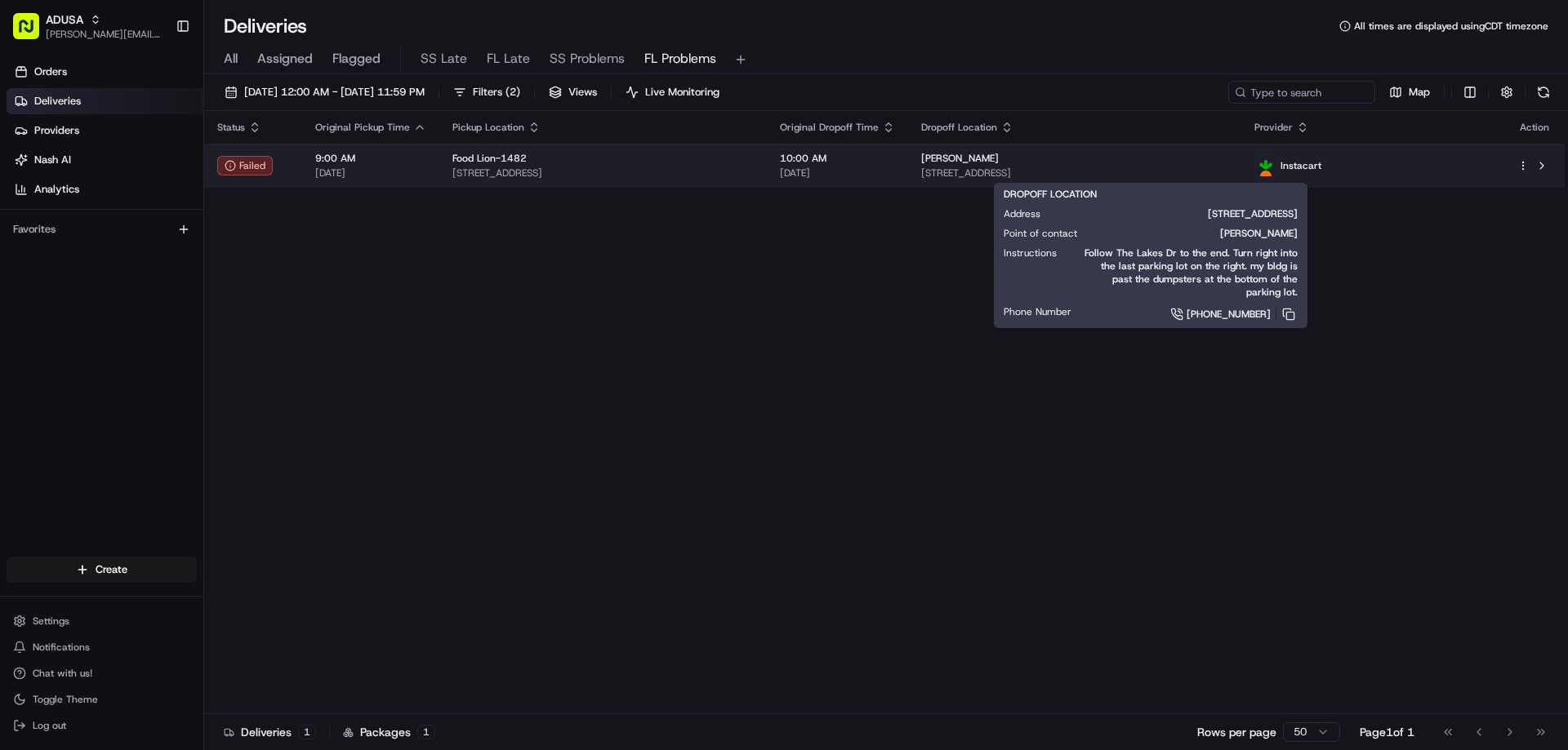
click at [995, 173] on span "6413 The Lakes Dr, Raleigh, NC 27609, US" at bounding box center [1075, 173] width 308 height 13
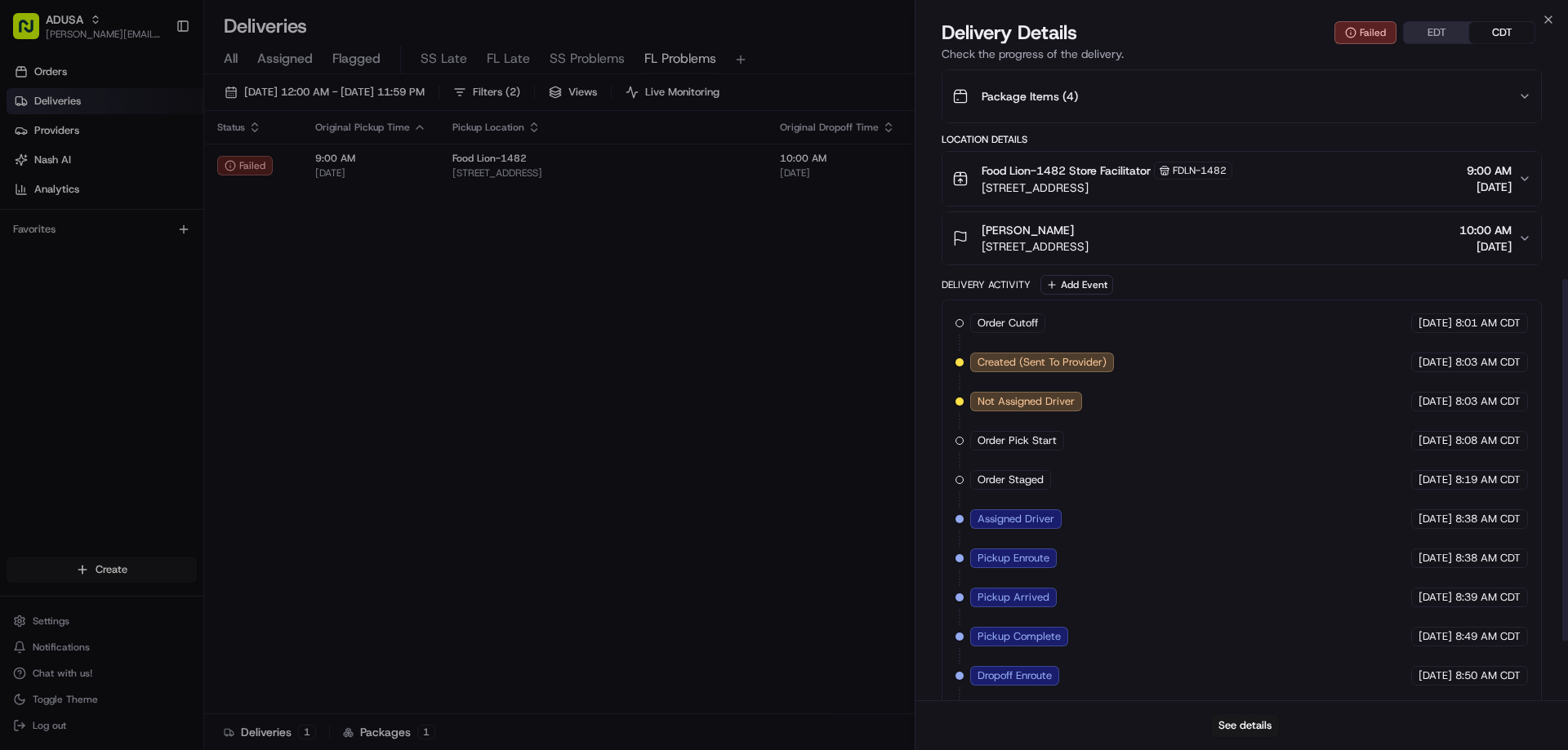
scroll to position [469, 0]
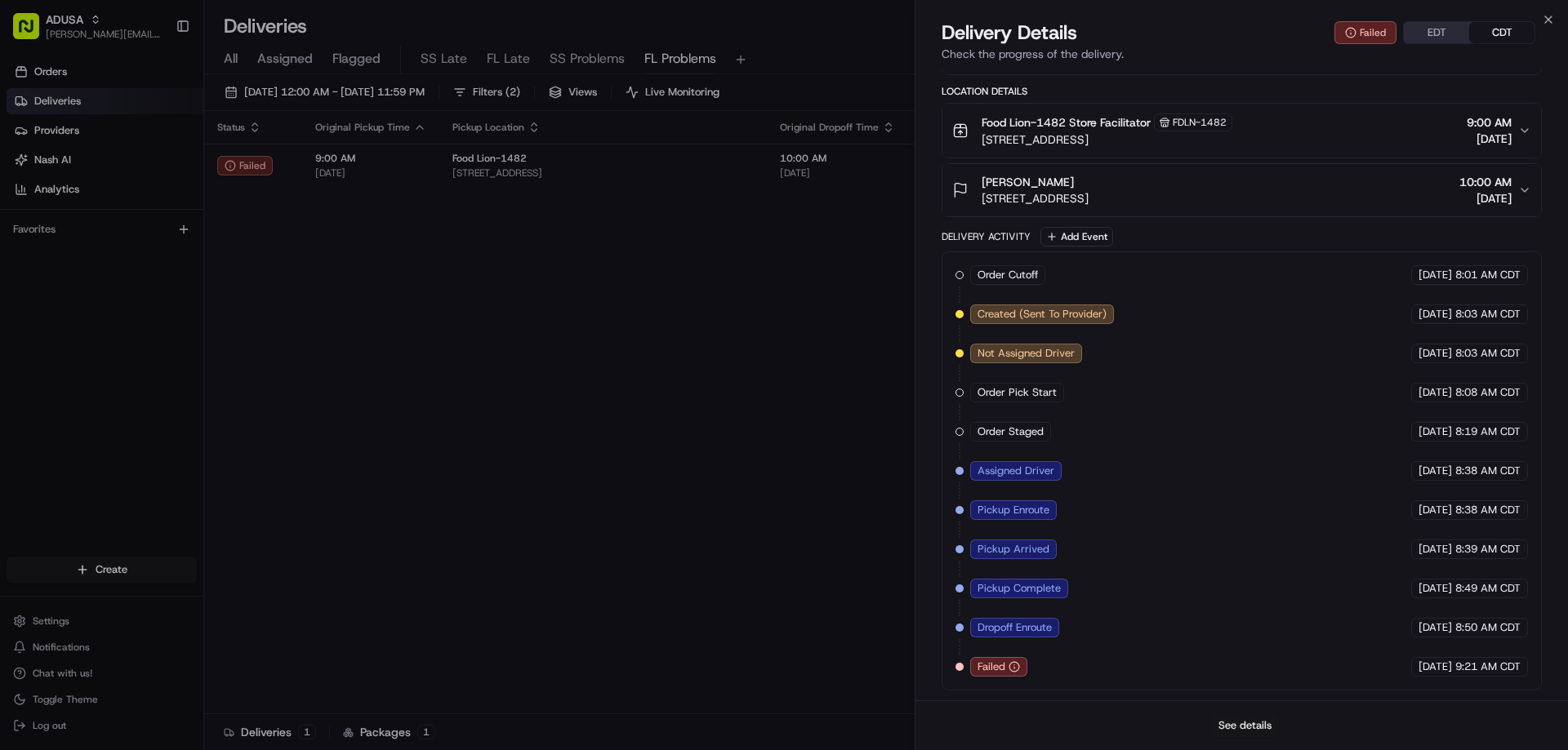
click at [1032, 725] on button "See details" at bounding box center [1245, 725] width 67 height 23
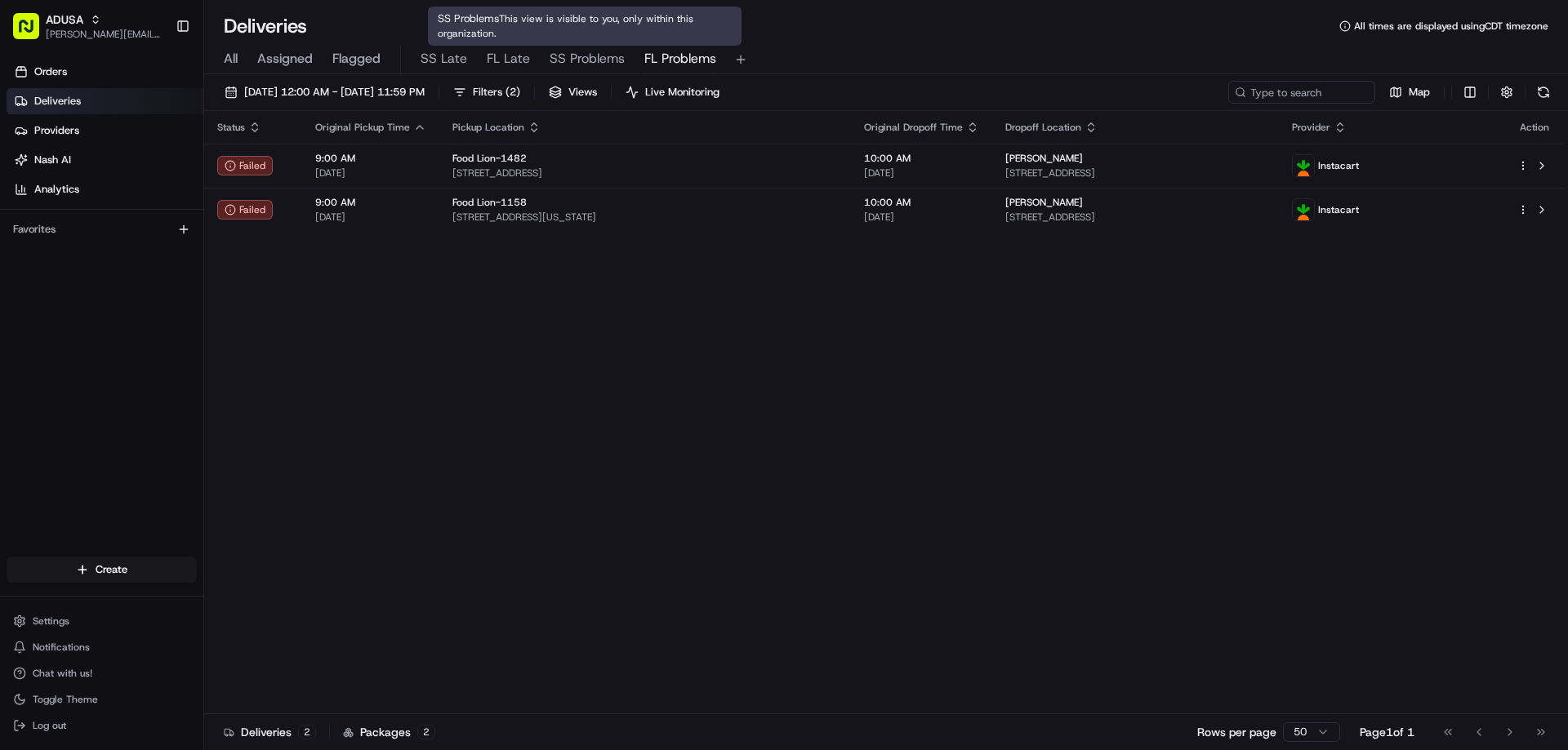
click at [587, 60] on span "SS Problems" at bounding box center [587, 59] width 75 height 20
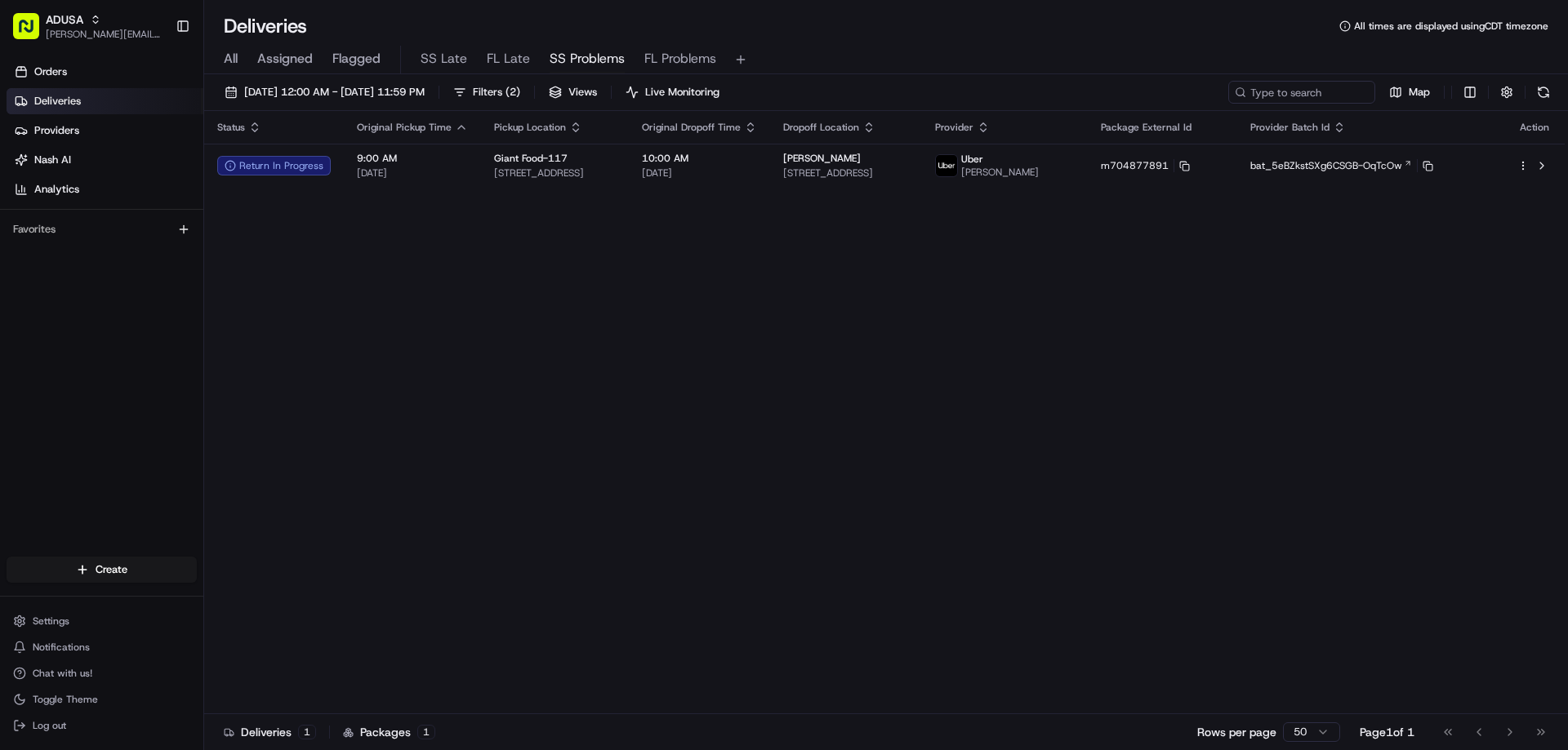
click at [994, 54] on div "All Assigned Flagged SS Late FL Late SS Problems FL Problems" at bounding box center [886, 59] width 1364 height 28
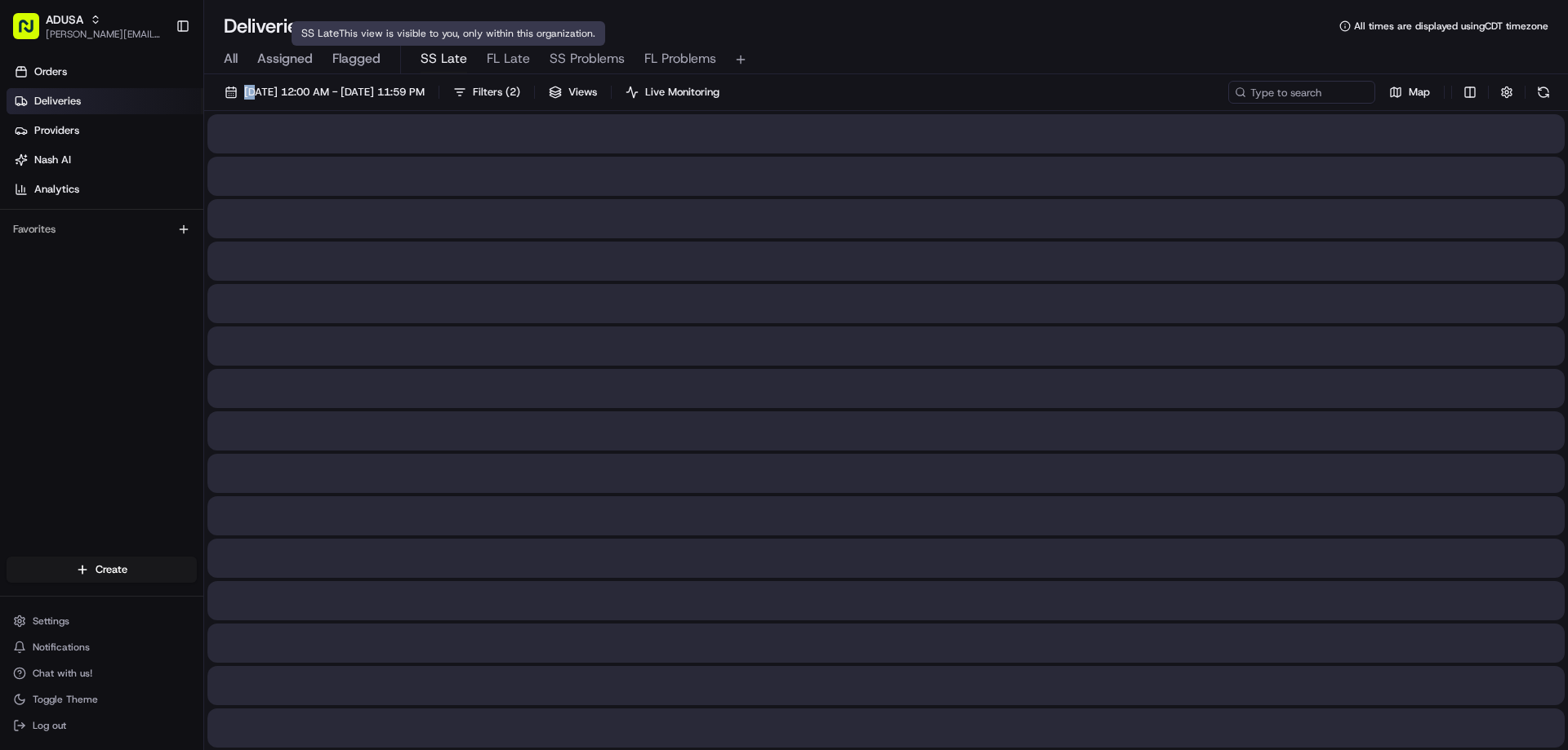
click at [439, 58] on span "SS Late" at bounding box center [443, 59] width 46 height 20
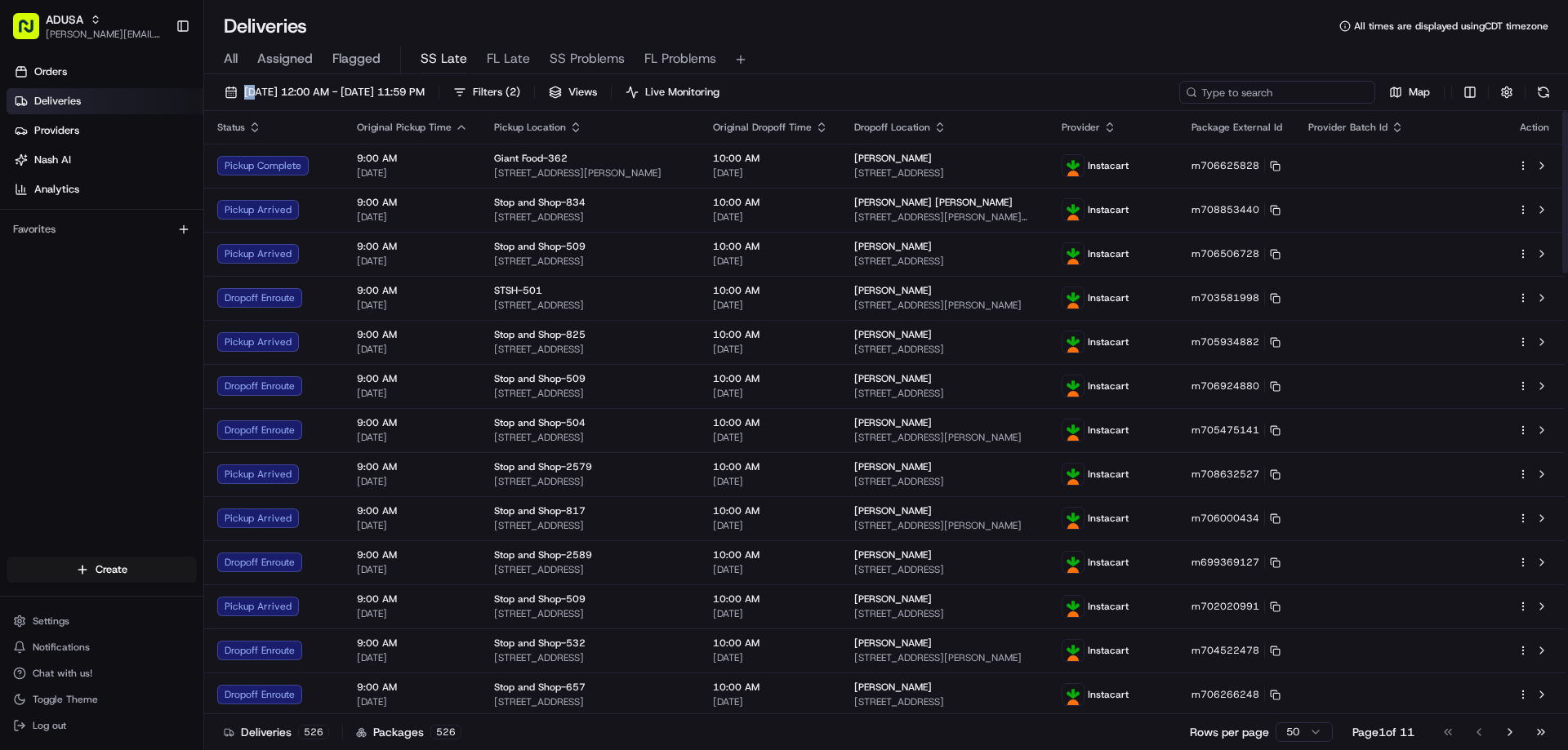
click at [1032, 94] on input at bounding box center [1277, 92] width 196 height 23
paste input "m707737820"
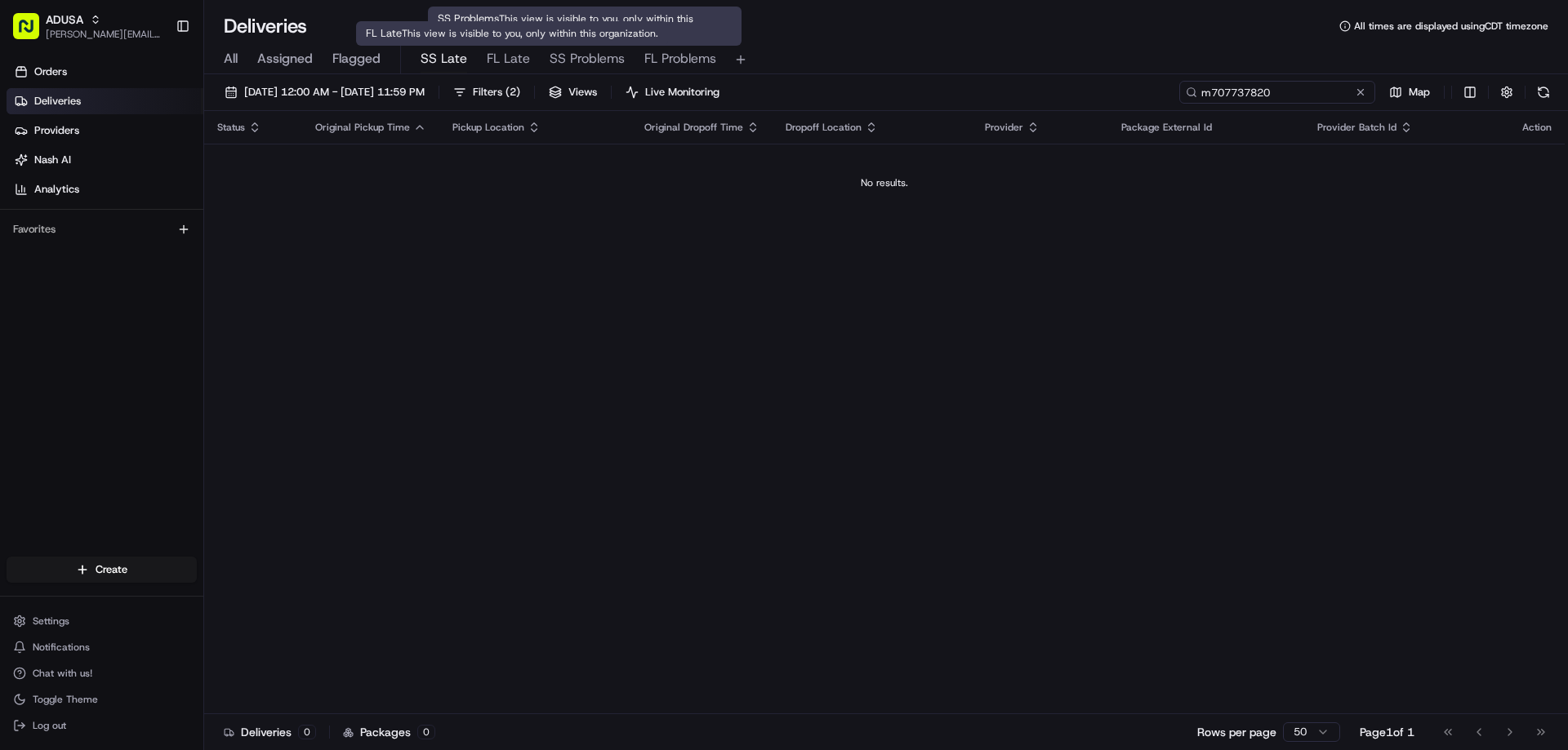
type input "m707737820"
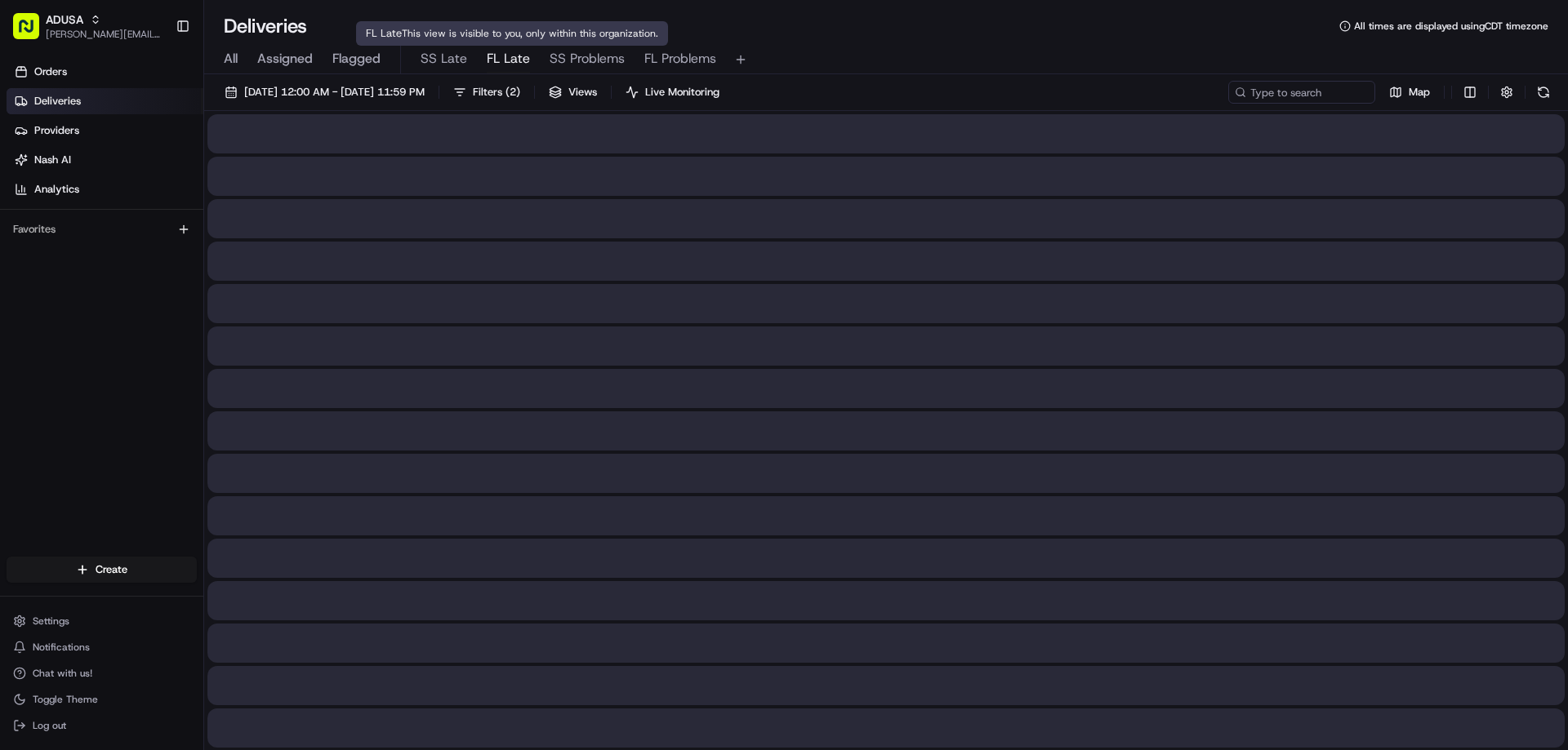
click at [501, 59] on span "FL Late" at bounding box center [508, 59] width 44 height 20
click at [1032, 93] on input at bounding box center [1277, 92] width 196 height 23
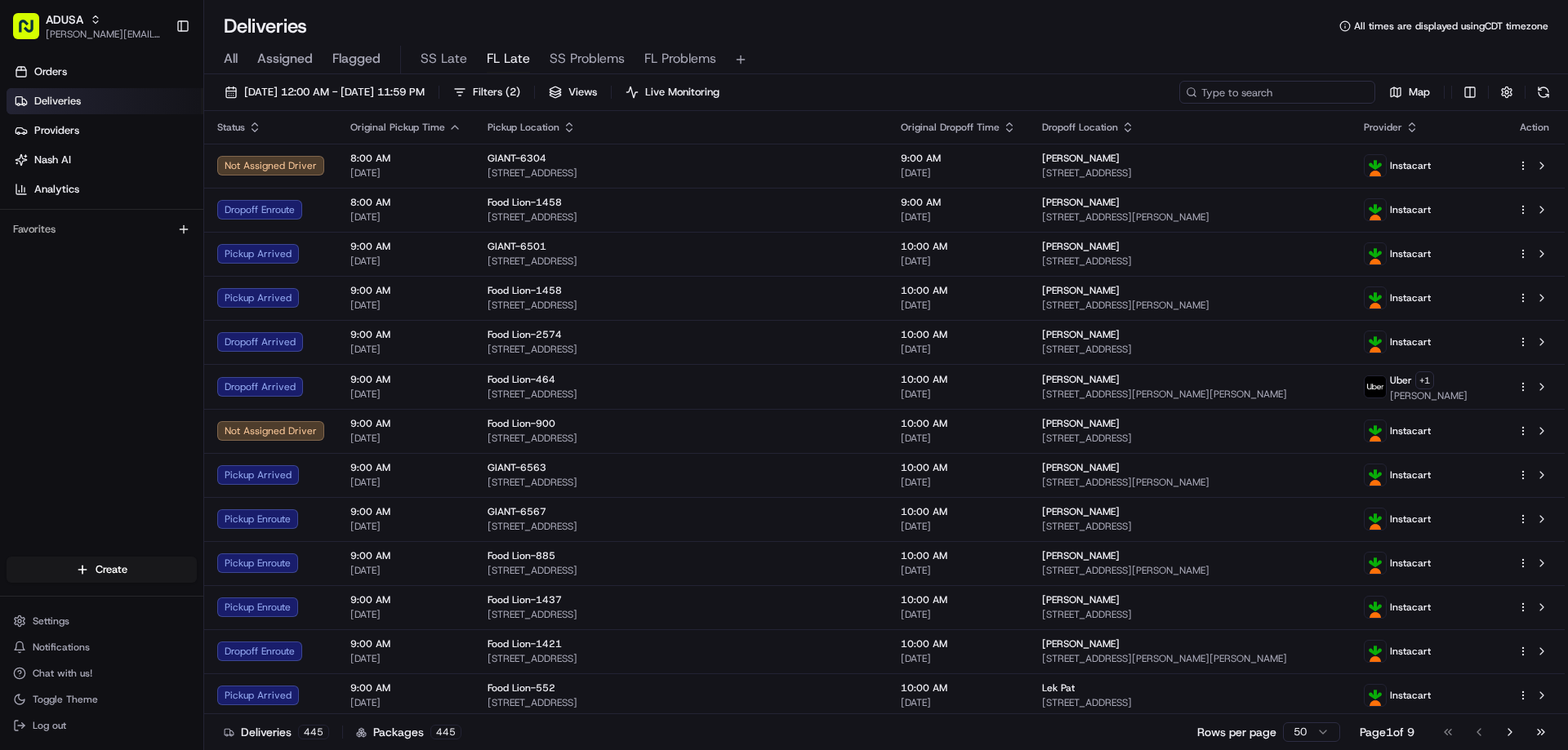
paste input "m707737820"
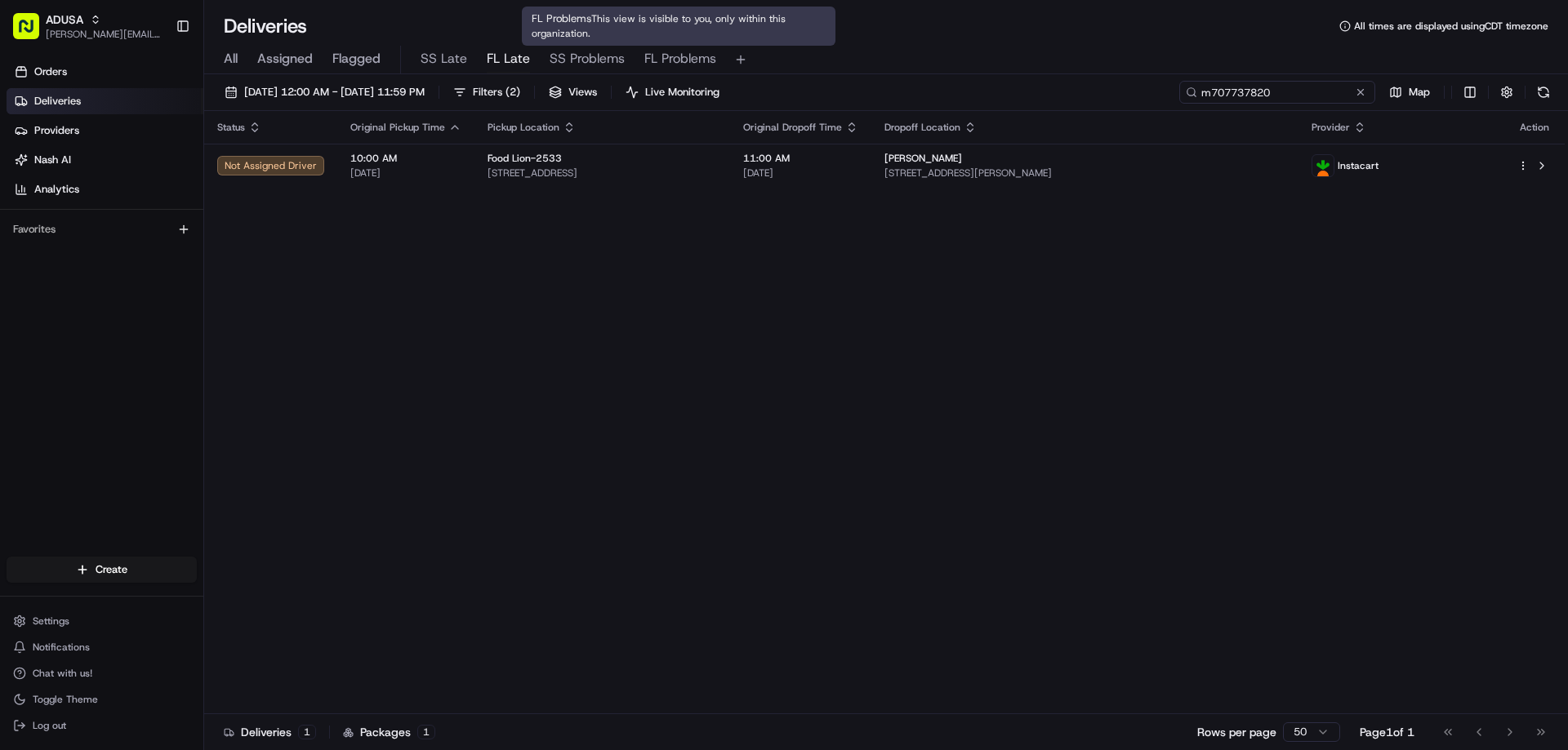
type input "m707737820"
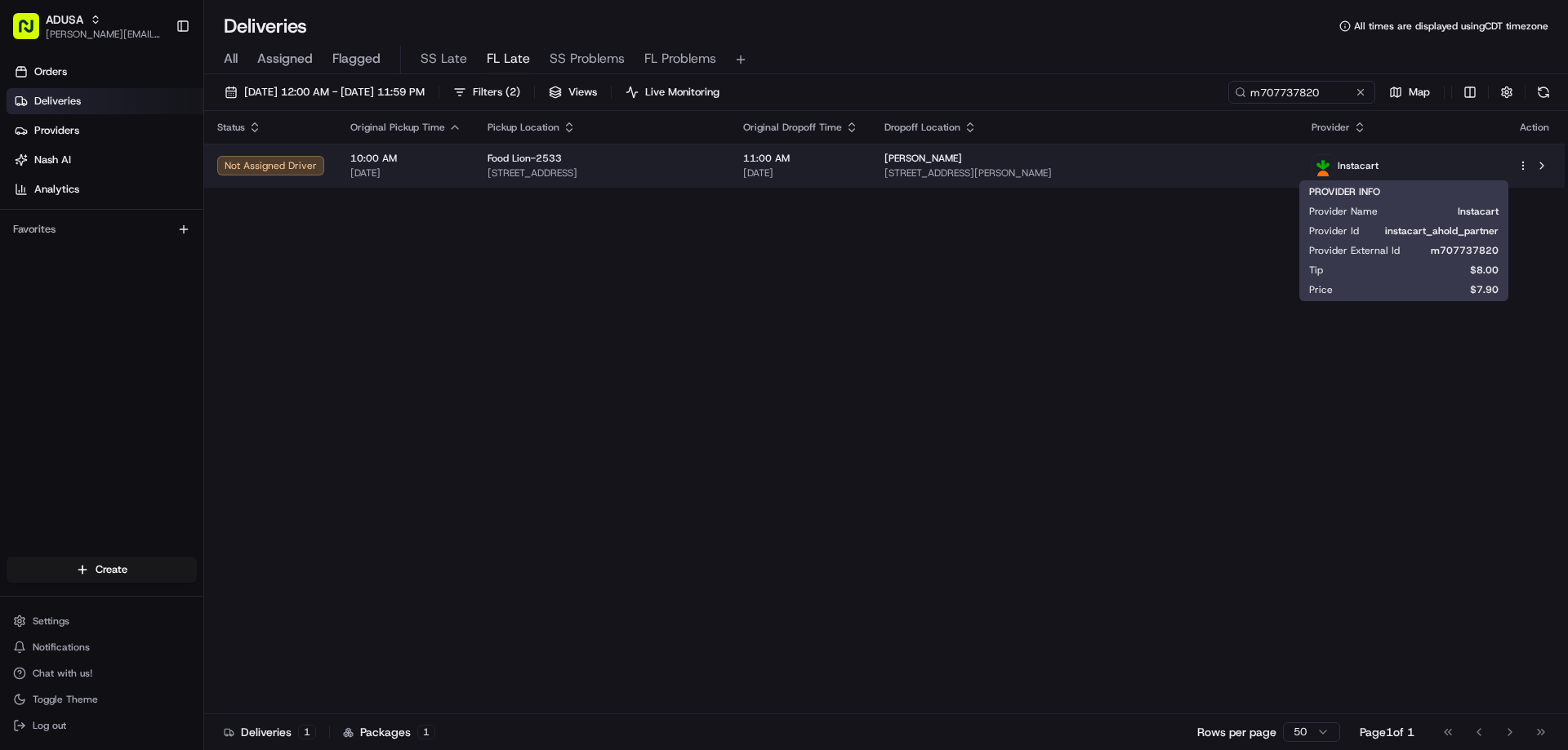
click at [1032, 164] on span "Instacart" at bounding box center [1358, 166] width 41 height 13
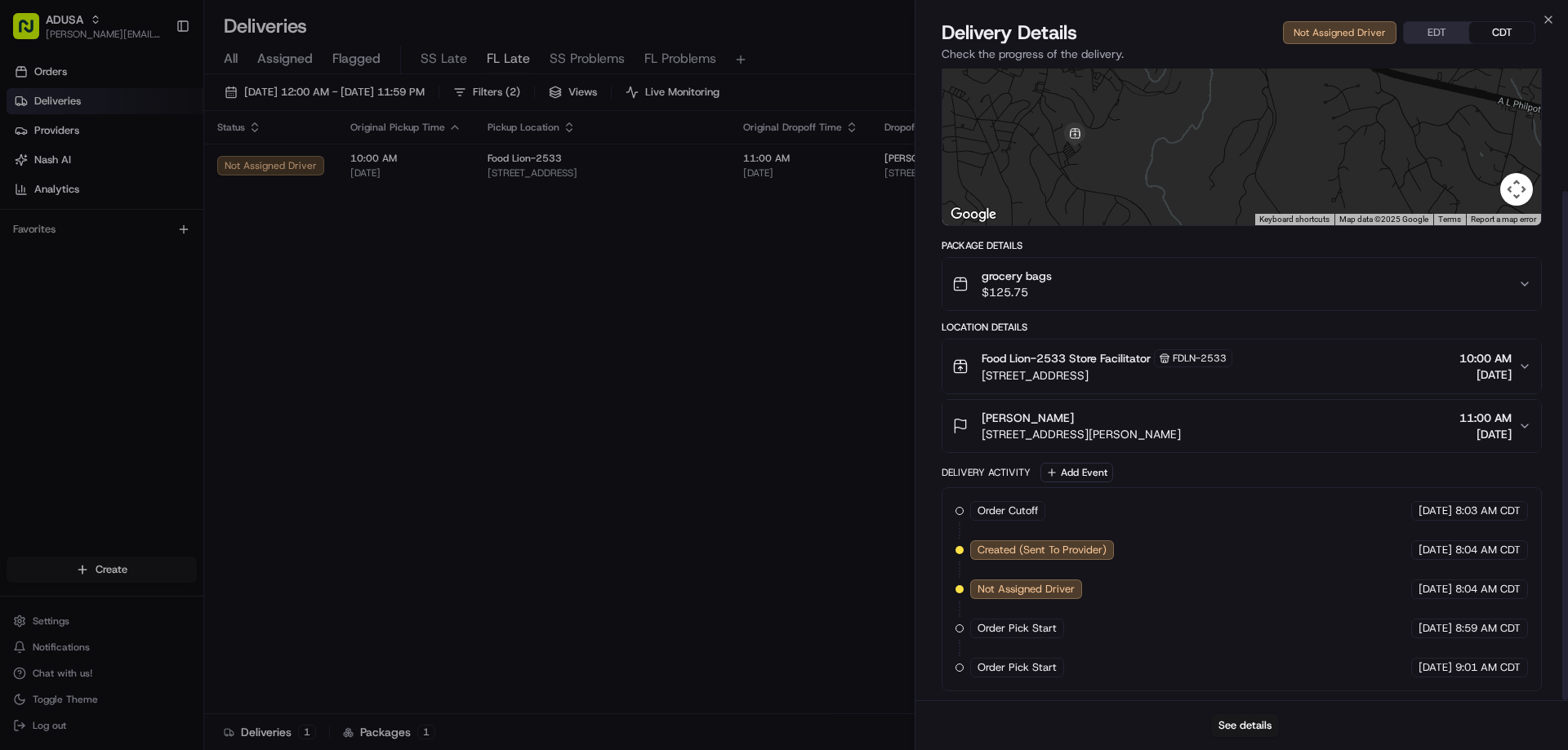
scroll to position [152, 0]
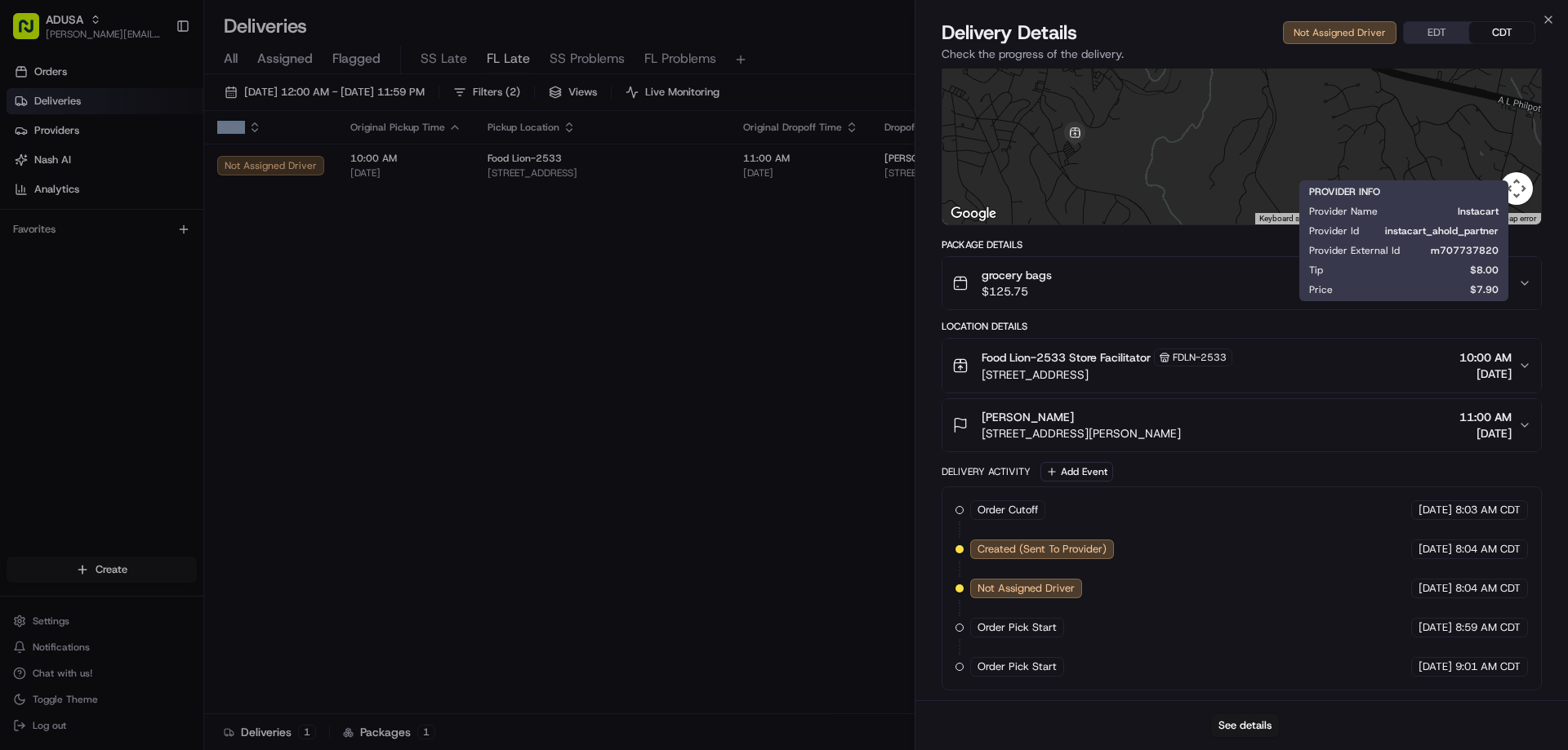
click at [423, 268] on div "Status Original Pickup Time Pickup Location Original Dropoff Time Dropoff Locat…" at bounding box center [884, 412] width 1360 height 603
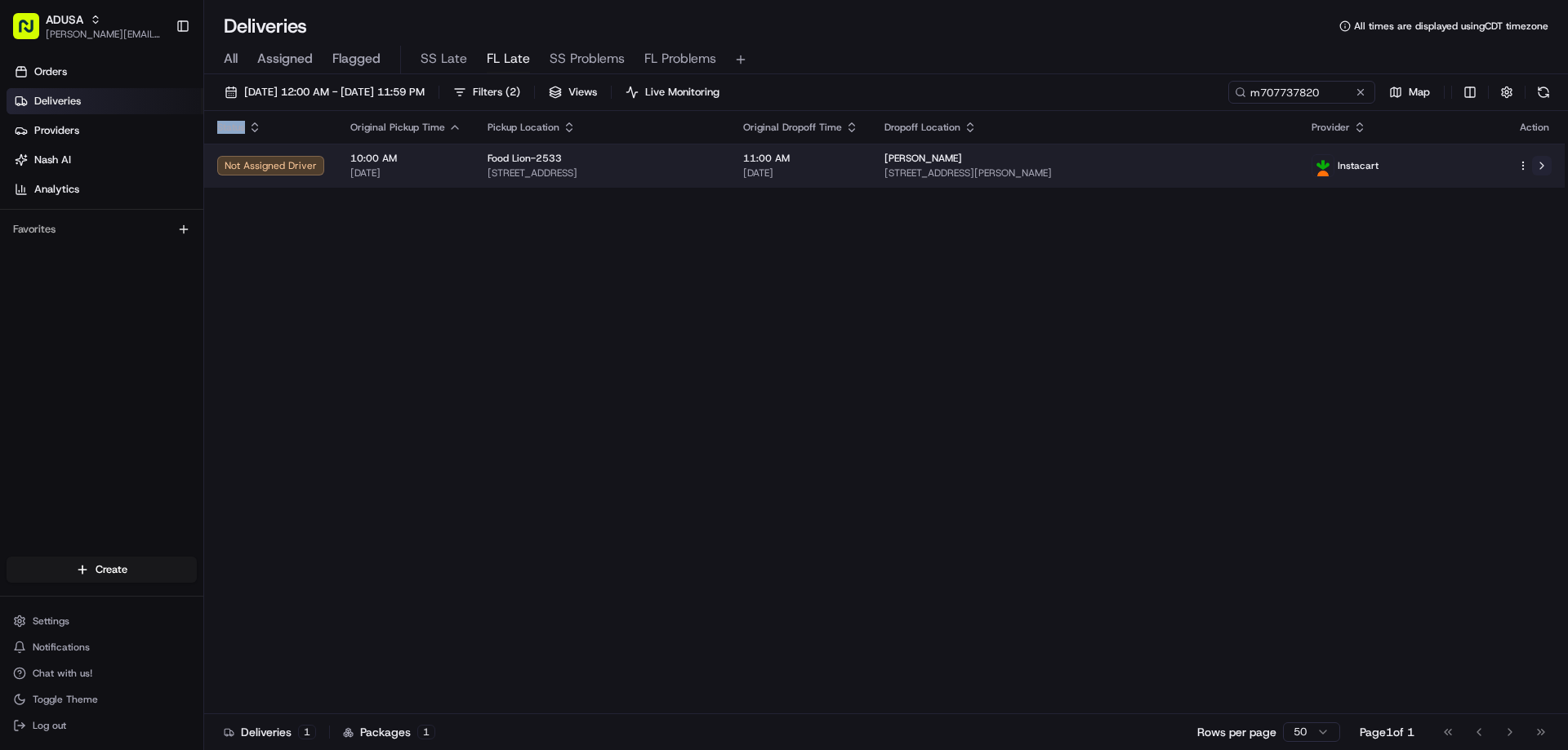
click at [1032, 162] on button at bounding box center [1542, 166] width 20 height 20
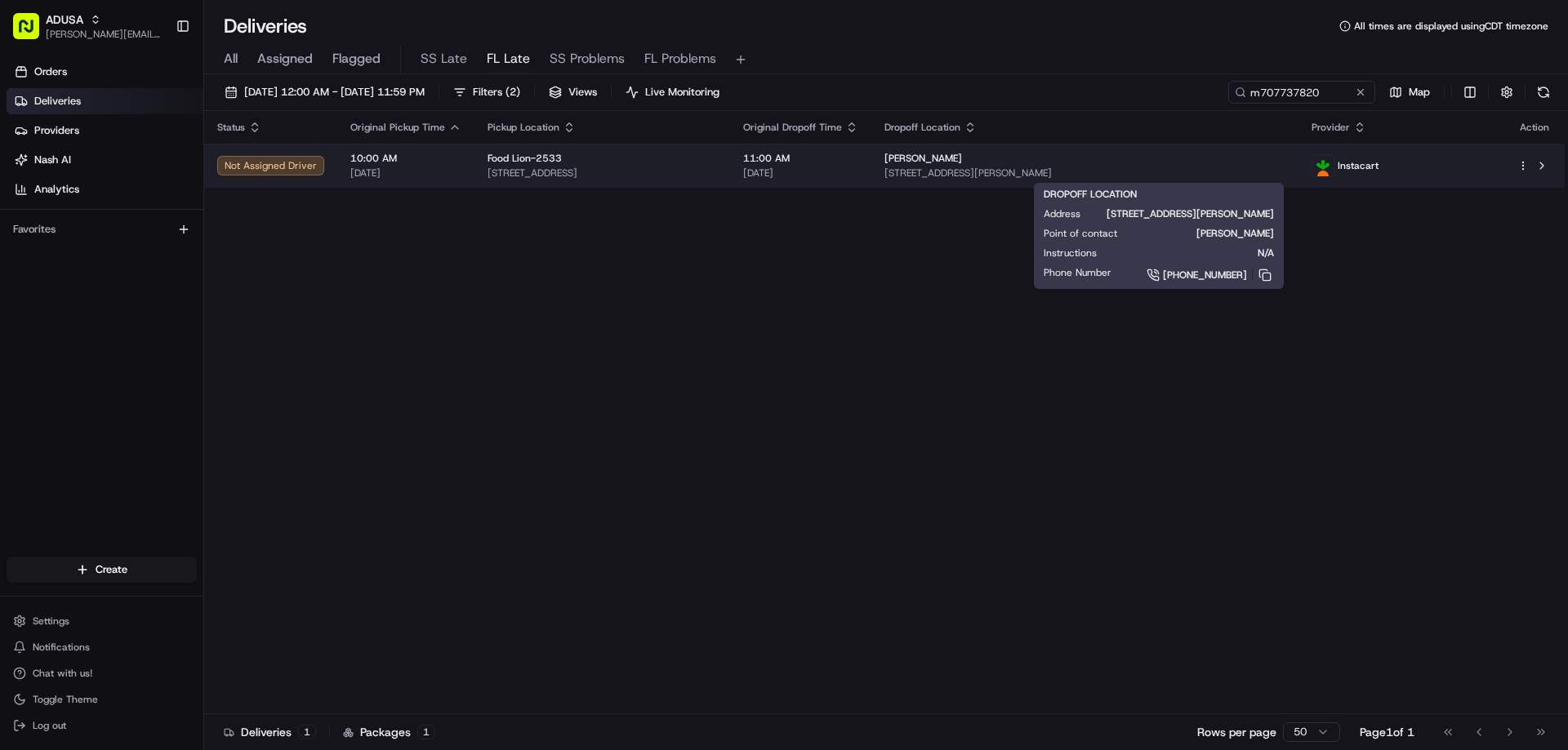
click at [1023, 167] on span "[STREET_ADDRESS][PERSON_NAME]" at bounding box center [1084, 173] width 401 height 13
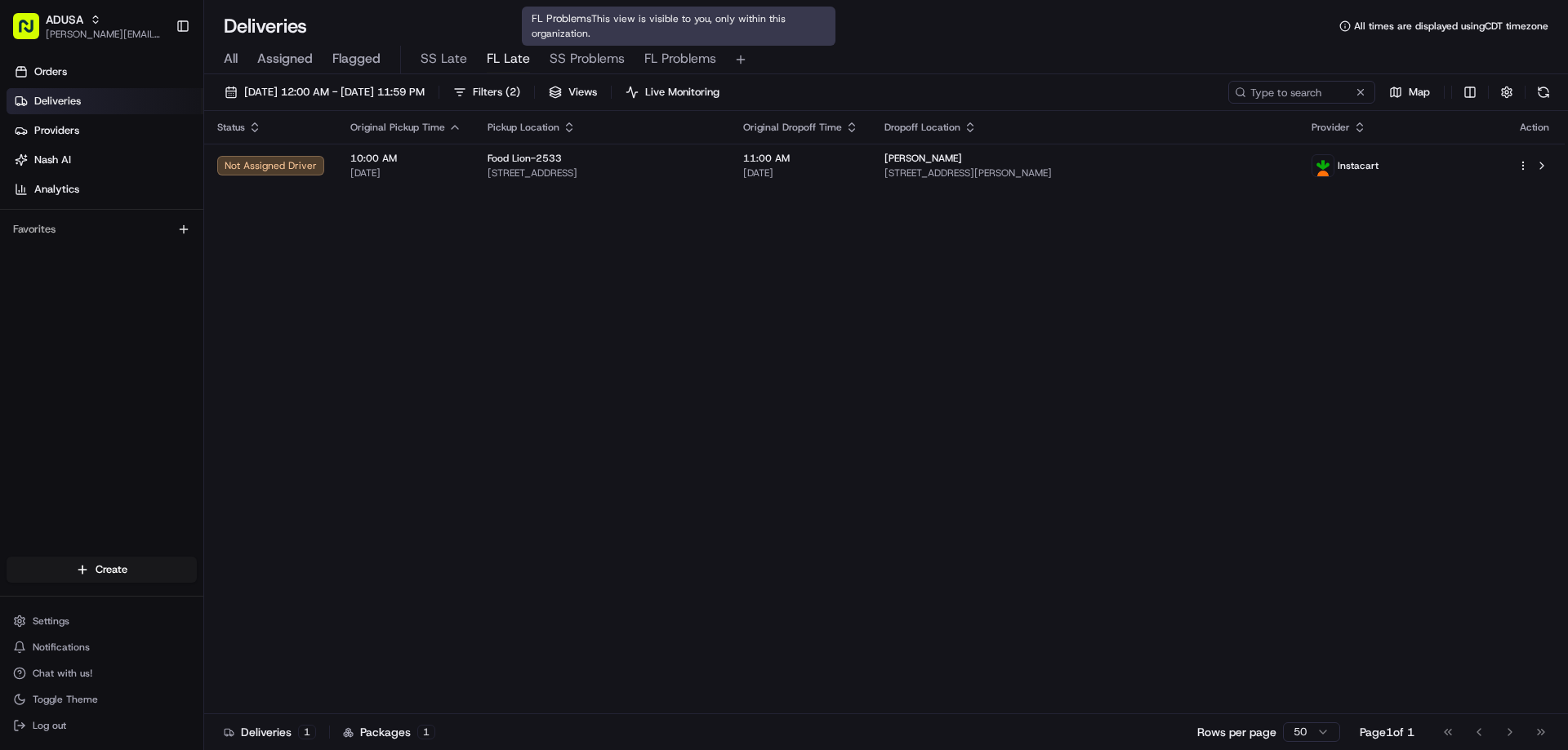
click at [668, 58] on span "FL Problems" at bounding box center [680, 59] width 72 height 20
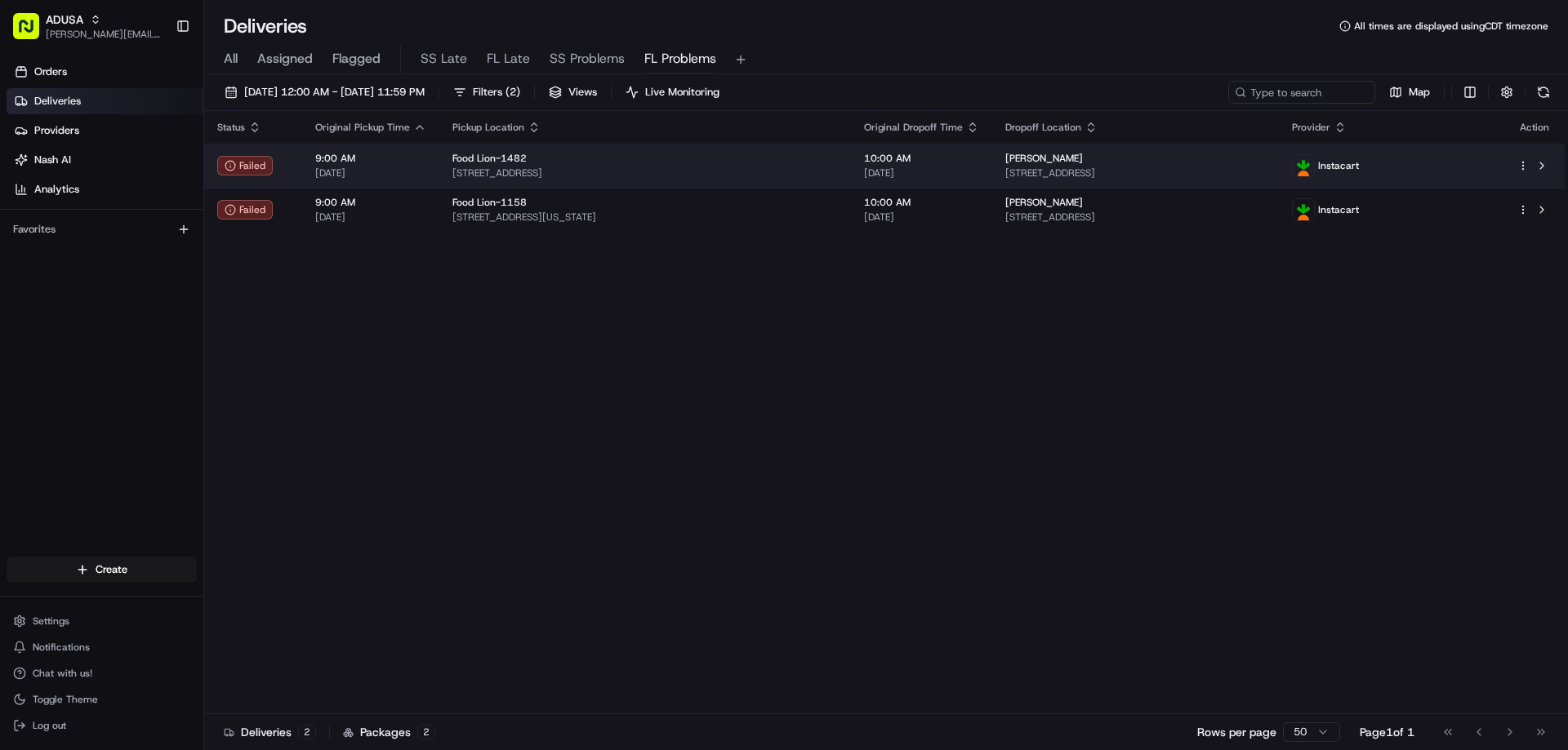
click at [1009, 157] on span "James Ross" at bounding box center [1044, 158] width 77 height 13
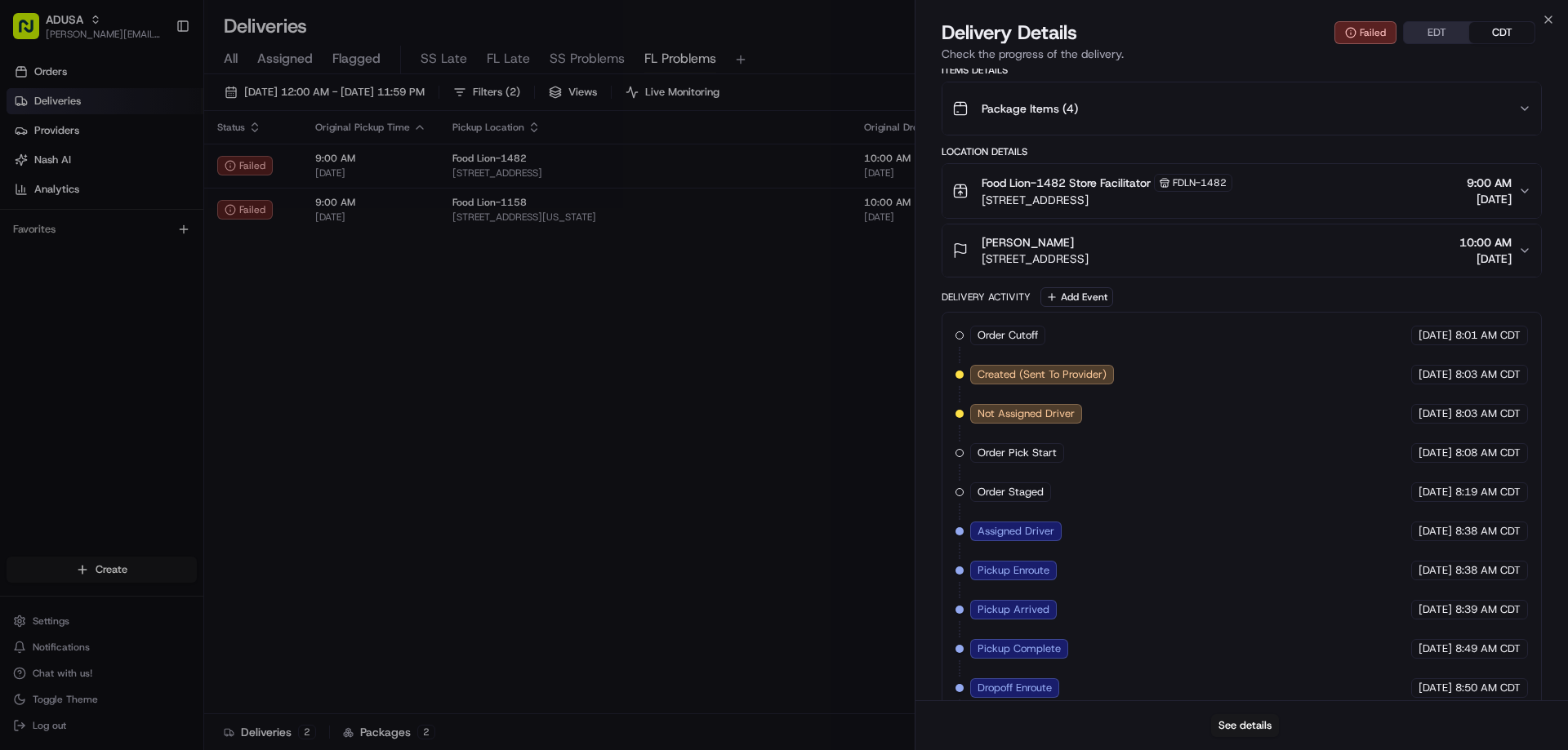
scroll to position [469, 0]
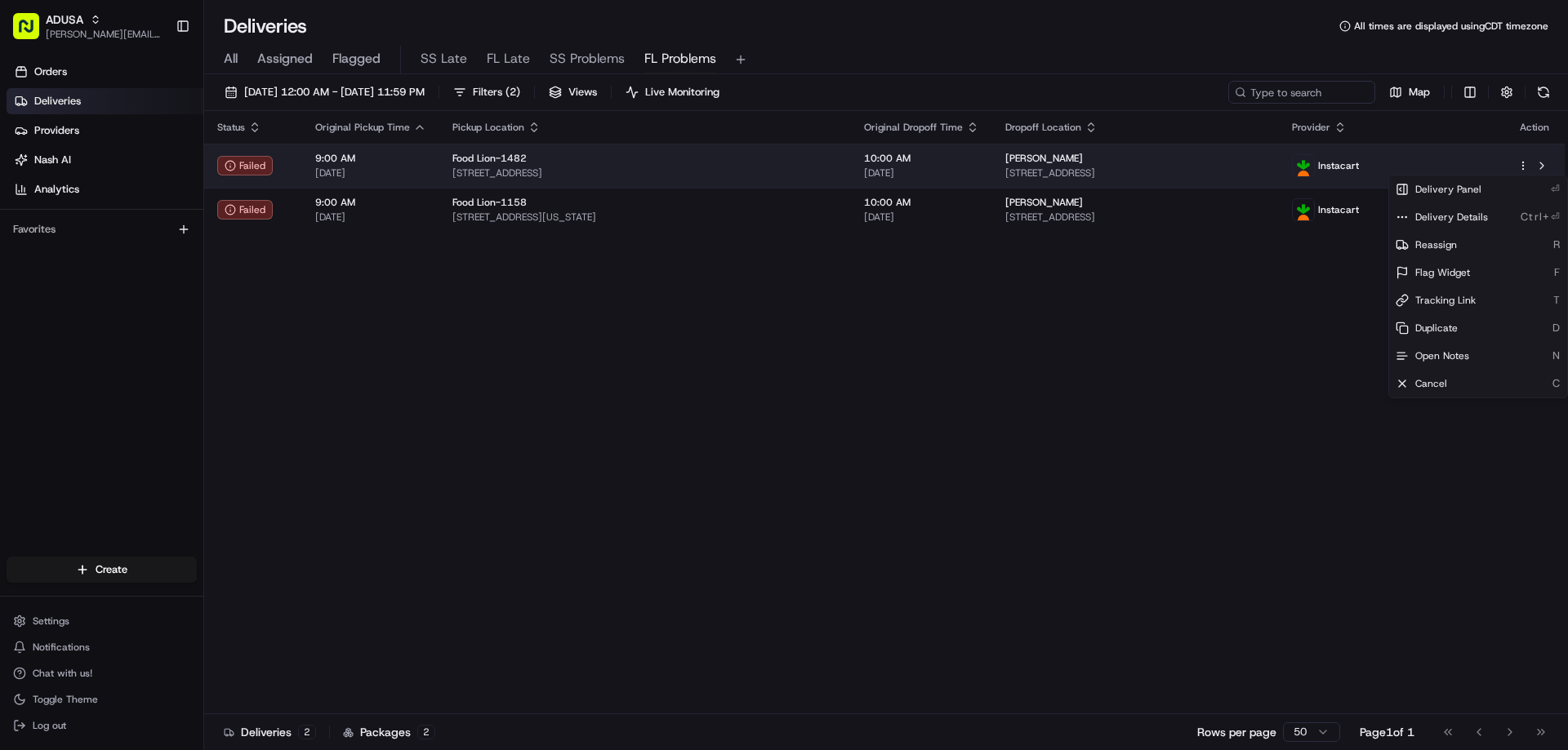
click at [1032, 164] on html "ADUSA pablo.rivera@adusa.com Toggle Sidebar Orders Deliveries Providers Nash AI…" at bounding box center [784, 375] width 1568 height 750
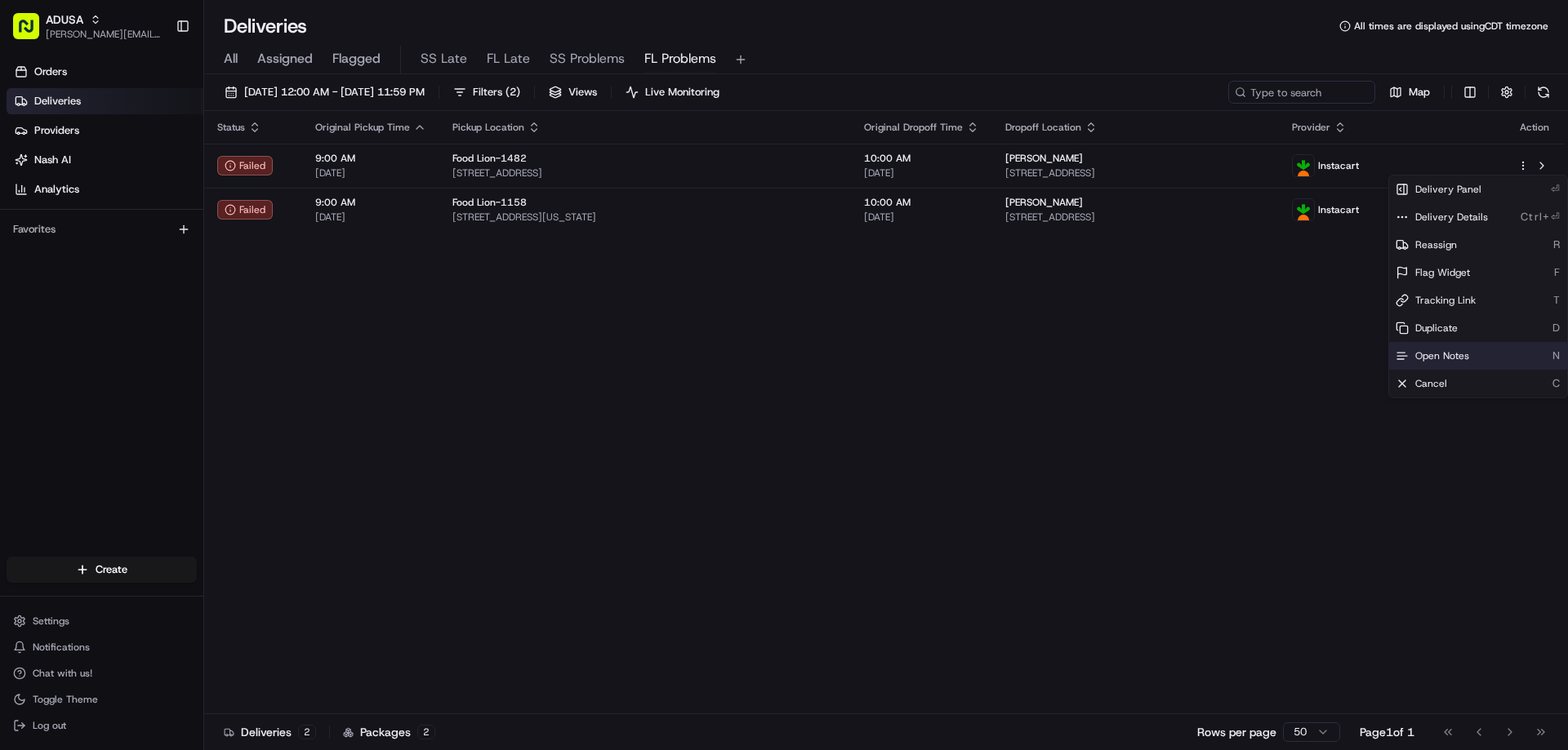
click at [1032, 351] on span "Open Notes" at bounding box center [1441, 356] width 54 height 13
click at [759, 376] on div "Status Original Pickup Time Pickup Location Original Dropoff Time Dropoff Locat…" at bounding box center [884, 412] width 1360 height 603
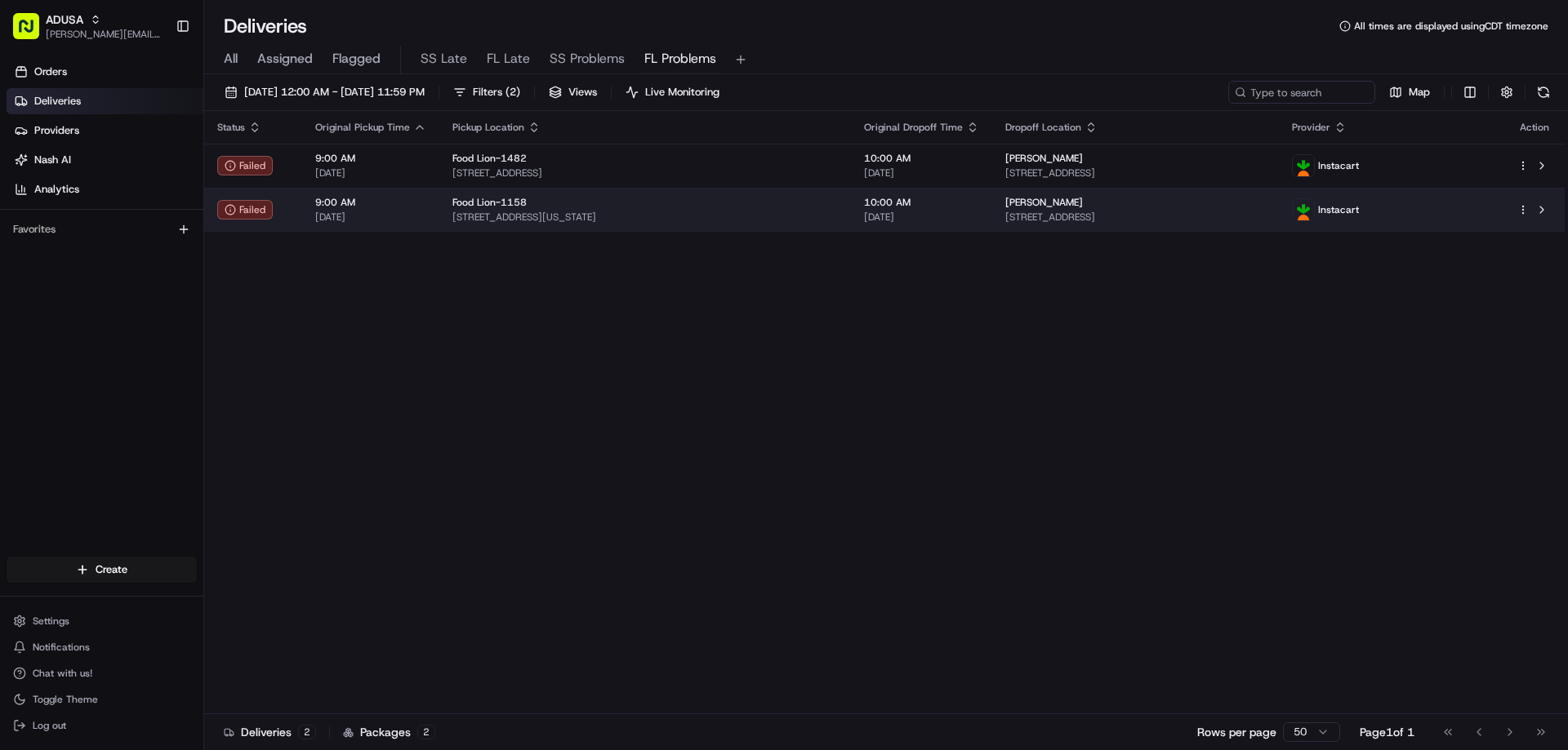
click at [1032, 209] on html "ADUSA pablo.rivera@adusa.com Toggle Sidebar Orders Deliveries Providers Nash AI…" at bounding box center [784, 375] width 1568 height 750
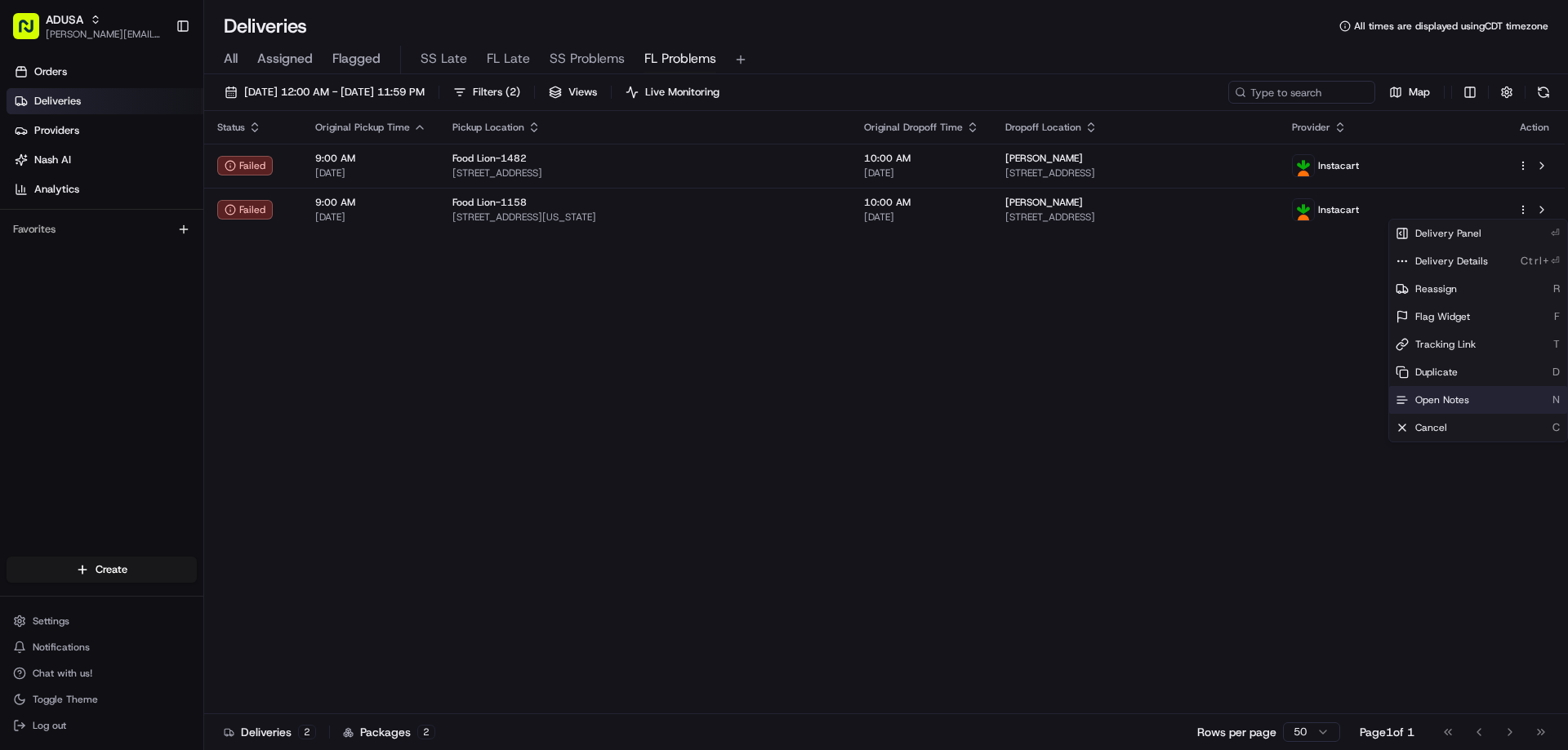
click at [1032, 399] on span "Open Notes" at bounding box center [1441, 400] width 54 height 13
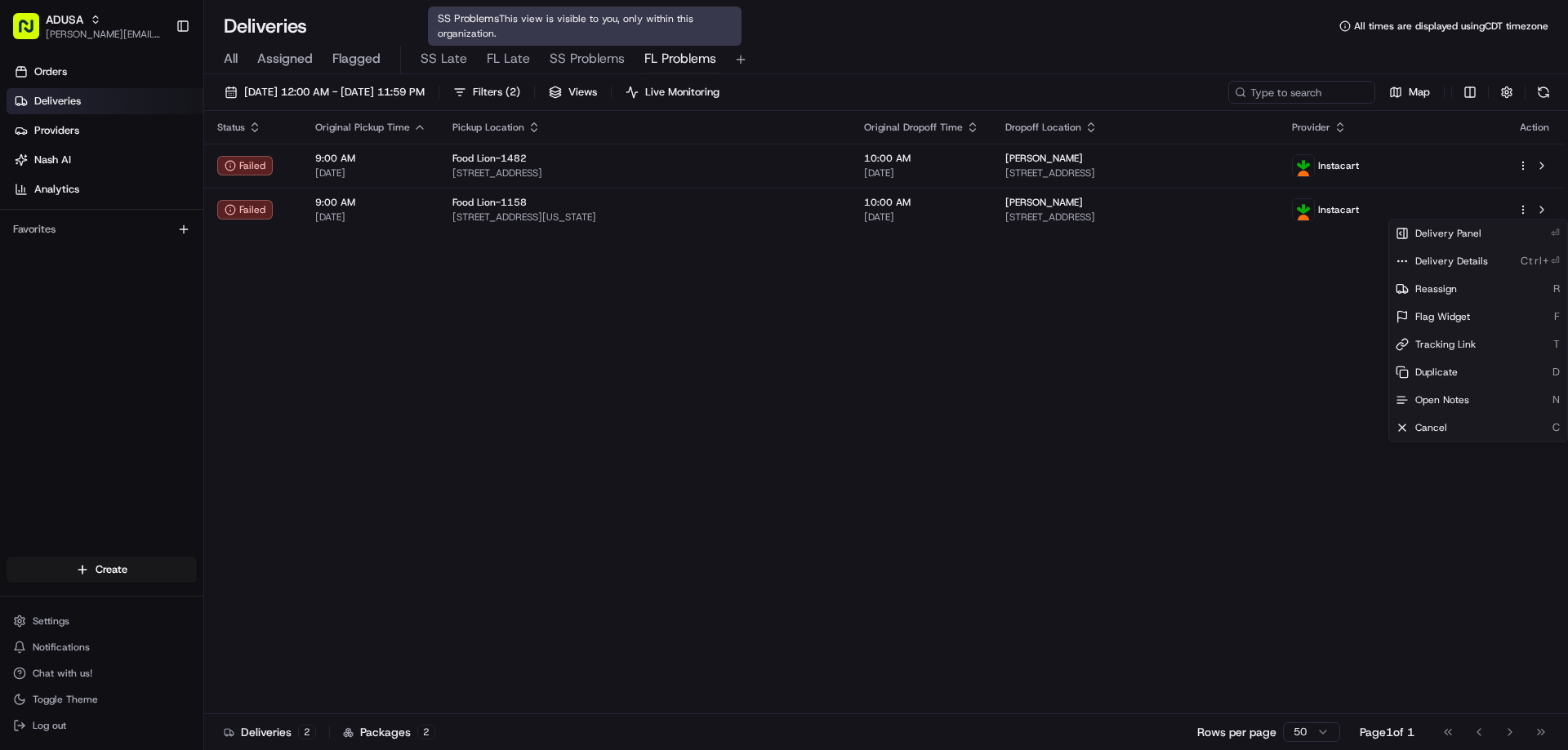
click at [577, 51] on span "SS Problems" at bounding box center [587, 59] width 75 height 20
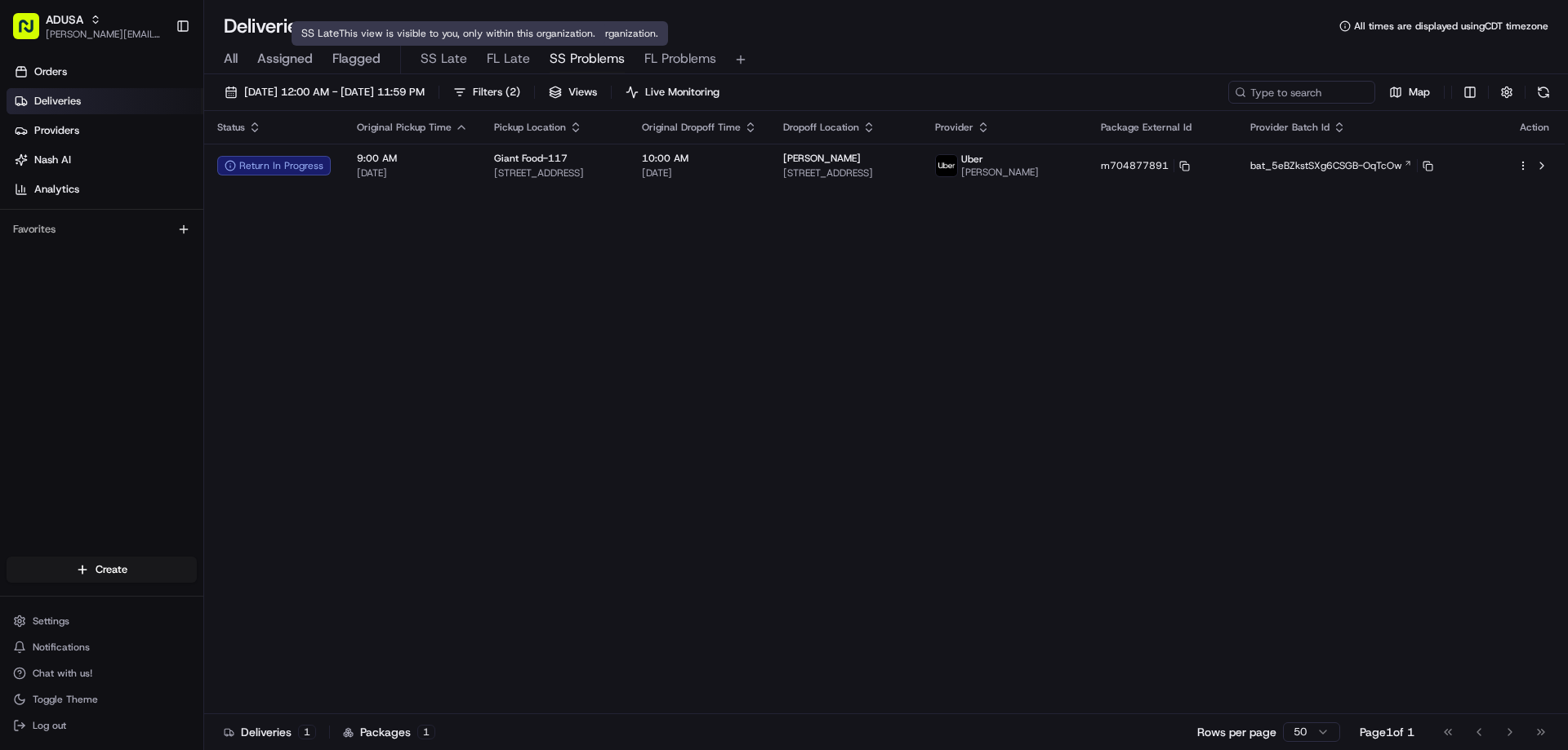
click at [438, 58] on span "SS Late" at bounding box center [443, 59] width 46 height 20
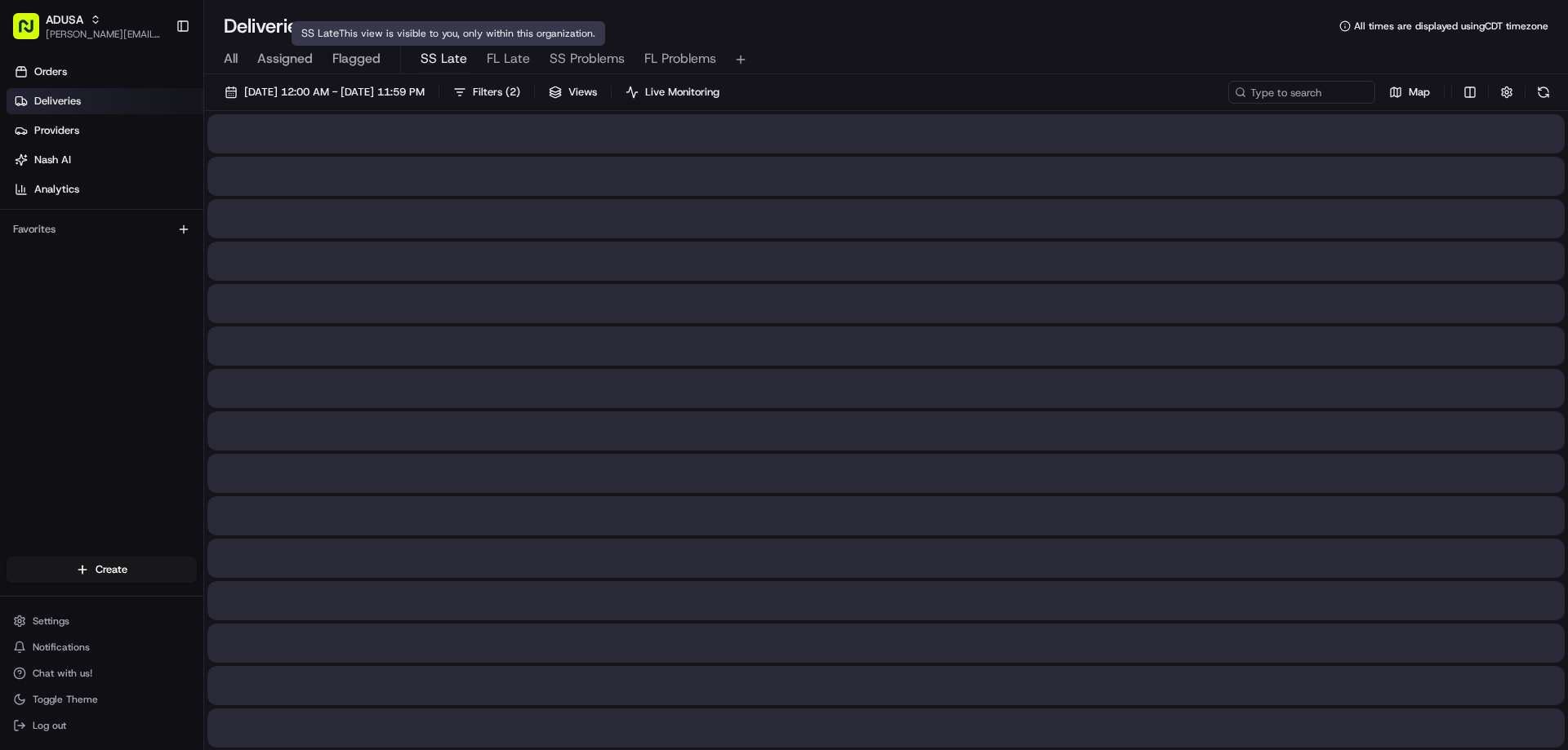
click at [438, 58] on span "SS Late" at bounding box center [443, 59] width 46 height 20
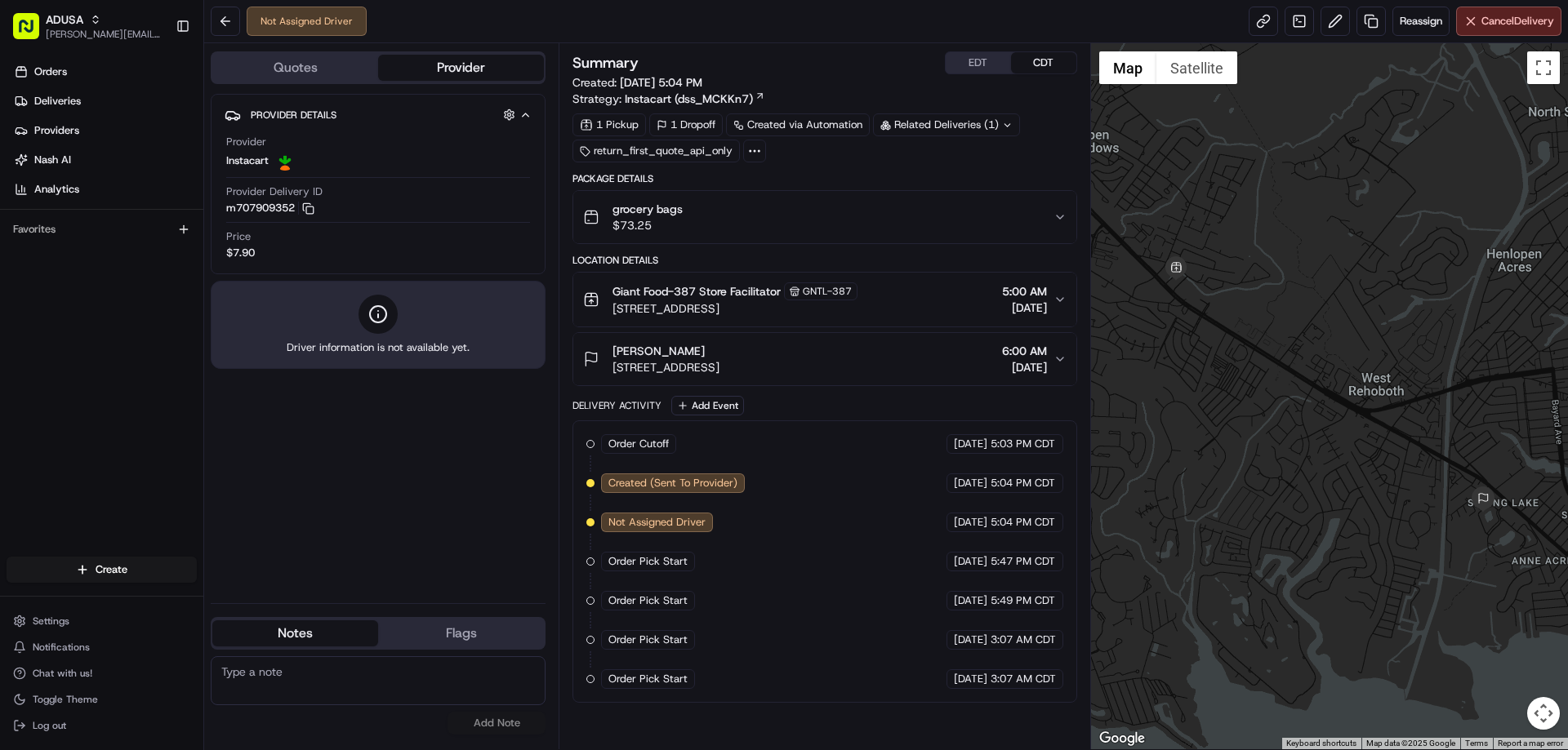
click at [322, 632] on button "Notes" at bounding box center [295, 633] width 166 height 26
click at [374, 320] on circle at bounding box center [378, 314] width 16 height 16
click at [1403, 18] on span "Reassign" at bounding box center [1420, 21] width 43 height 15
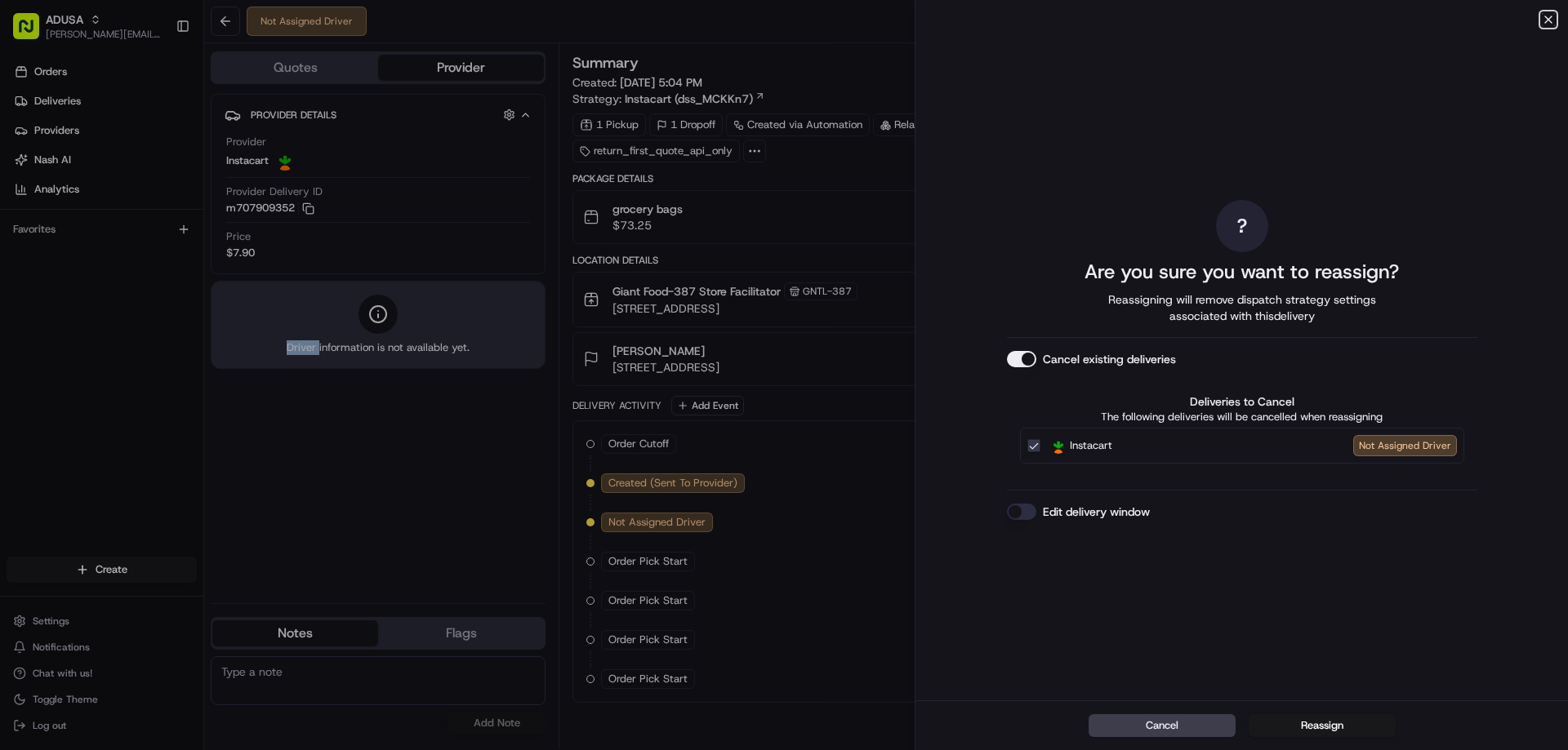
click at [1546, 17] on icon "button" at bounding box center [1548, 19] width 6 height 6
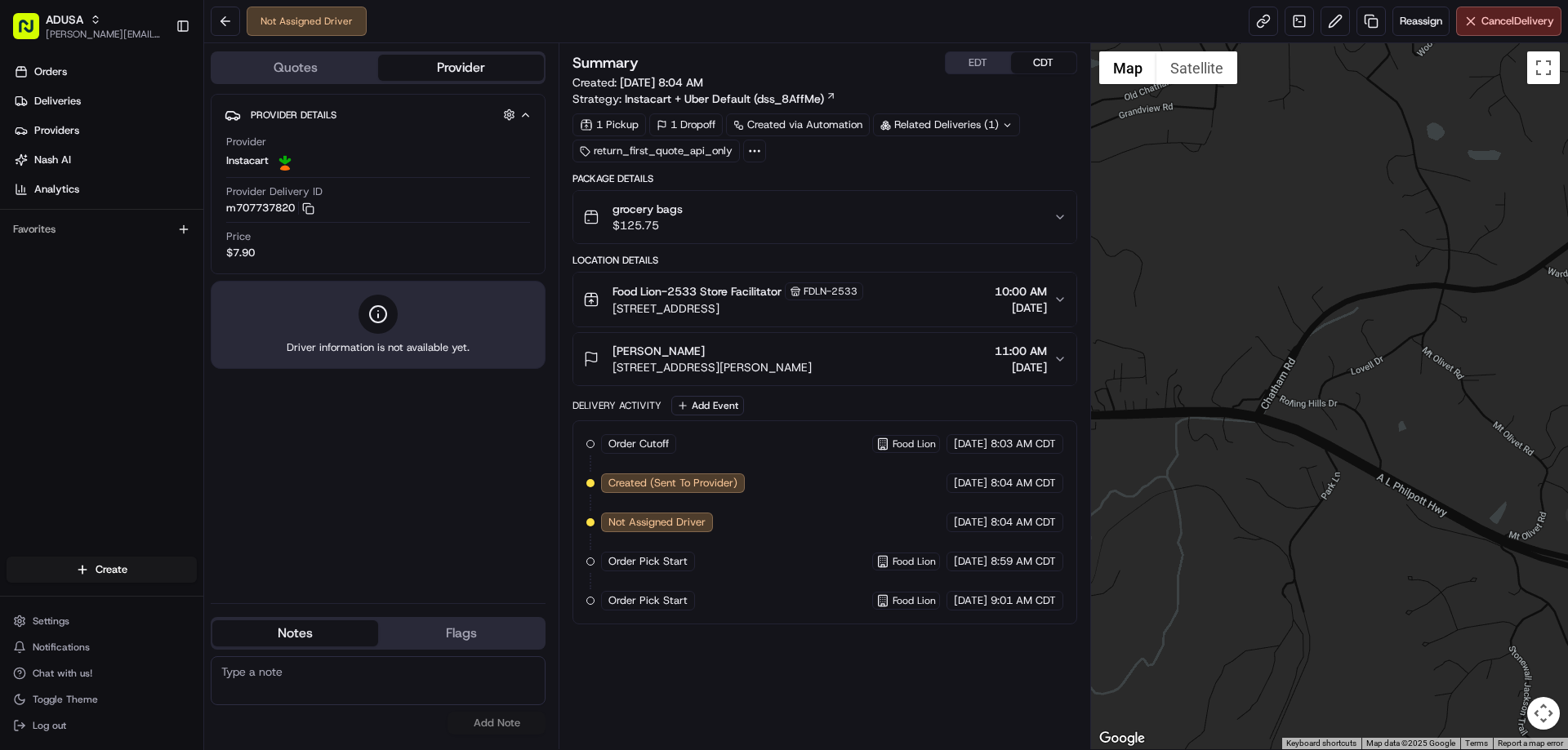
click at [696, 642] on div "Summary EDT CDT Created: 08/20/2025 8:04 AM Strategy: Instacart + Uber Default …" at bounding box center [824, 396] width 504 height 690
